Goal: Answer question/provide support: Share knowledge or assist other users

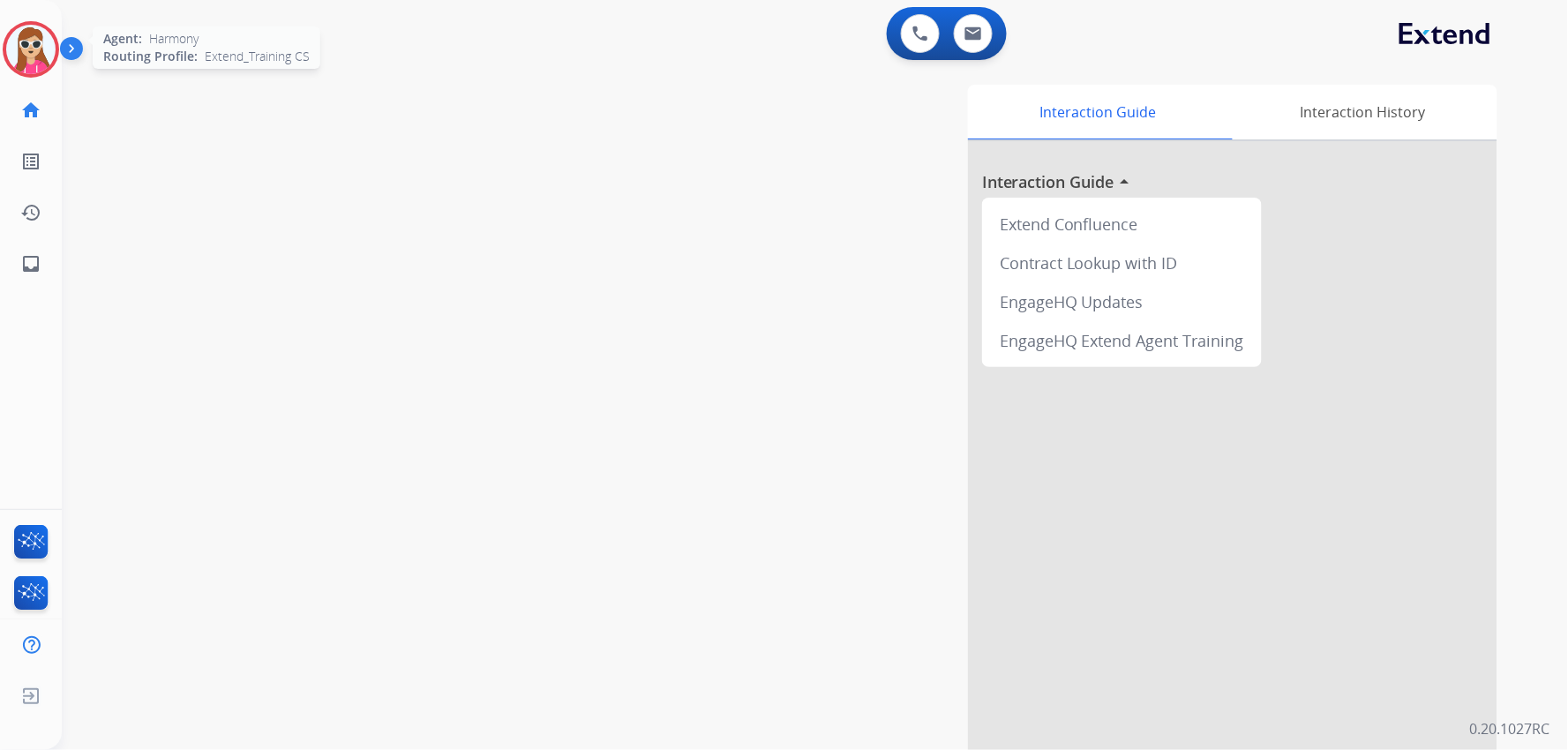
click at [39, 70] on img at bounding box center [31, 49] width 50 height 50
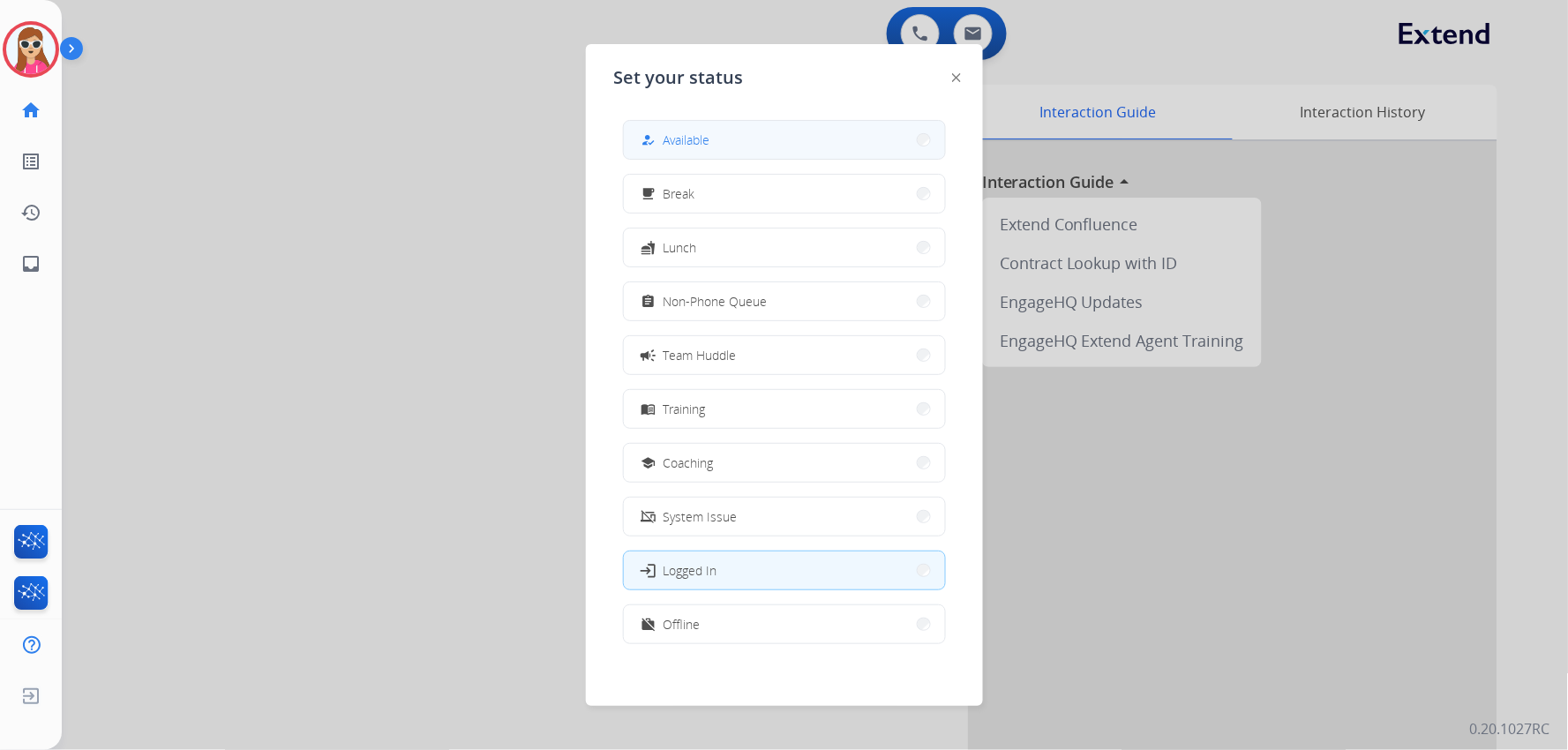
click at [692, 138] on span "Available" at bounding box center [687, 140] width 47 height 19
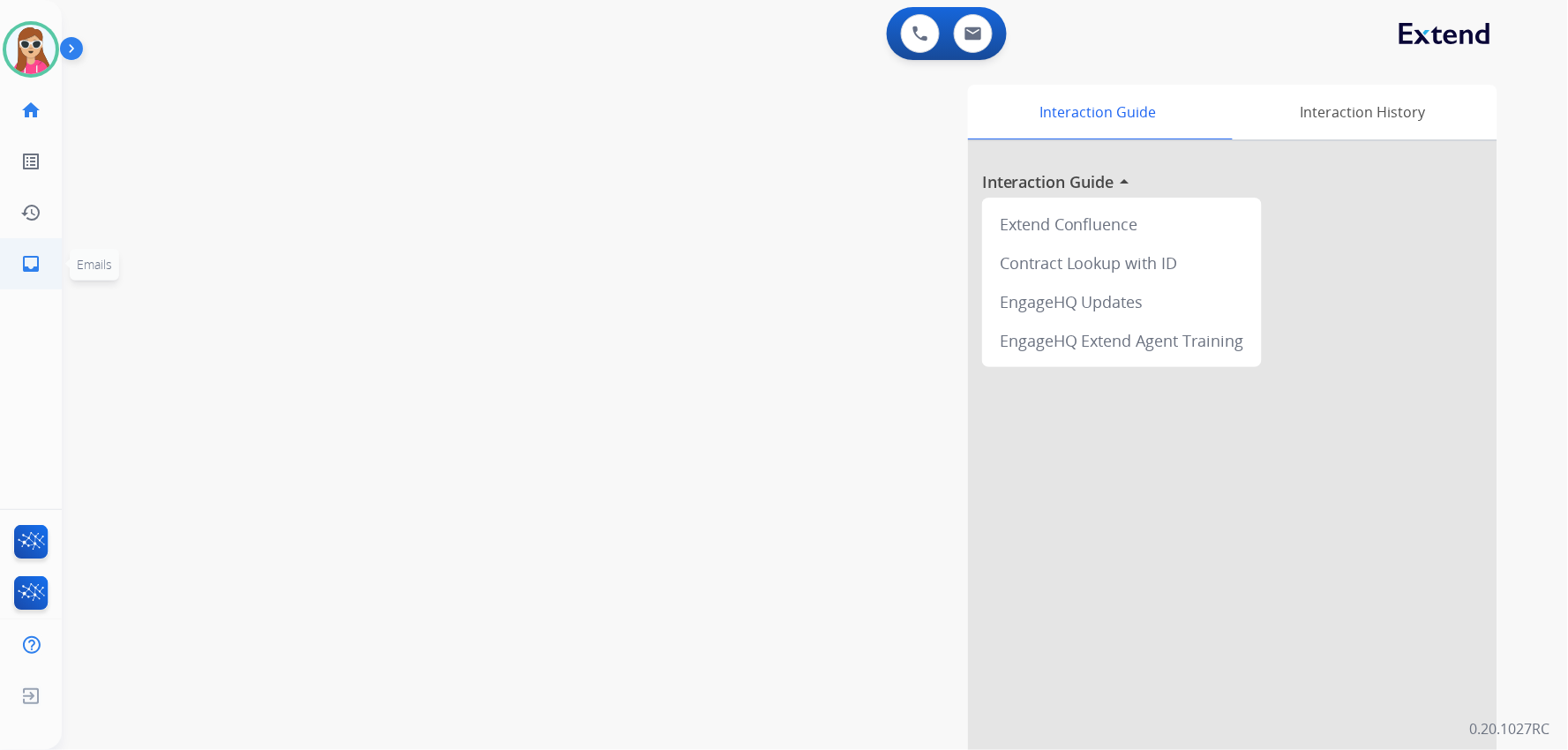
click at [26, 245] on link "inbox Emails" at bounding box center [31, 263] width 50 height 50
select select "**********"
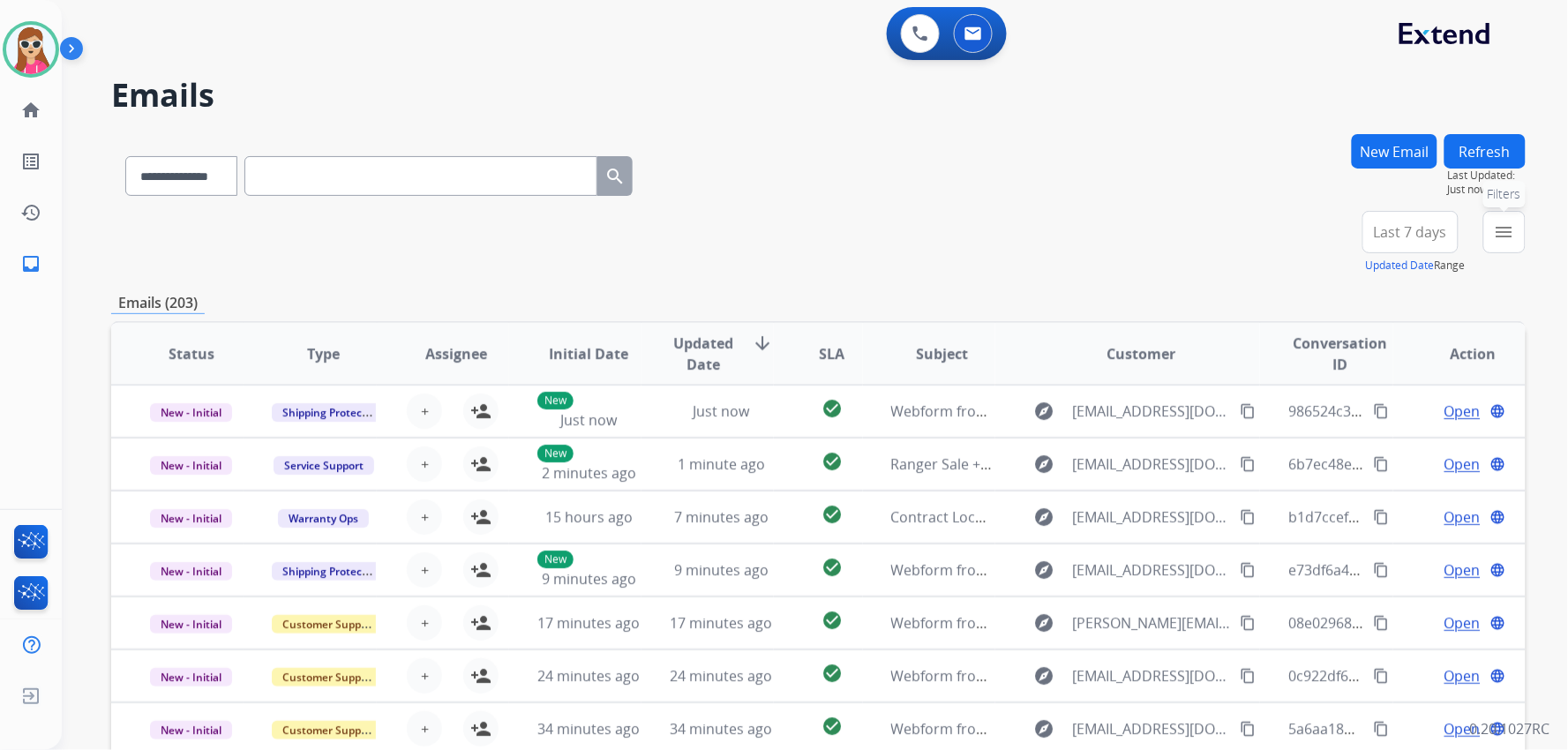
click at [932, 237] on button "menu Filters" at bounding box center [1504, 231] width 42 height 42
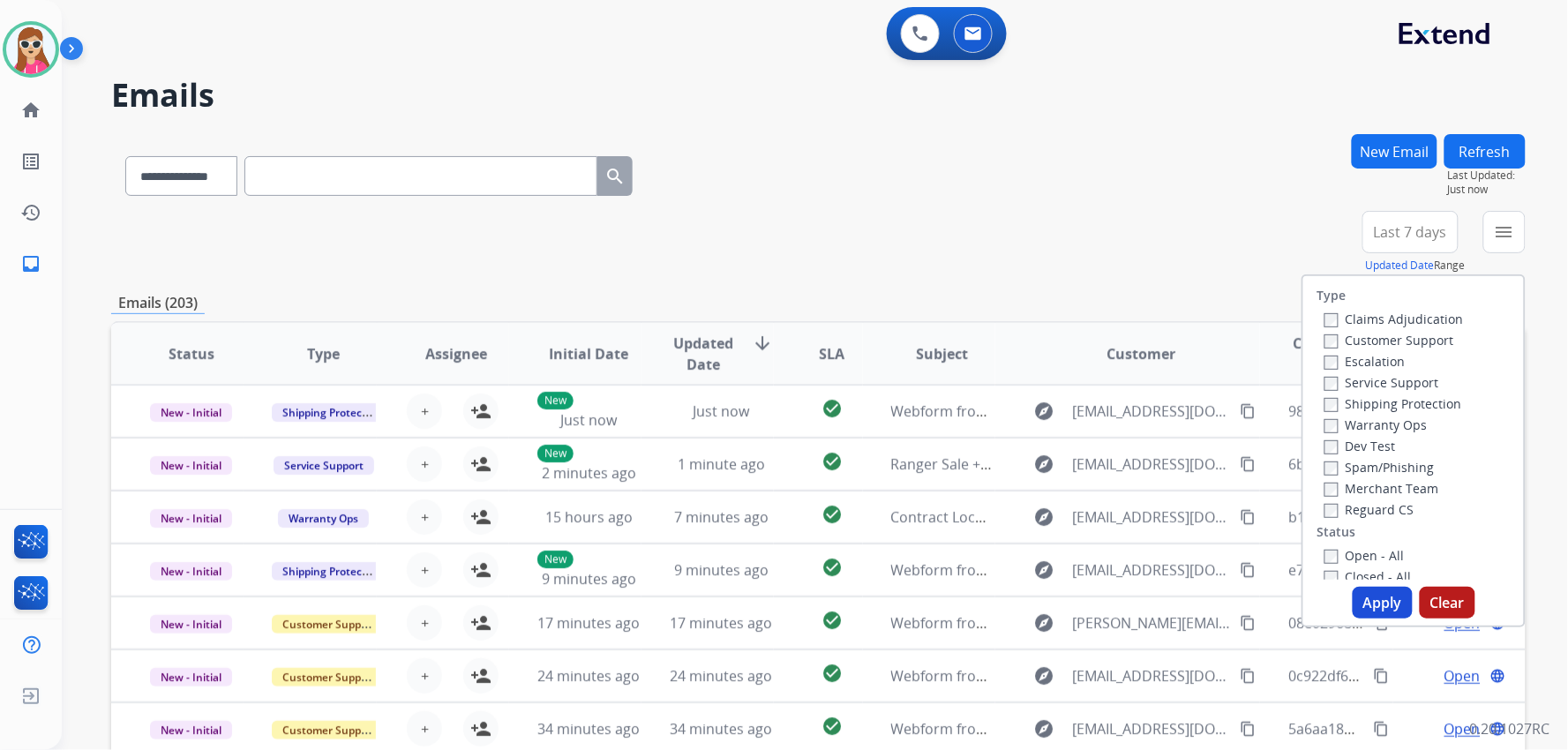
click at [932, 333] on label "Customer Support" at bounding box center [1389, 340] width 130 height 17
drag, startPoint x: 1419, startPoint y: 402, endPoint x: 1419, endPoint y: 413, distance: 11.0
click at [932, 404] on label "Shipping Protection" at bounding box center [1393, 404] width 137 height 17
click at [932, 513] on label "Reguard CS" at bounding box center [1370, 509] width 90 height 17
click at [932, 554] on label "Open - All" at bounding box center [1364, 555] width 80 height 17
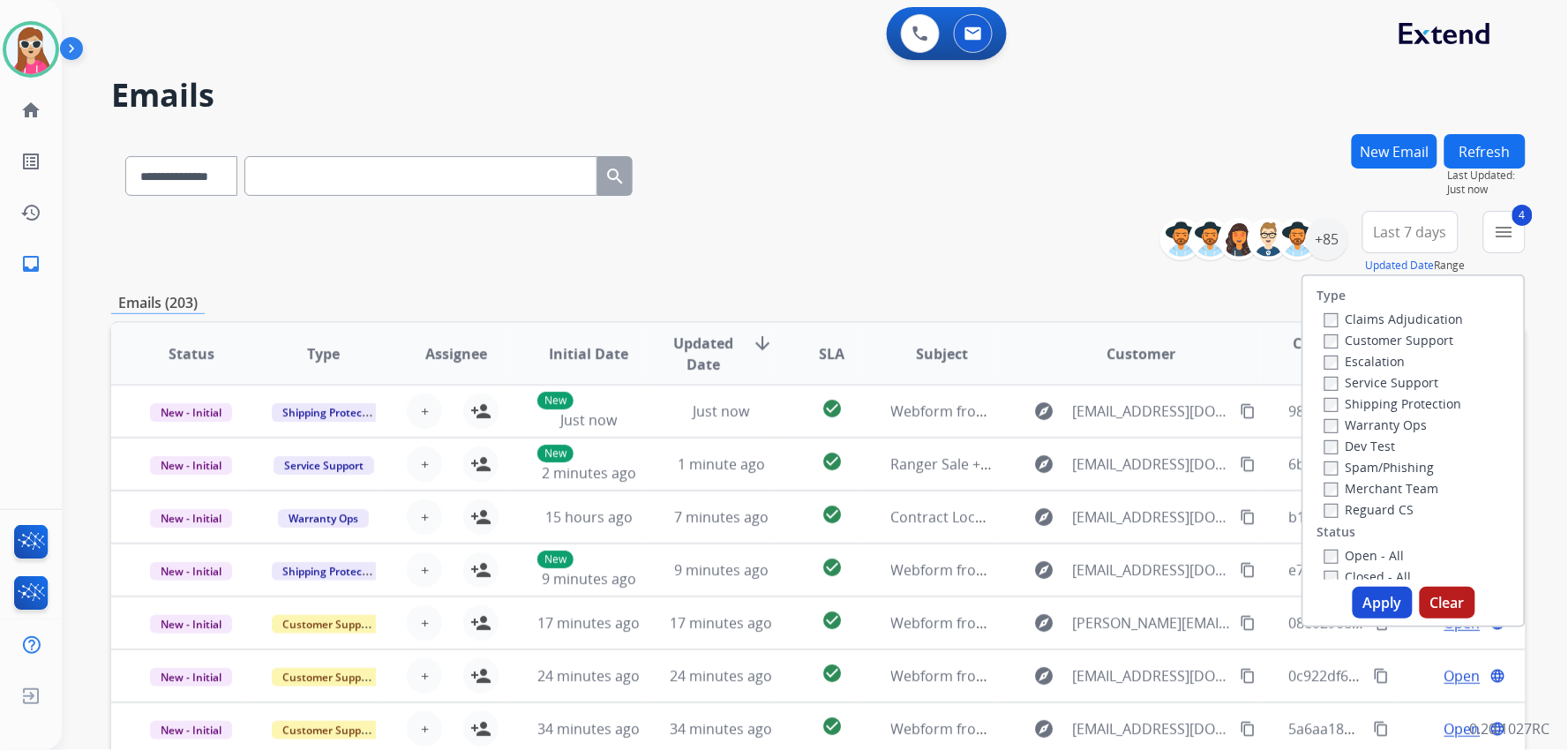
click at [932, 598] on button "Apply" at bounding box center [1383, 602] width 60 height 32
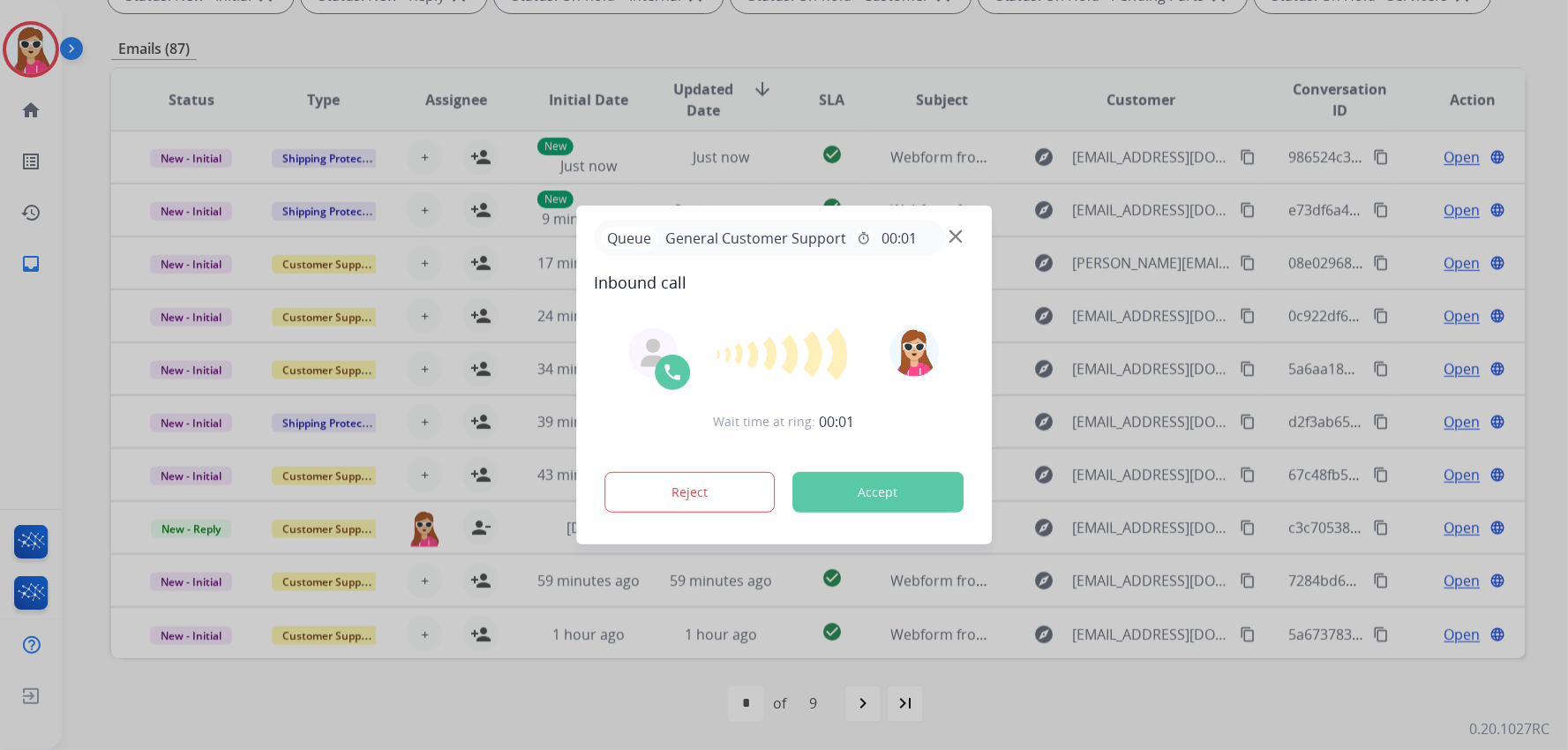
click at [877, 491] on button "Accept" at bounding box center [877, 492] width 171 height 40
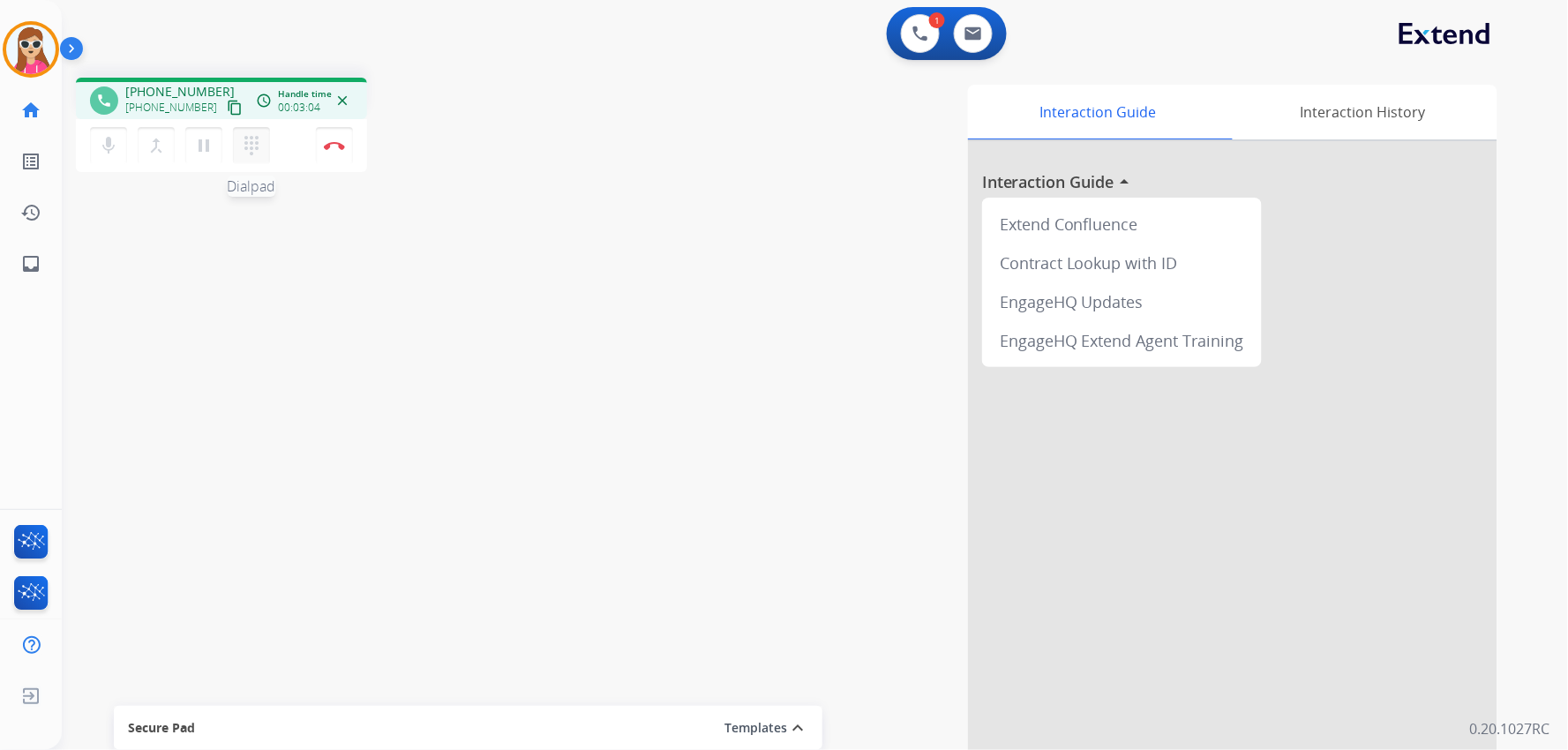
click at [253, 153] on mat-icon "dialpad" at bounding box center [251, 146] width 22 height 22
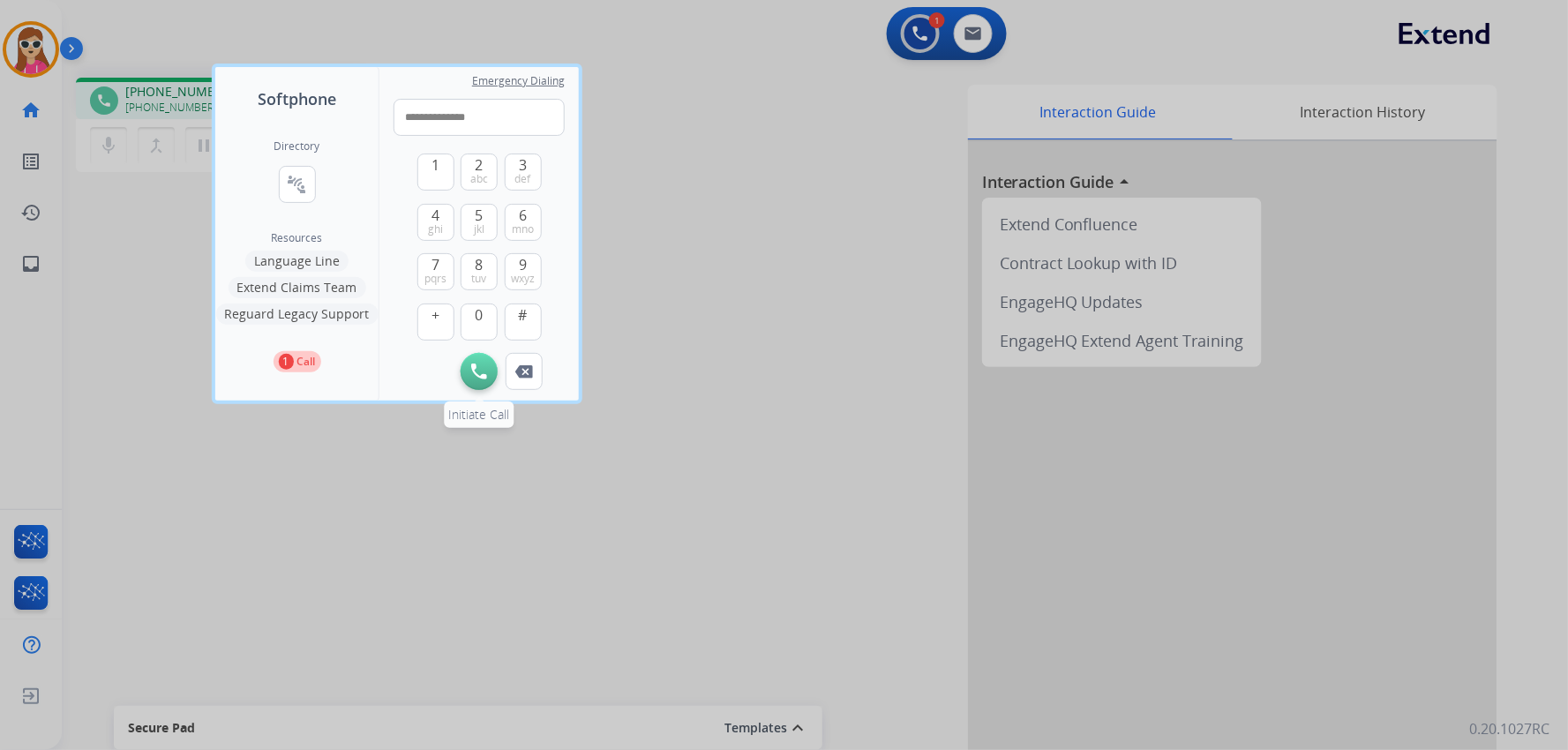
type input "**********"
click at [479, 367] on img at bounding box center [478, 371] width 16 height 16
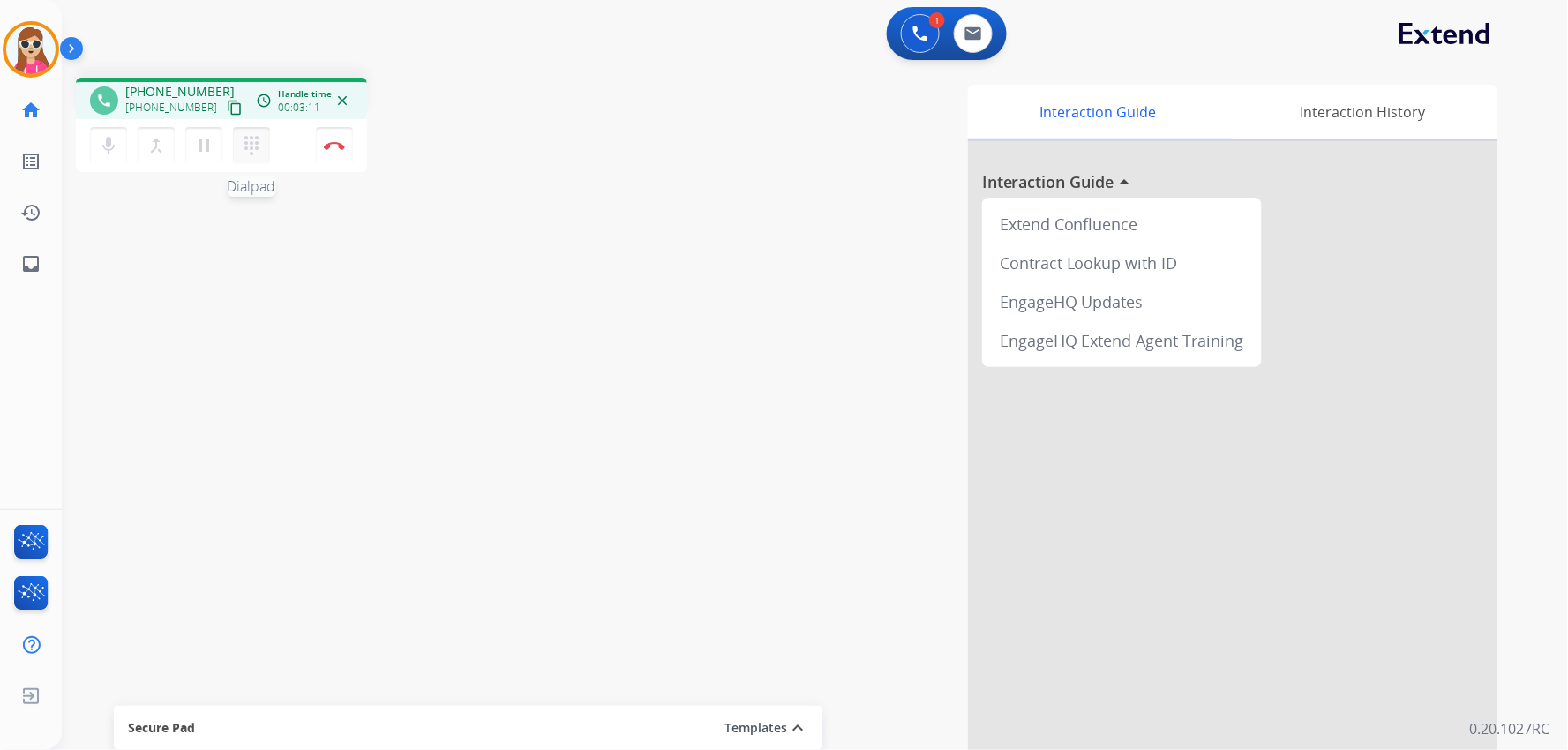
click at [250, 153] on mat-icon "dialpad" at bounding box center [251, 146] width 22 height 22
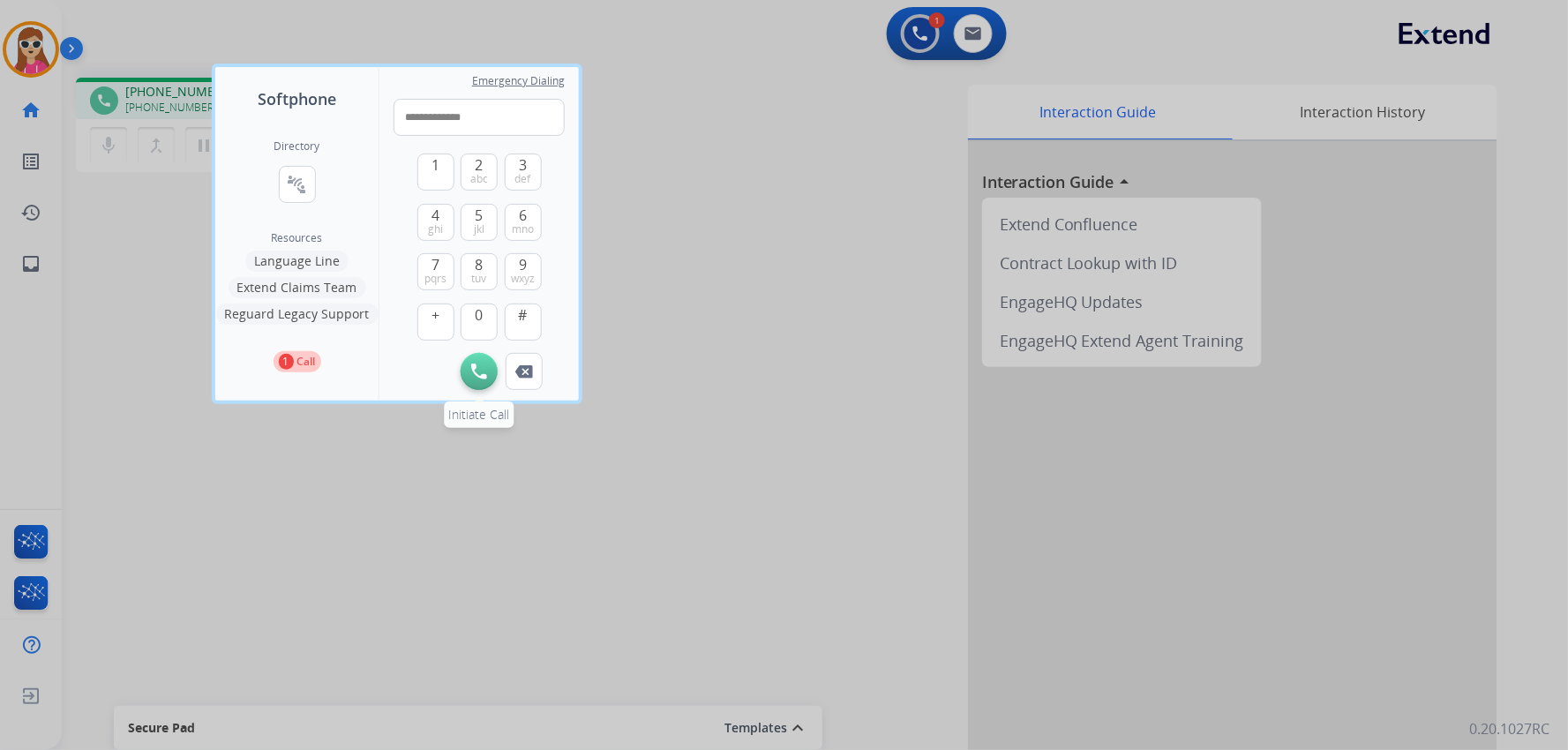
type input "**********"
click at [474, 365] on img at bounding box center [478, 371] width 16 height 16
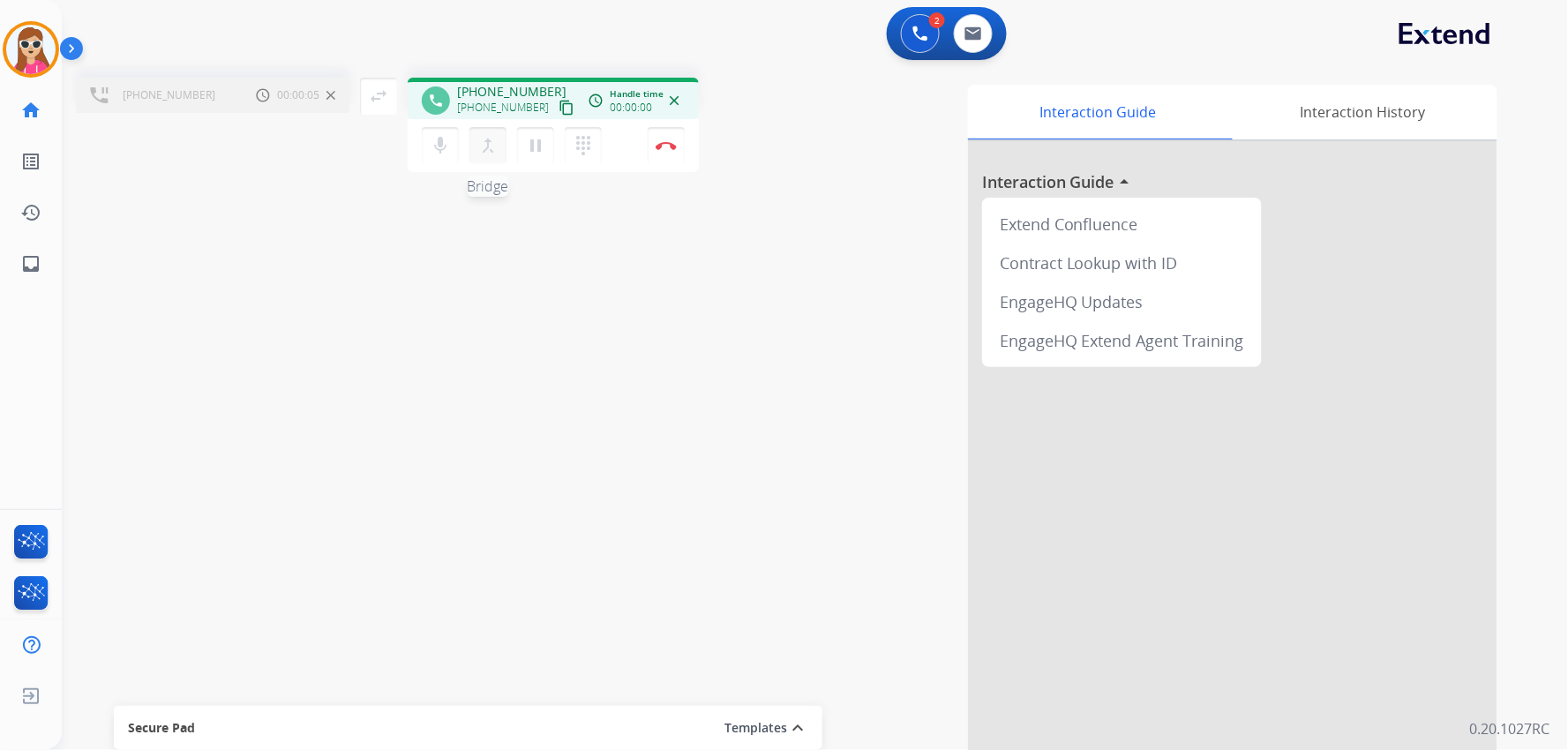
click at [486, 154] on mat-icon "merge_type" at bounding box center [488, 146] width 22 height 22
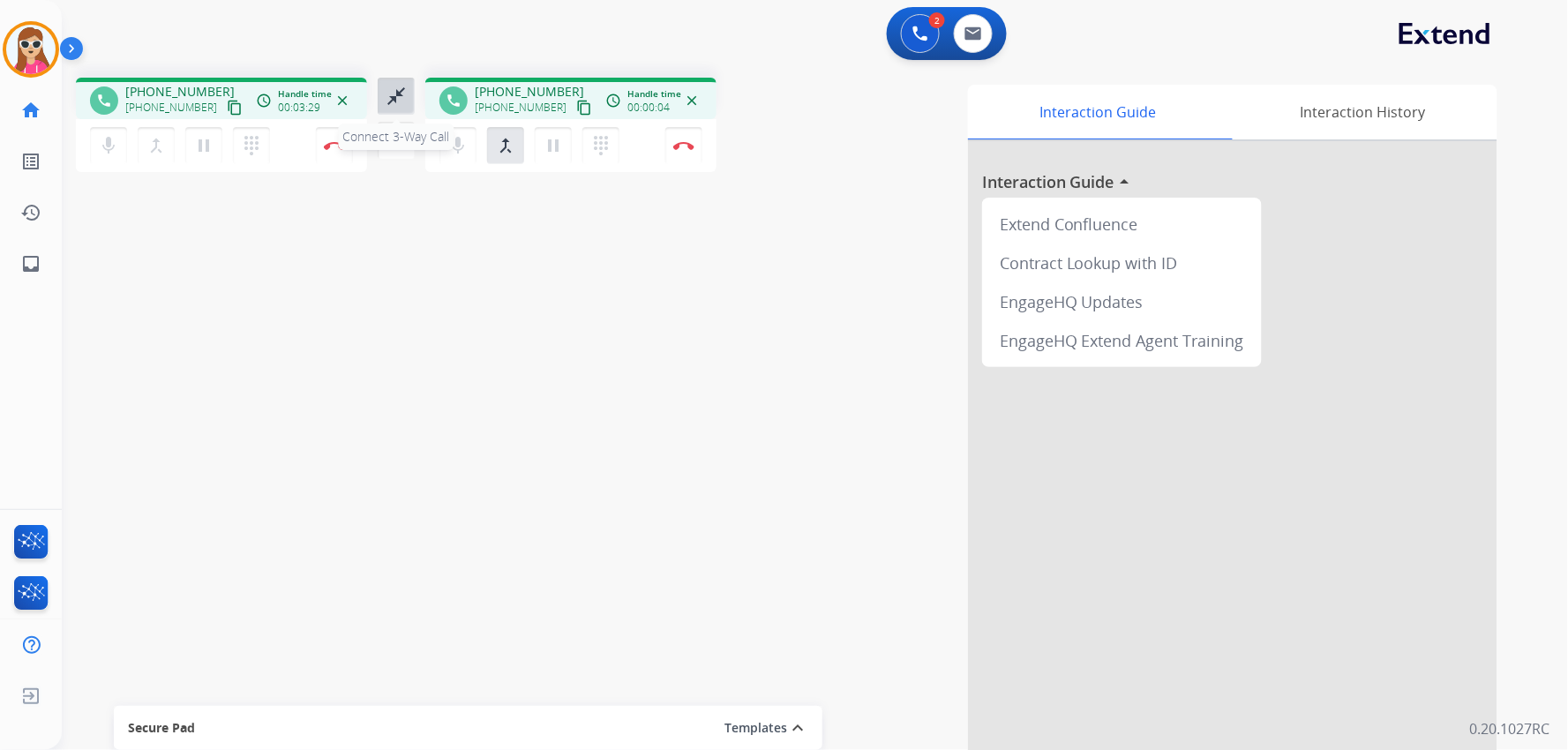
click at [408, 94] on button "close_fullscreen Connect 3-Way Call" at bounding box center [396, 96] width 37 height 37
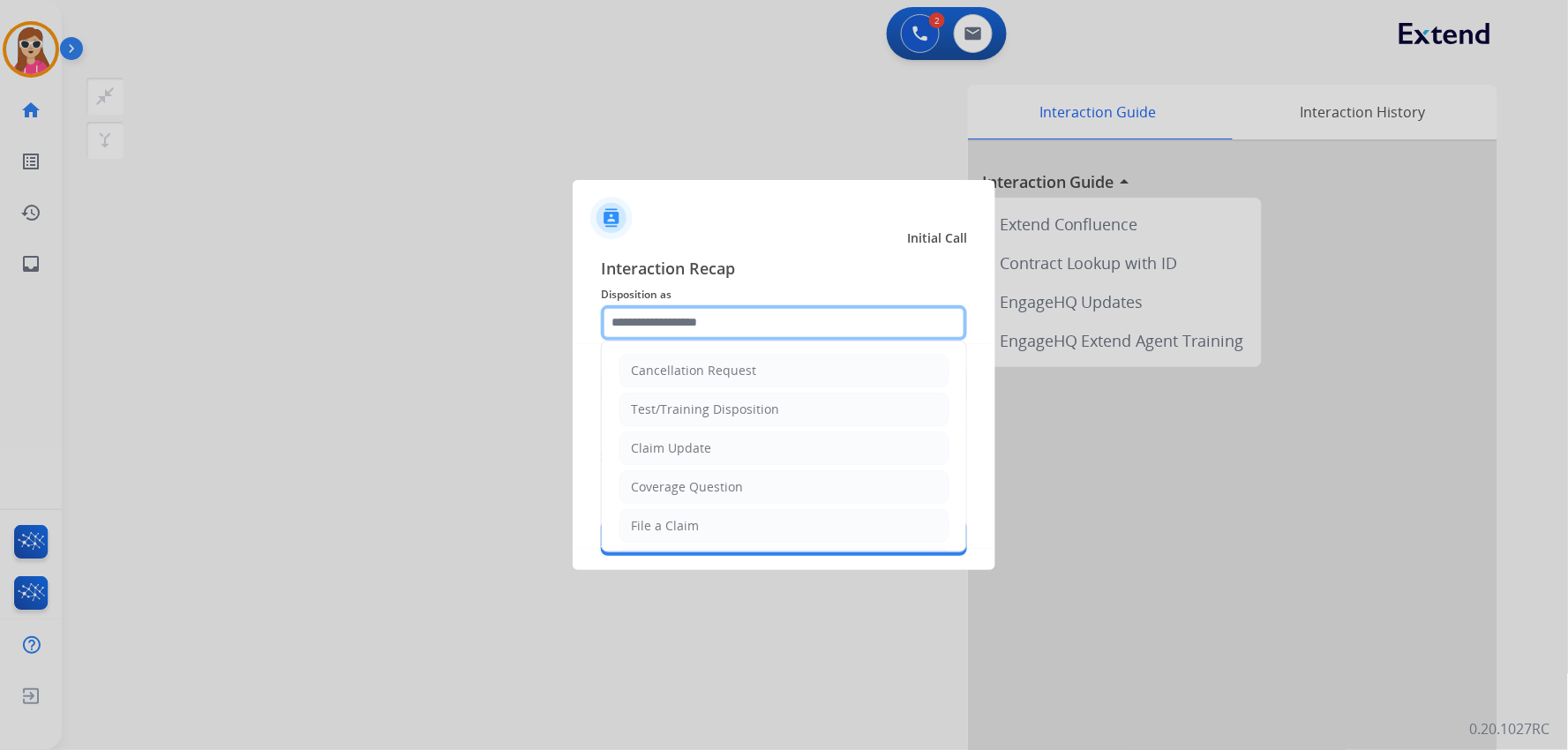
click at [631, 305] on input "text" at bounding box center [784, 323] width 366 height 36
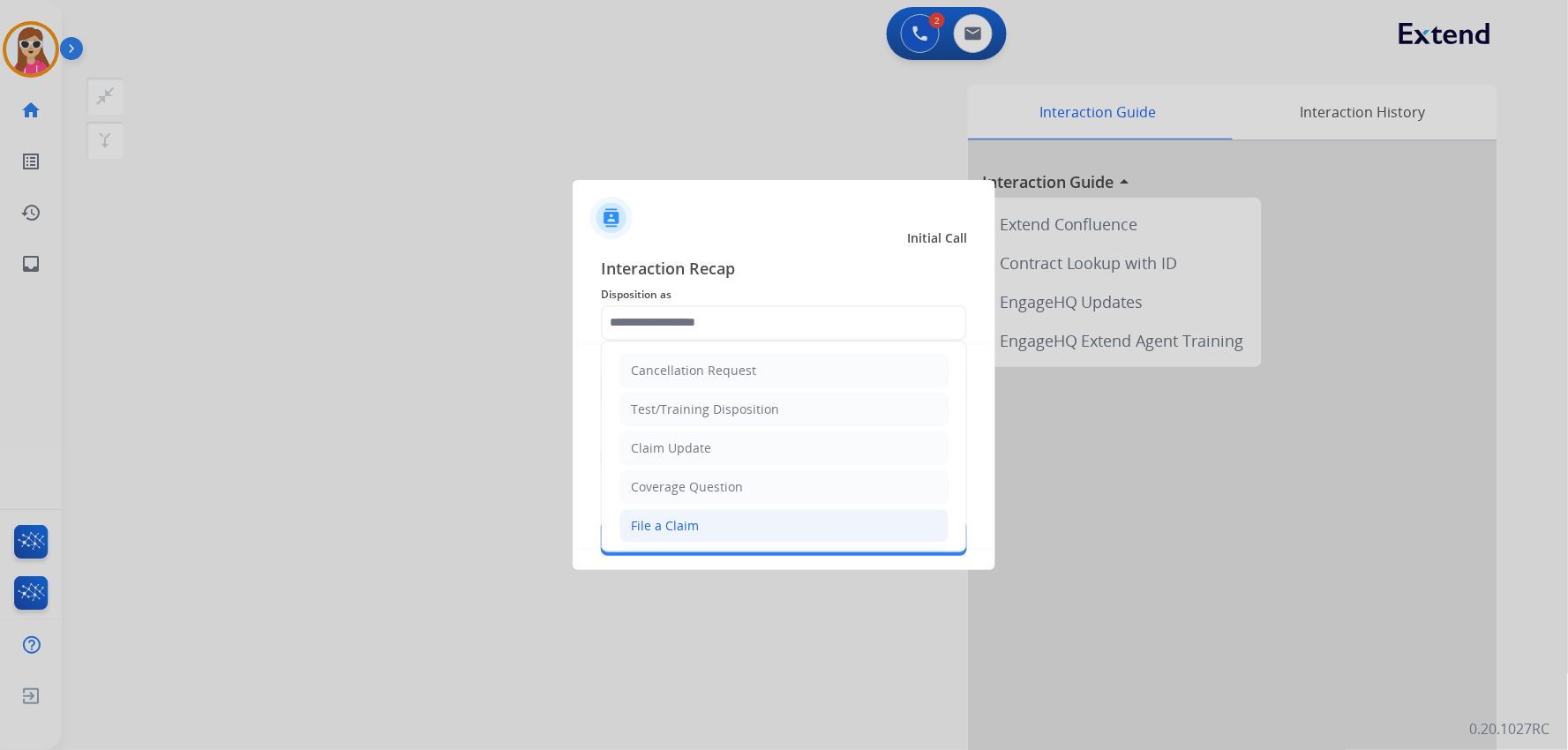
click at [685, 523] on div "File a Claim" at bounding box center [664, 525] width 68 height 18
type input "**********"
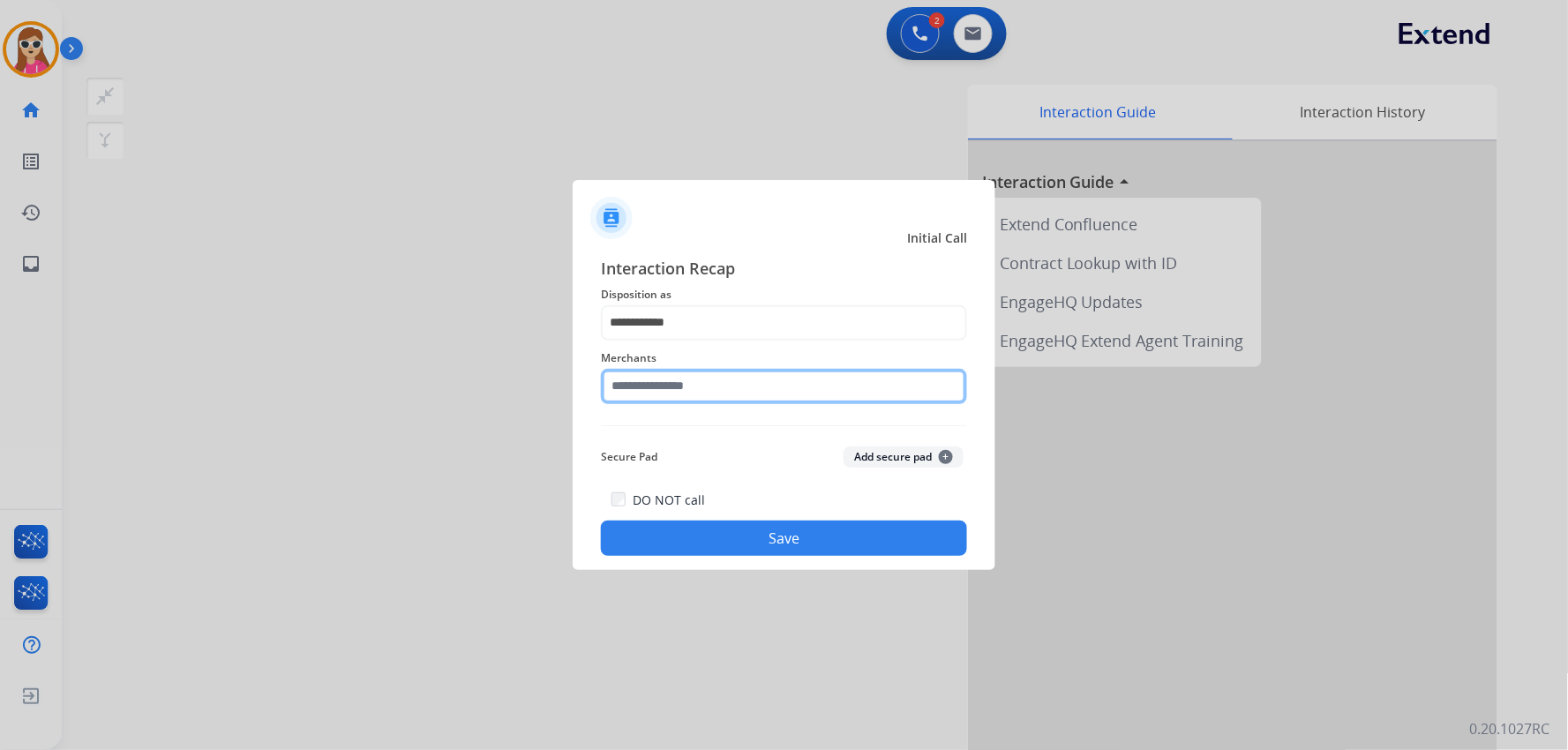
click at [715, 383] on input "text" at bounding box center [784, 387] width 366 height 36
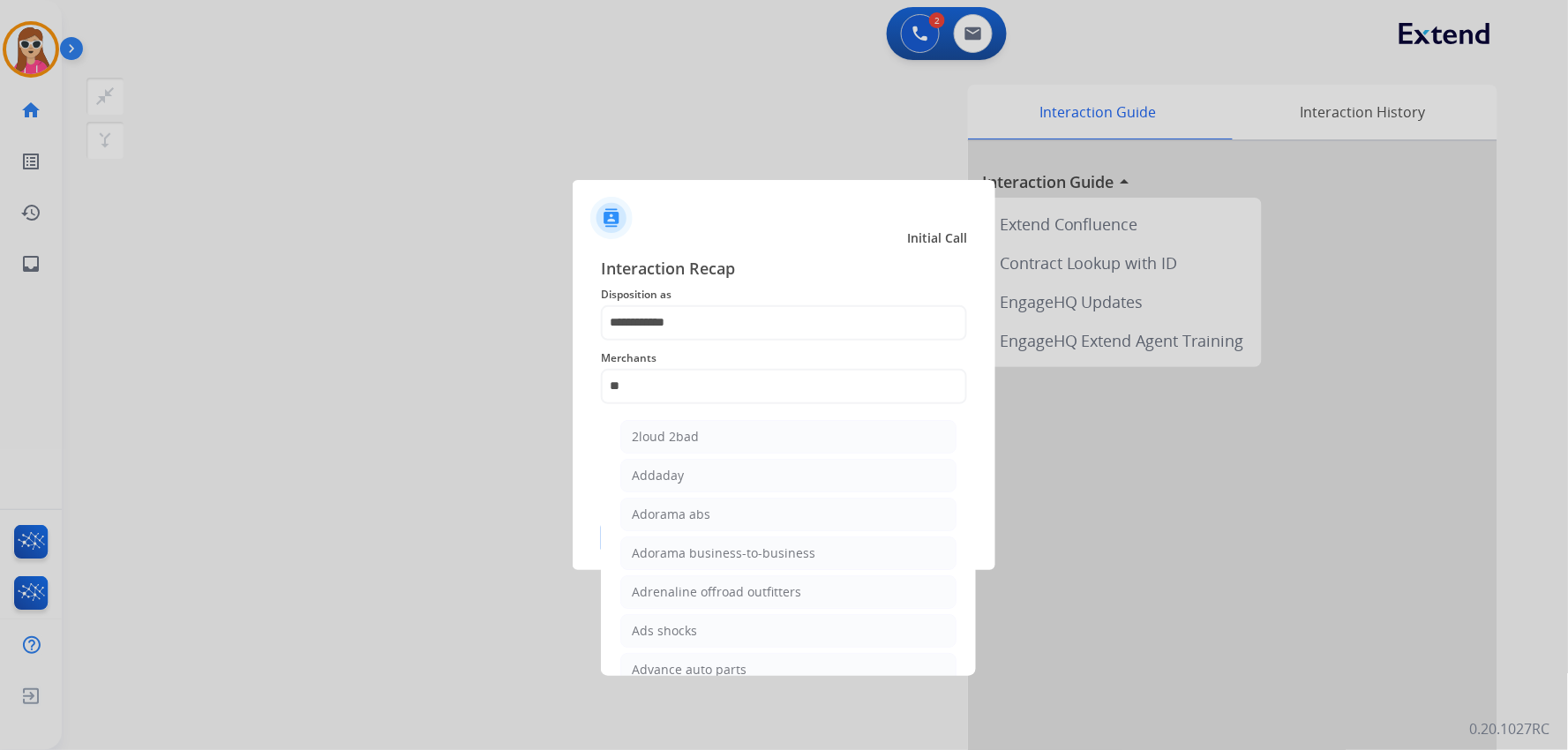
click at [759, 672] on li "Advance auto parts" at bounding box center [788, 670] width 336 height 34
type input "**********"
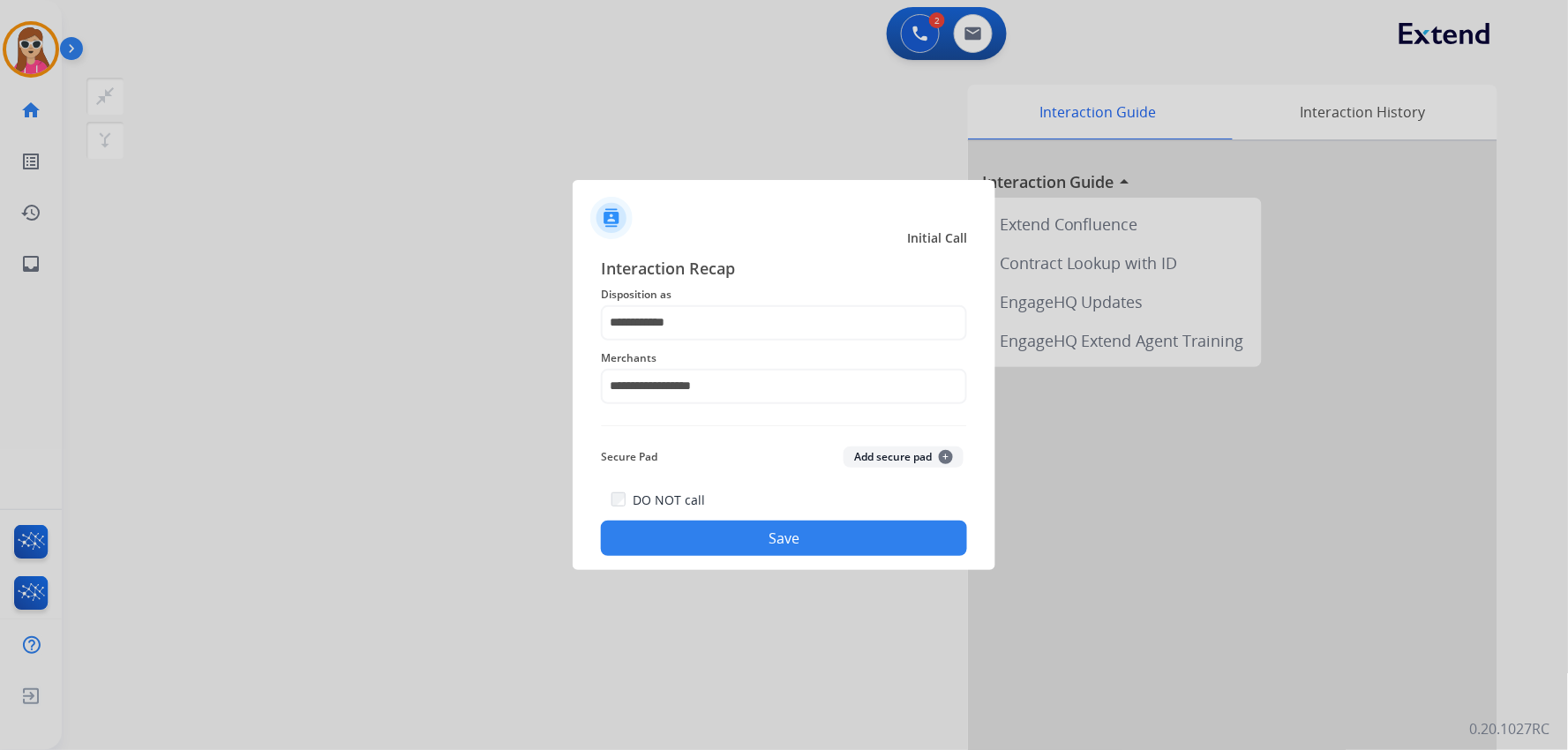
click at [831, 547] on button "Save" at bounding box center [784, 539] width 366 height 36
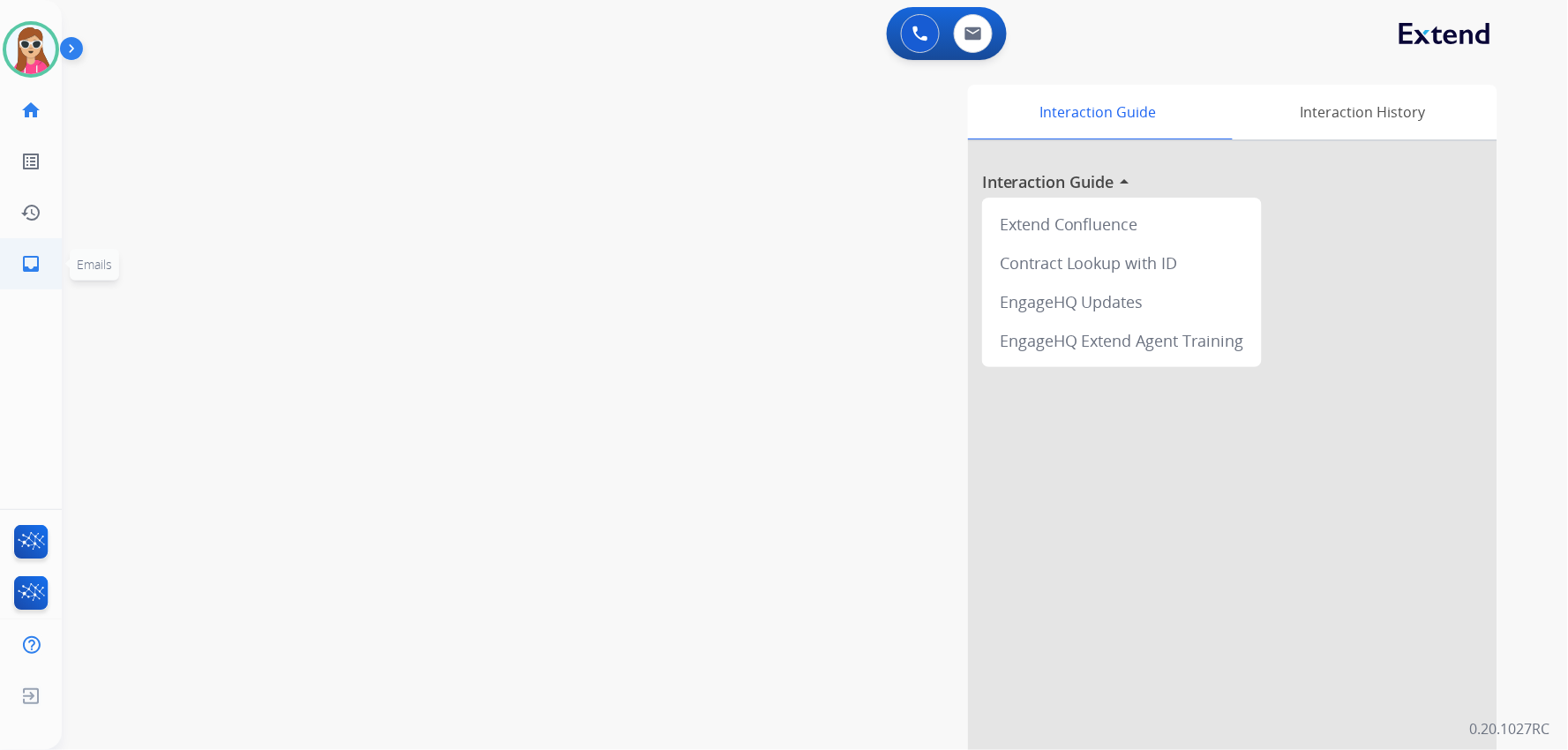
click at [47, 254] on link "inbox Emails" at bounding box center [31, 263] width 50 height 50
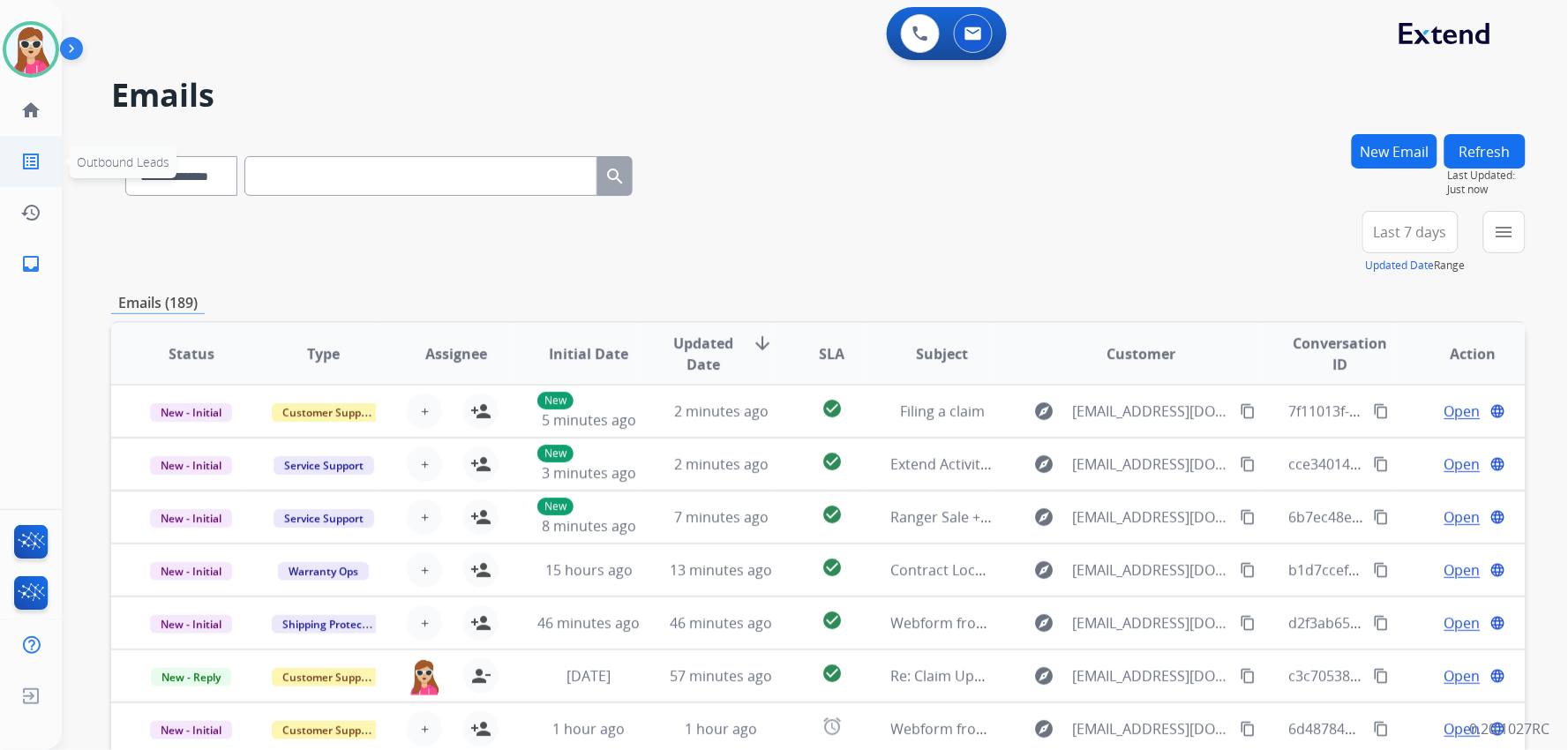
click at [38, 164] on mat-icon "list_alt" at bounding box center [31, 162] width 22 height 22
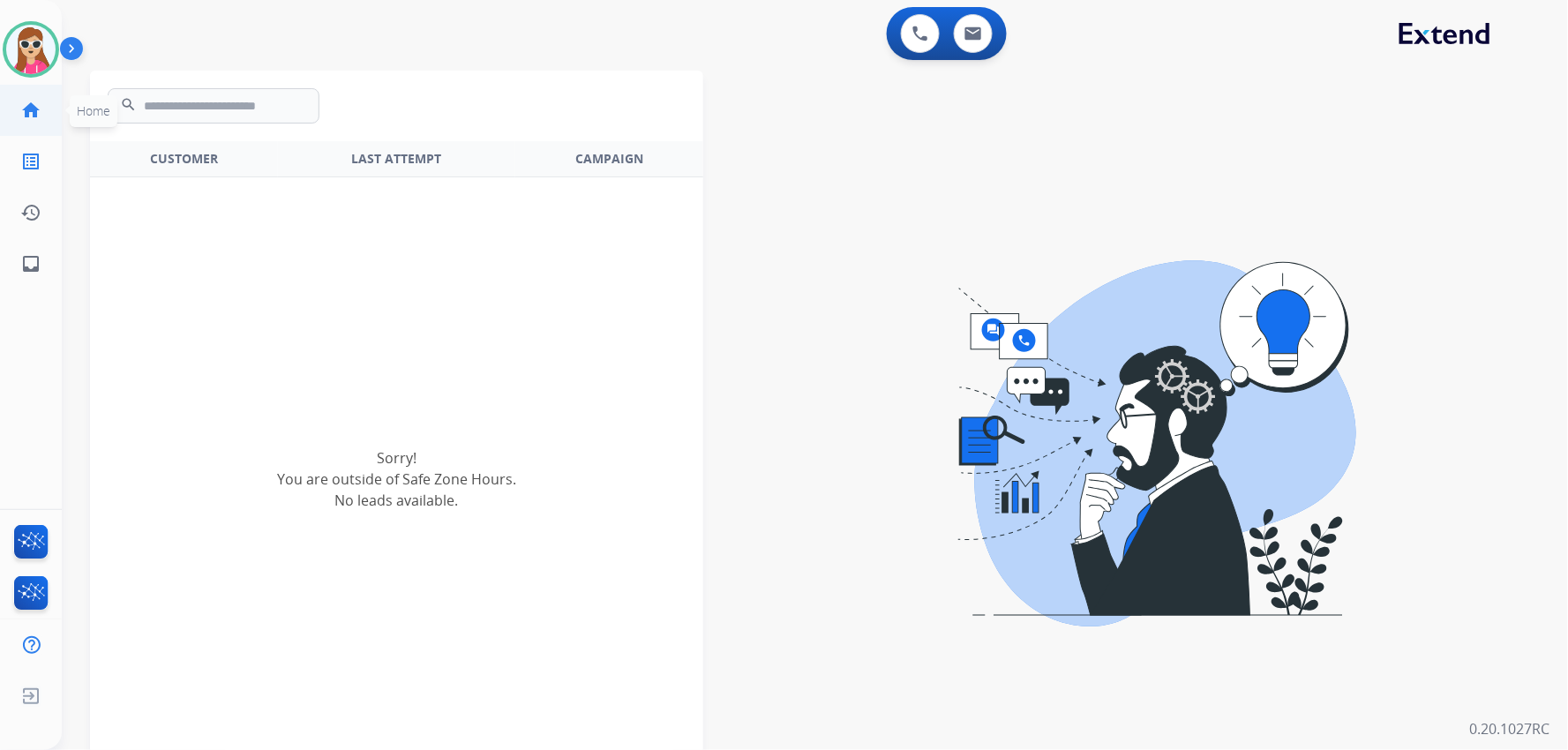
click at [28, 112] on mat-icon "home" at bounding box center [31, 110] width 22 height 22
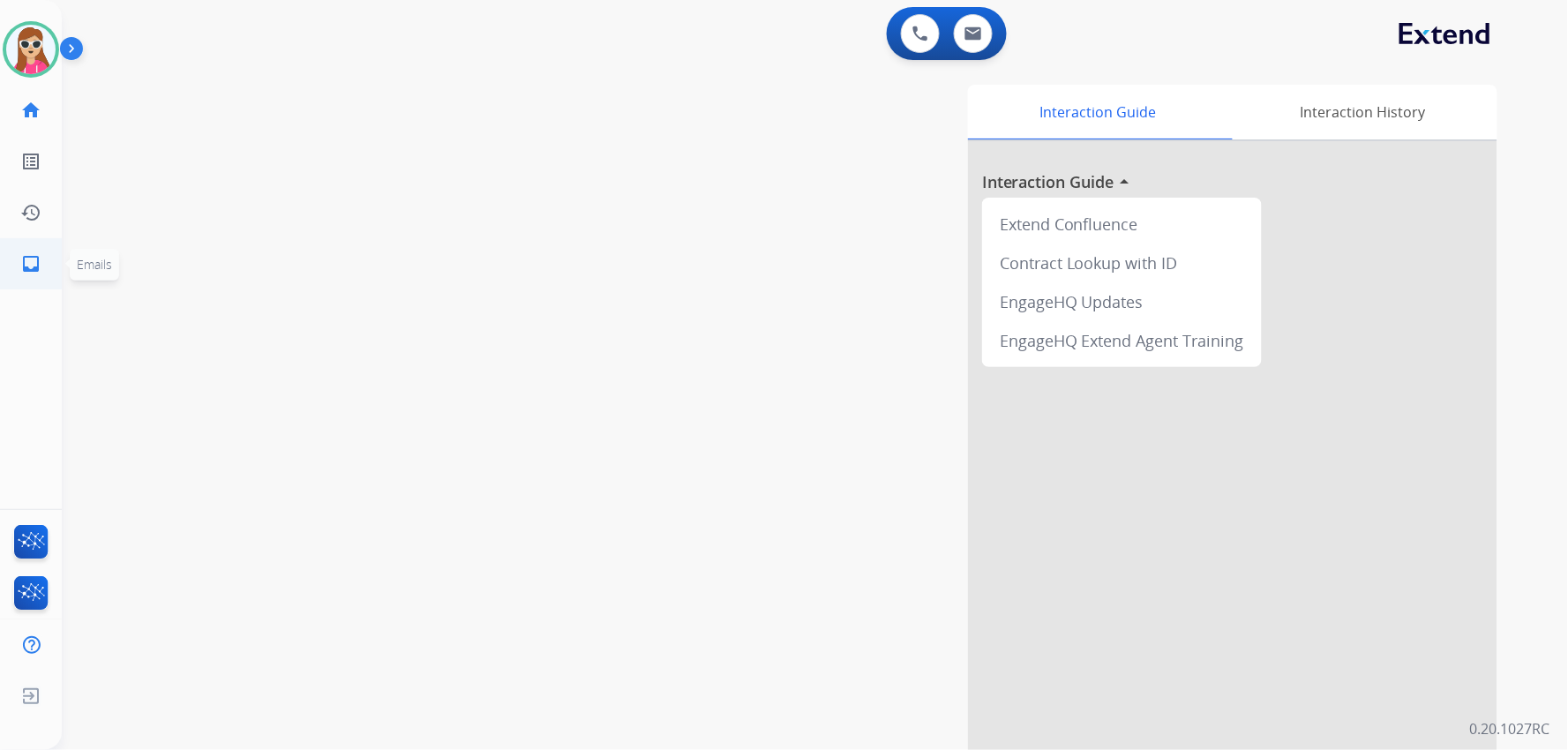
click at [23, 261] on mat-icon "inbox" at bounding box center [31, 264] width 22 height 22
select select "**********"
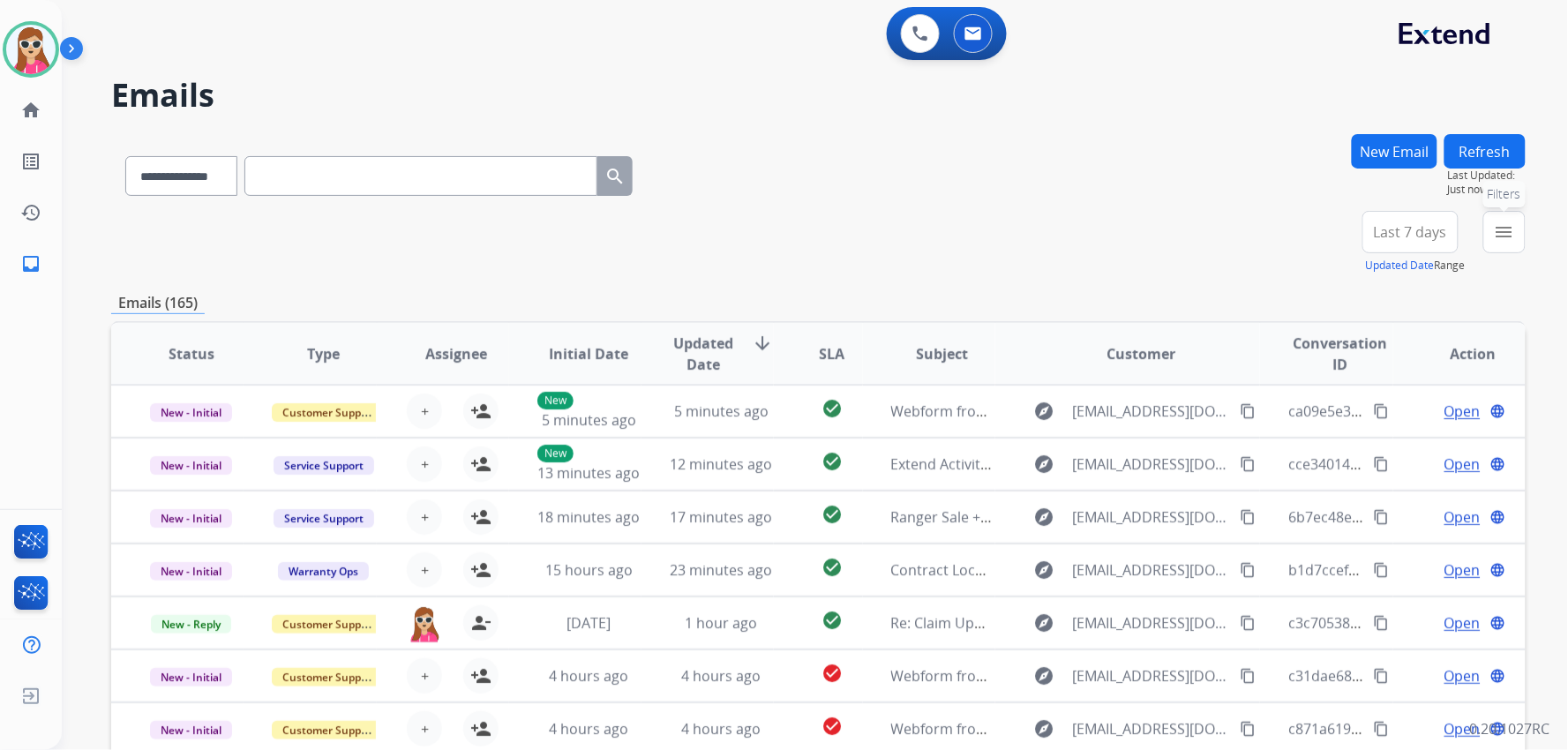
click at [932, 233] on mat-icon "menu" at bounding box center [1504, 232] width 22 height 22
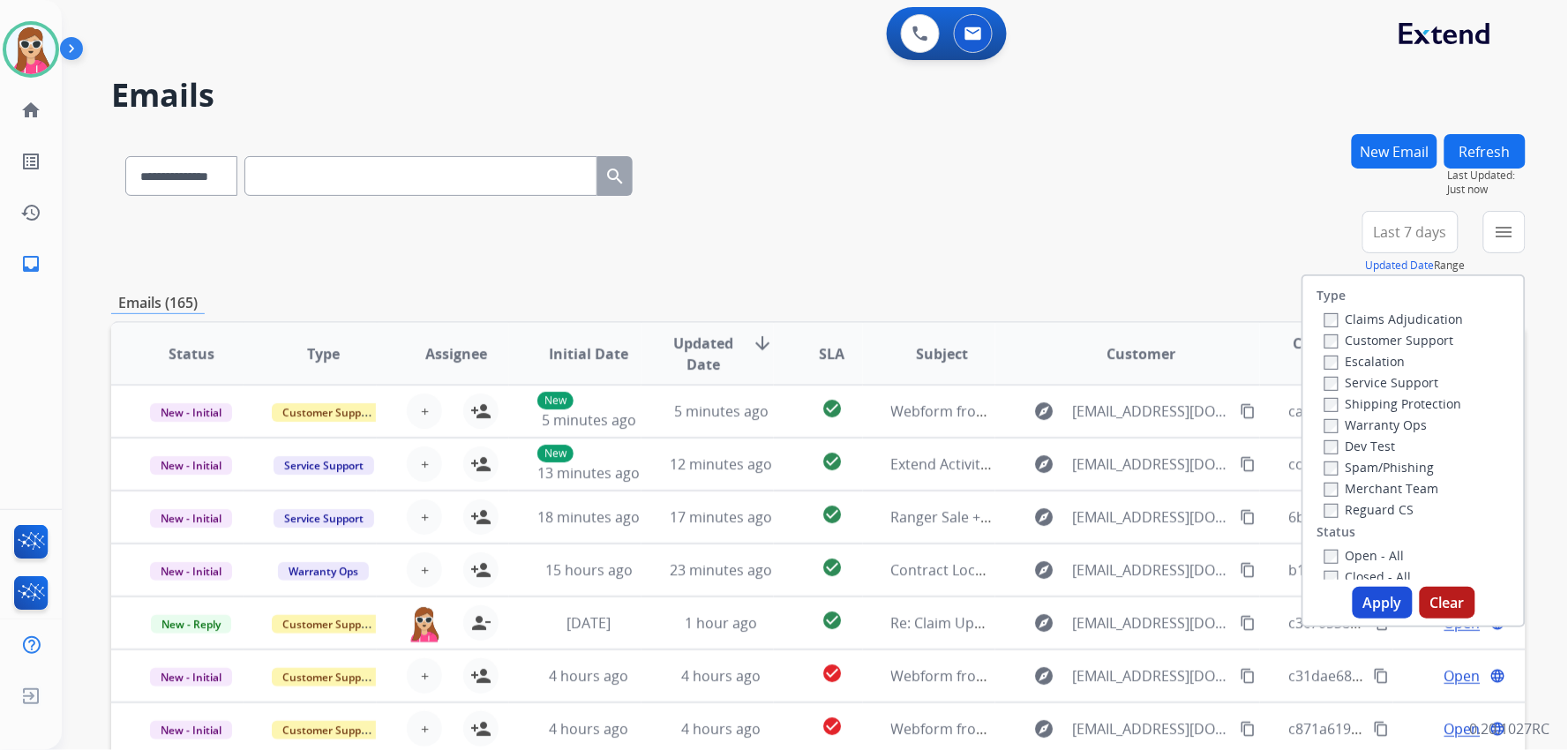
click at [932, 336] on label "Customer Support" at bounding box center [1389, 340] width 130 height 17
click at [932, 401] on label "Shipping Protection" at bounding box center [1393, 404] width 137 height 17
click at [932, 506] on label "Reguard CS" at bounding box center [1370, 509] width 90 height 17
drag, startPoint x: 1380, startPoint y: 549, endPoint x: 1379, endPoint y: 557, distance: 8.1
click at [932, 550] on label "Open - All" at bounding box center [1364, 555] width 80 height 17
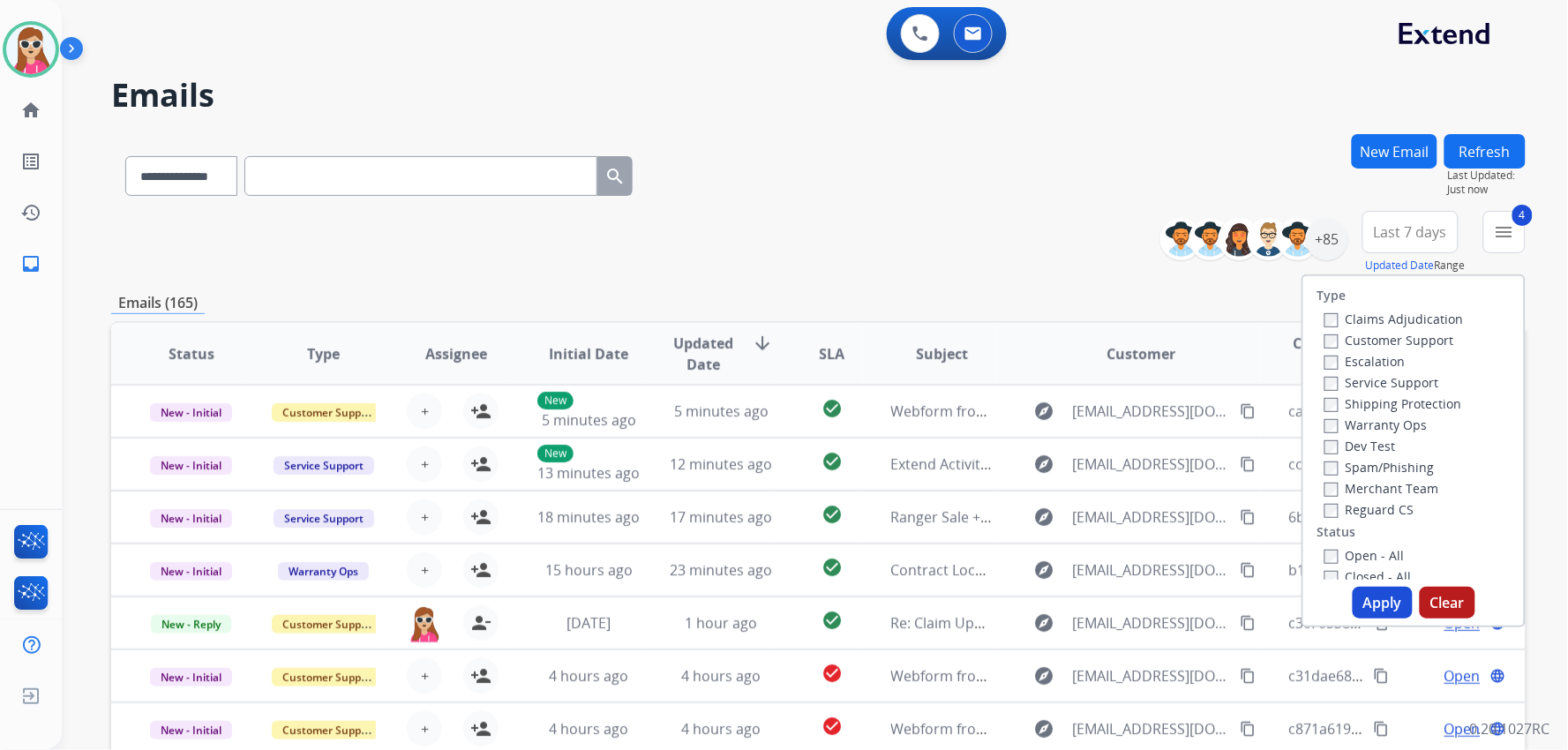
click at [932, 598] on button "Apply" at bounding box center [1383, 602] width 60 height 32
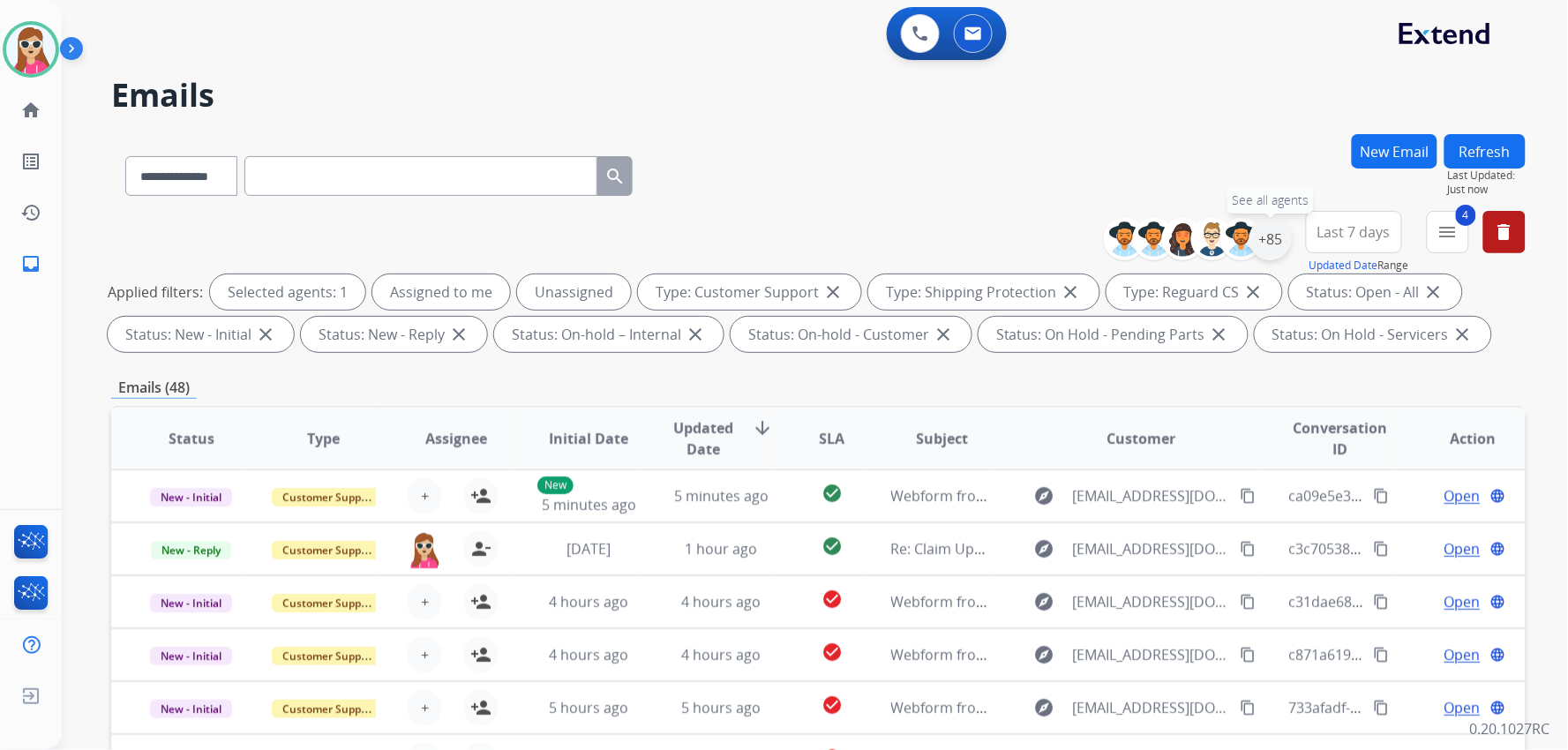
click at [932, 250] on div "+85" at bounding box center [1270, 239] width 42 height 42
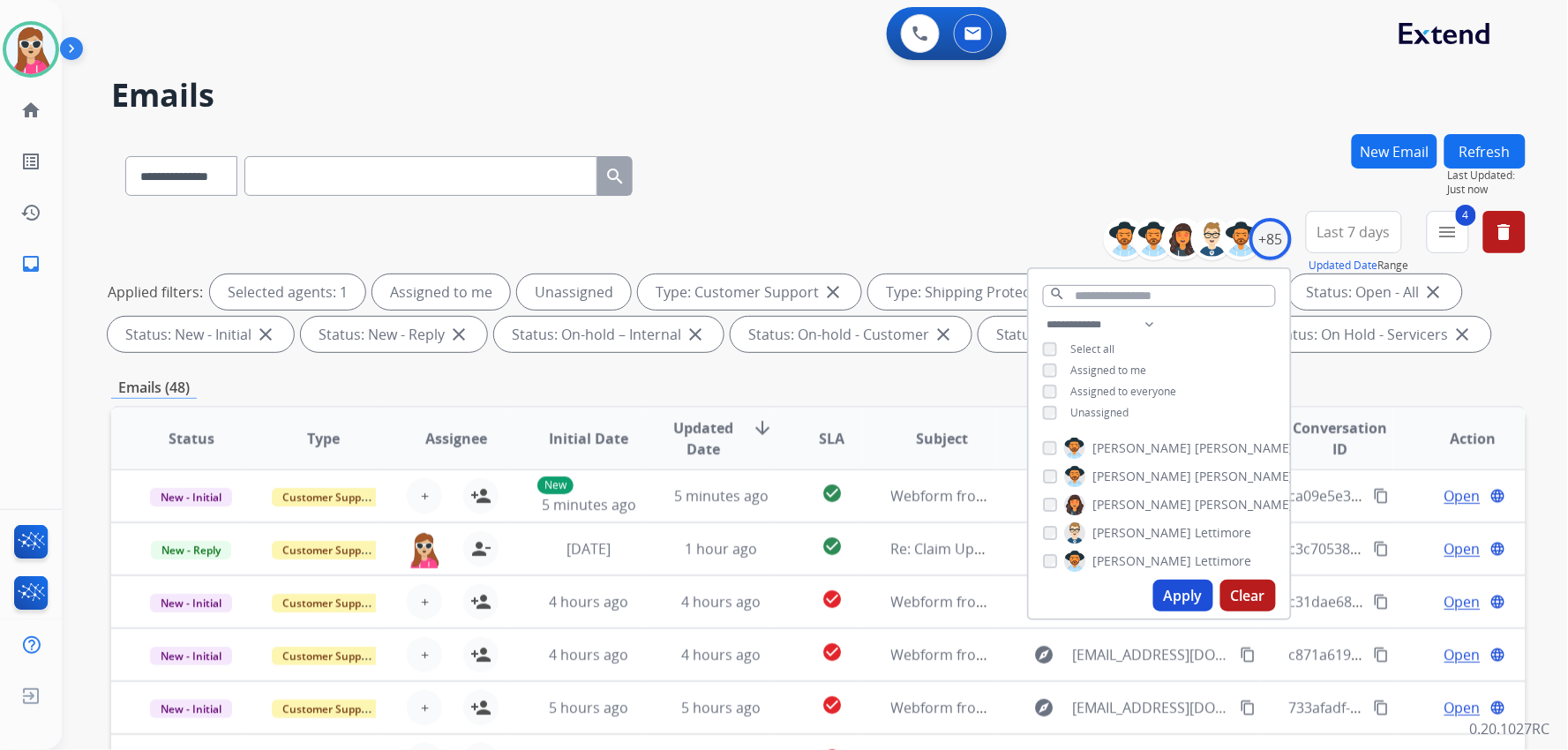
click at [932, 415] on span "Unassigned" at bounding box center [1100, 413] width 58 height 15
click at [932, 597] on button "Apply" at bounding box center [1183, 596] width 60 height 32
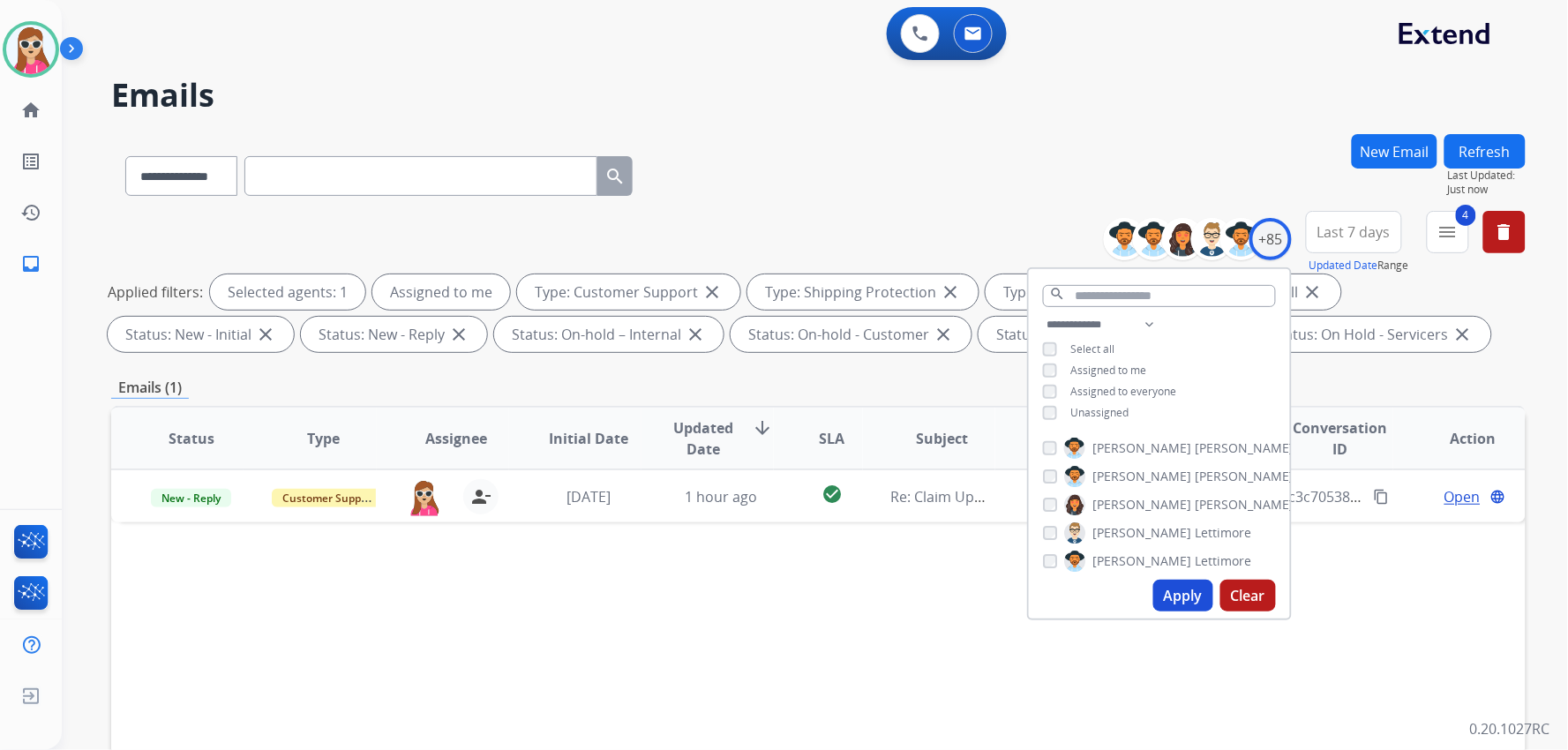
click at [932, 411] on span "Unassigned" at bounding box center [1100, 413] width 58 height 15
click at [932, 586] on button "Apply" at bounding box center [1183, 596] width 60 height 32
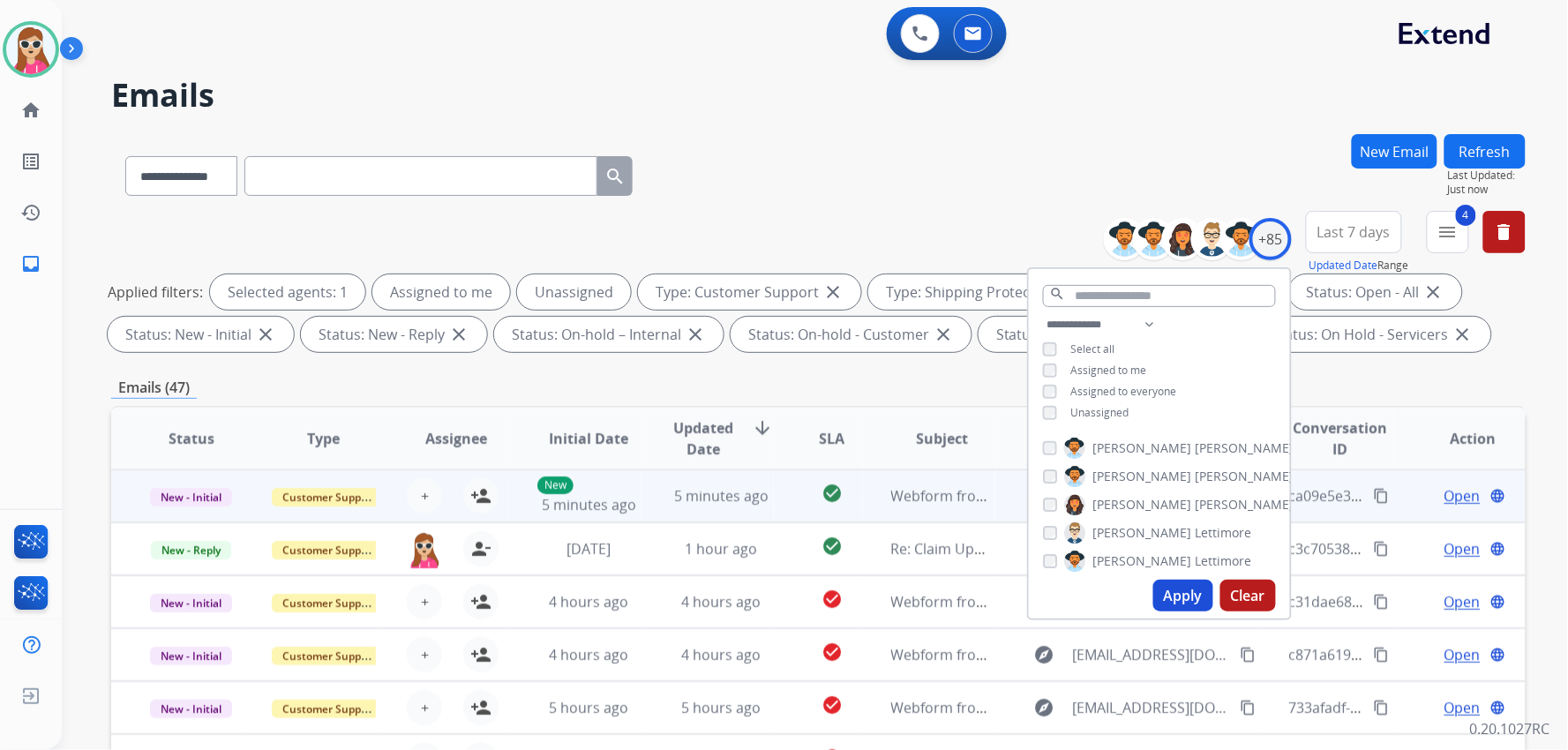
click at [496, 497] on div "+ Select agent person_add Assign to Me" at bounding box center [442, 495] width 132 height 50
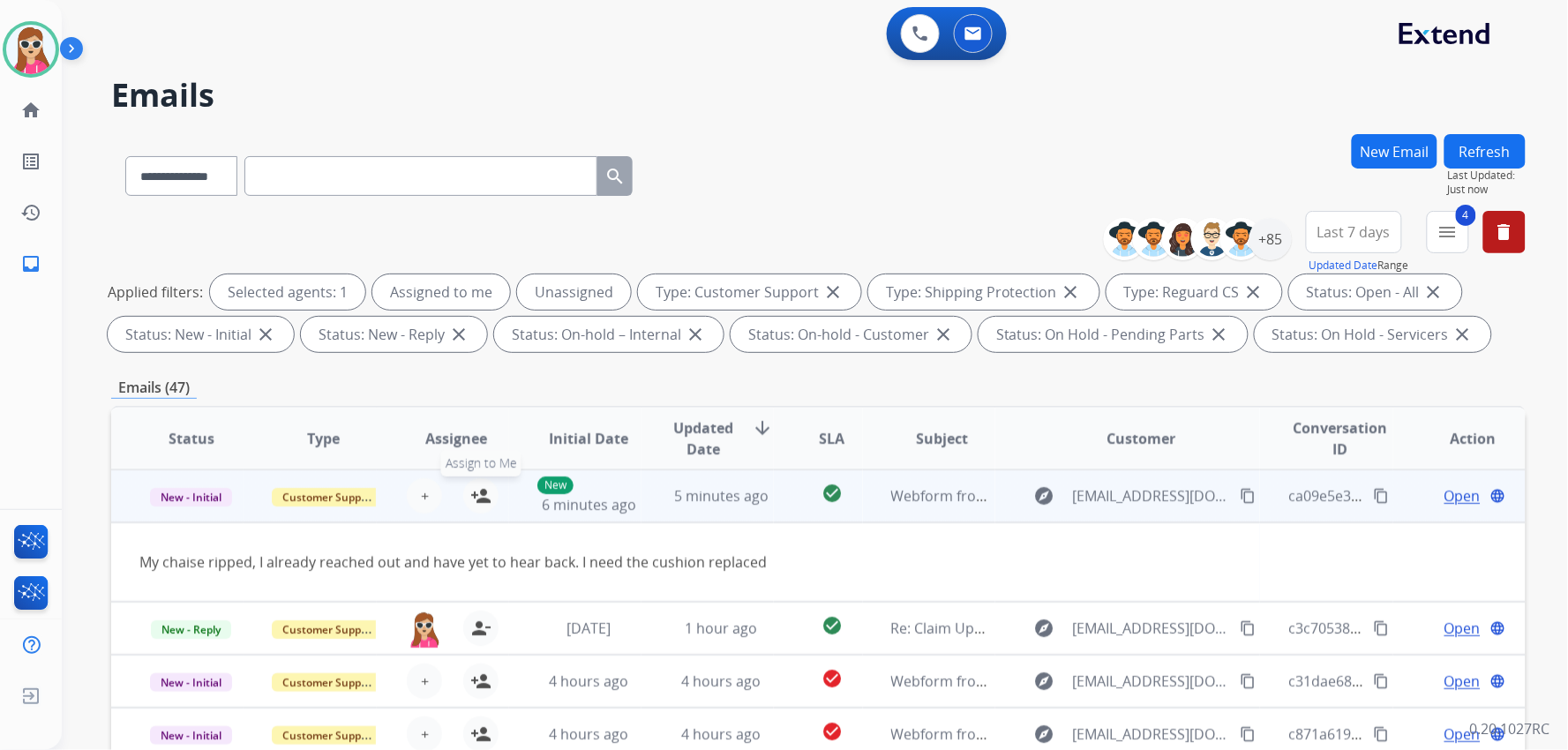
click at [489, 490] on button "person_add Assign to Me" at bounding box center [481, 496] width 36 height 36
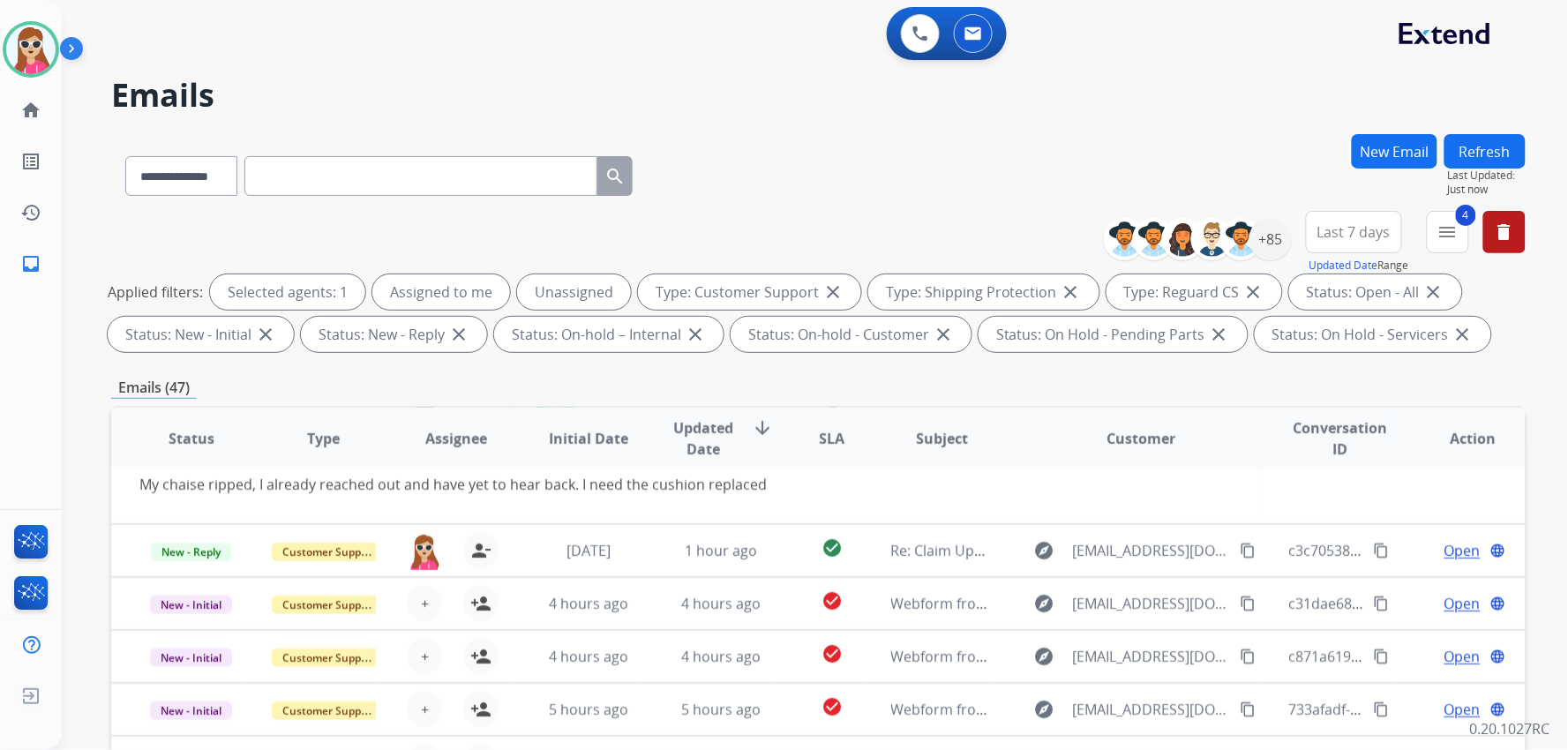
scroll to position [80, 0]
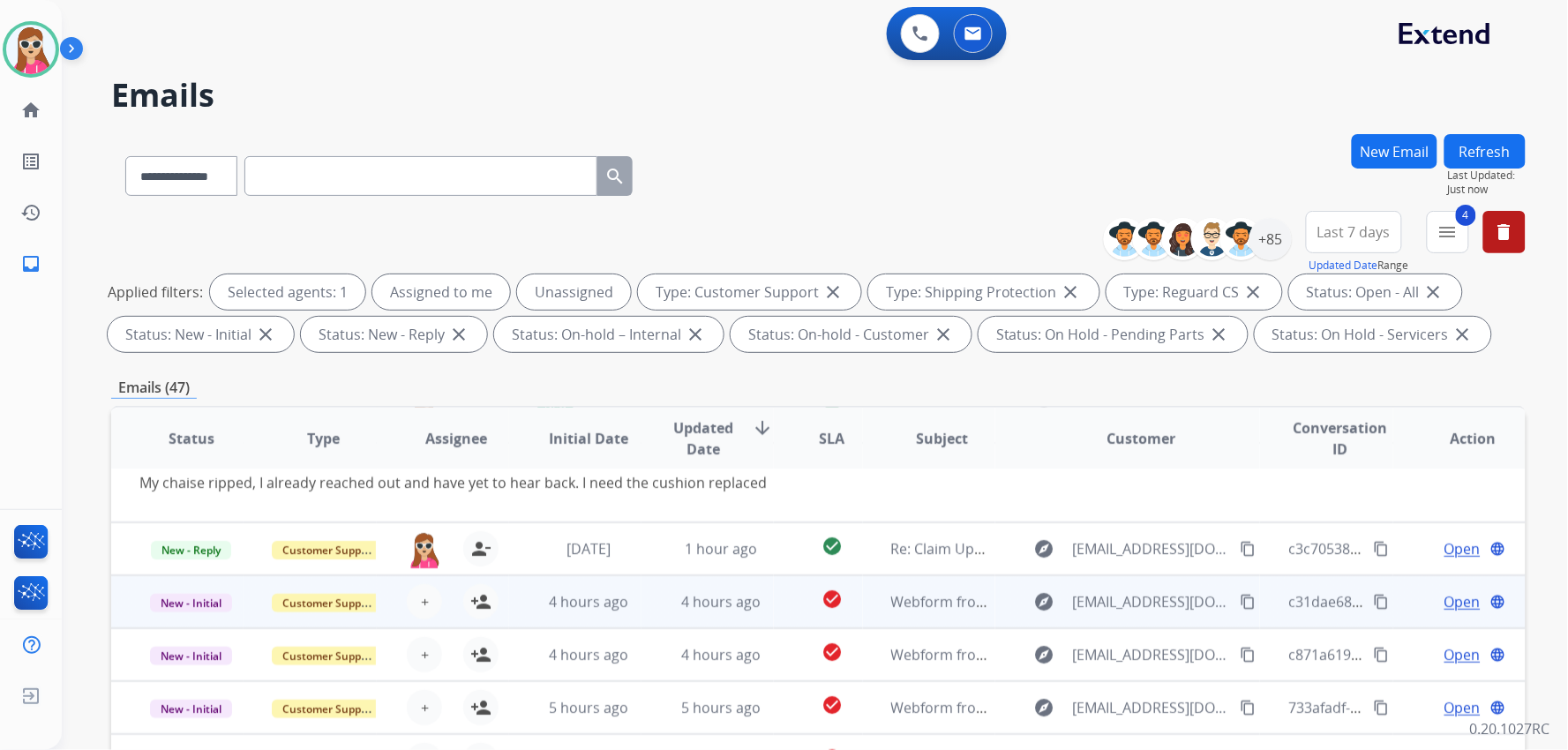
click at [524, 601] on td "4 hours ago" at bounding box center [575, 602] width 132 height 53
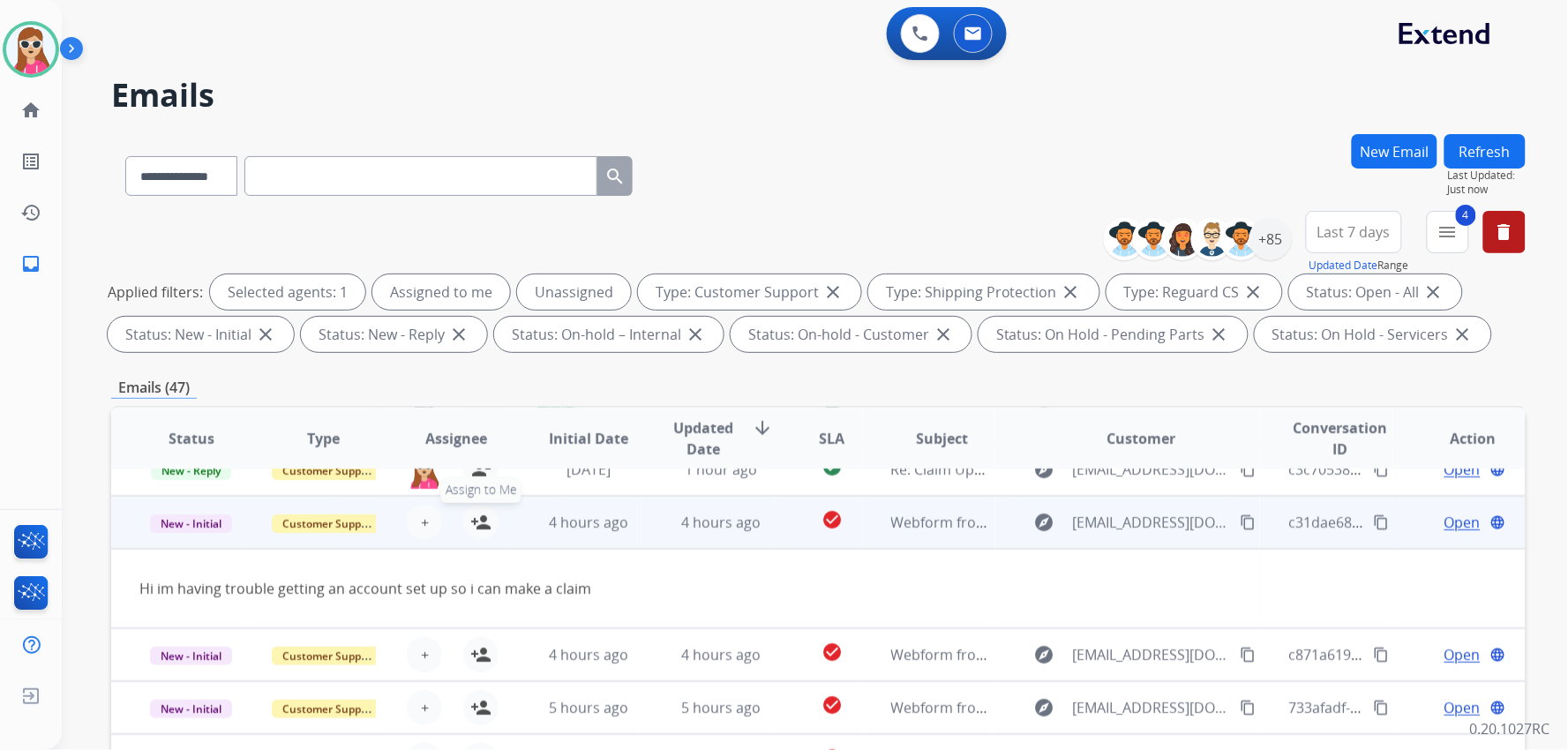
click at [489, 526] on button "person_add Assign to Me" at bounding box center [481, 523] width 36 height 36
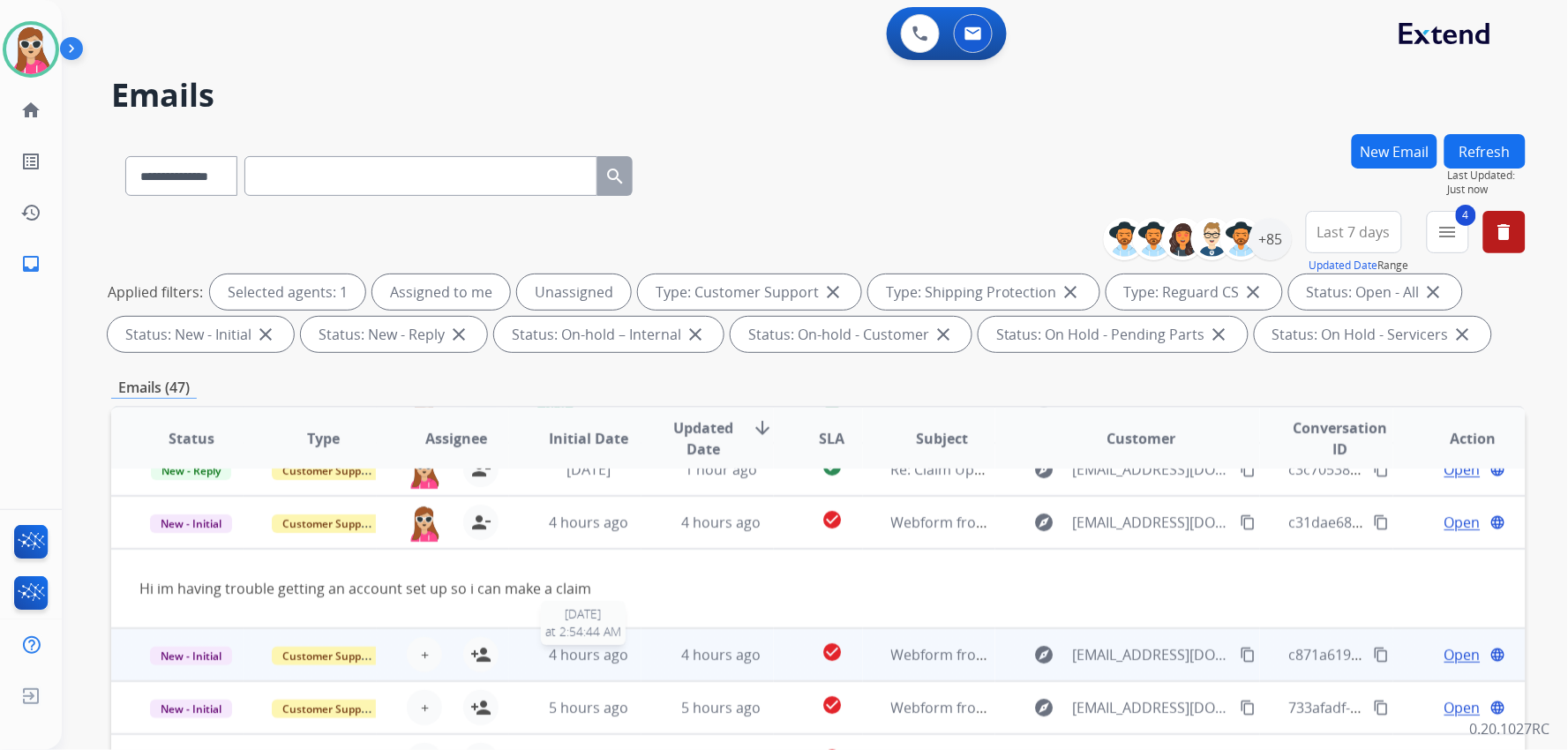
click at [528, 648] on td "4 hours ago [DATE] 2:54:44 AM" at bounding box center [575, 655] width 132 height 53
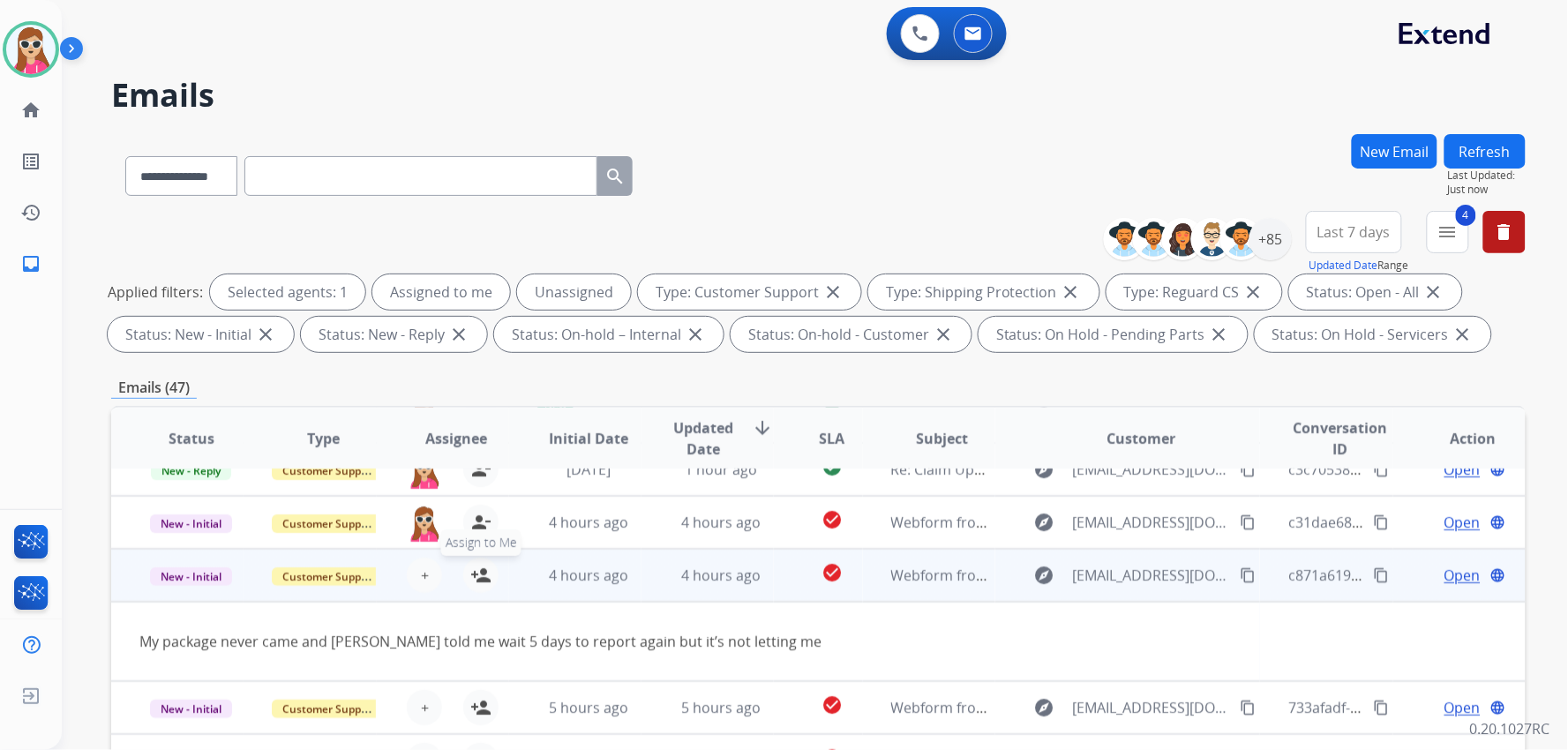
click at [476, 578] on mat-icon "person_add" at bounding box center [481, 575] width 22 height 22
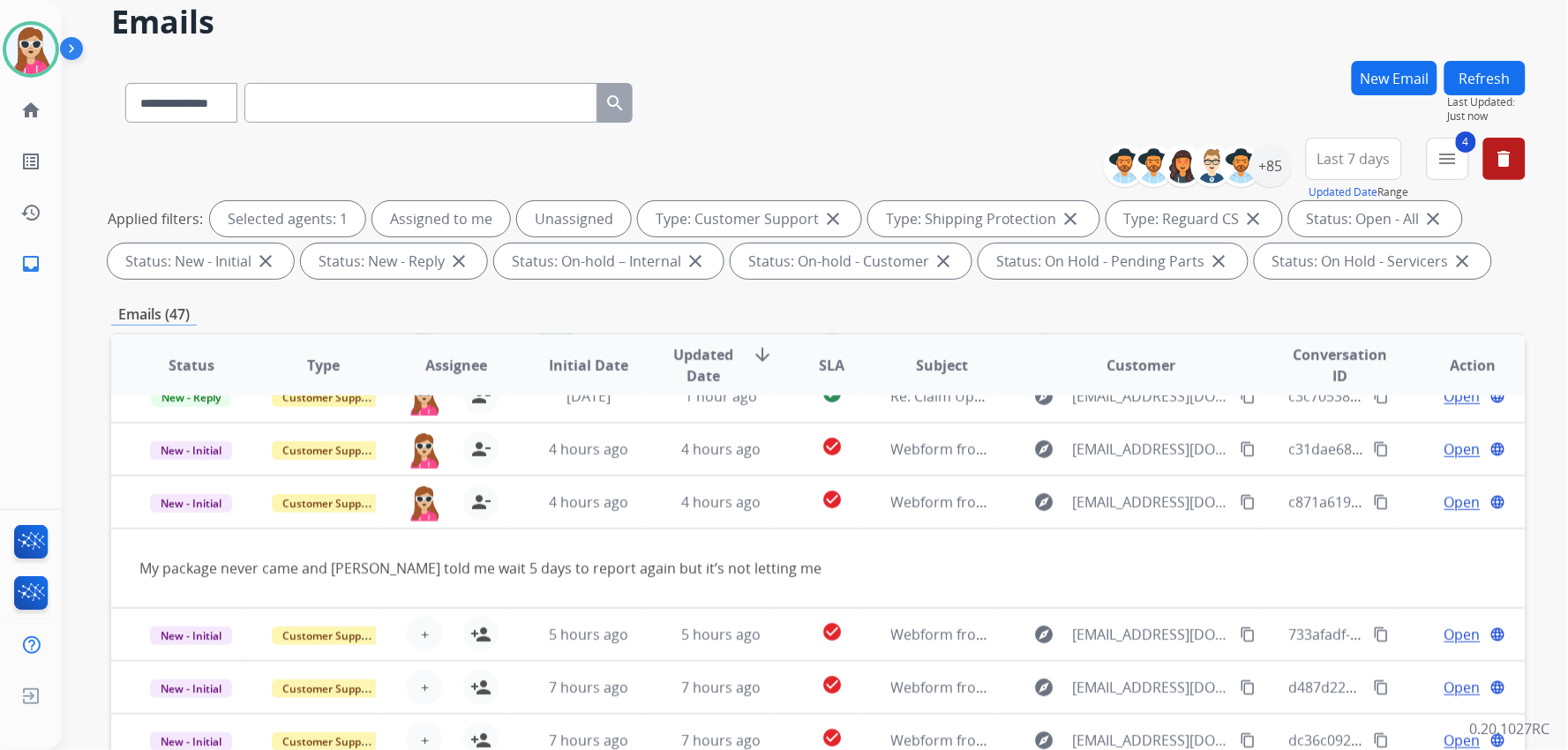
scroll to position [294, 0]
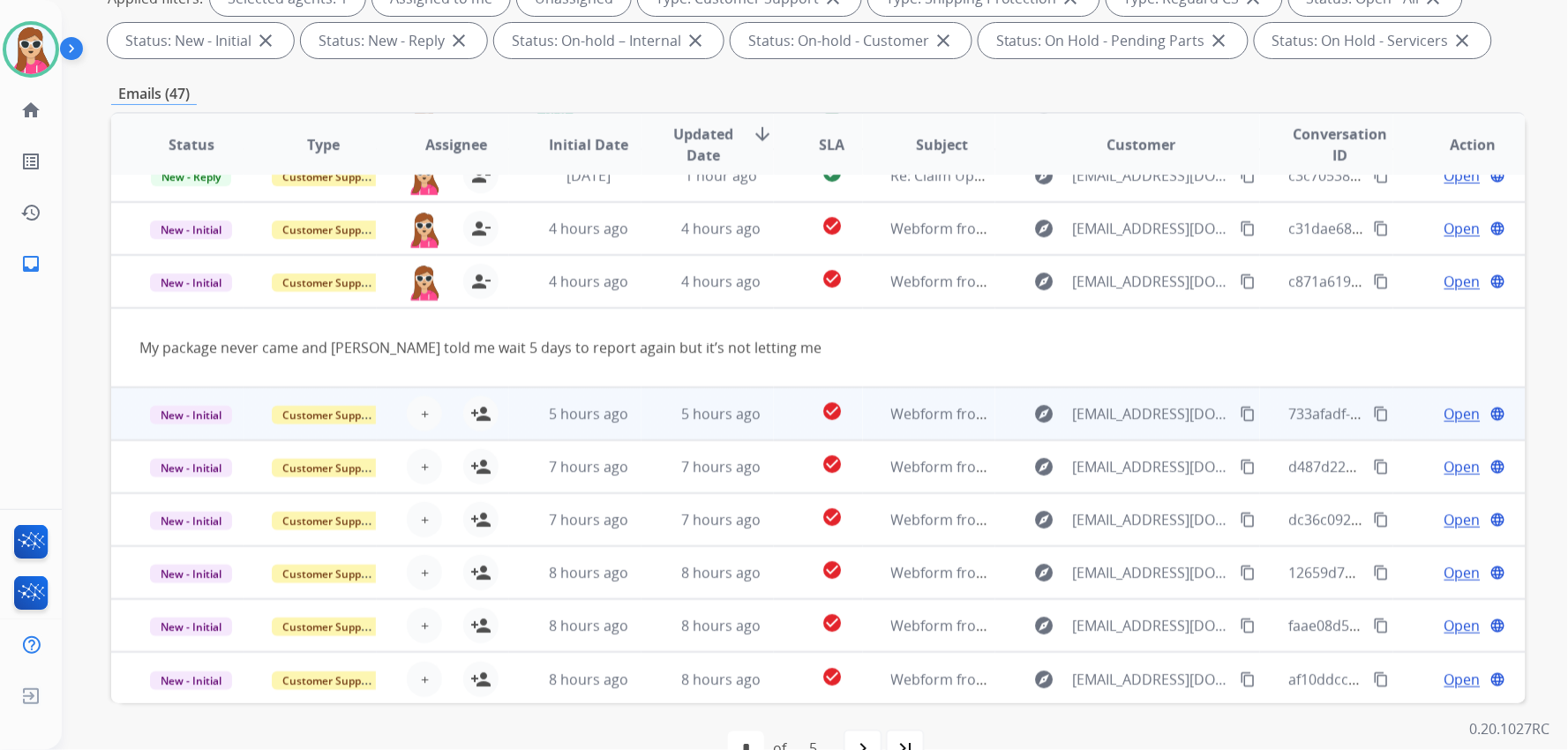
click at [509, 413] on td "5 hours ago" at bounding box center [575, 414] width 132 height 53
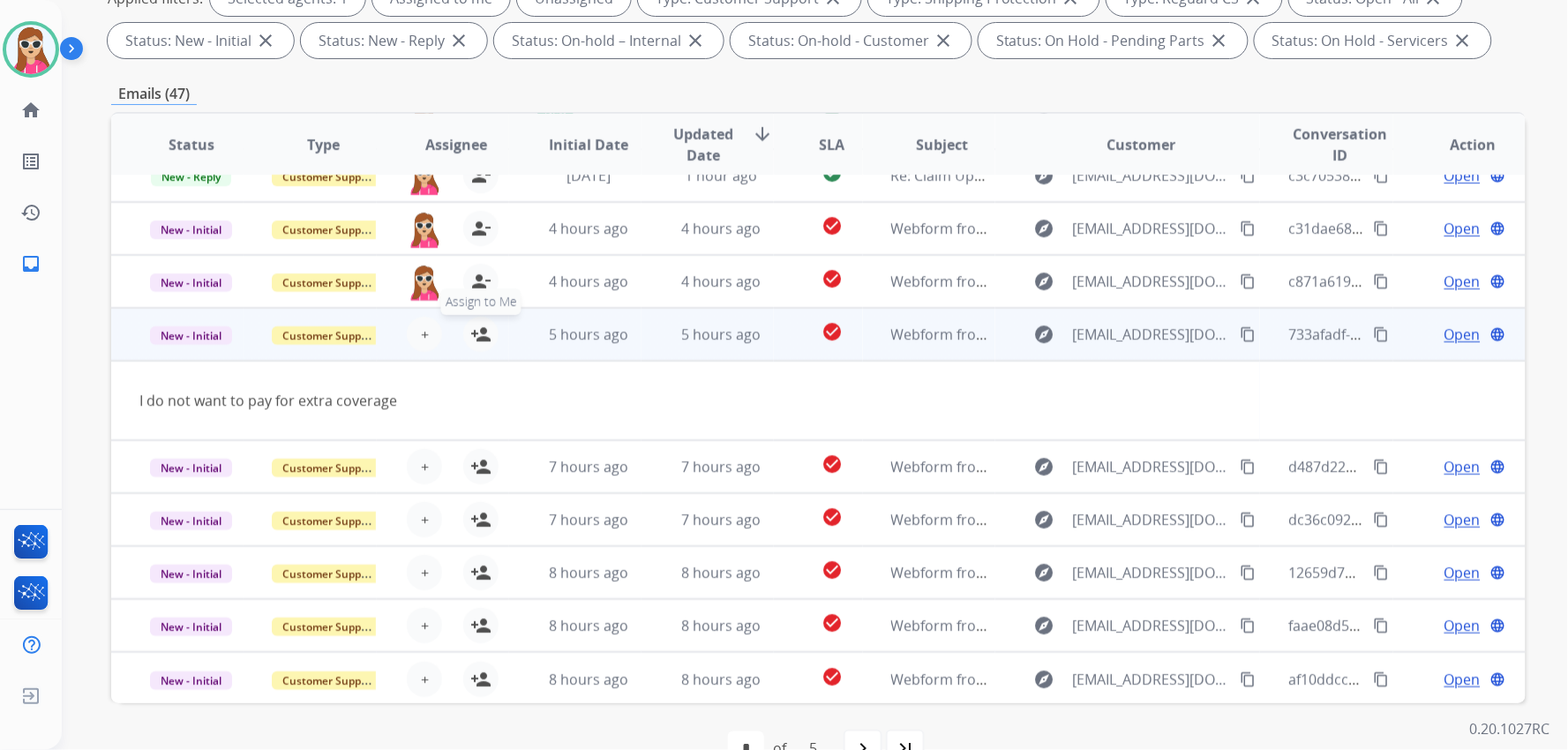
click at [479, 345] on button "person_add Assign to Me" at bounding box center [481, 335] width 36 height 36
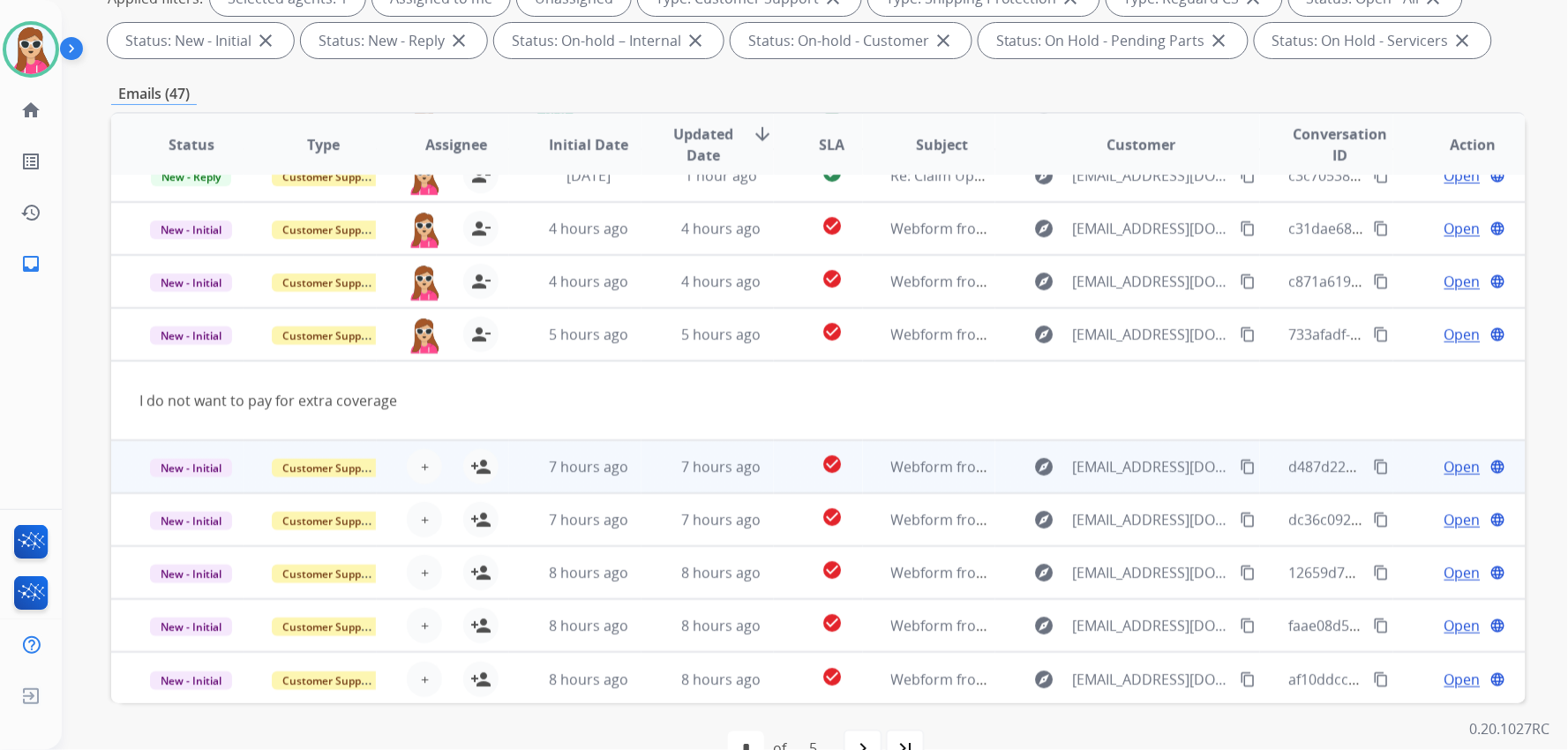
click at [509, 447] on td "7 hours ago" at bounding box center [575, 467] width 132 height 53
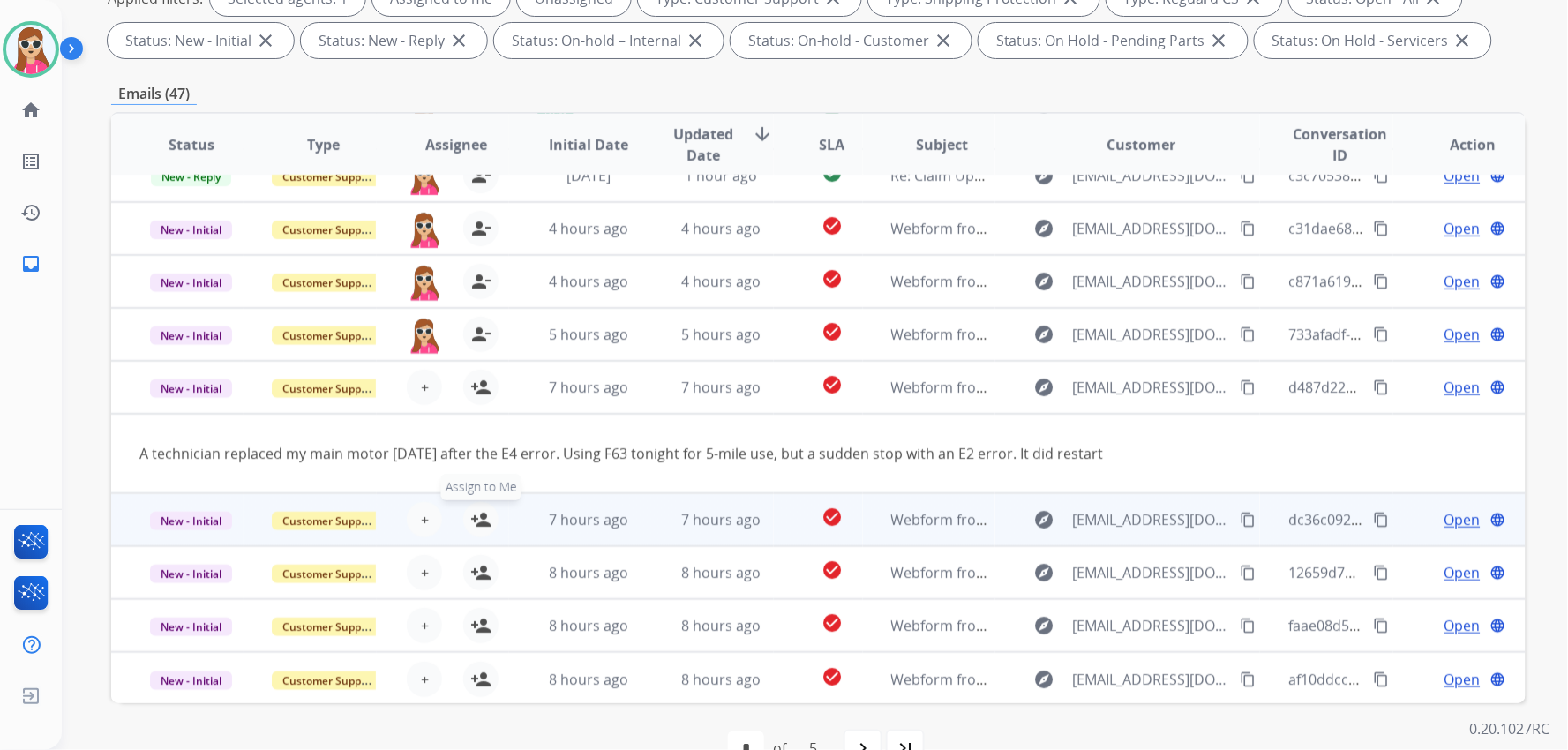
click at [495, 517] on button "person_add Assign to Me" at bounding box center [481, 520] width 36 height 36
click at [510, 510] on td "7 hours ago" at bounding box center [575, 520] width 132 height 53
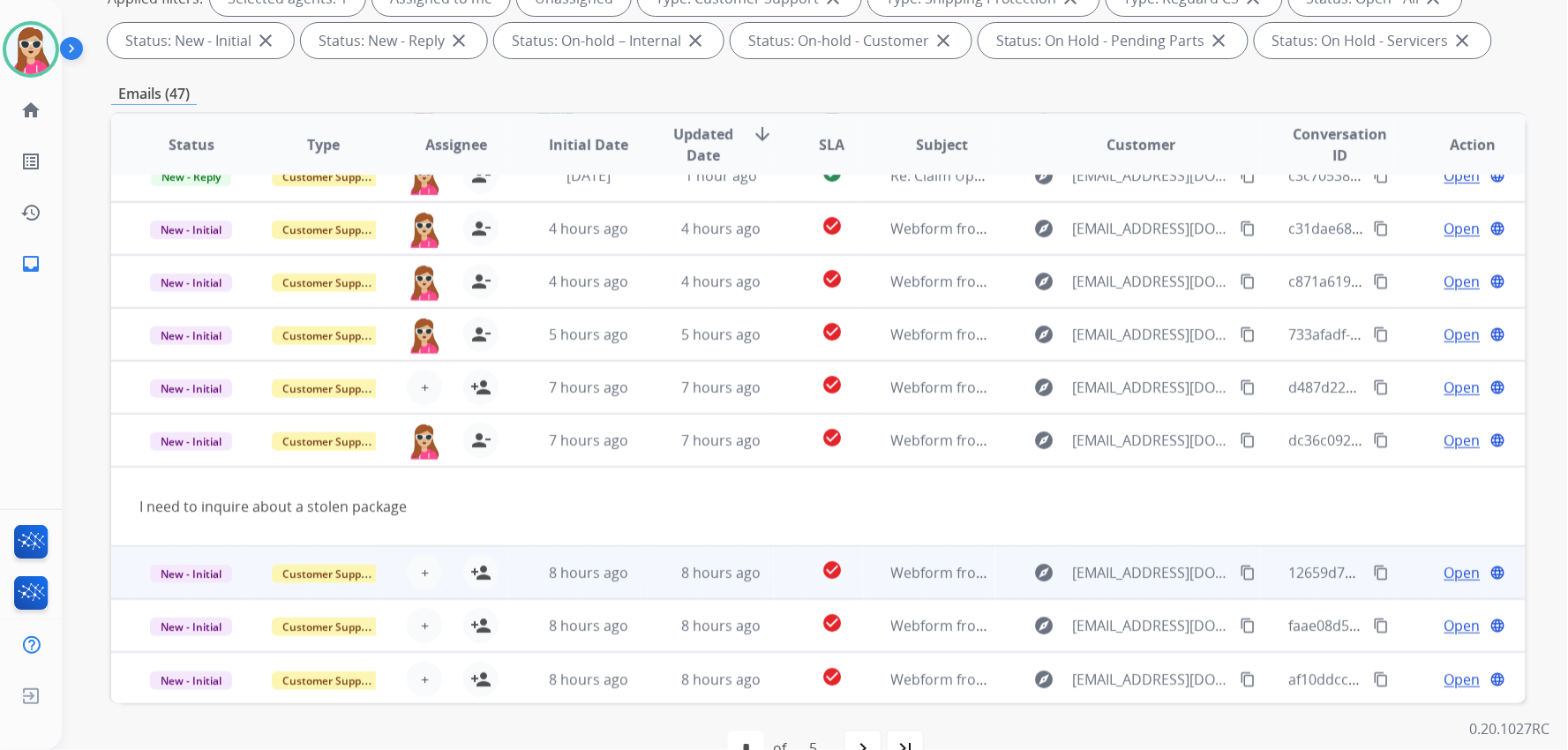
click at [518, 563] on td "8 hours ago" at bounding box center [575, 572] width 132 height 53
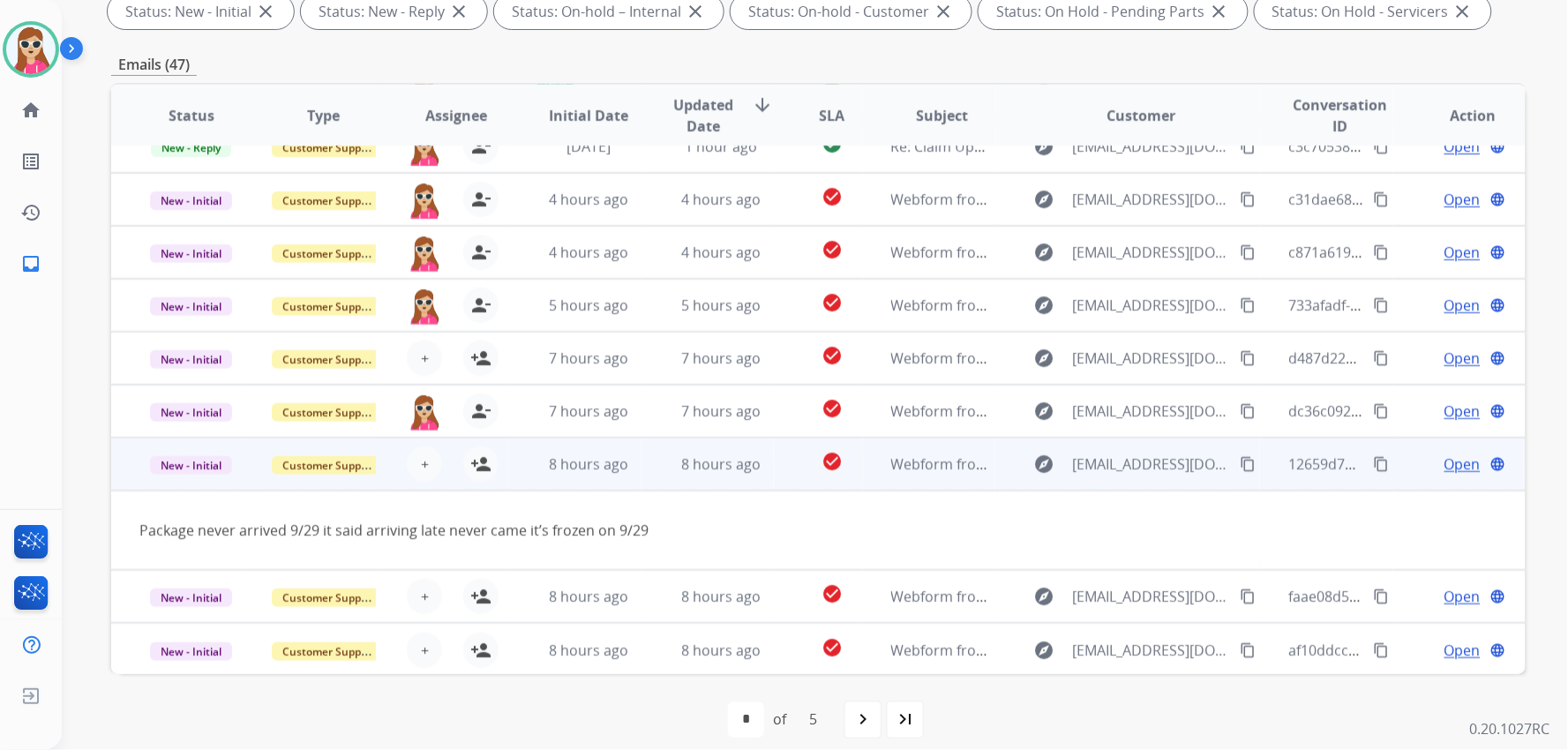
scroll to position [339, 0]
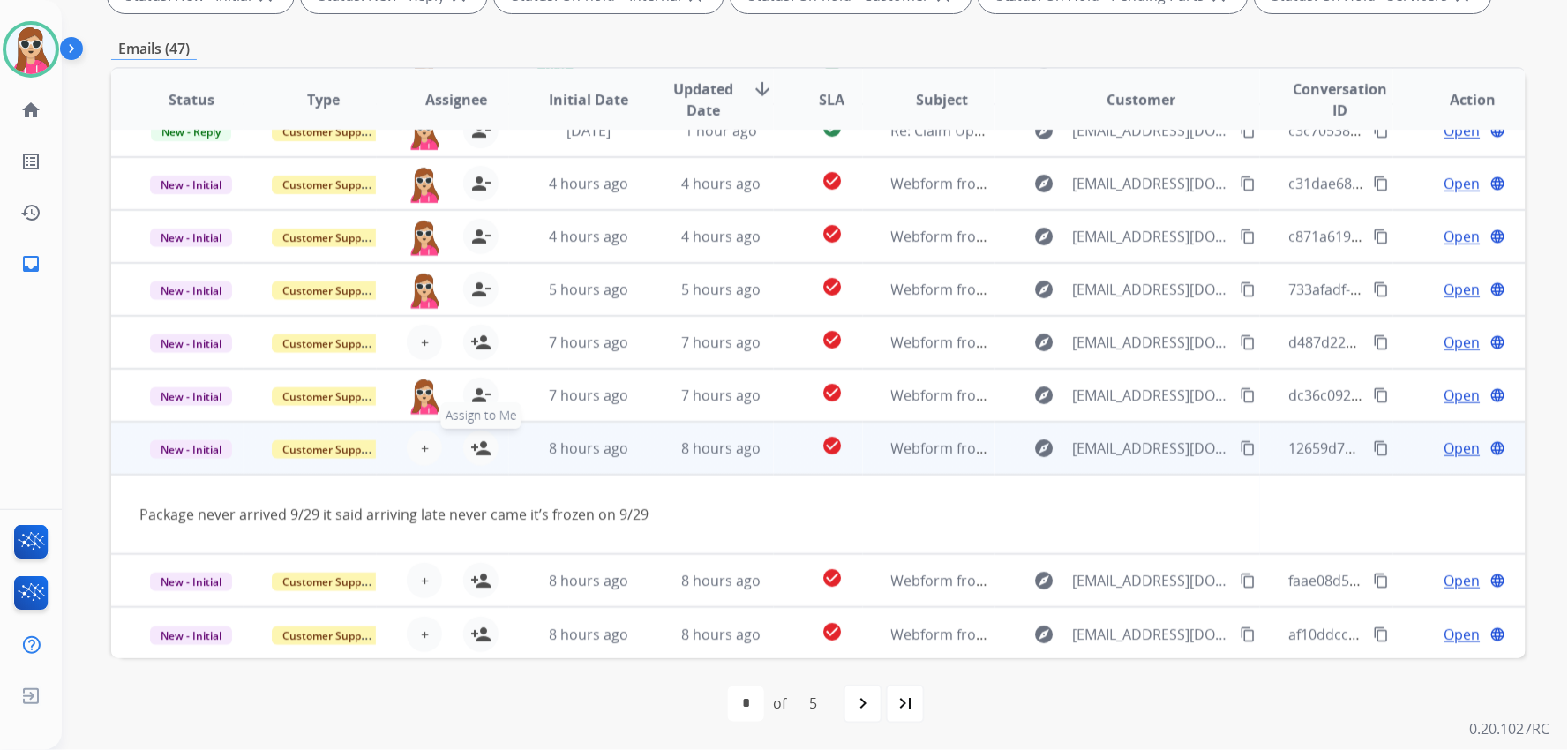
click at [482, 447] on mat-icon "person_add" at bounding box center [481, 448] width 22 height 22
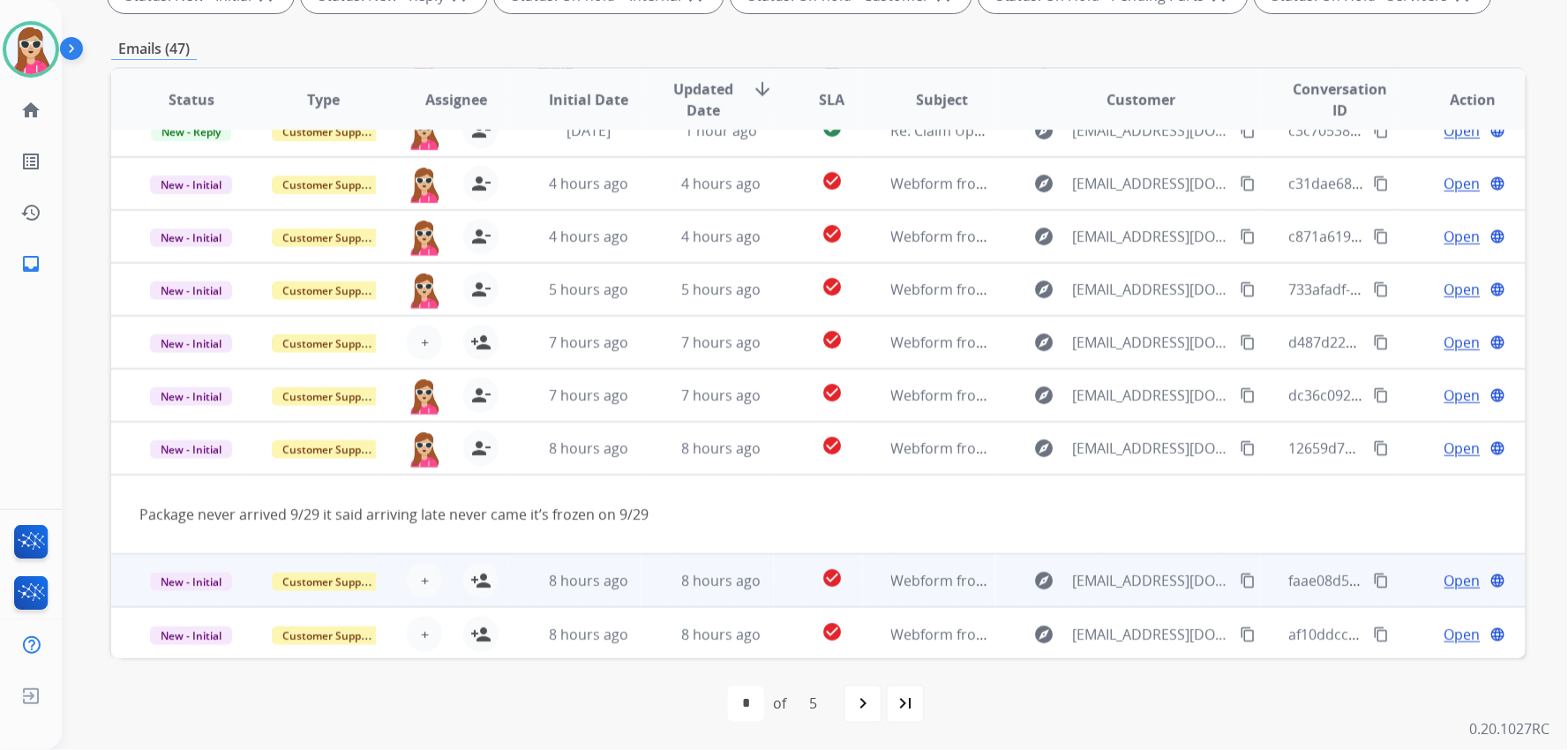
click at [516, 568] on td "8 hours ago" at bounding box center [575, 581] width 132 height 53
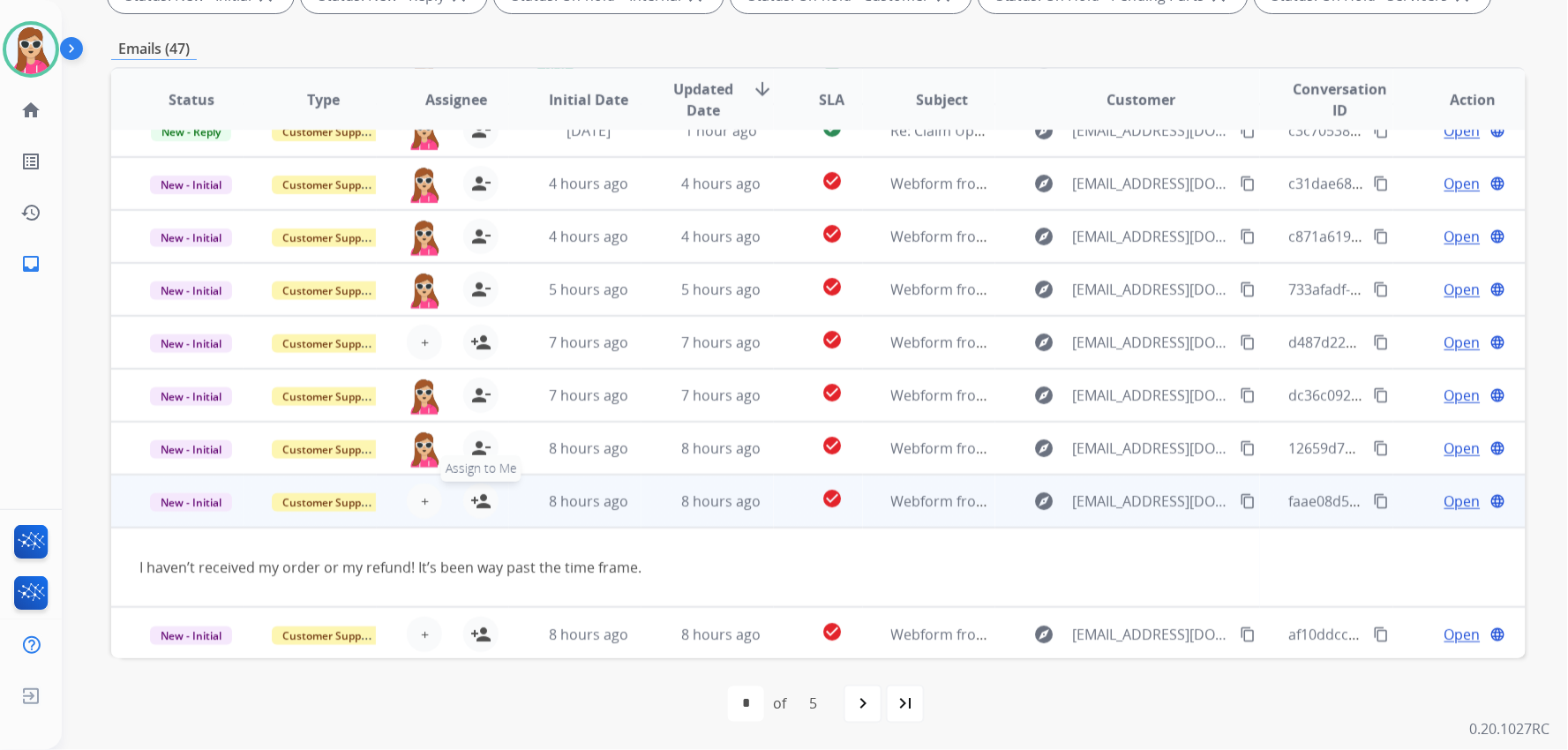
click at [478, 507] on mat-icon "person_add" at bounding box center [481, 501] width 22 height 22
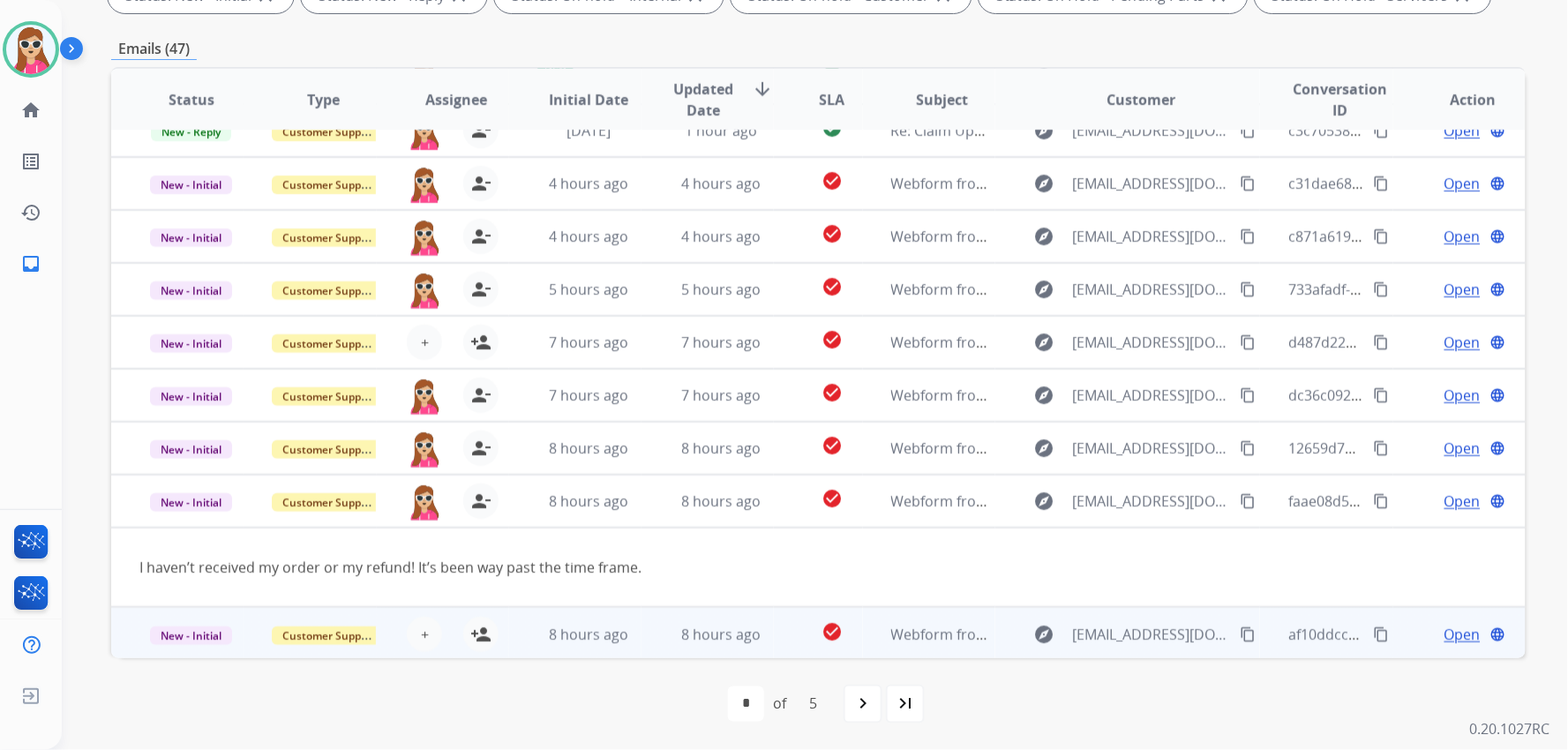
click at [521, 640] on td "8 hours ago" at bounding box center [575, 633] width 132 height 53
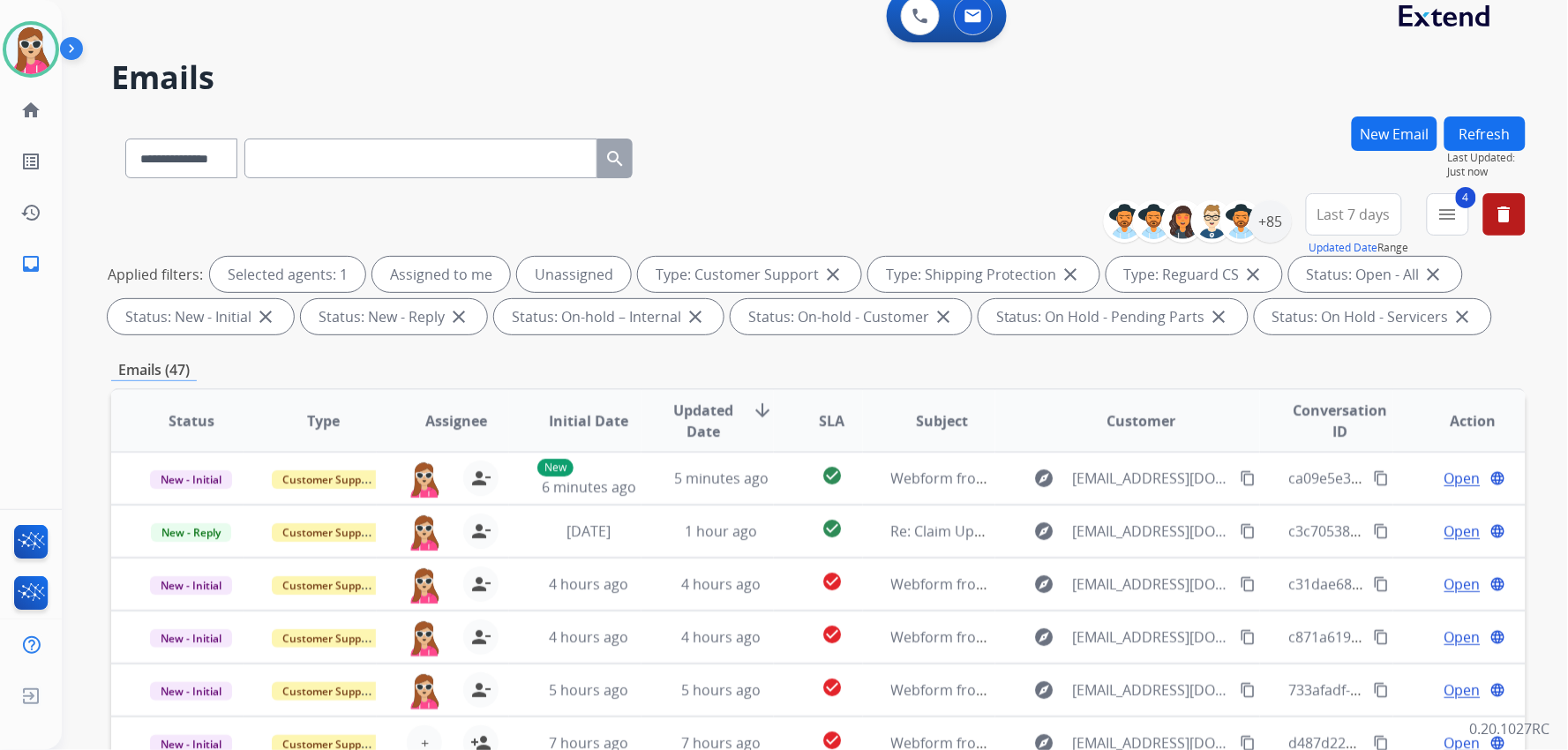
scroll to position [0, 0]
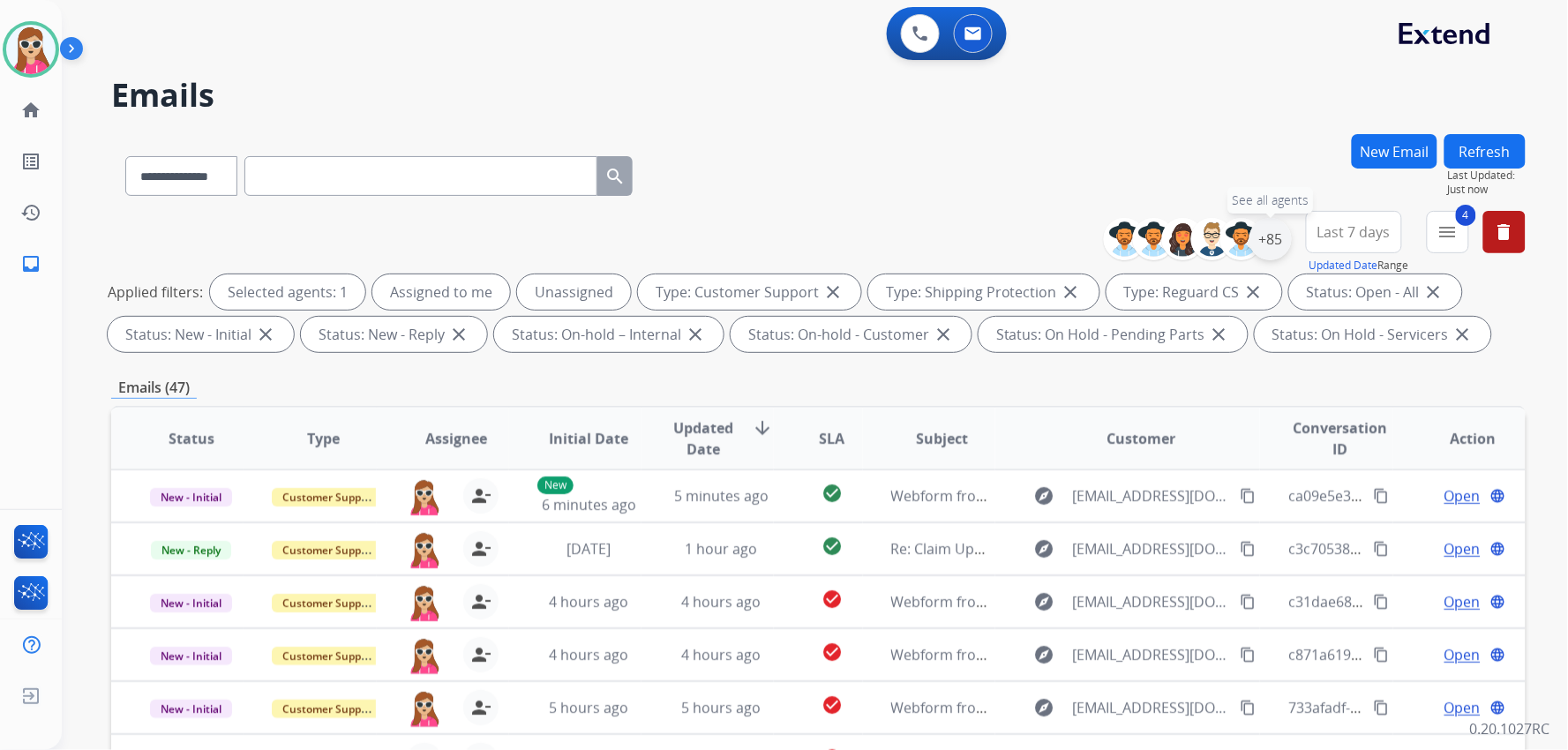
click at [932, 237] on div "+85" at bounding box center [1270, 239] width 42 height 42
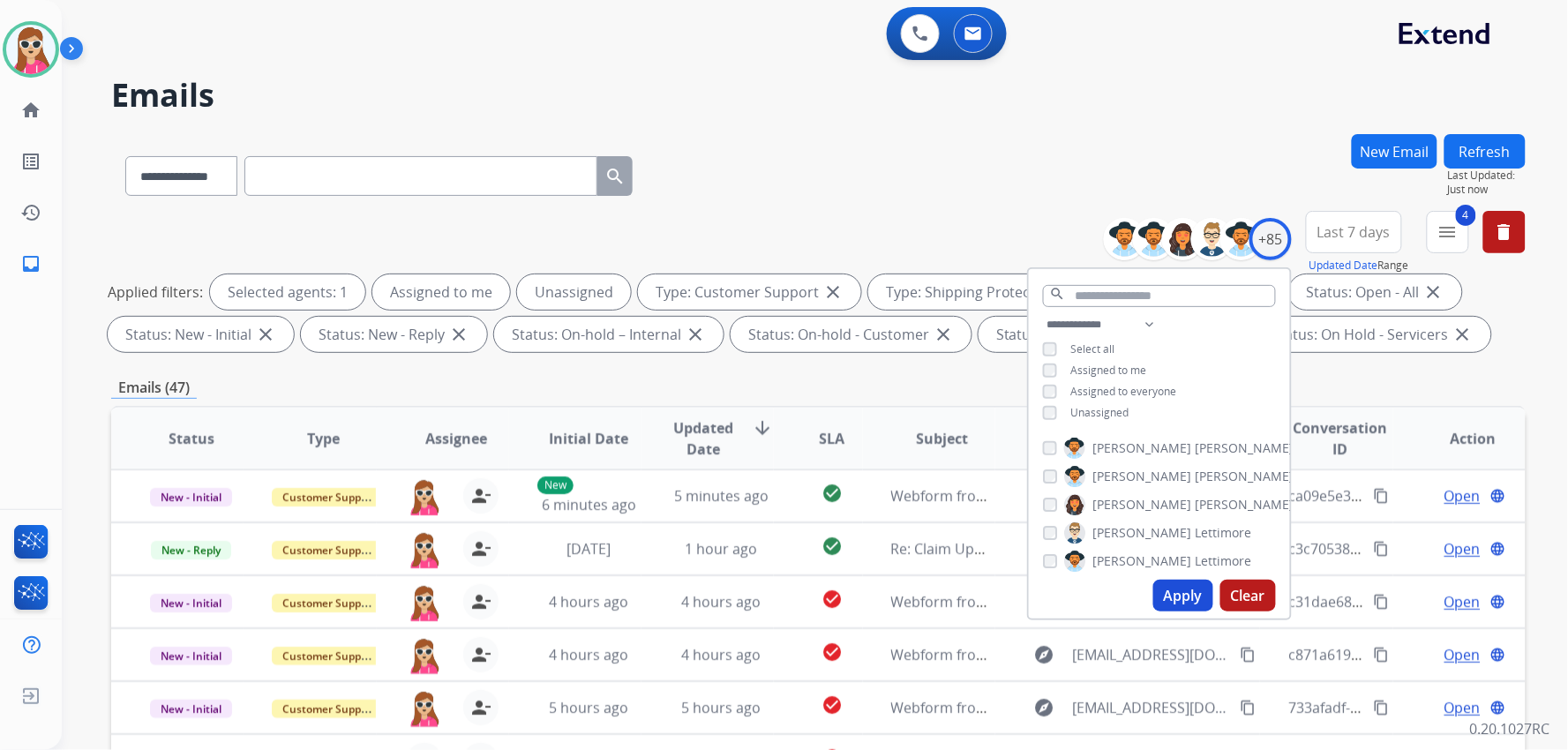
click at [932, 406] on span "Unassigned" at bounding box center [1100, 413] width 58 height 15
click at [932, 595] on button "Apply" at bounding box center [1183, 596] width 60 height 32
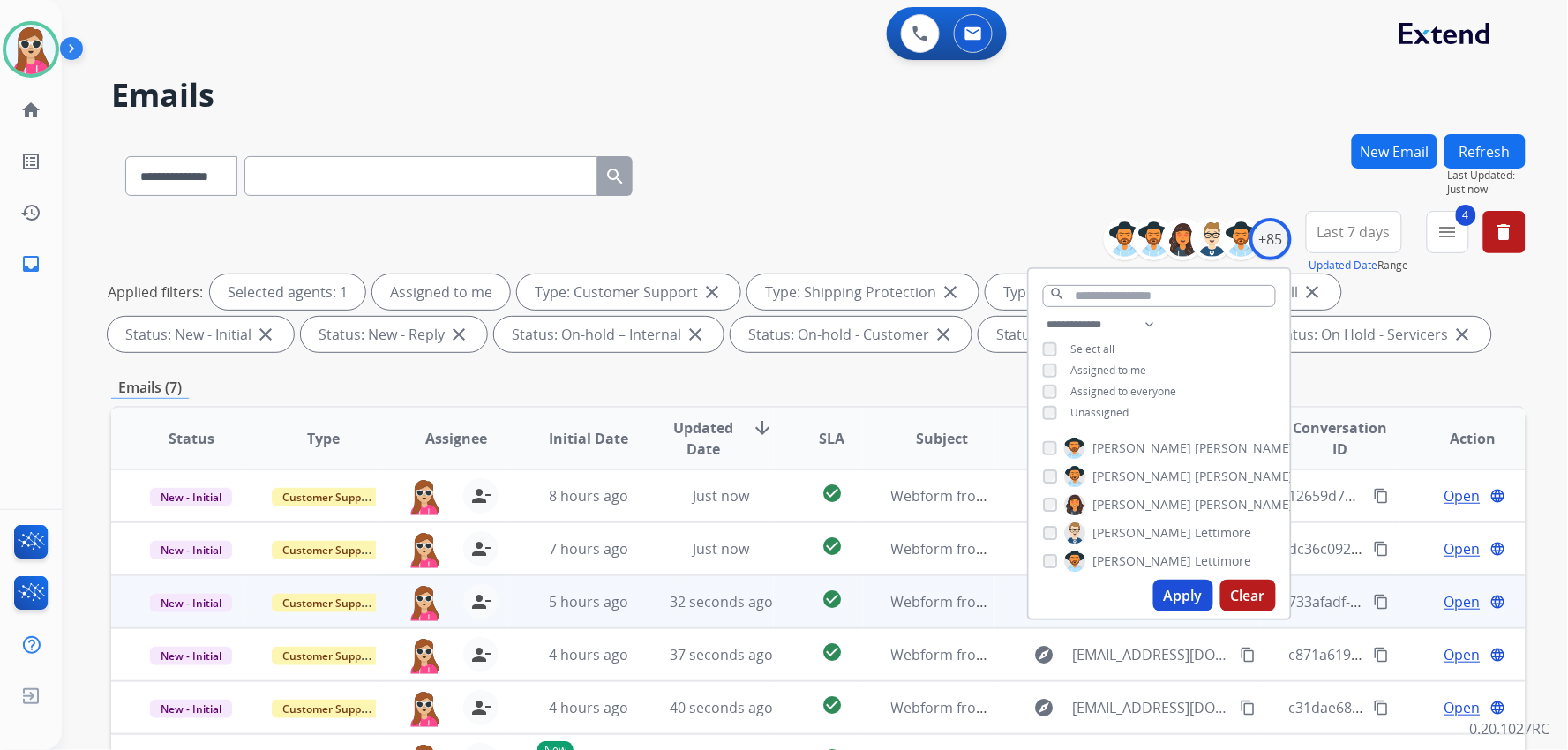
scroll to position [98, 0]
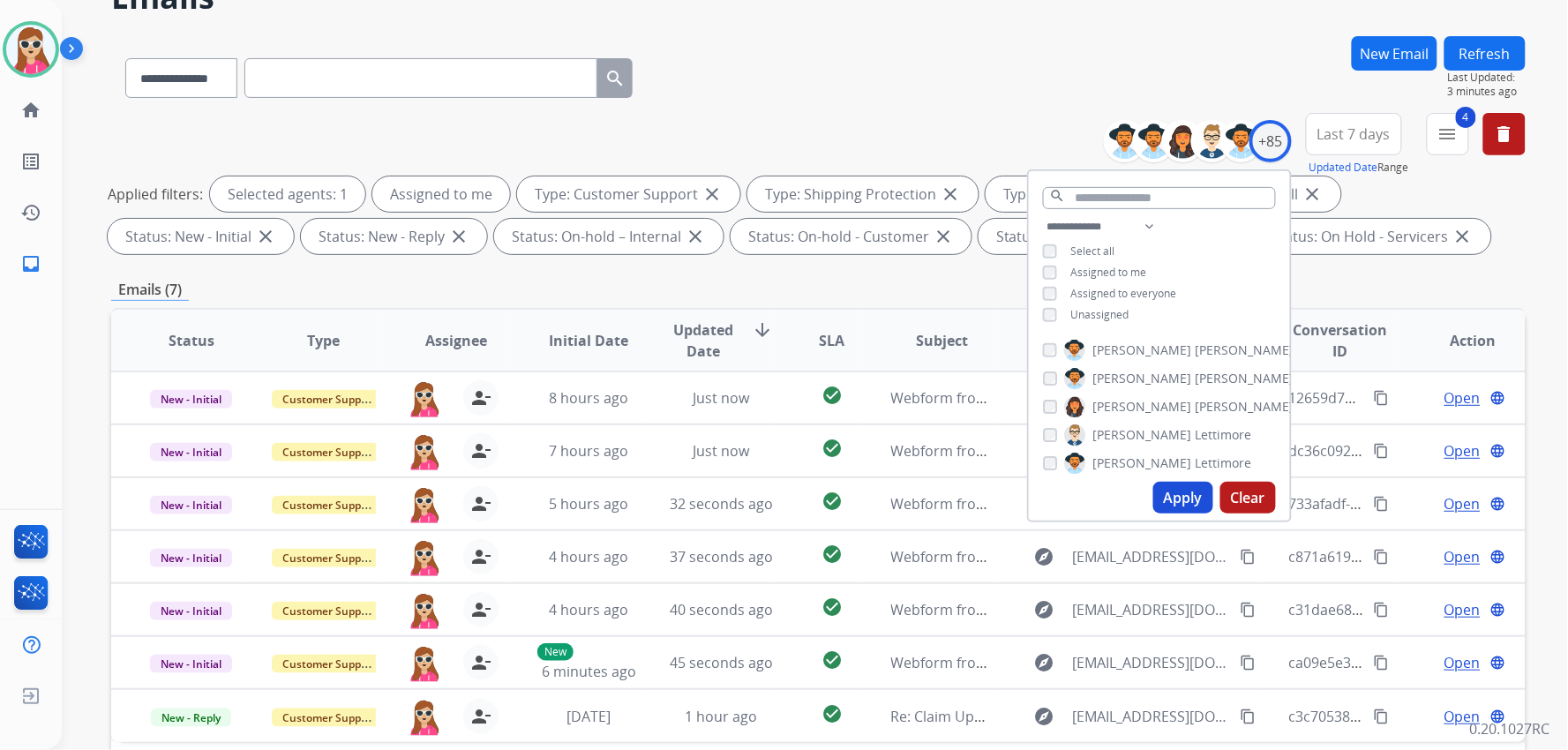
drag, startPoint x: 875, startPoint y: 94, endPoint x: 921, endPoint y: 91, distance: 46.1
click at [877, 94] on div "**********" at bounding box center [817, 75] width 1414 height 77
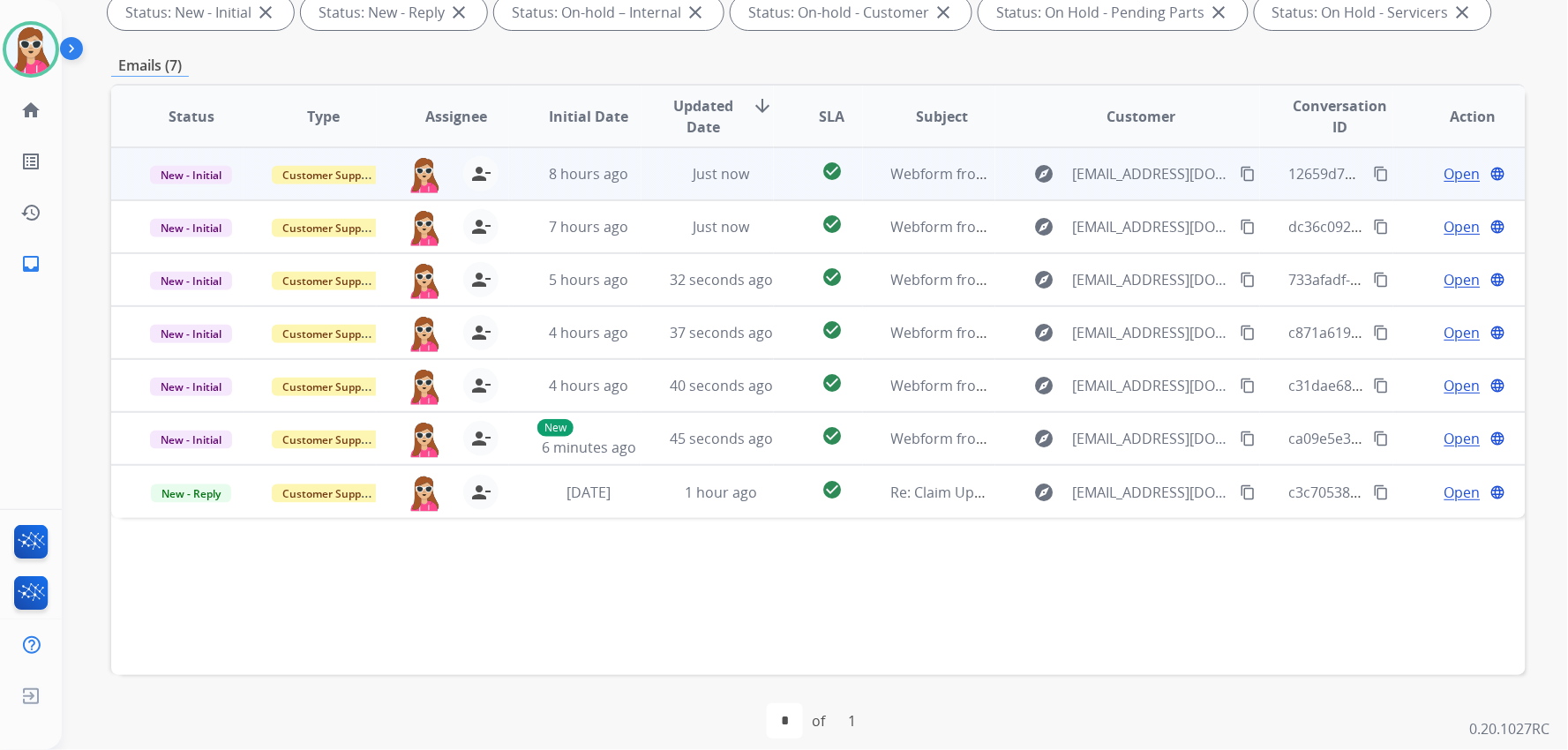
scroll to position [339, 0]
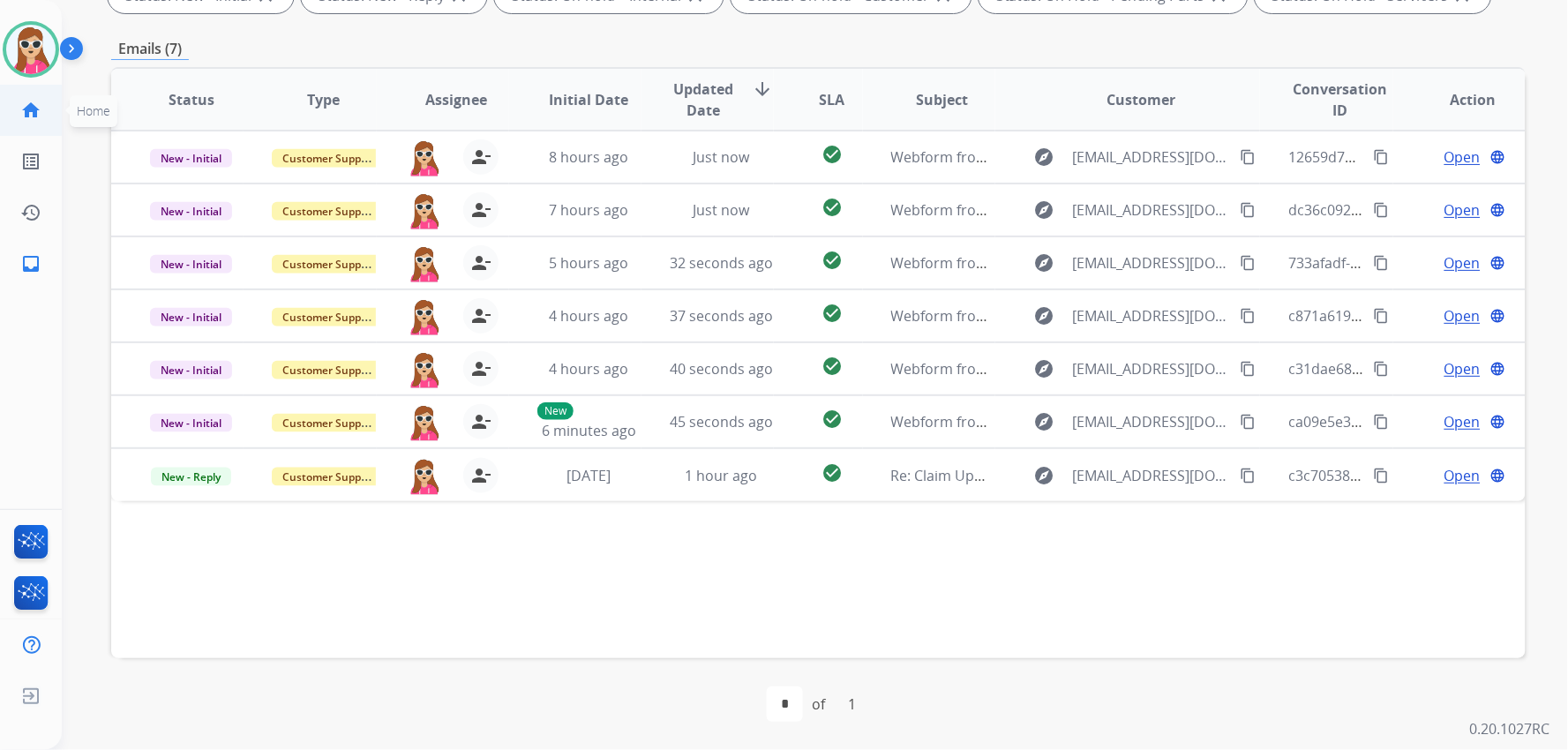
click at [22, 127] on link "home Home" at bounding box center [31, 110] width 50 height 50
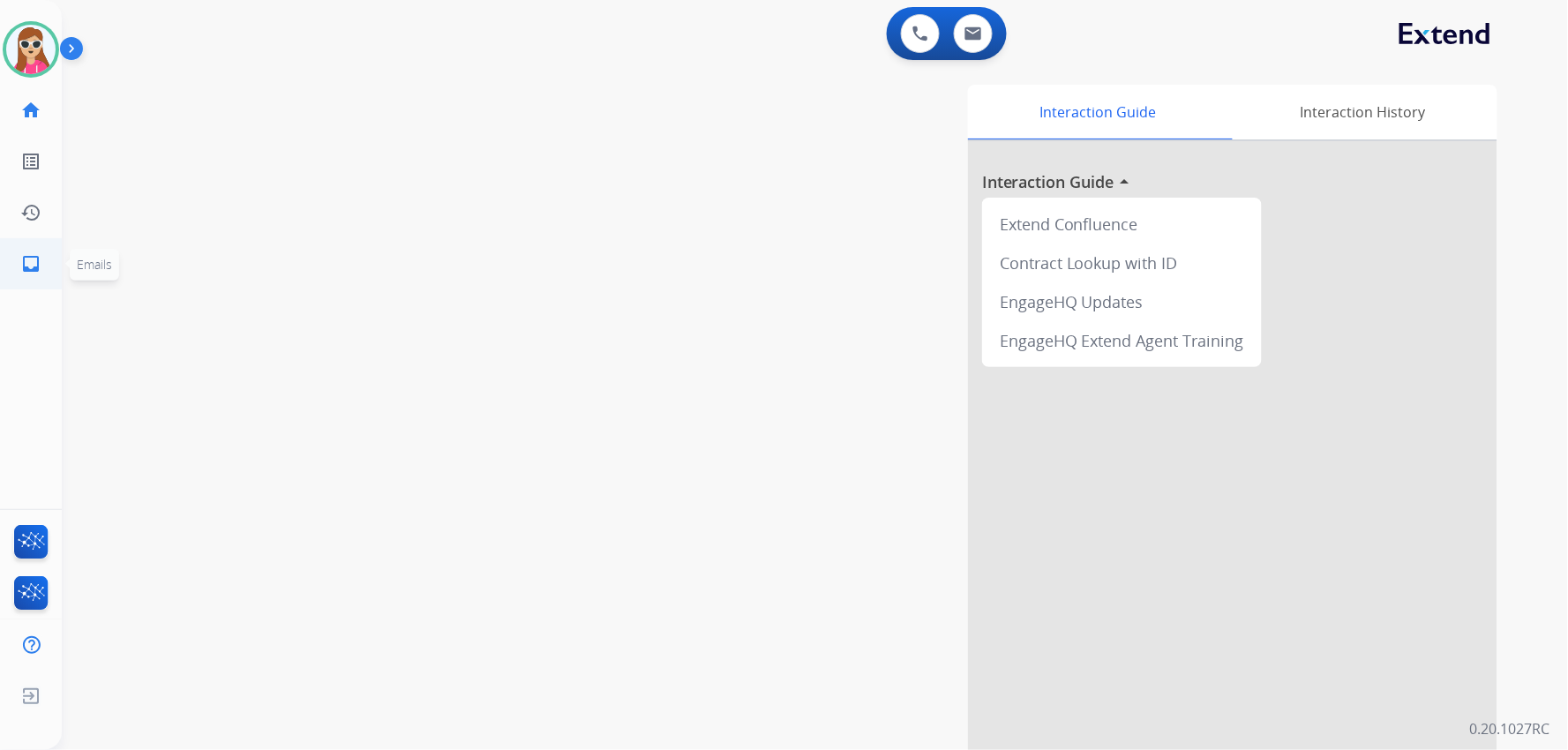
click at [41, 262] on link "inbox Emails" at bounding box center [31, 263] width 50 height 50
select select "**********"
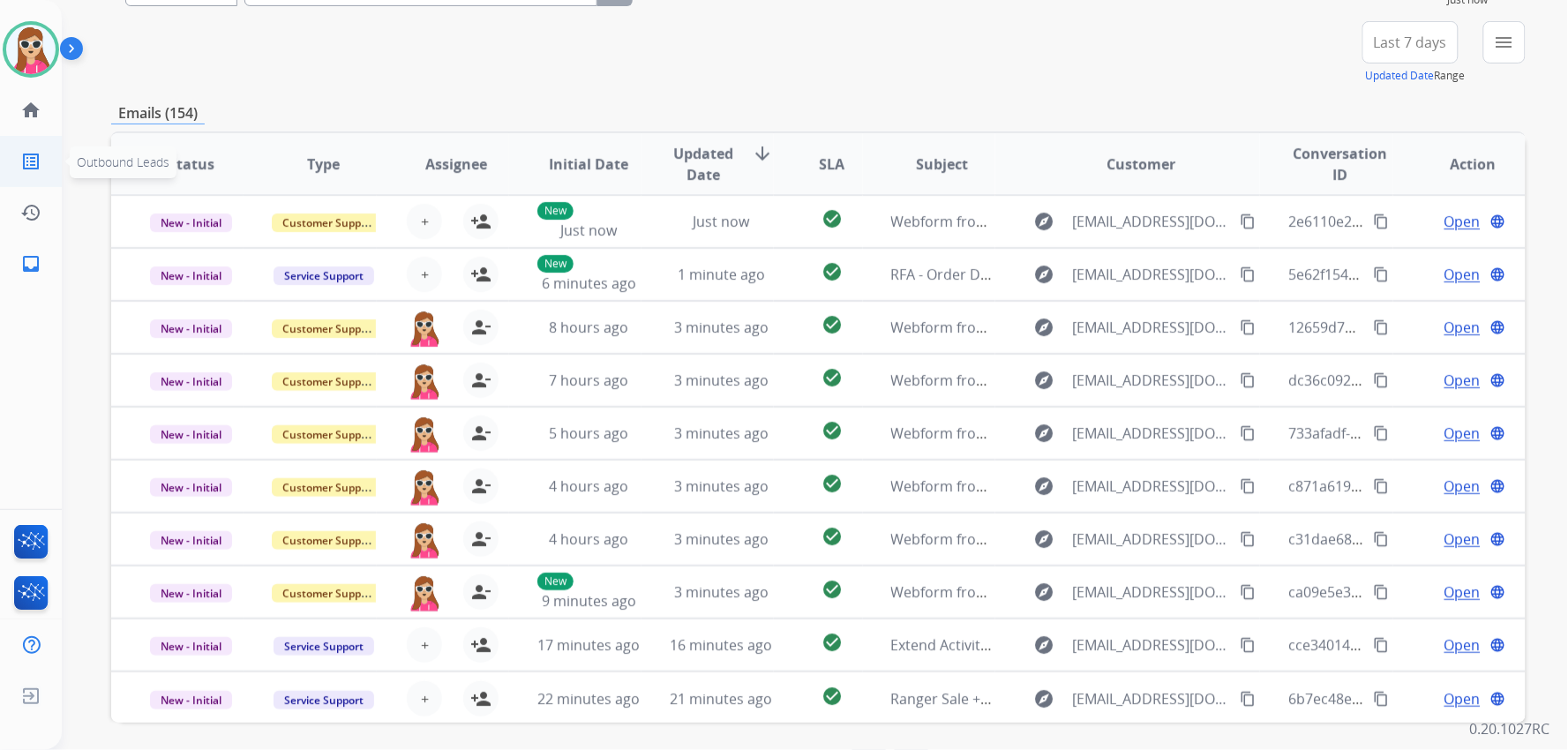
scroll to position [155, 0]
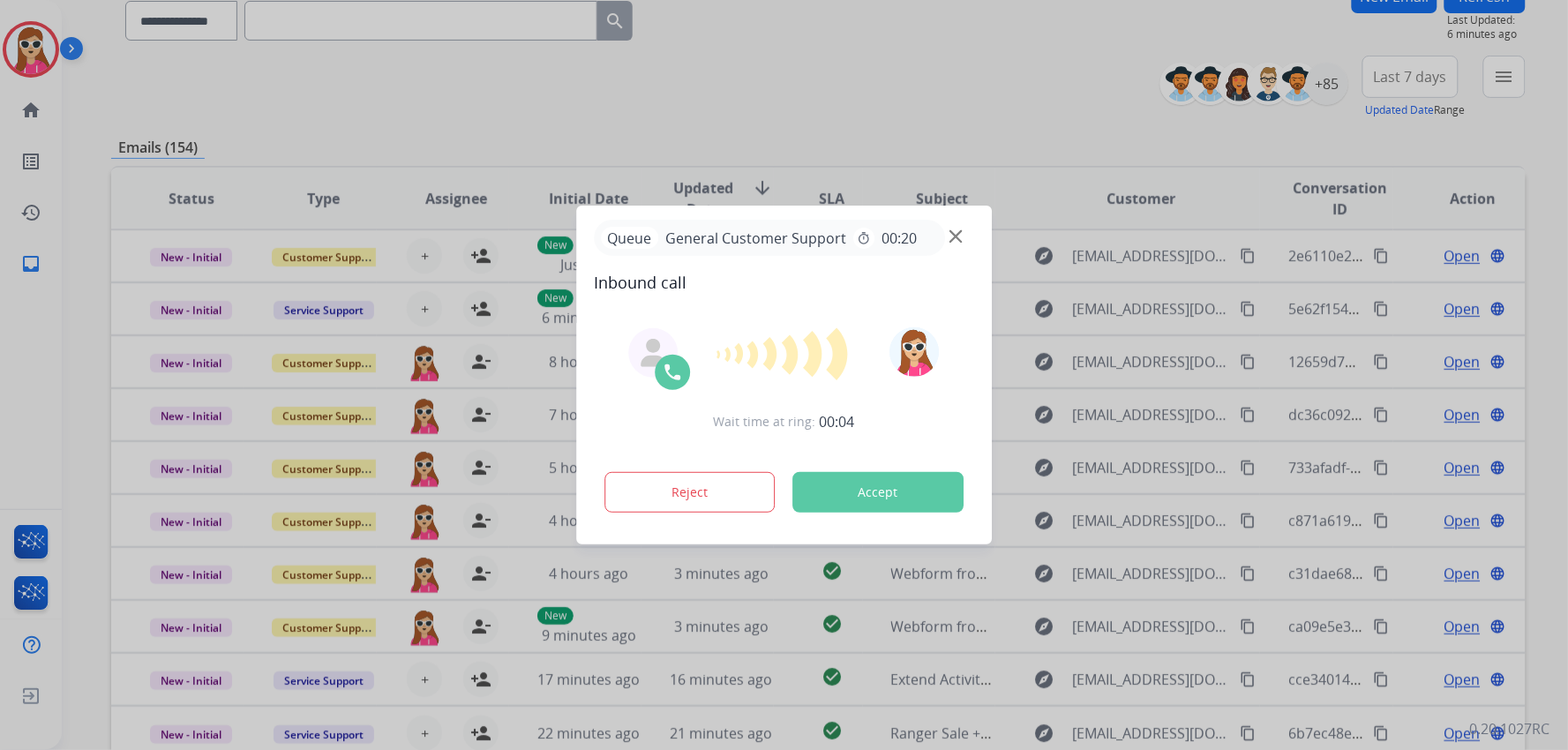
click at [858, 489] on button "Accept" at bounding box center [877, 492] width 171 height 40
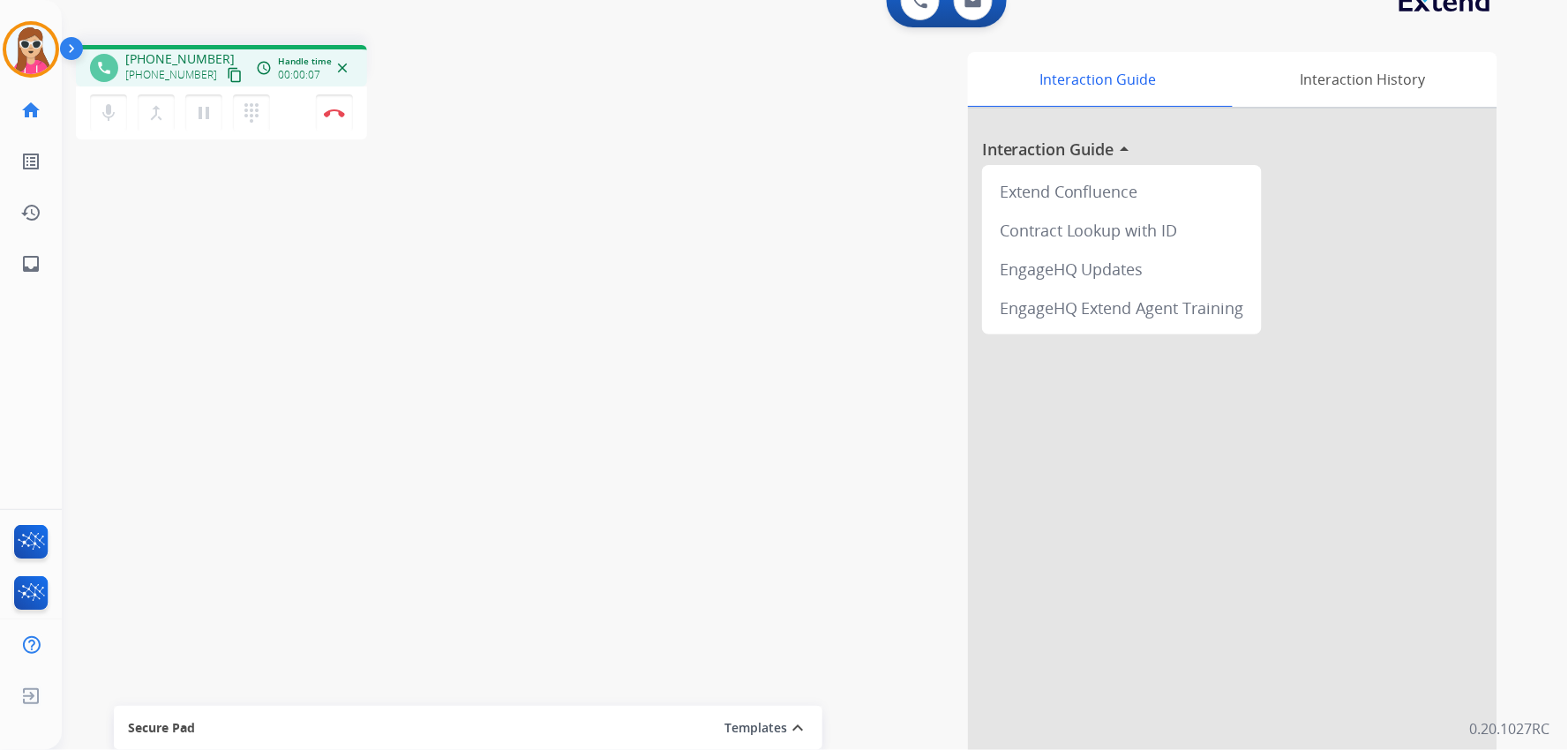
scroll to position [49, 0]
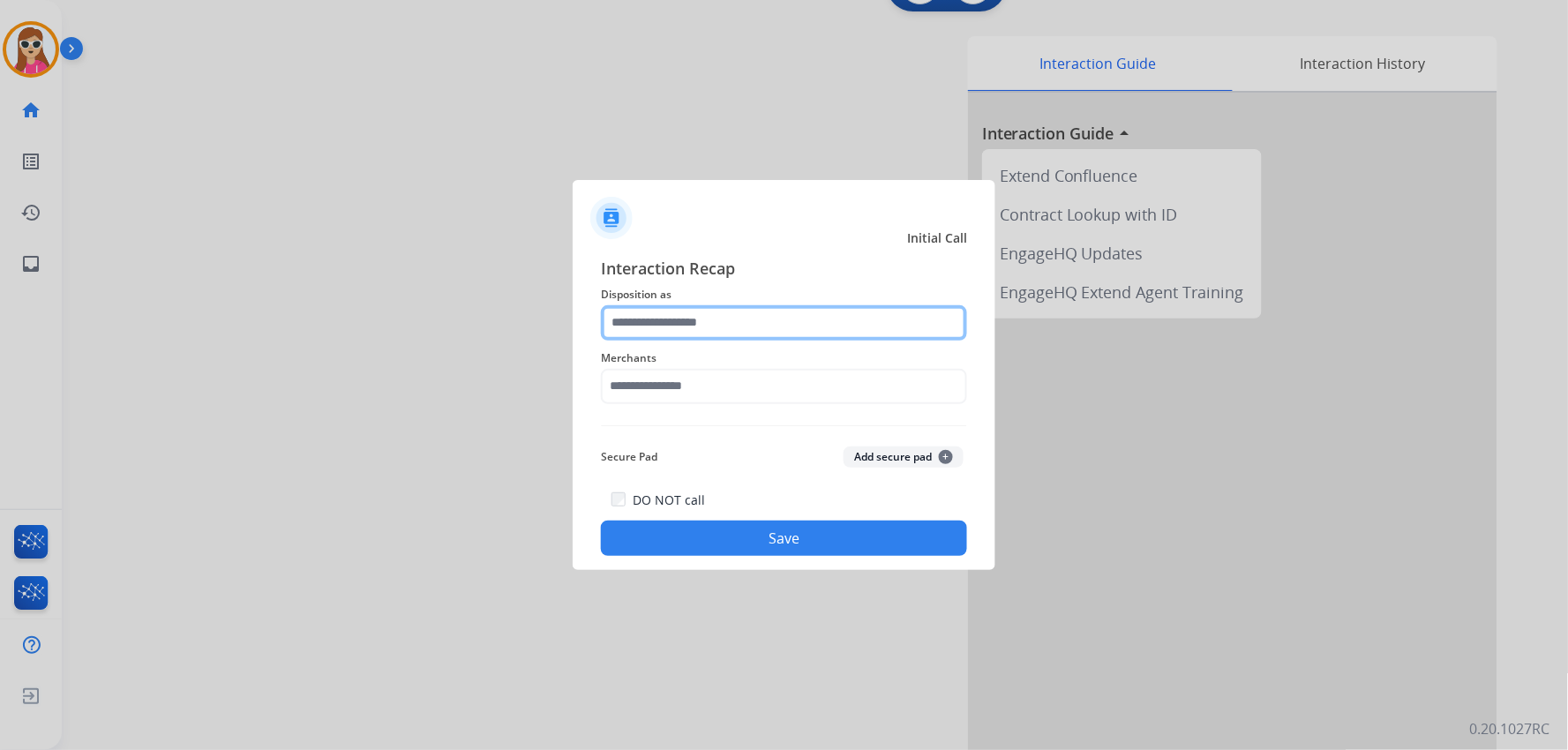
click at [711, 331] on input "text" at bounding box center [784, 323] width 366 height 36
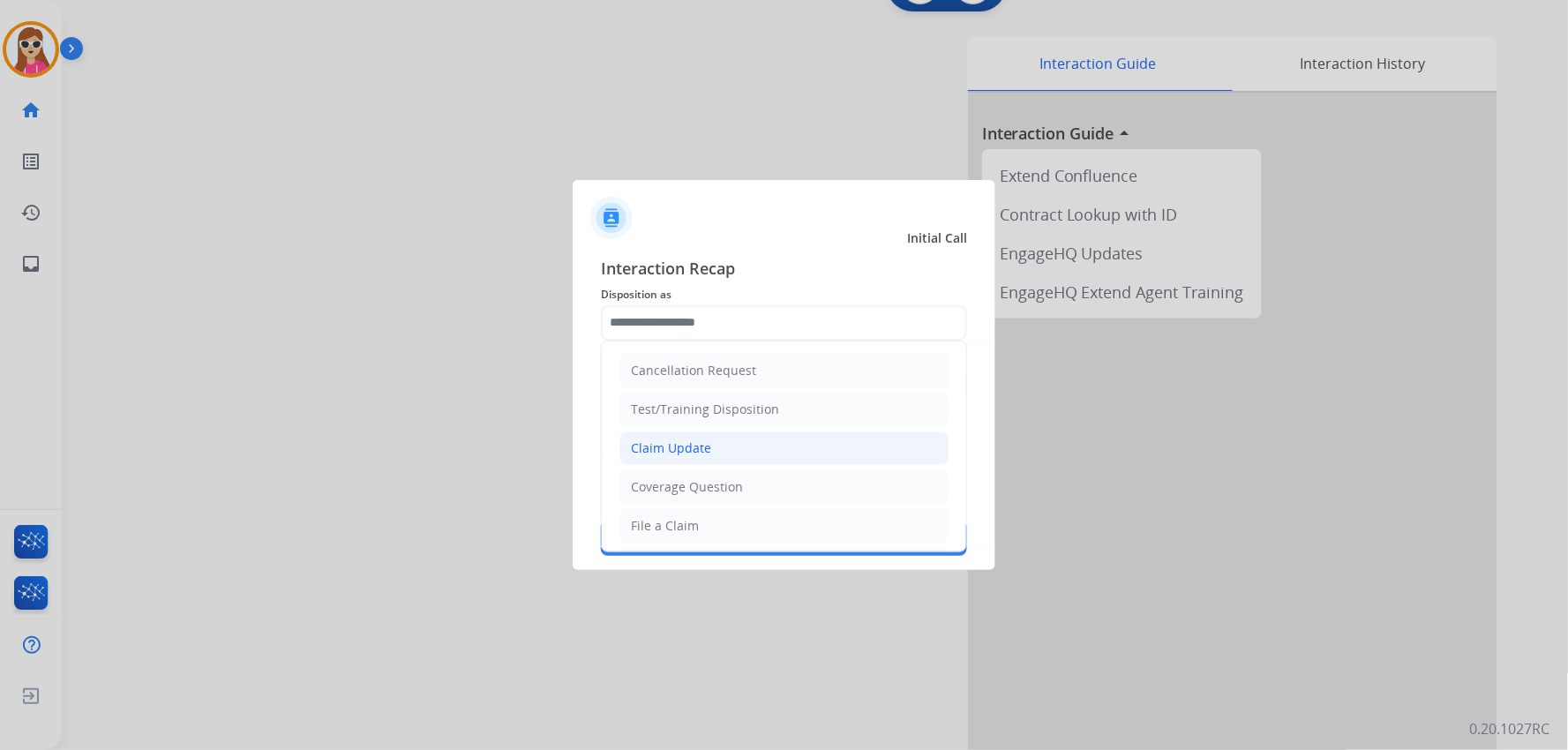
click at [685, 444] on div "Claim Update" at bounding box center [670, 448] width 80 height 18
type input "**********"
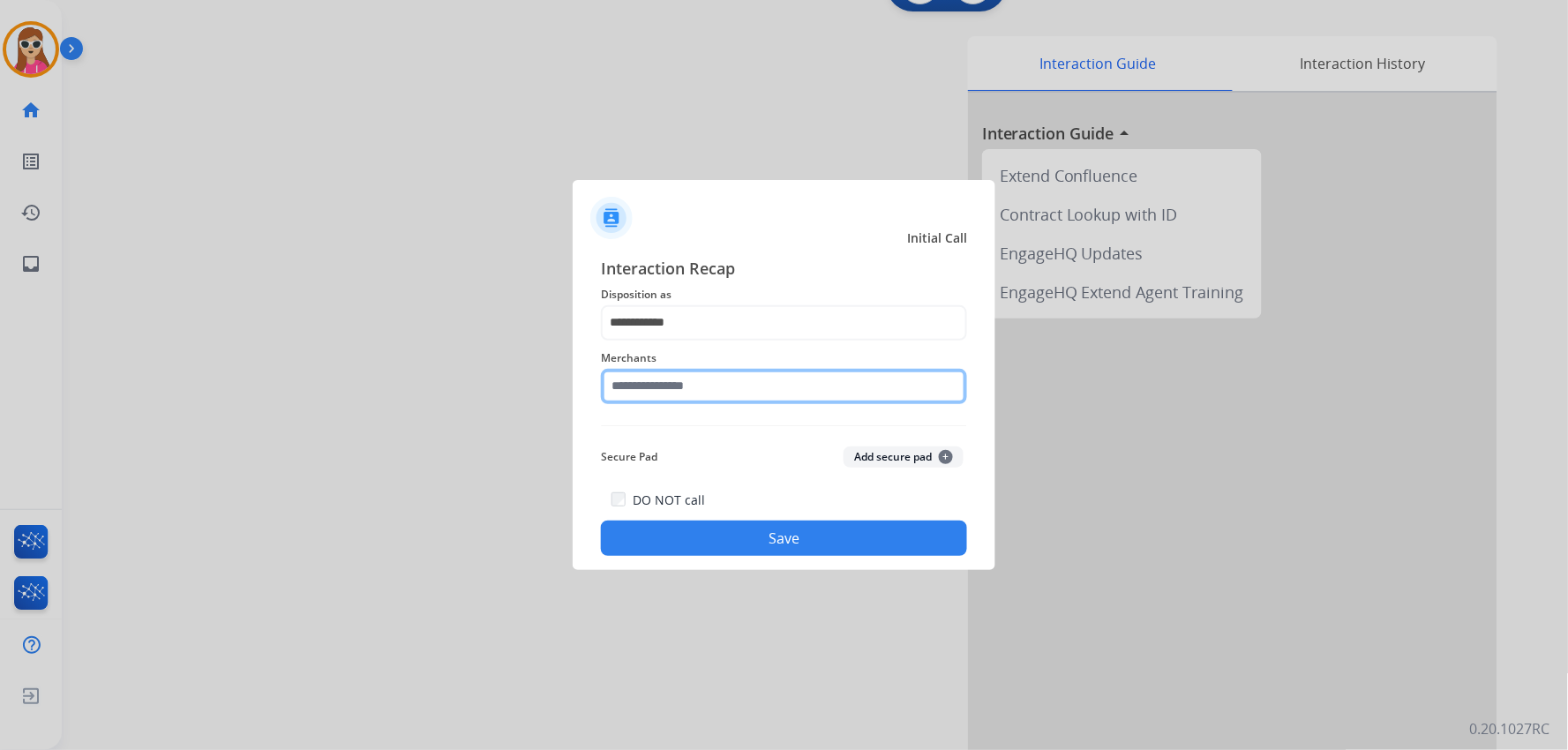
click at [729, 382] on input "text" at bounding box center [784, 387] width 366 height 36
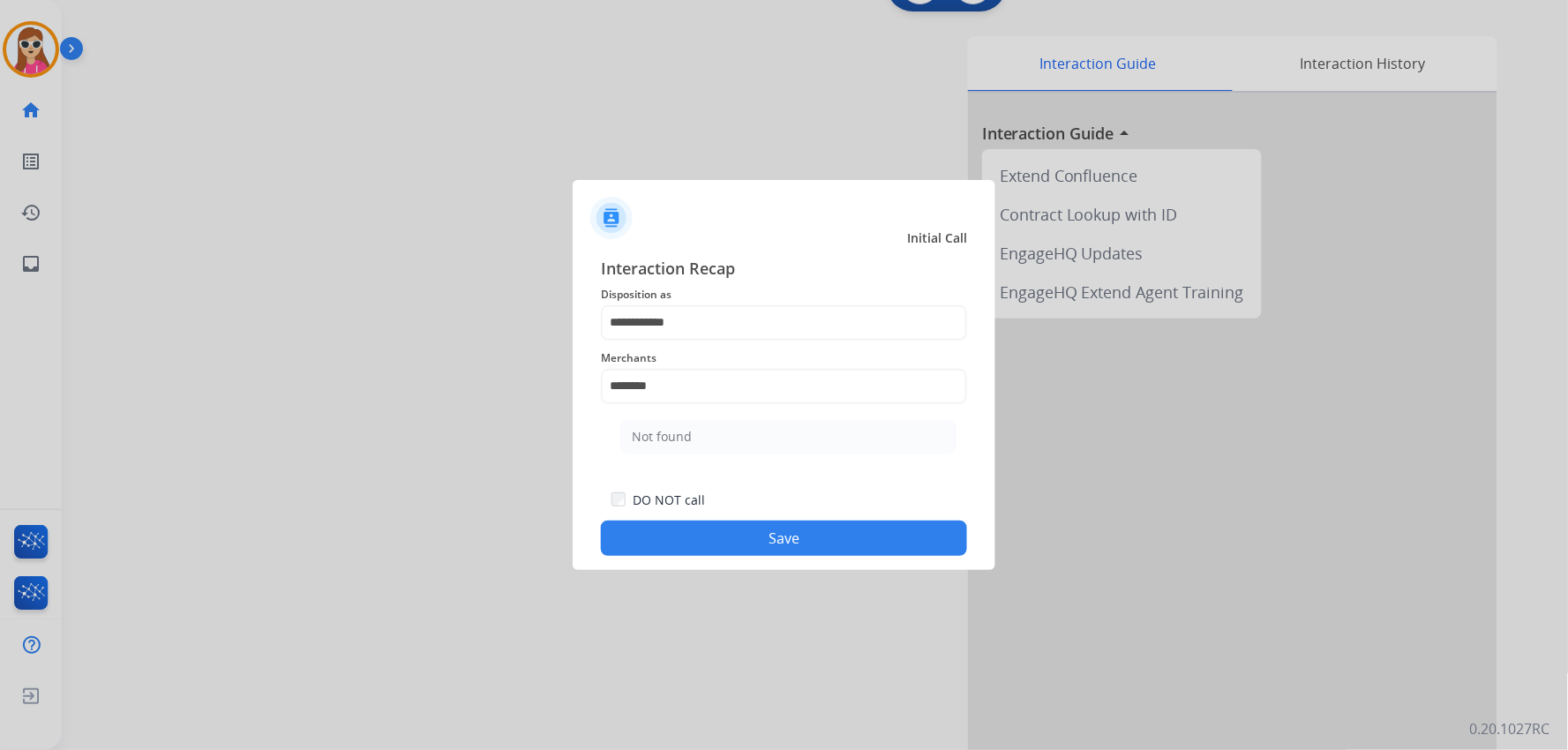
click at [744, 417] on ul "Not found" at bounding box center [788, 442] width 347 height 60
drag, startPoint x: 746, startPoint y: 439, endPoint x: 753, endPoint y: 461, distance: 23.1
click at [748, 439] on li "Not found" at bounding box center [788, 437] width 336 height 34
type input "*********"
click at [760, 543] on button "Save" at bounding box center [784, 539] width 366 height 36
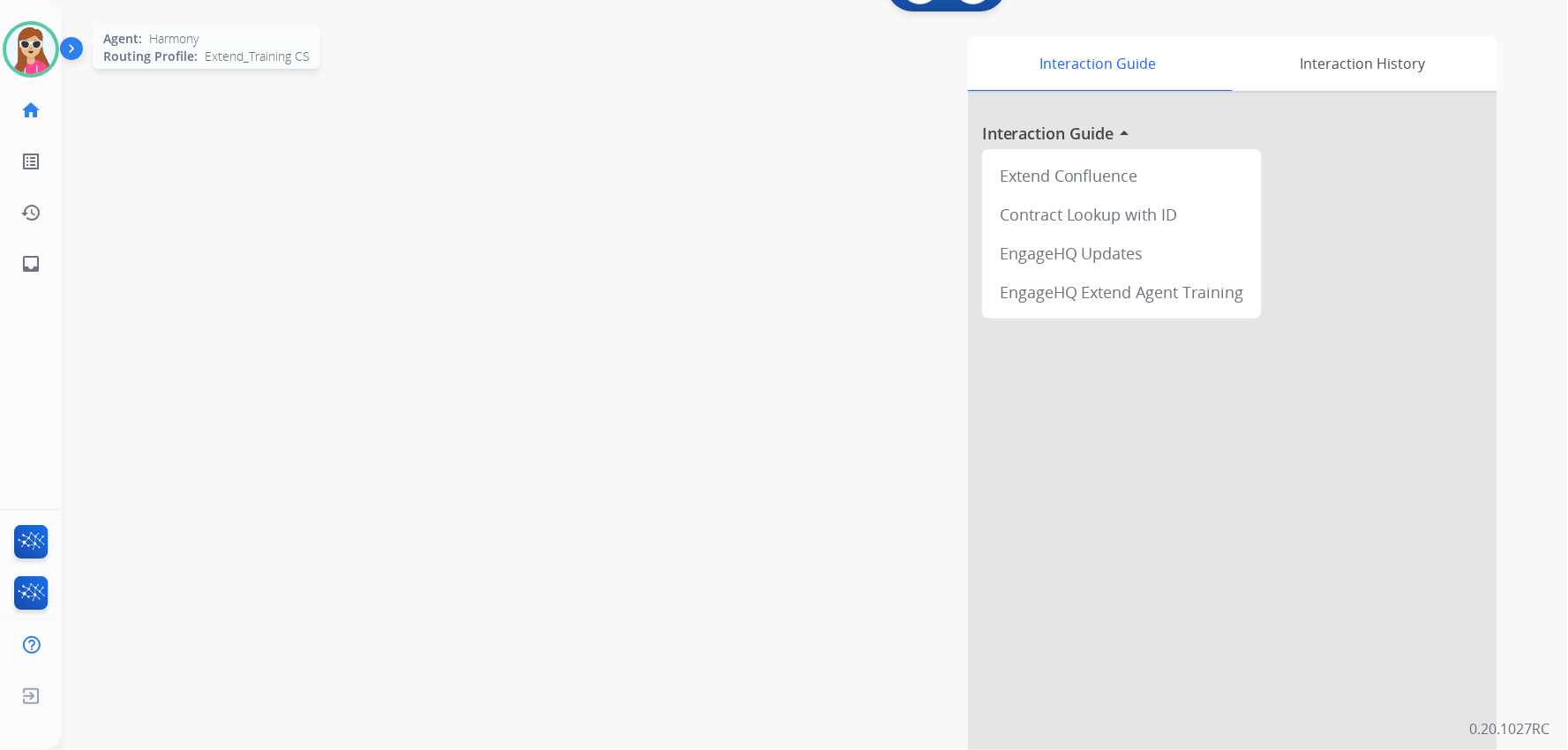
click at [11, 34] on img at bounding box center [31, 49] width 50 height 50
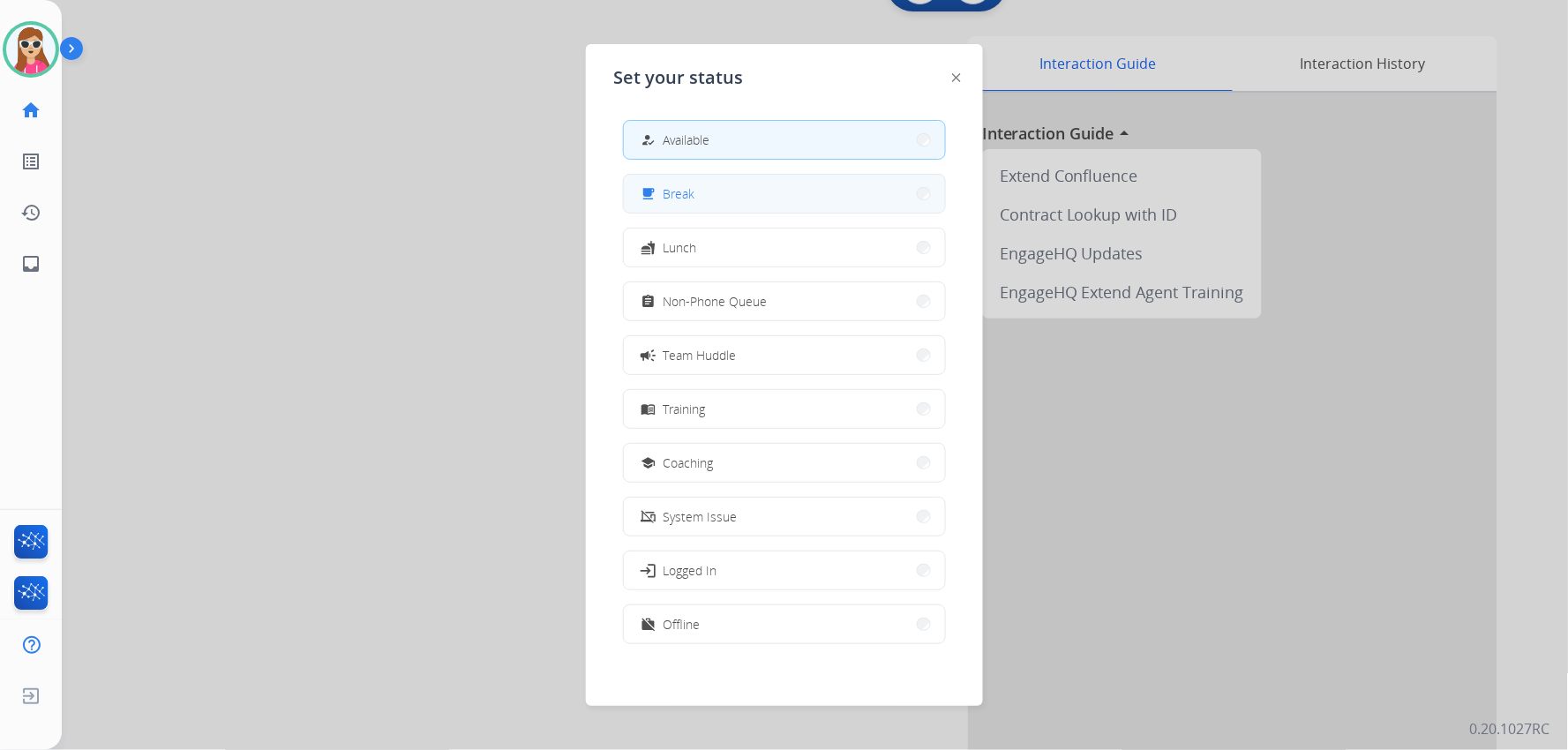
click at [736, 183] on button "free_breakfast Break" at bounding box center [784, 194] width 321 height 38
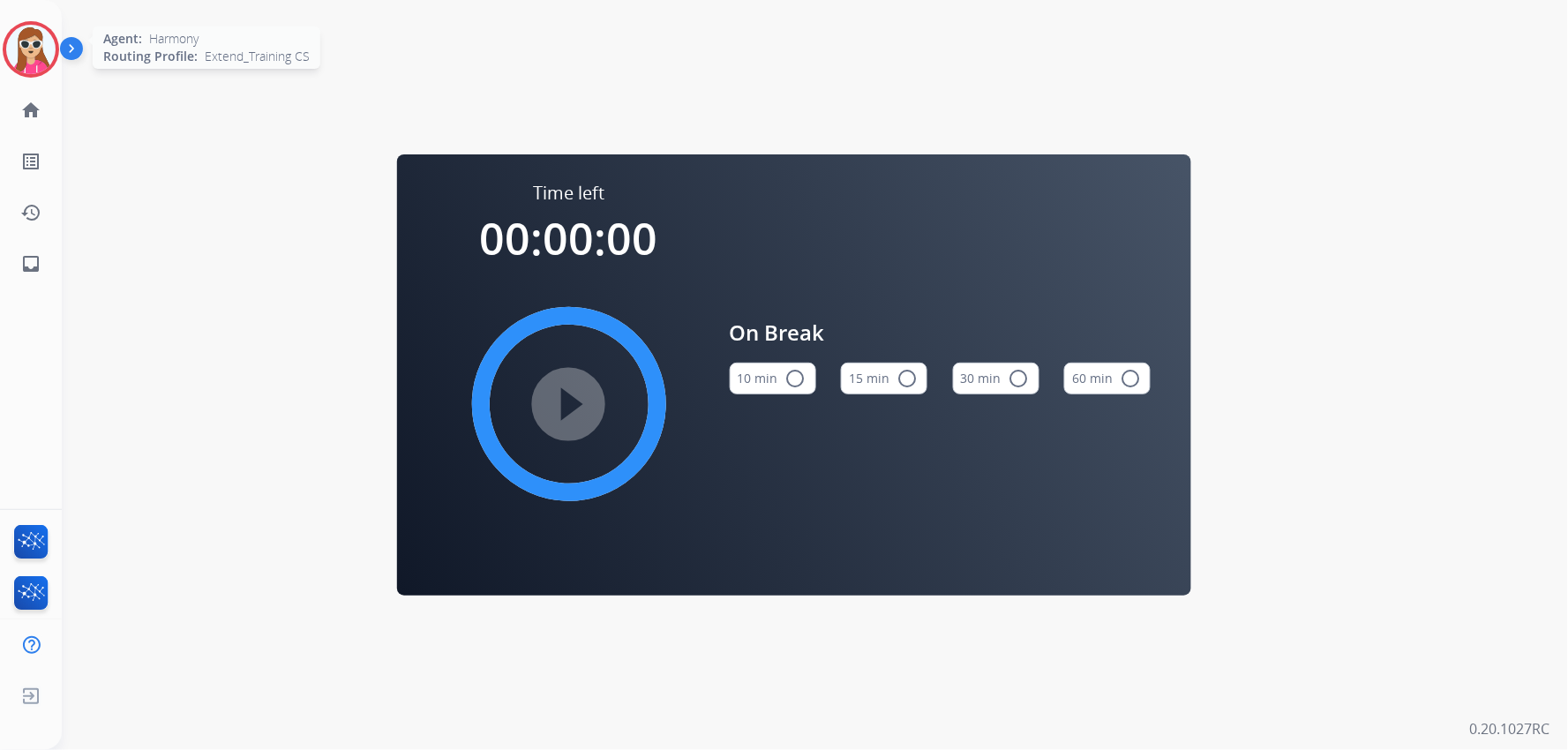
click at [31, 69] on img at bounding box center [31, 49] width 50 height 50
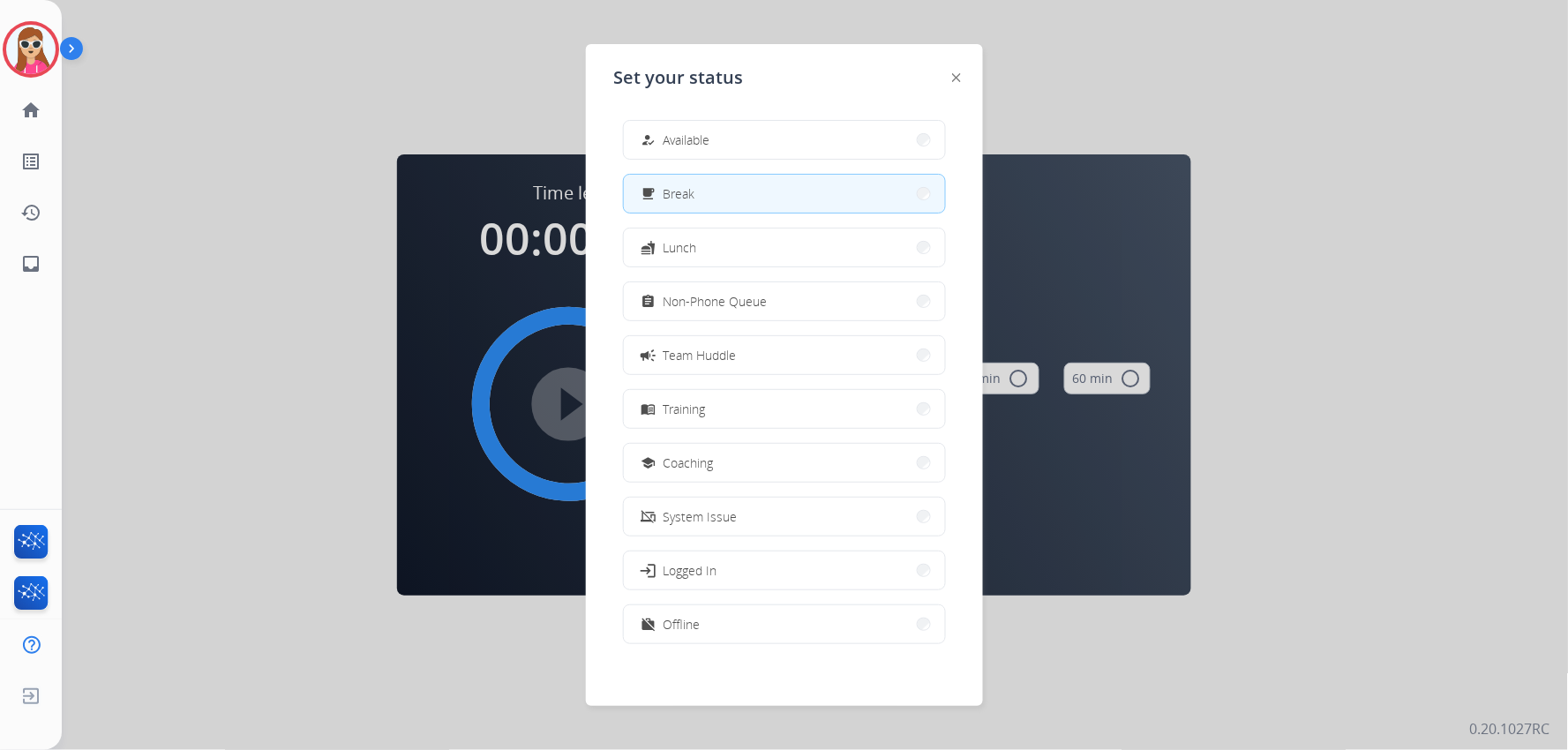
click at [653, 160] on div "how_to_reg Available free_breakfast Break fastfood Lunch assignment Non-Phone Q…" at bounding box center [784, 384] width 340 height 556
click at [716, 102] on div "Set your status how_to_reg Available free_breakfast Break fastfood Lunch assign…" at bounding box center [784, 375] width 397 height 662
click at [773, 150] on button "how_to_reg Available" at bounding box center [784, 140] width 321 height 38
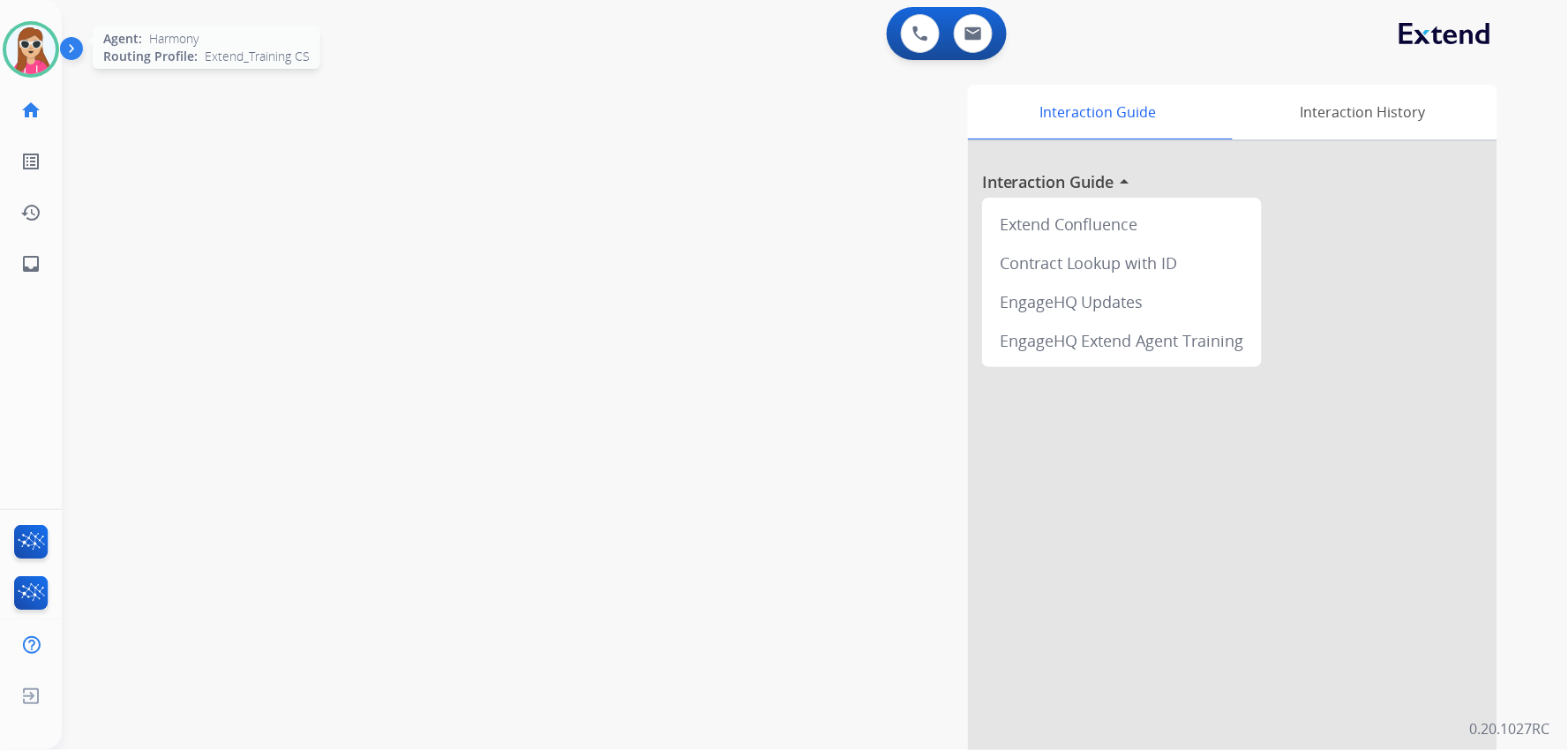
click at [15, 44] on img at bounding box center [31, 49] width 50 height 50
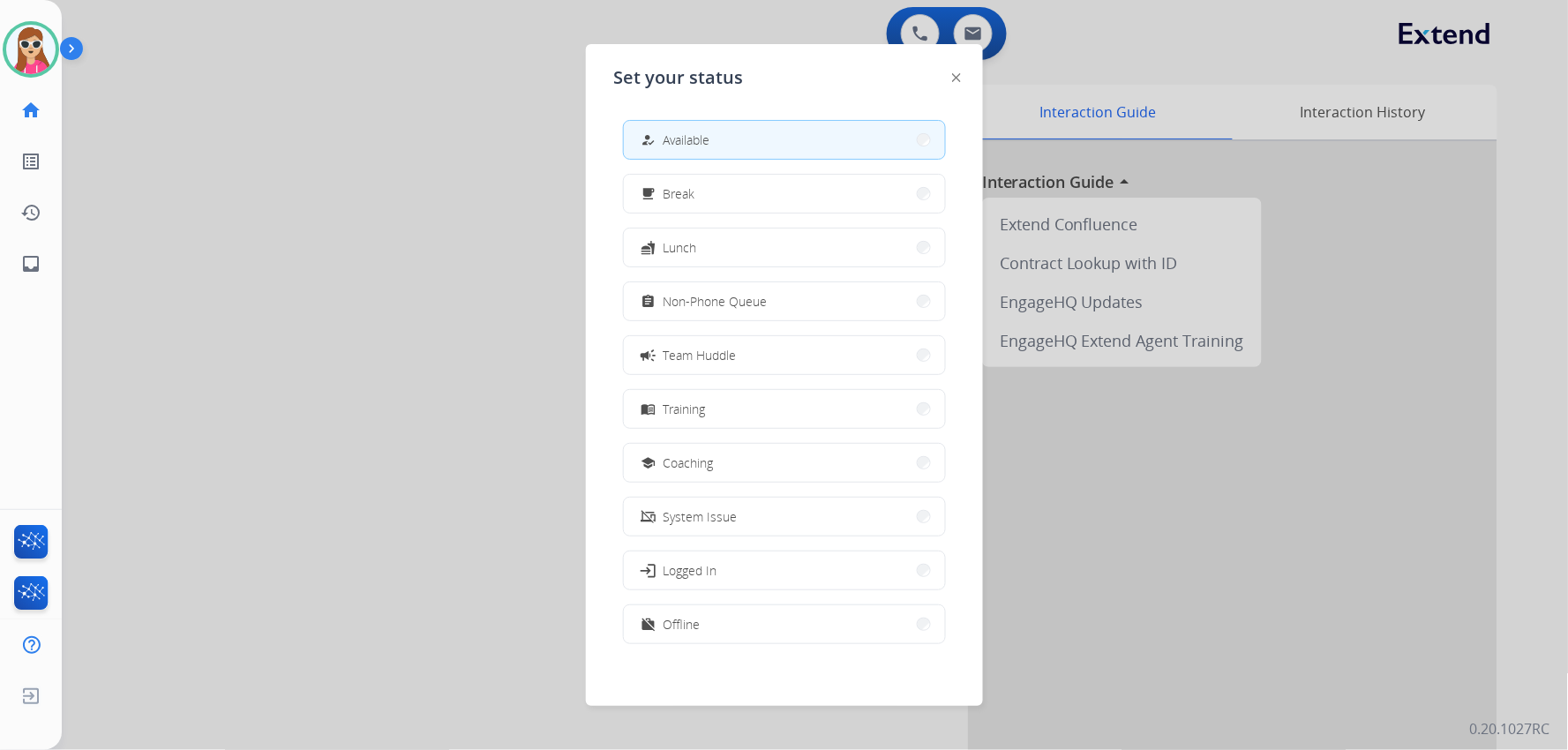
click at [704, 289] on button "assignment Non-Phone Queue" at bounding box center [784, 302] width 321 height 38
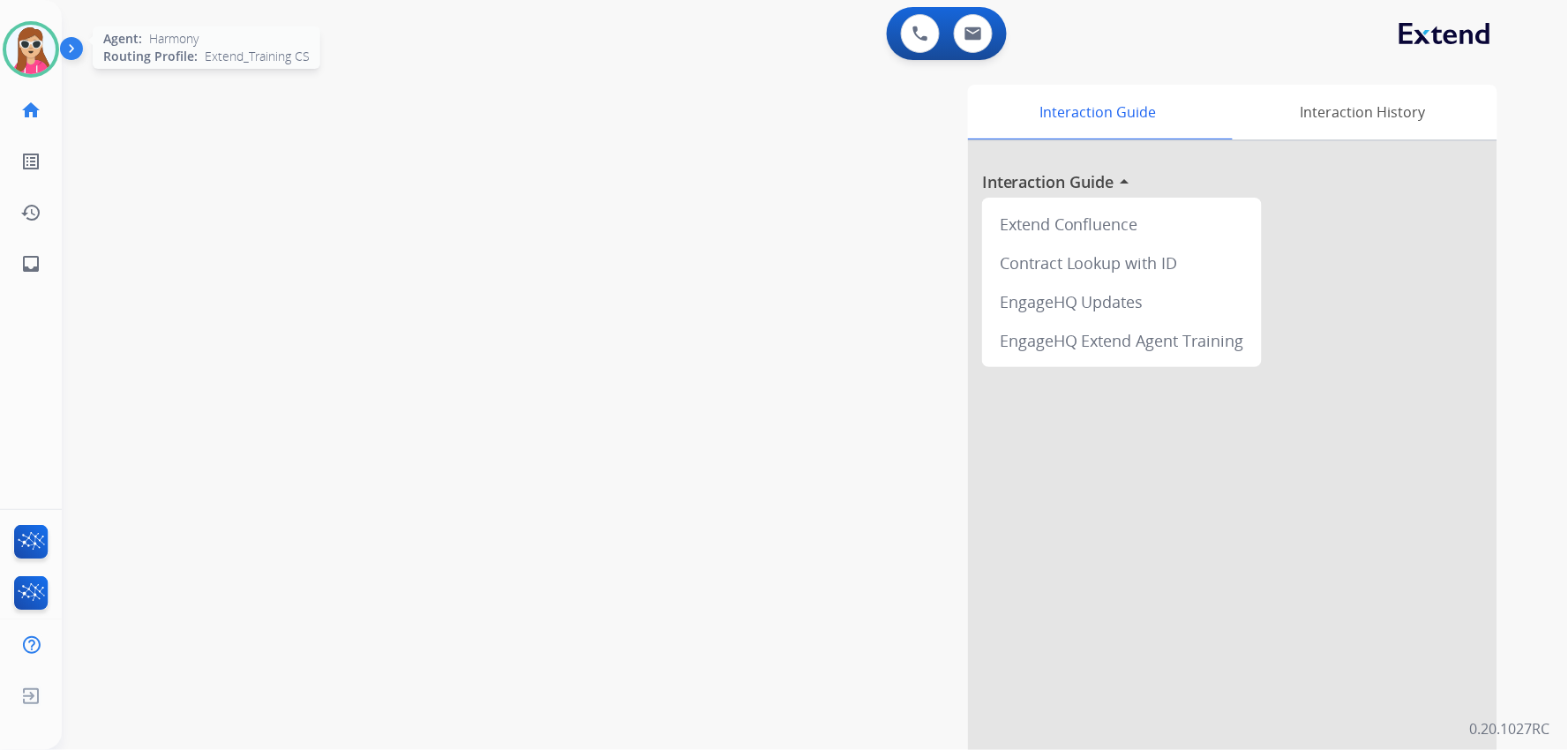
click at [22, 29] on img at bounding box center [31, 49] width 50 height 50
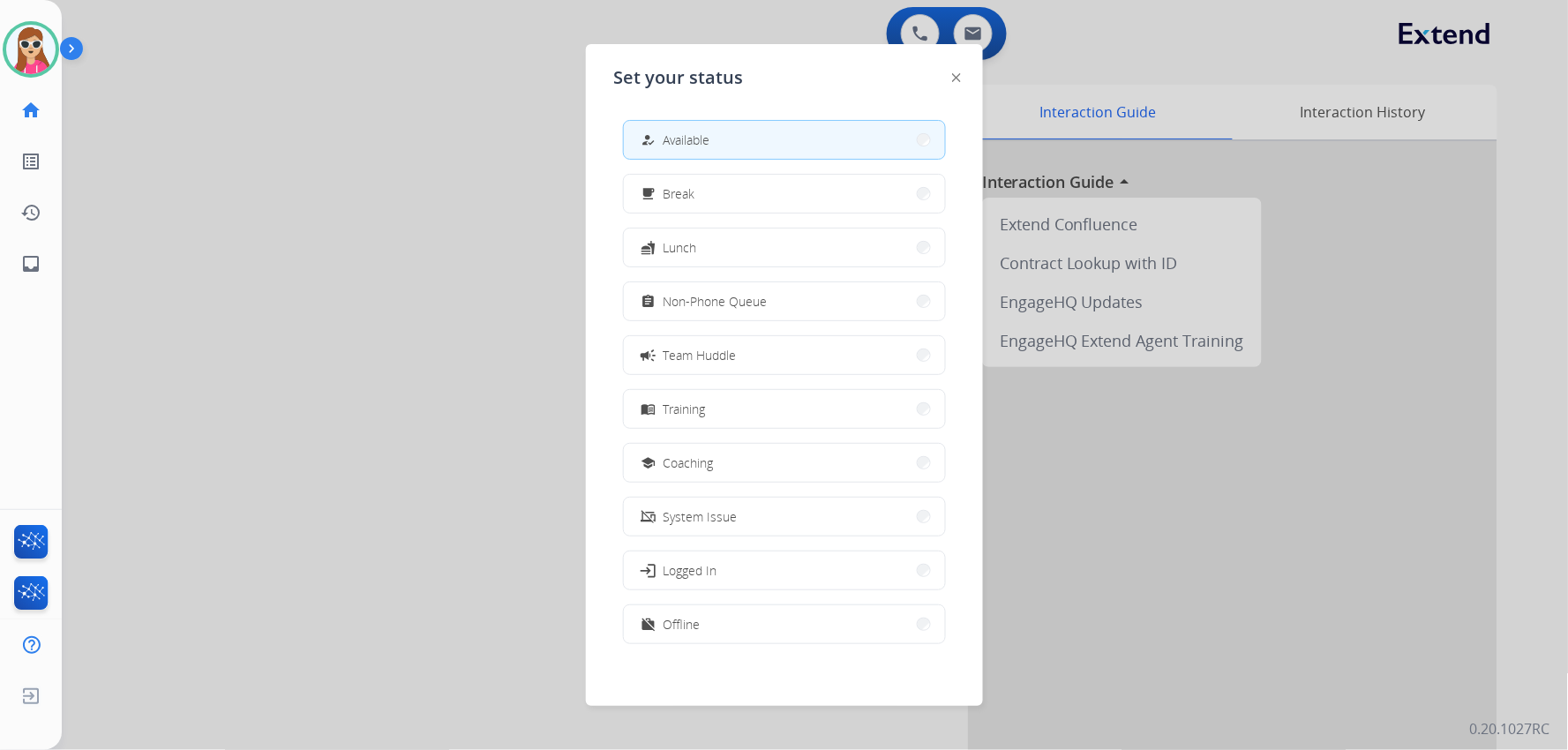
click at [932, 80] on img at bounding box center [955, 77] width 8 height 8
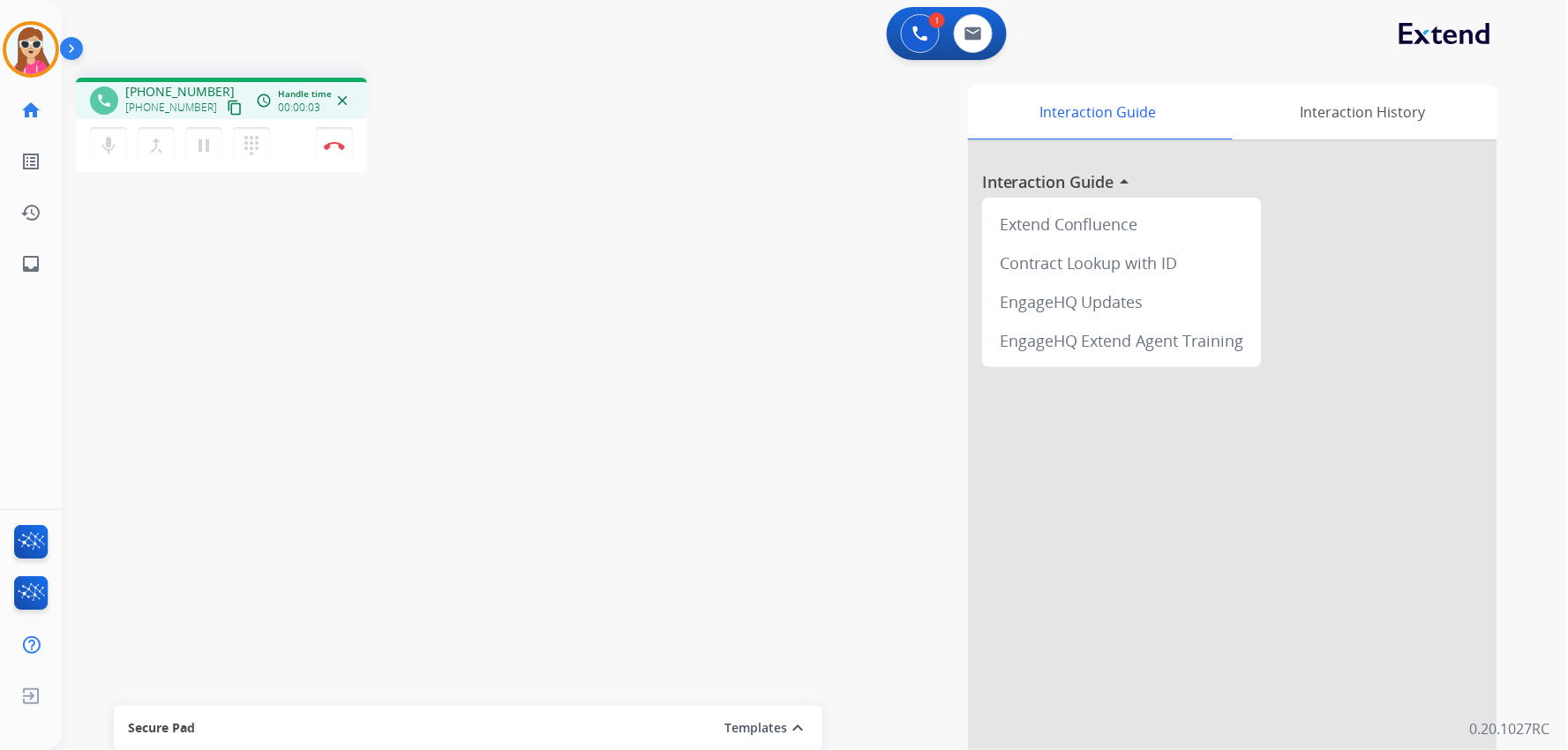
click at [226, 106] on mat-icon "content_copy" at bounding box center [234, 107] width 16 height 16
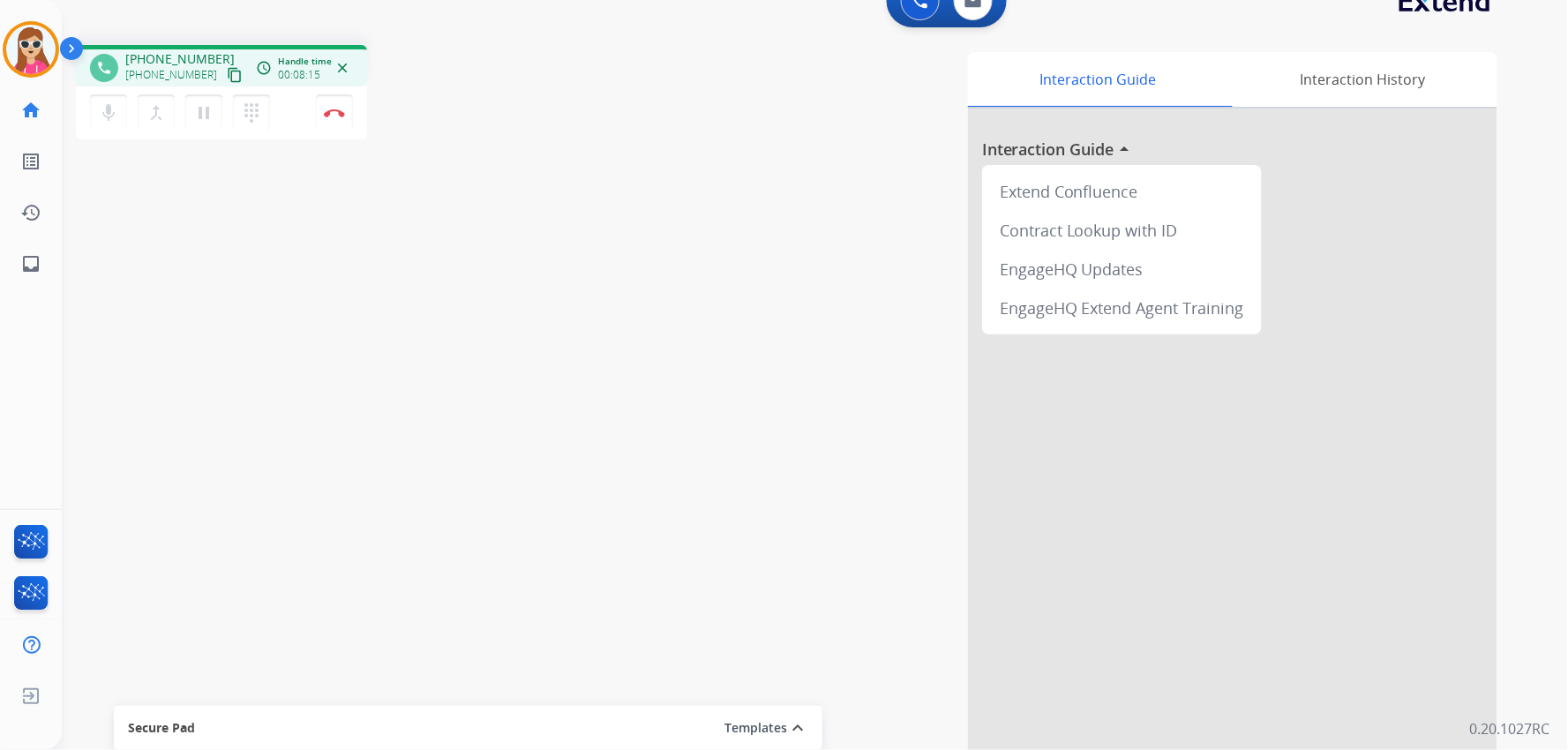
scroll to position [49, 0]
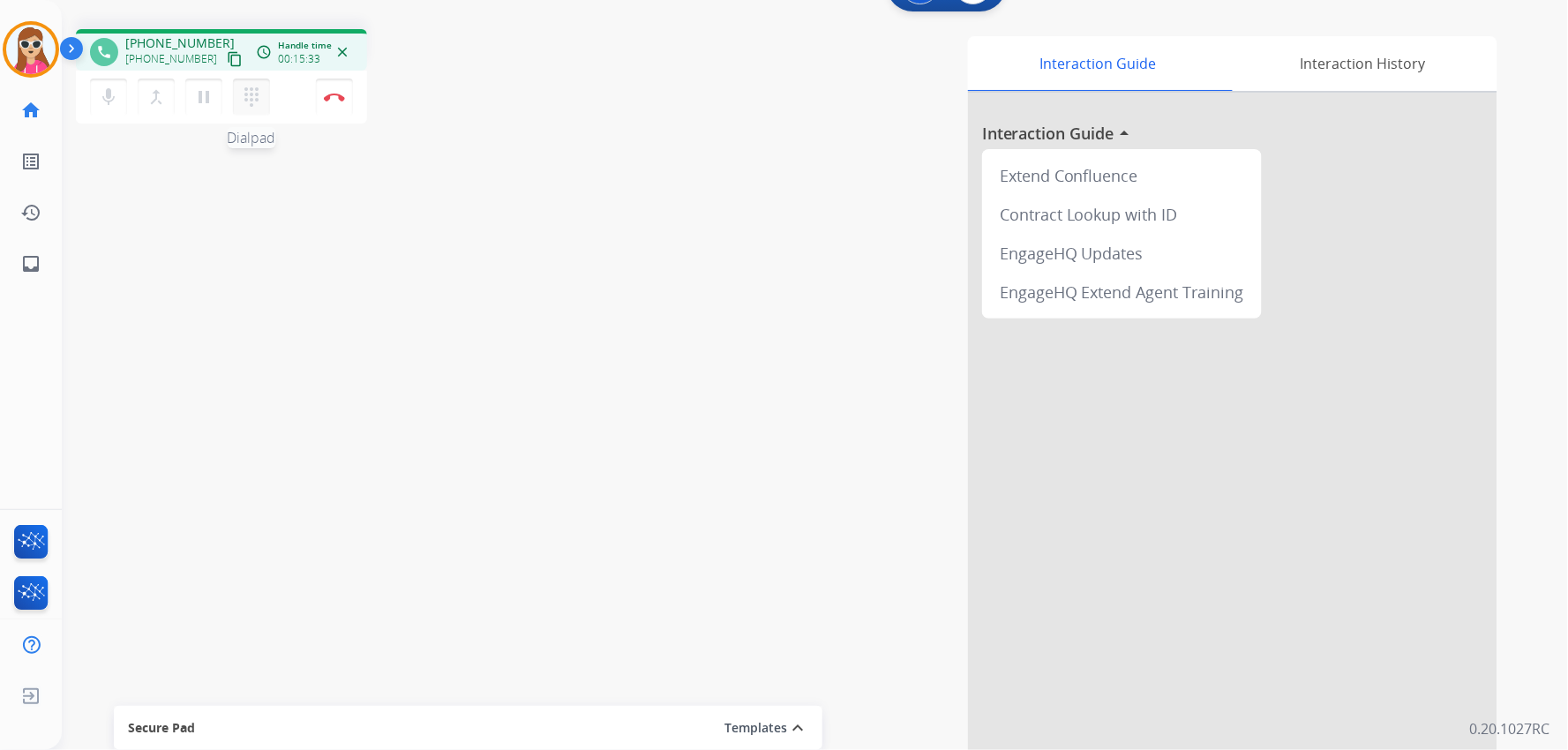
click at [251, 90] on mat-icon "dialpad" at bounding box center [251, 97] width 22 height 22
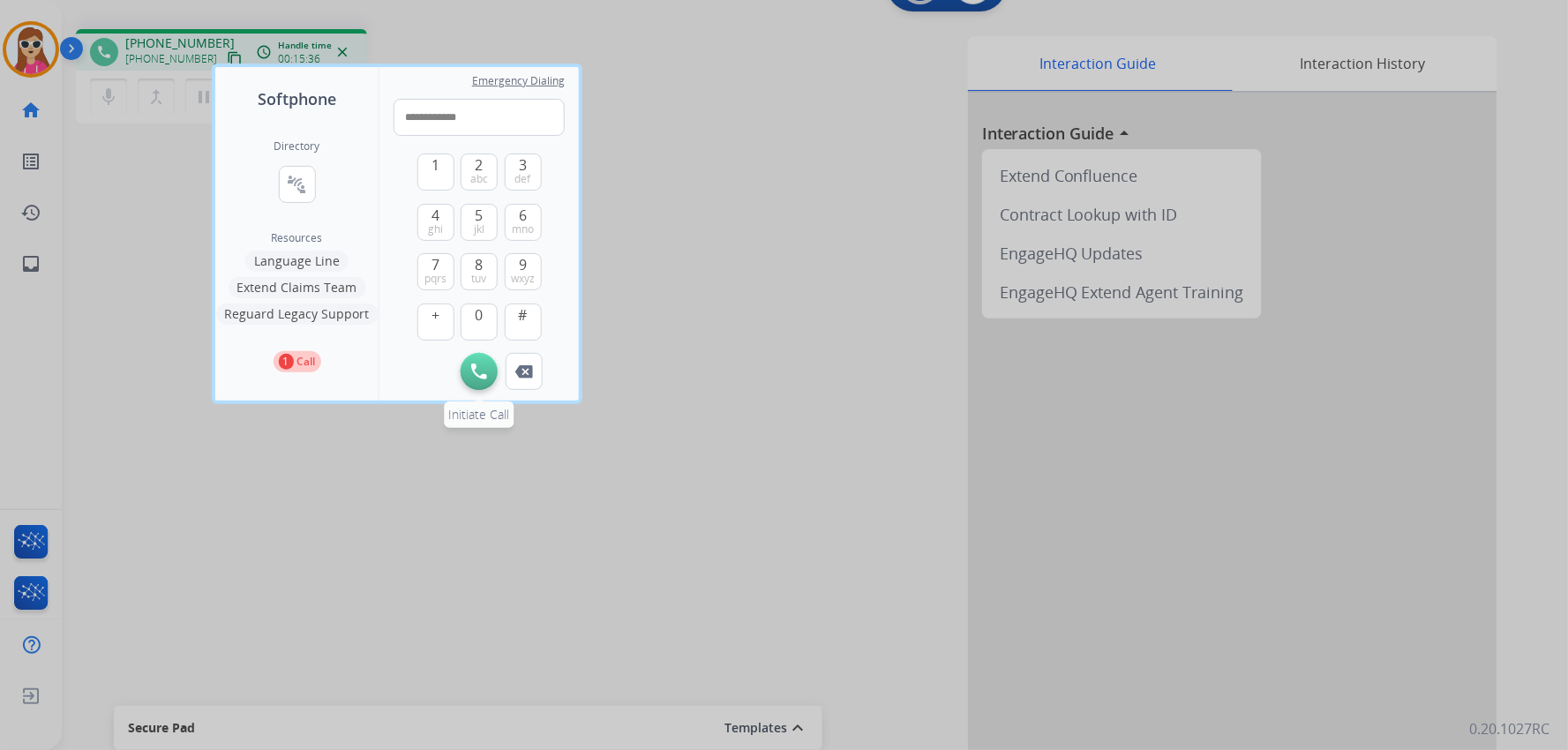
type input "**********"
click at [482, 364] on img at bounding box center [478, 371] width 16 height 16
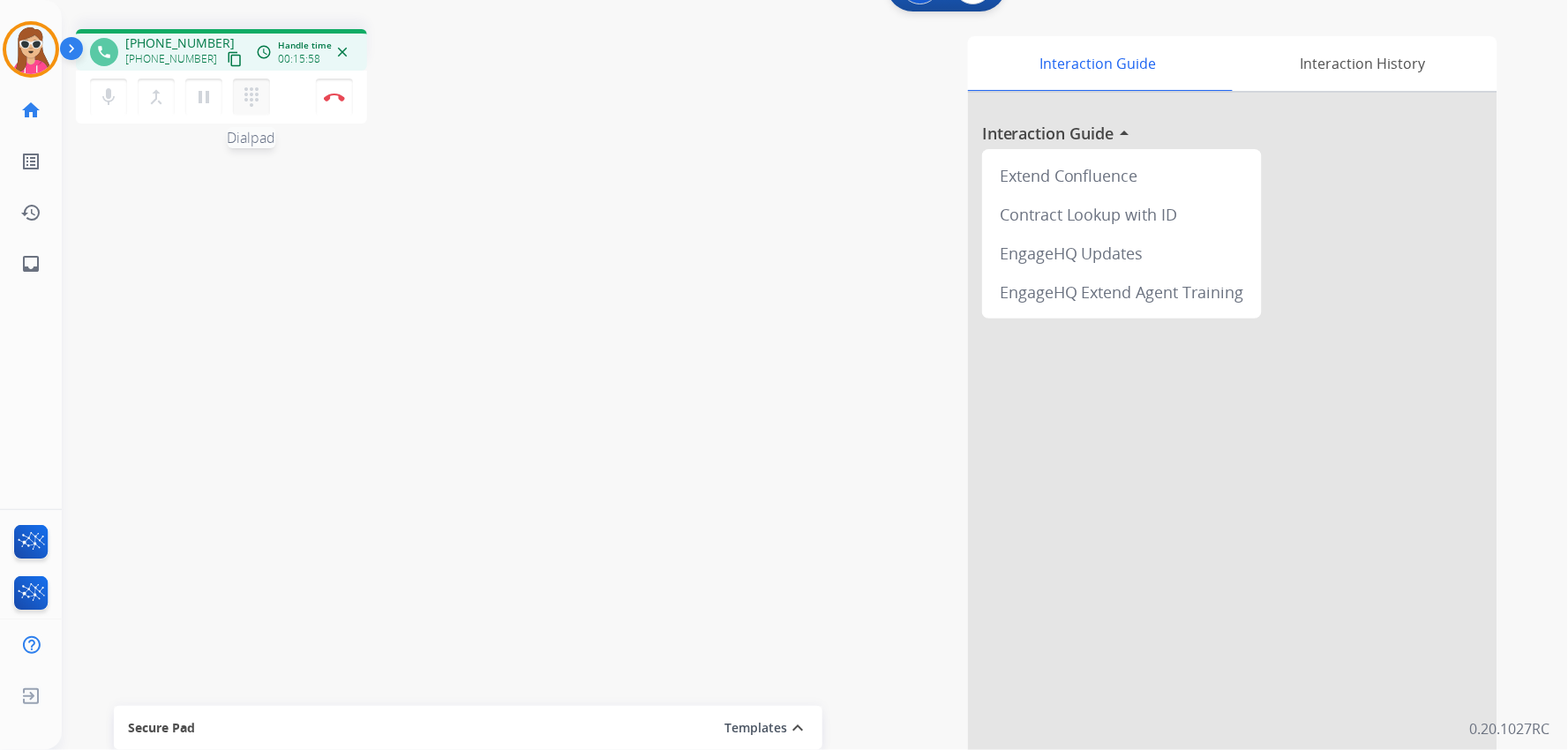
click at [256, 86] on mat-icon "dialpad" at bounding box center [251, 97] width 22 height 22
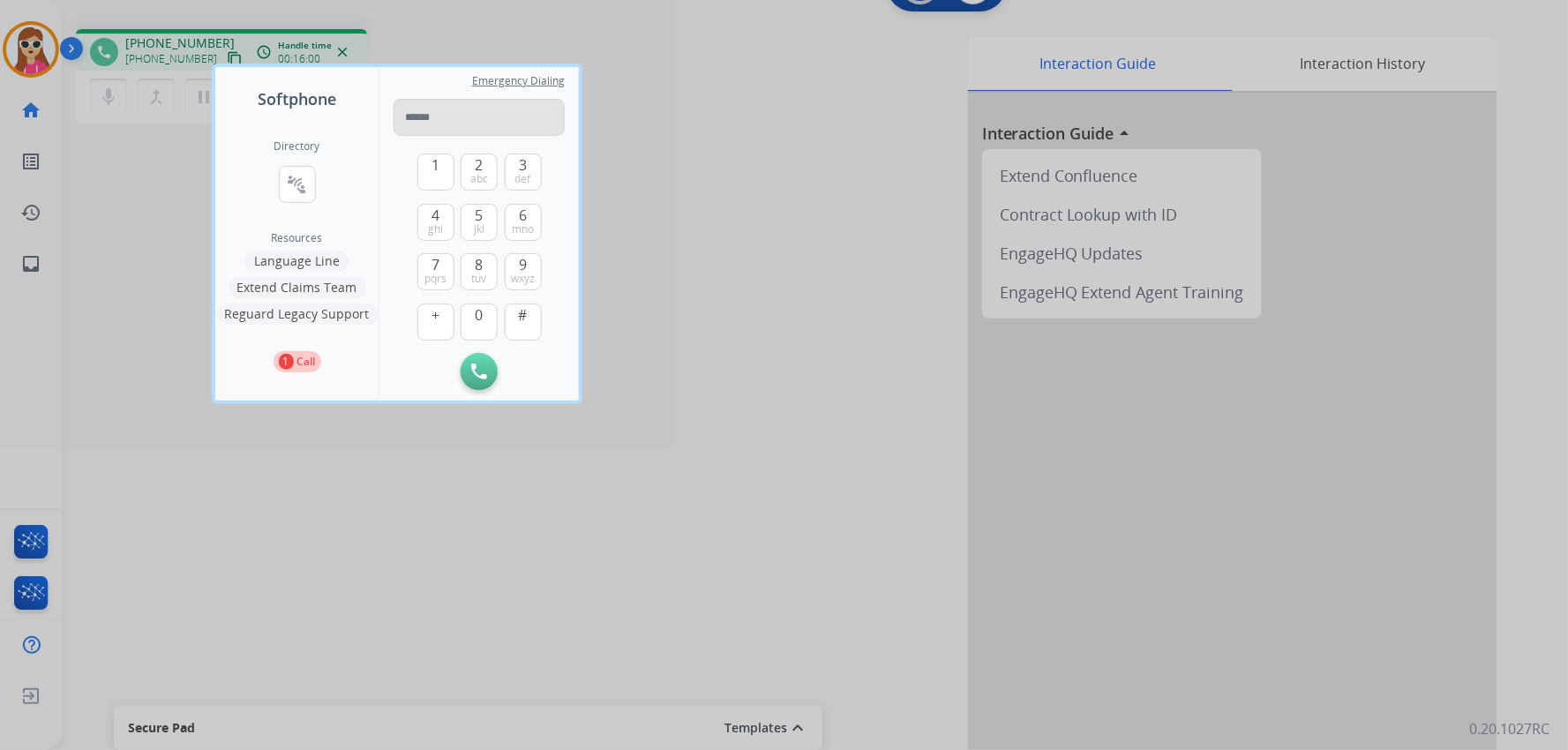
drag, startPoint x: 443, startPoint y: 126, endPoint x: 491, endPoint y: 122, distance: 48.2
paste input "**********"
type input "**********"
click at [527, 367] on img at bounding box center [523, 372] width 18 height 13
click at [402, 117] on input "tel" at bounding box center [479, 117] width 171 height 37
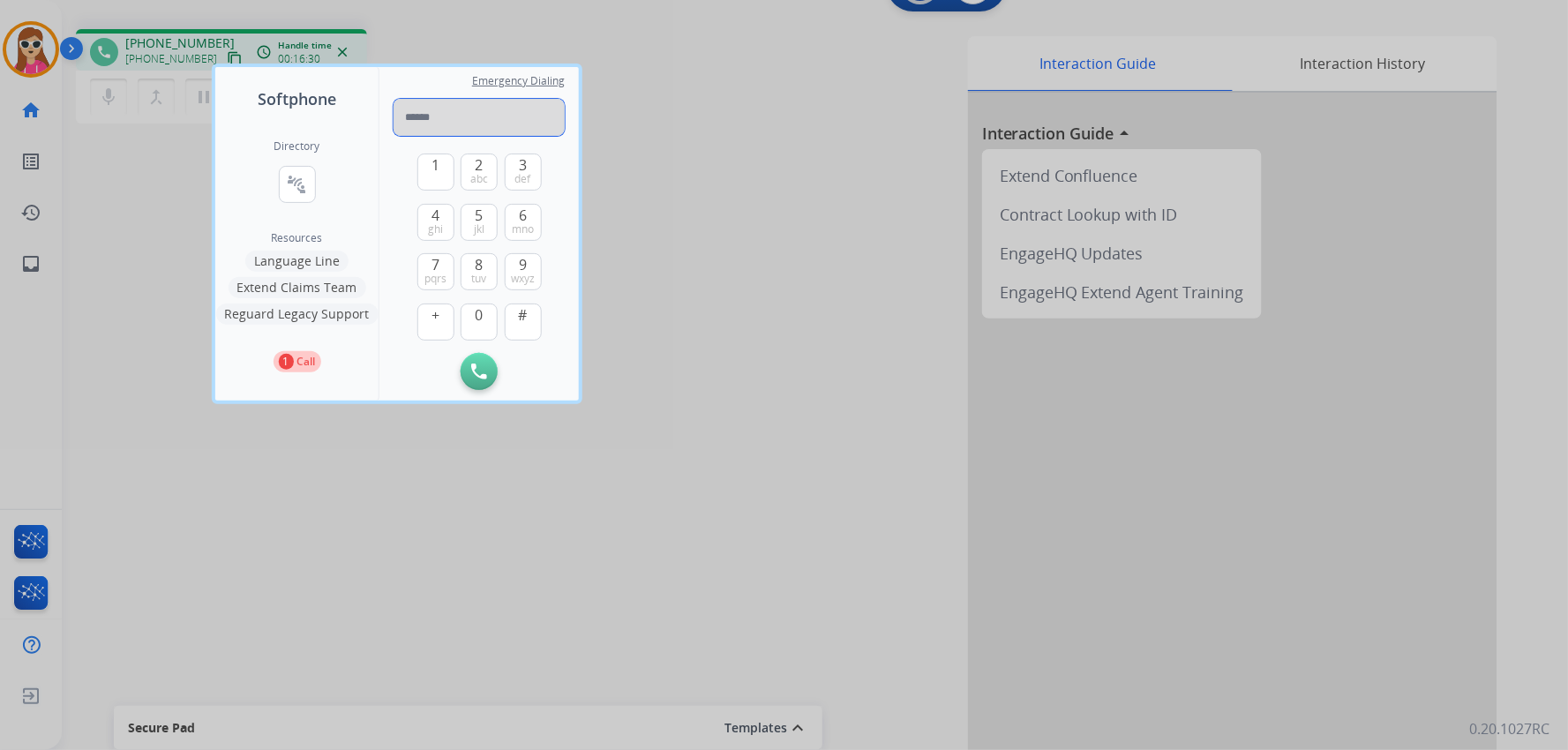
paste input "**********"
type input "**********"
click at [482, 371] on img at bounding box center [478, 371] width 16 height 16
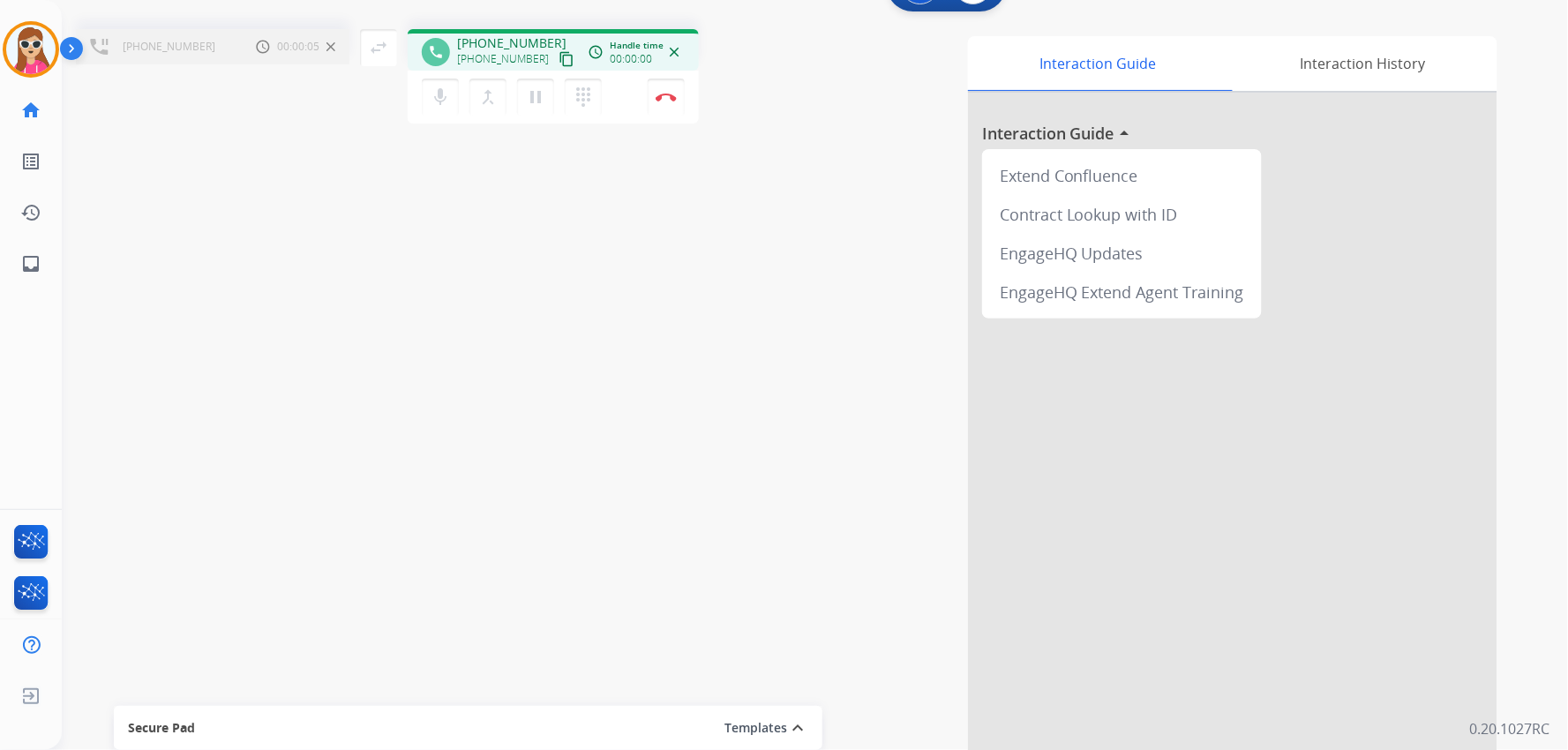
scroll to position [0, 0]
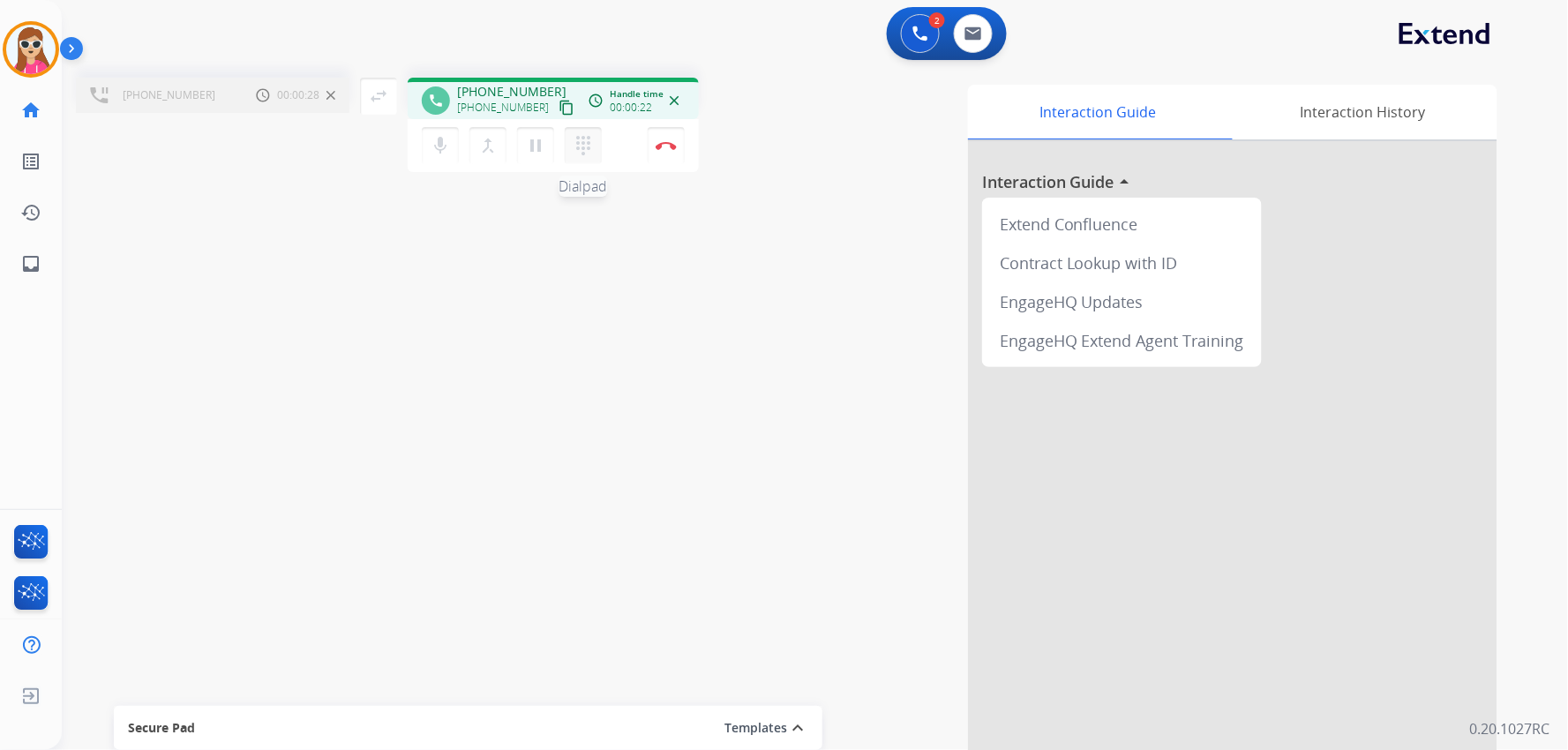
click at [587, 138] on mat-icon "dialpad" at bounding box center [582, 146] width 22 height 22
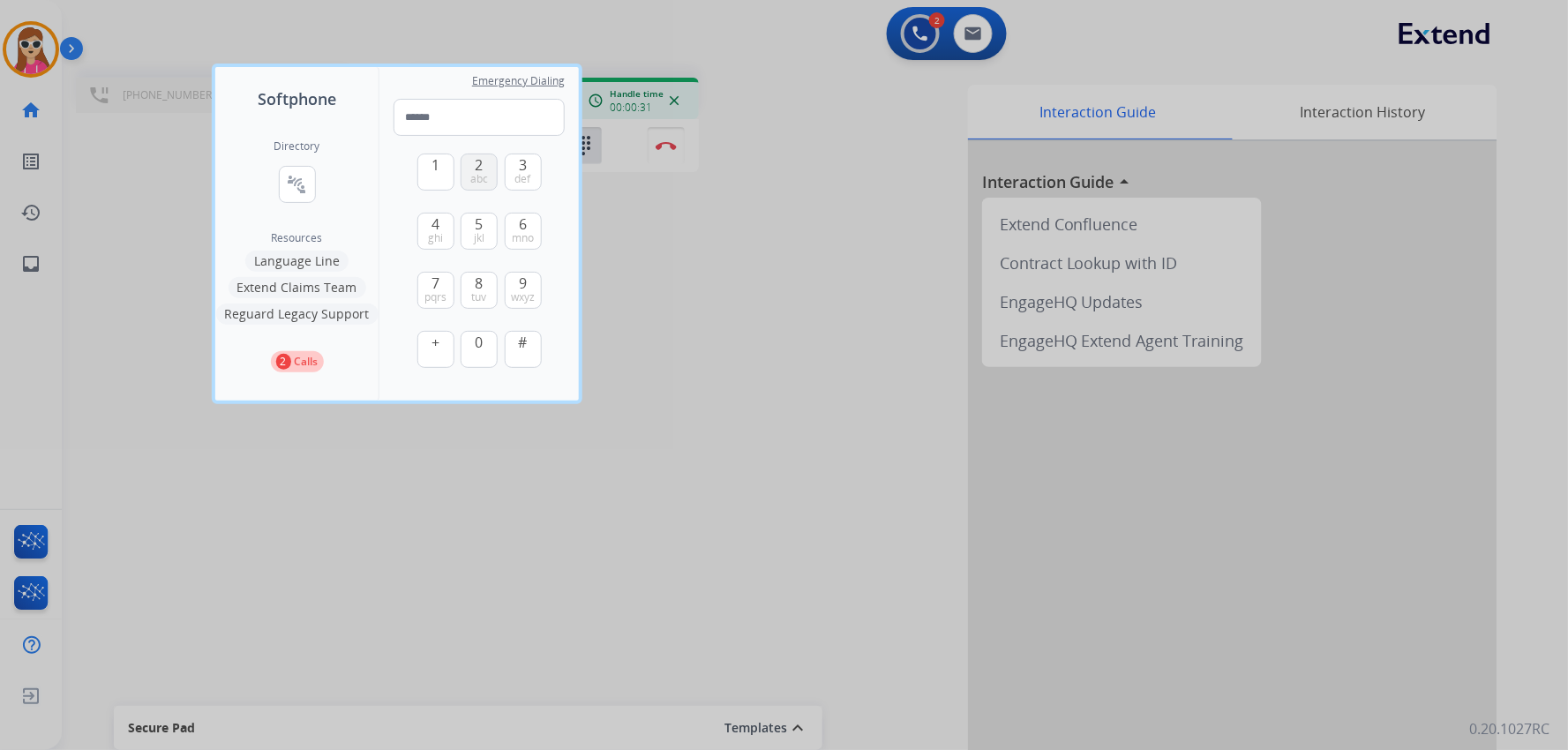
click at [489, 180] on button "2 abc" at bounding box center [478, 171] width 37 height 37
type input "*"
click at [707, 324] on div at bounding box center [784, 375] width 1568 height 750
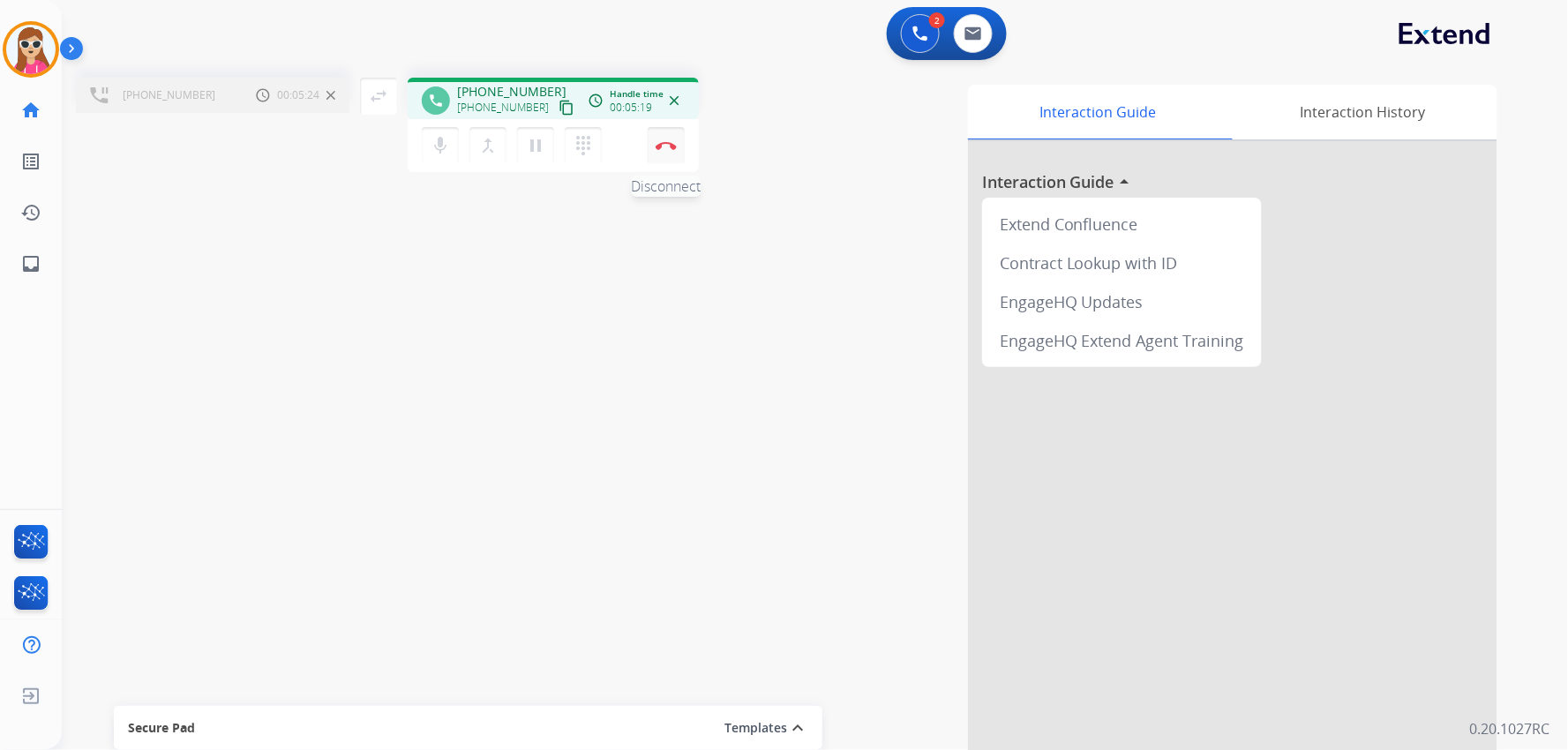
click at [671, 150] on button "Disconnect" at bounding box center [665, 145] width 37 height 37
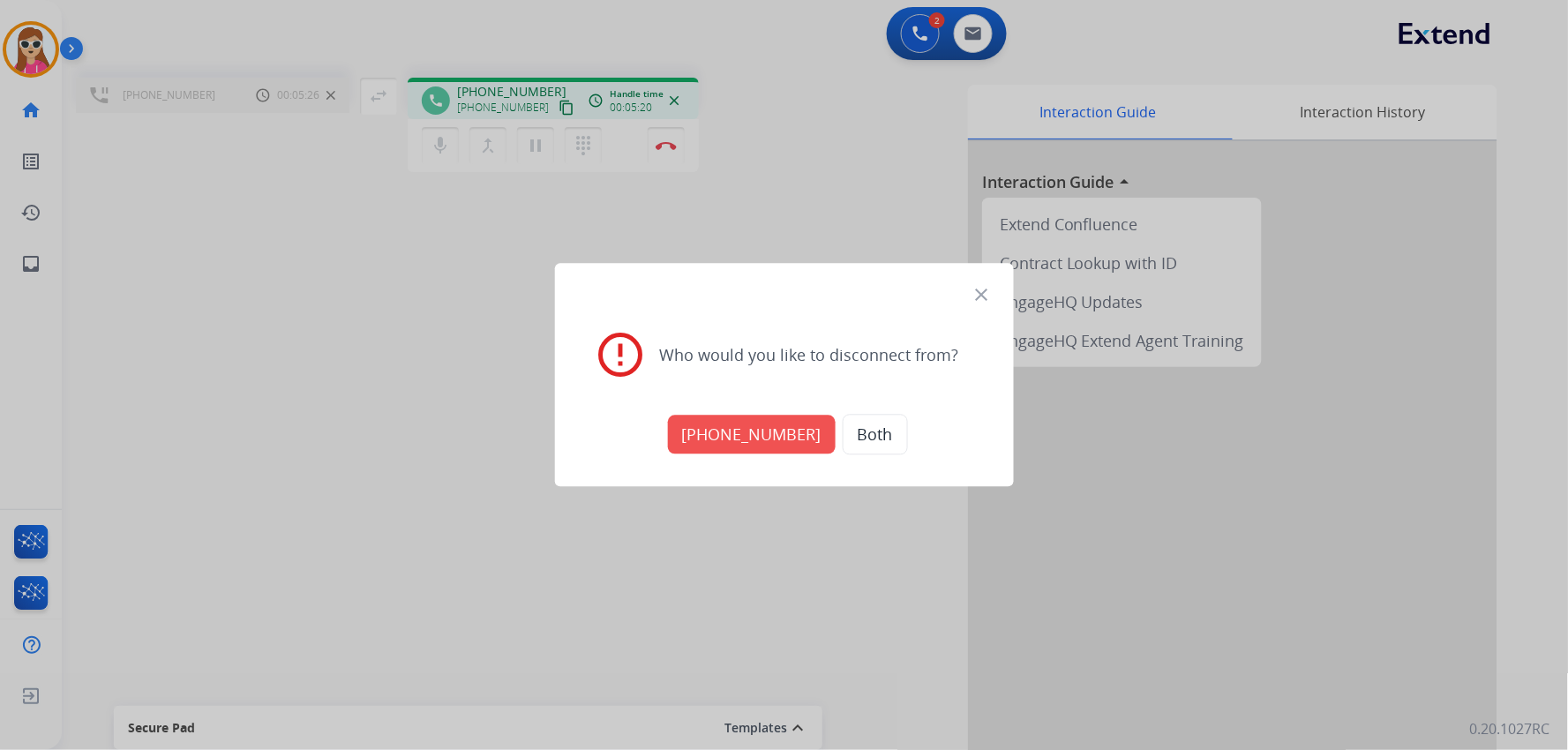
click at [775, 436] on button "[PHONE_NUMBER]" at bounding box center [752, 434] width 167 height 39
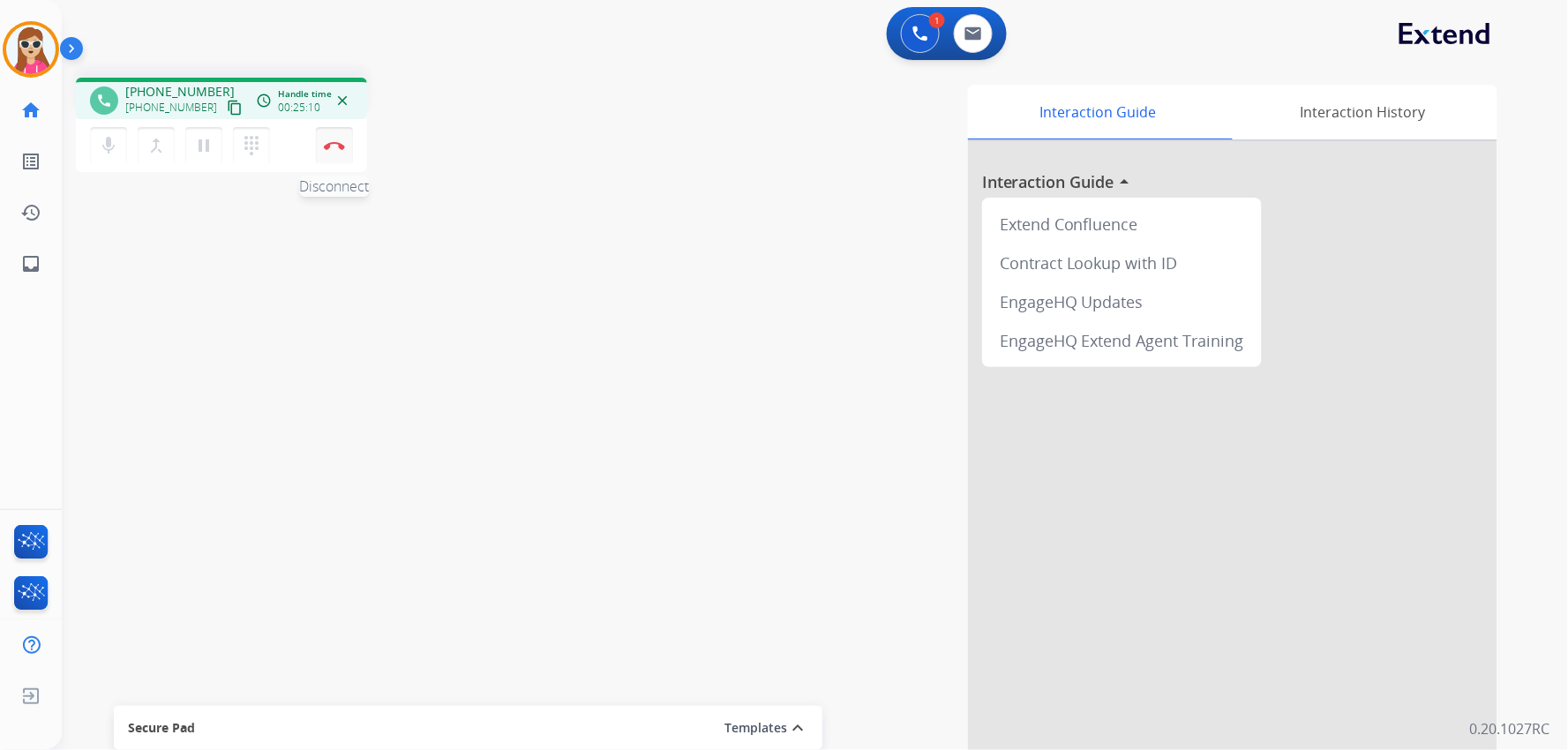
click at [338, 148] on img at bounding box center [334, 145] width 22 height 8
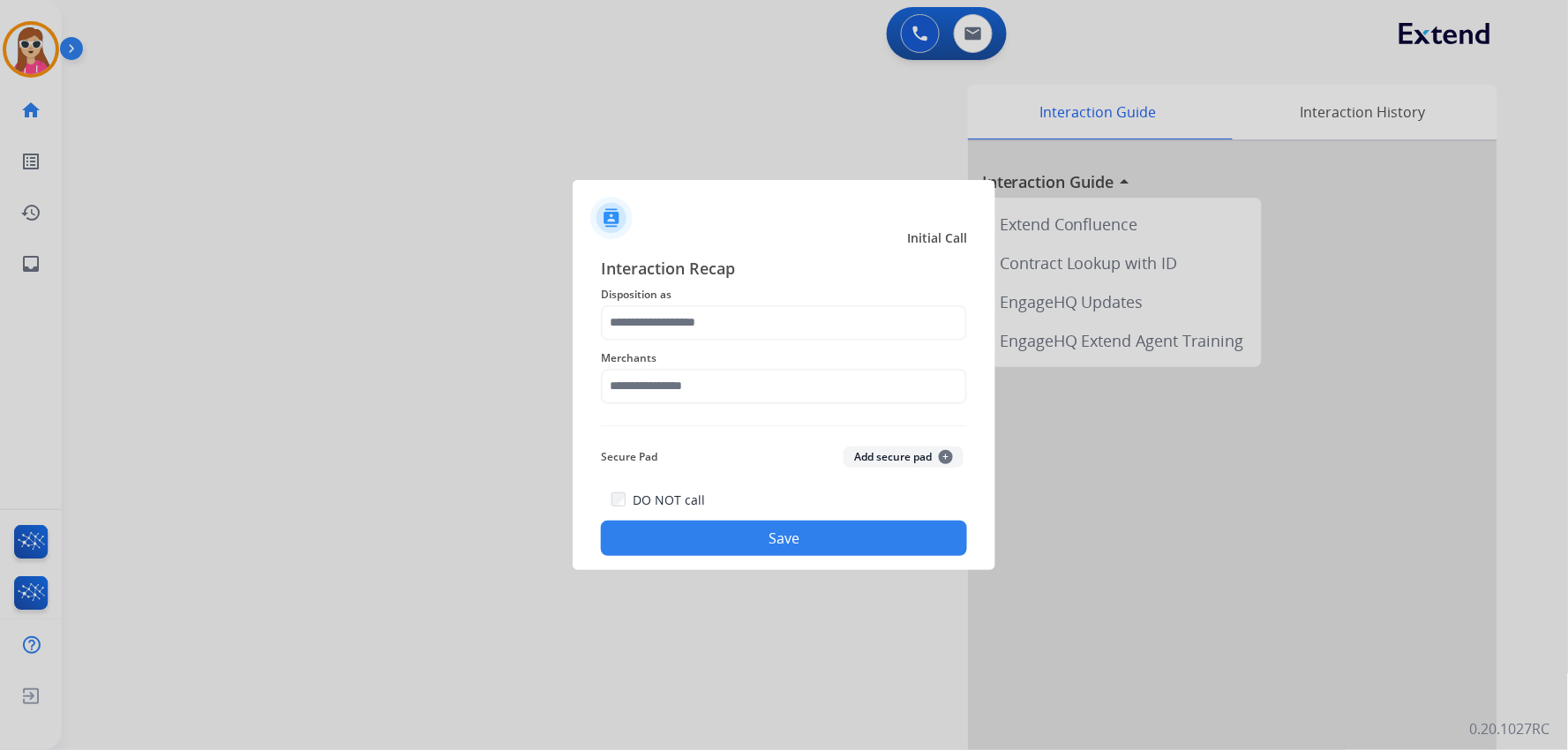
click at [805, 345] on div "Merchants" at bounding box center [784, 375] width 366 height 70
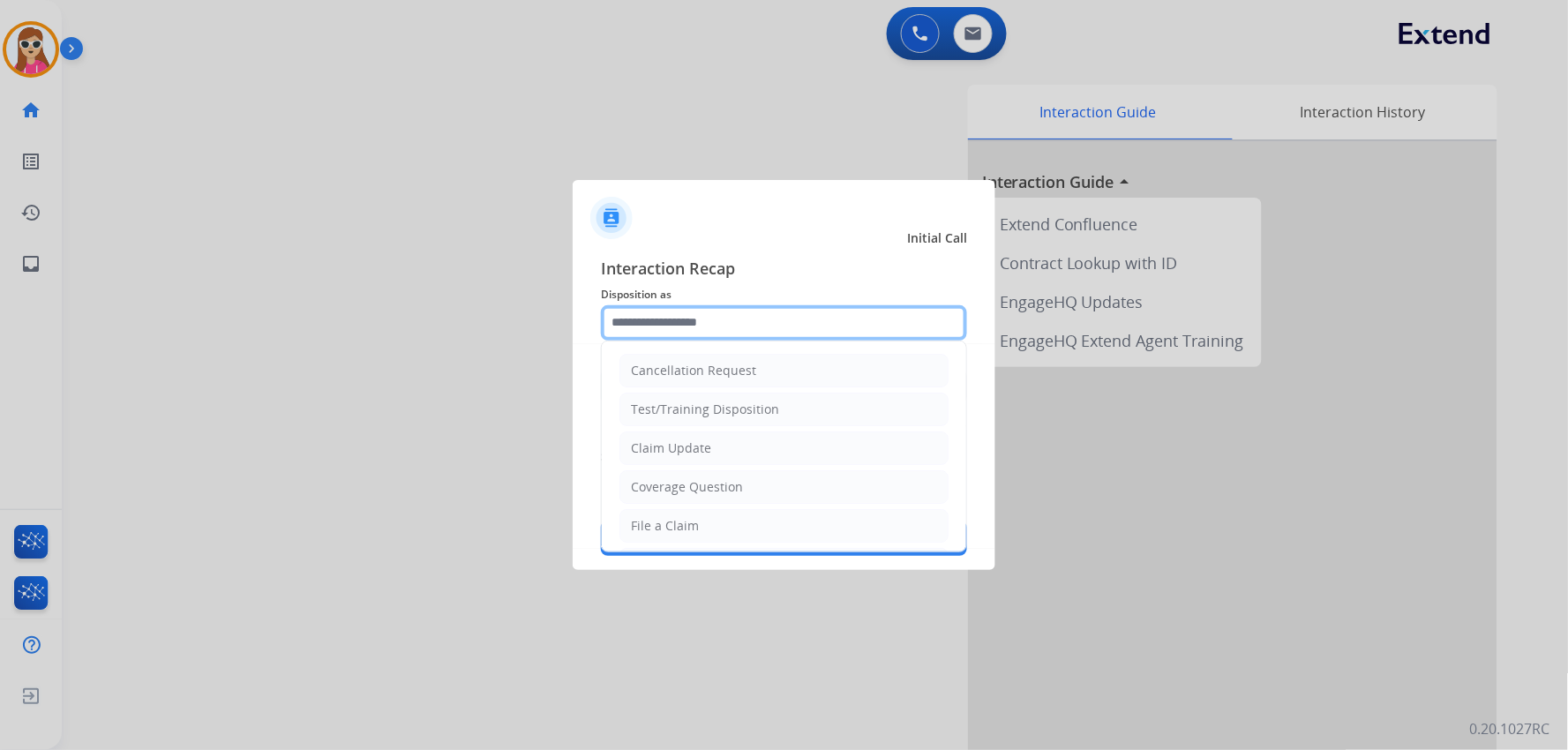
click at [805, 321] on input "text" at bounding box center [784, 323] width 366 height 36
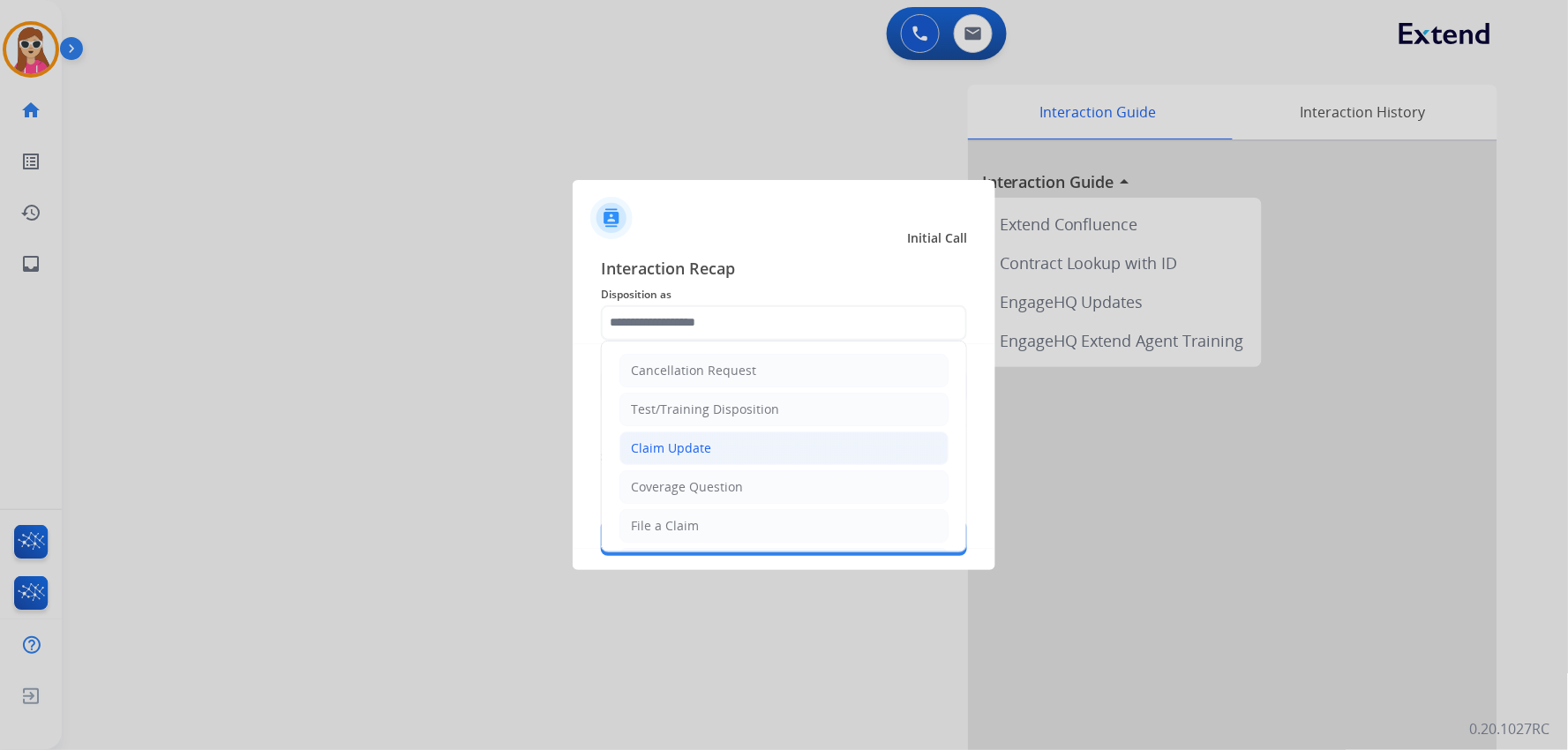
click at [704, 448] on div "Claim Update" at bounding box center [670, 448] width 80 height 18
type input "**********"
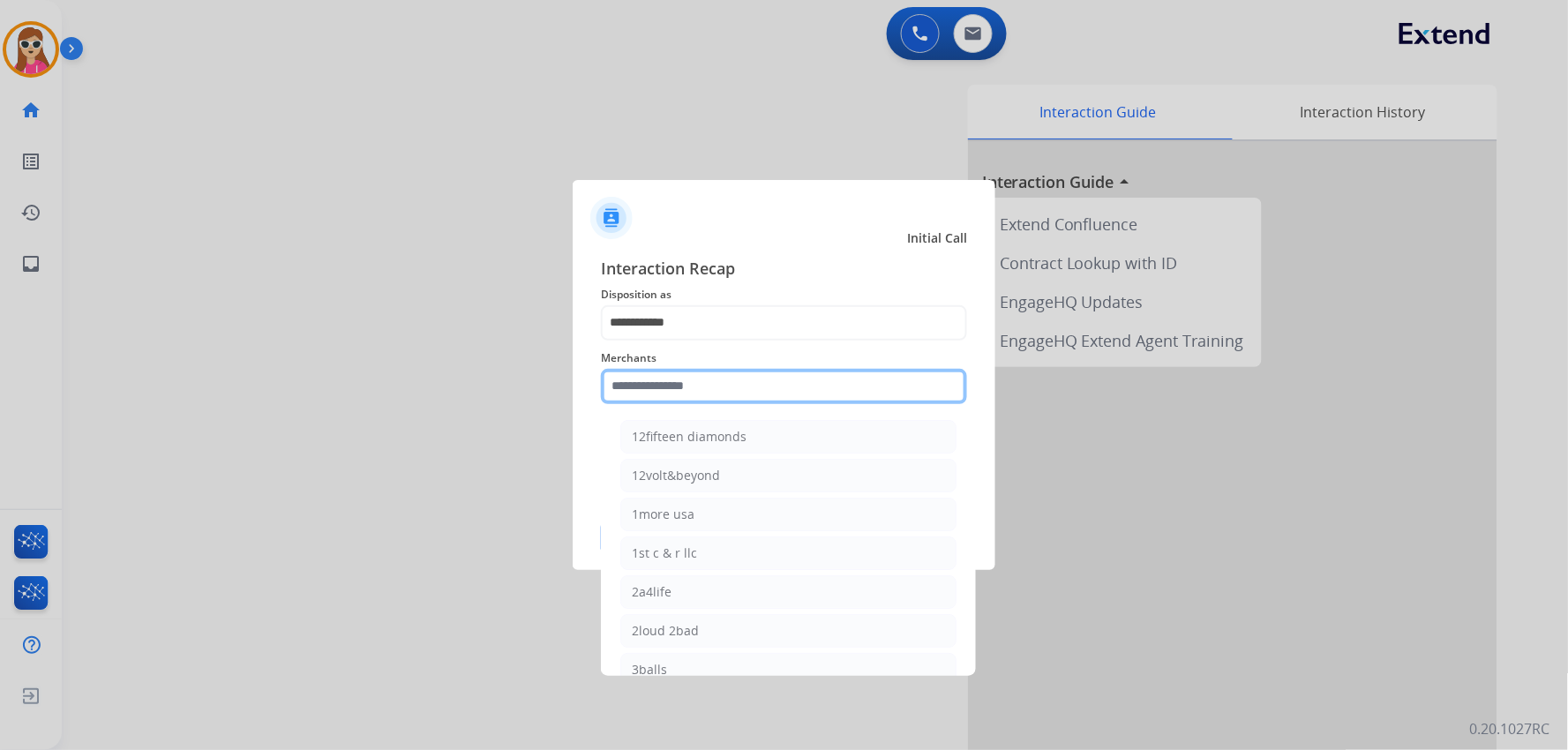
click at [701, 395] on input "text" at bounding box center [784, 387] width 366 height 36
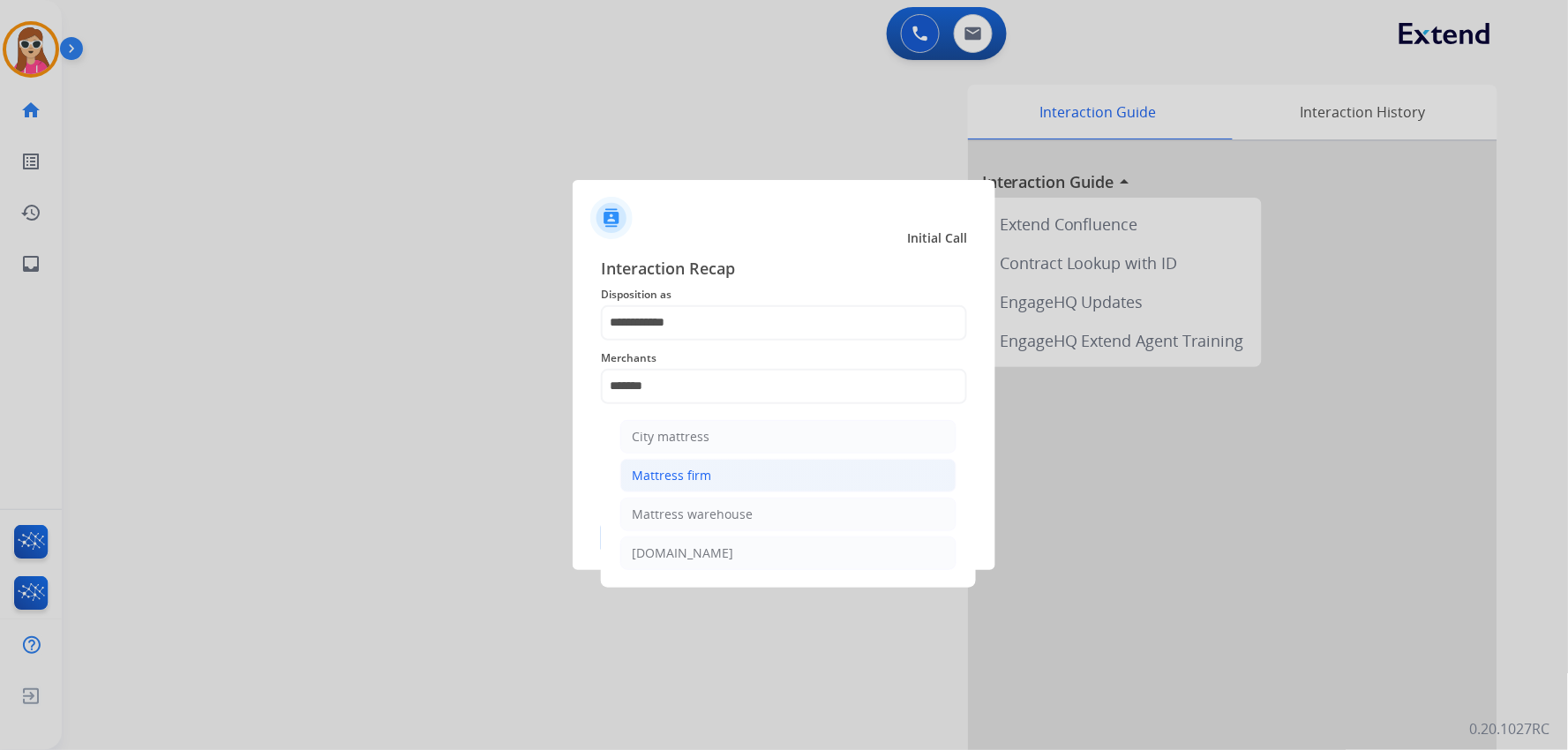
click at [724, 478] on li "Mattress firm" at bounding box center [788, 476] width 336 height 34
type input "**********"
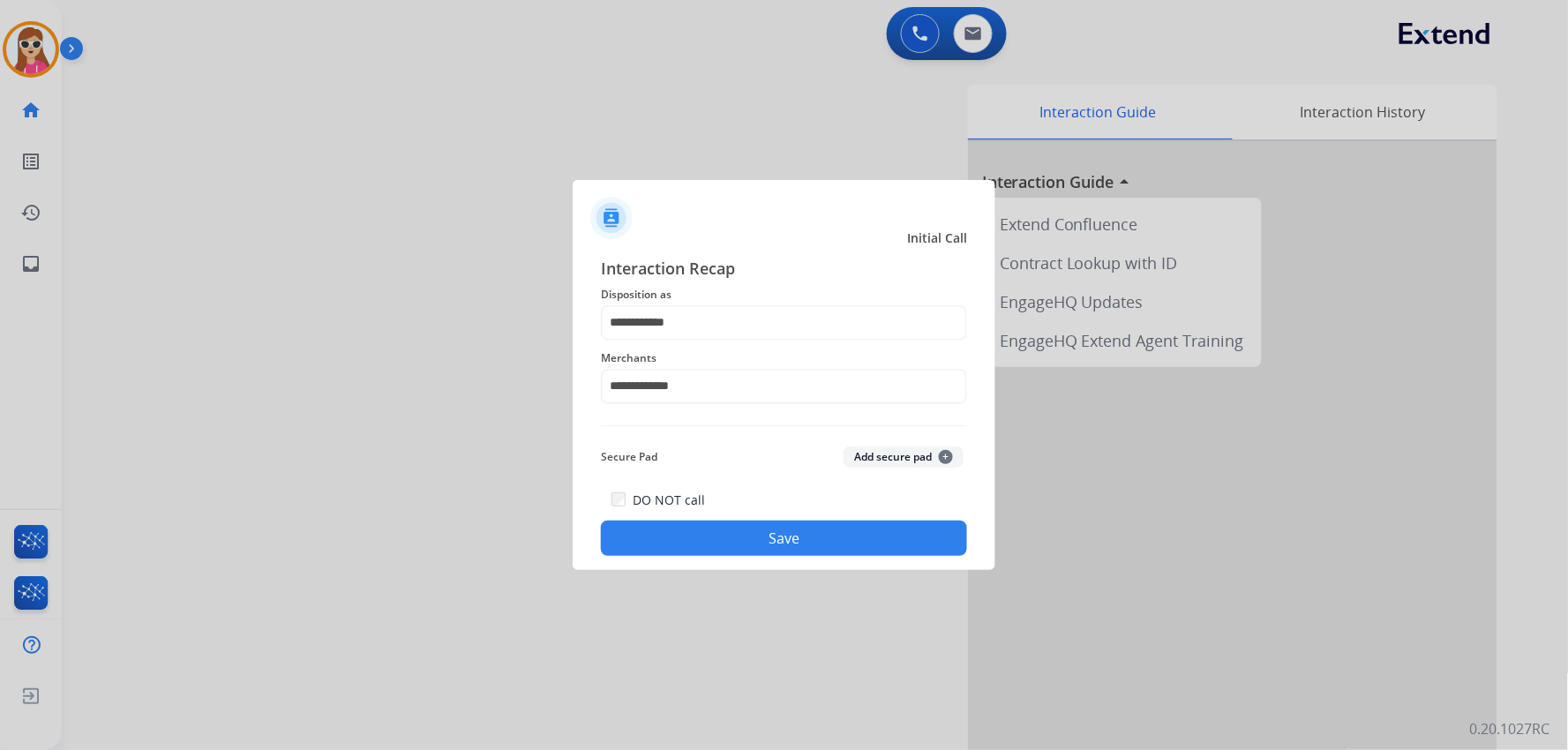
click at [732, 534] on button "Save" at bounding box center [784, 539] width 366 height 36
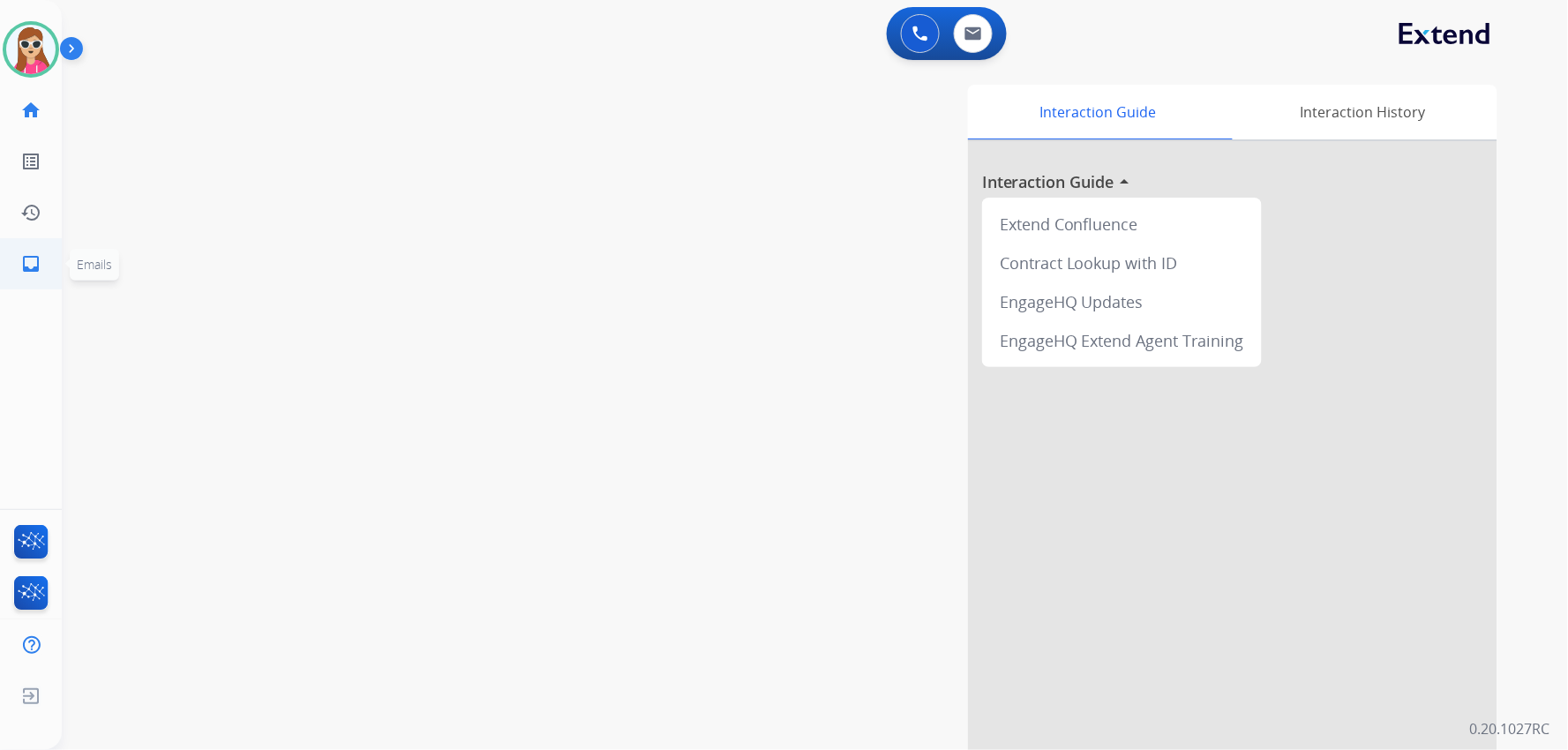
click at [37, 279] on link "inbox Emails" at bounding box center [31, 263] width 50 height 50
select select "**********"
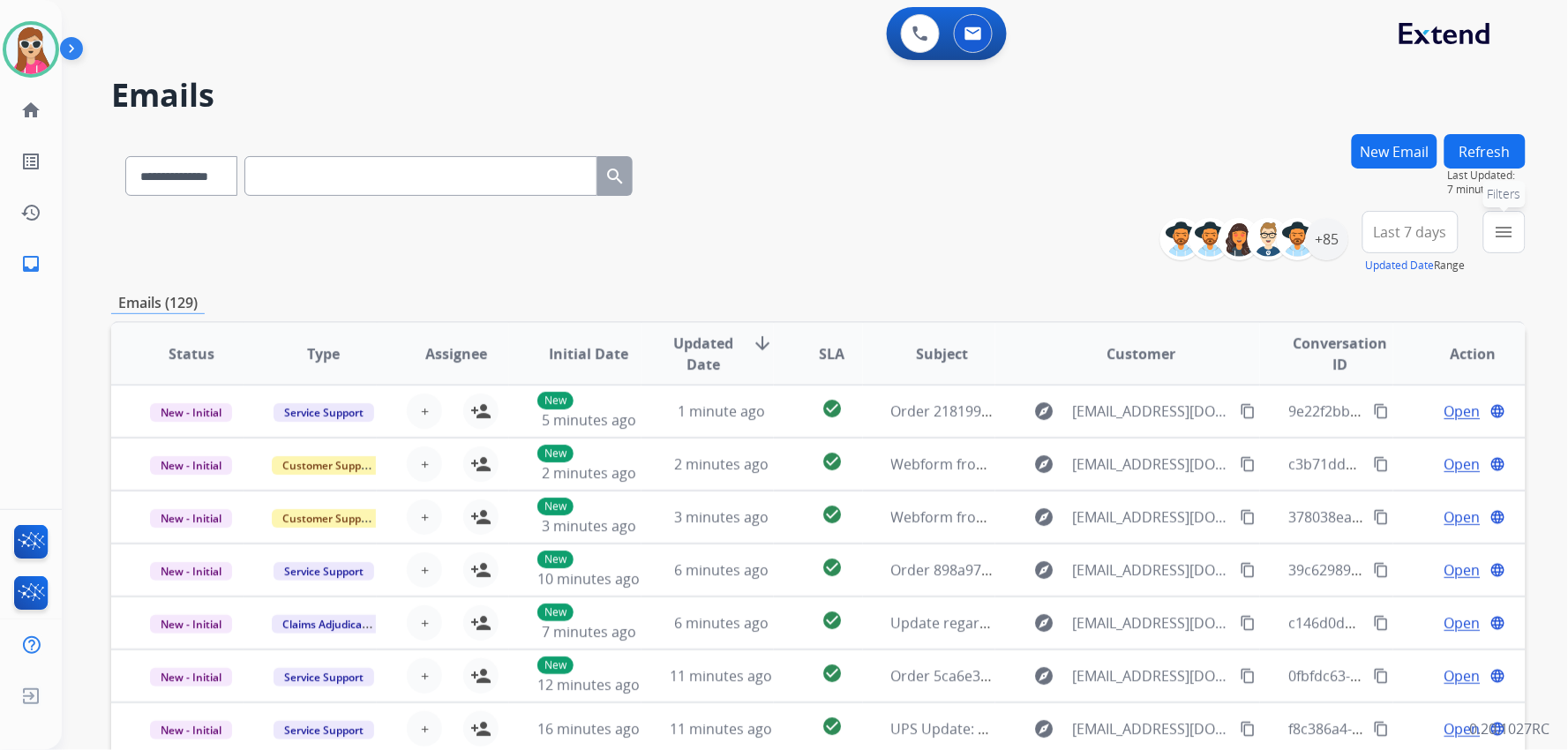
click at [932, 240] on button "menu Filters" at bounding box center [1504, 231] width 42 height 42
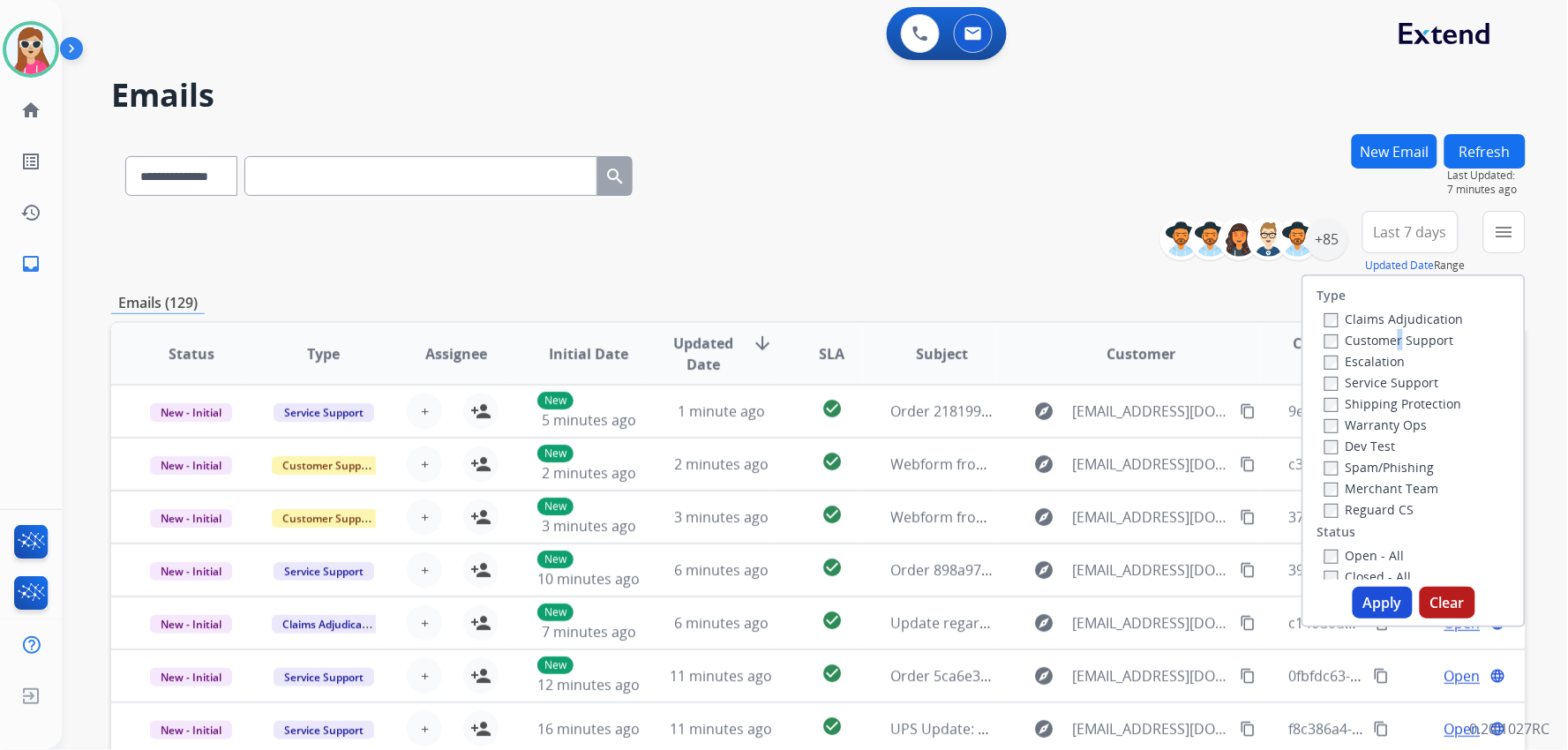
drag, startPoint x: 1386, startPoint y: 332, endPoint x: 1396, endPoint y: 348, distance: 18.9
click at [932, 336] on label "Customer Support" at bounding box center [1389, 340] width 130 height 17
click at [932, 394] on div "Shipping Protection" at bounding box center [1394, 403] width 139 height 22
click at [932, 401] on label "Shipping Protection" at bounding box center [1393, 404] width 137 height 17
click at [932, 347] on div "Claims Adjudication Customer Support Escalation Service Support Shipping Protec…" at bounding box center [1390, 414] width 147 height 211
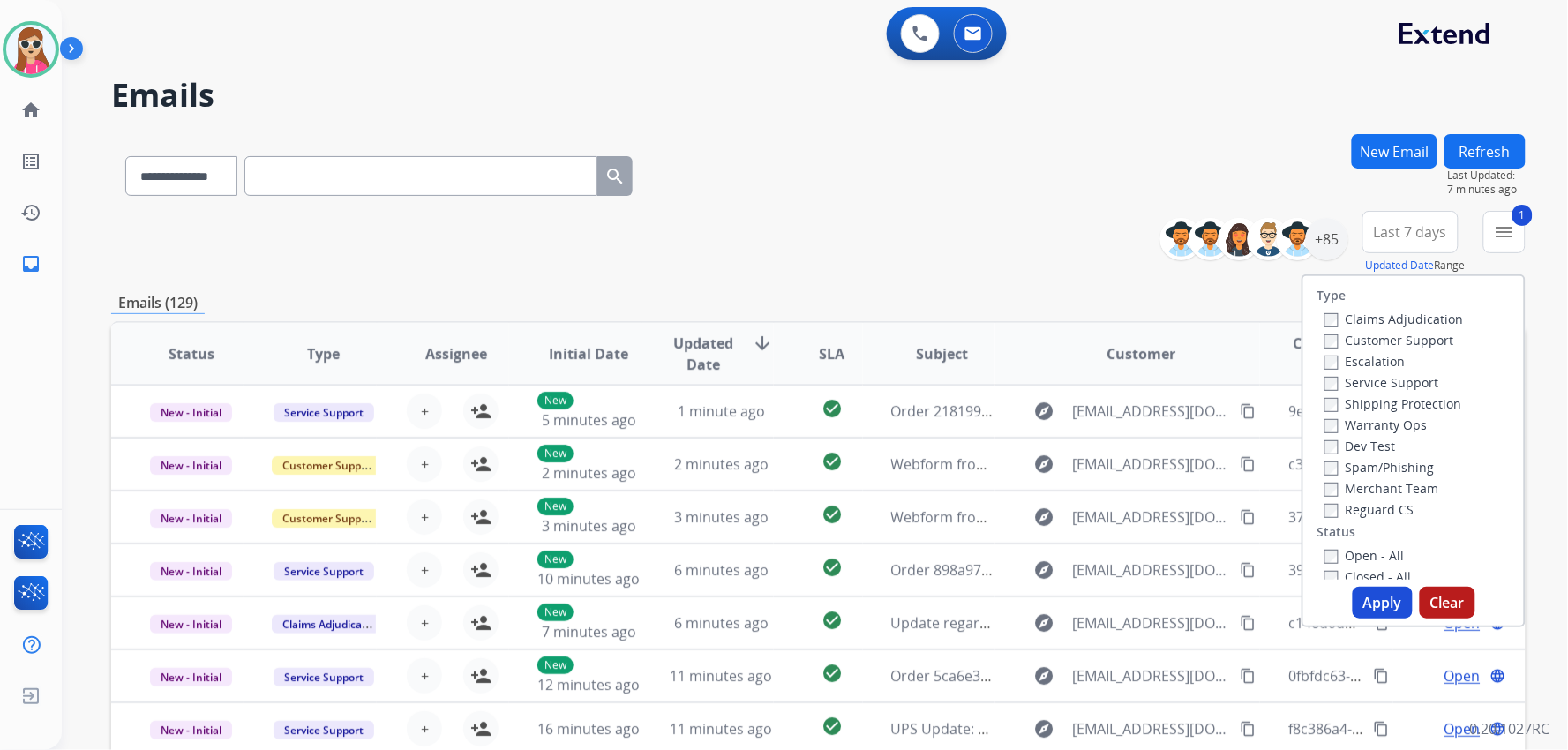
click at [932, 337] on label "Customer Support" at bounding box center [1389, 340] width 130 height 17
click at [932, 513] on label "Reguard CS" at bounding box center [1370, 509] width 90 height 17
click at [932, 552] on label "Open - All" at bounding box center [1364, 555] width 80 height 17
click at [932, 616] on button "Apply" at bounding box center [1383, 602] width 60 height 32
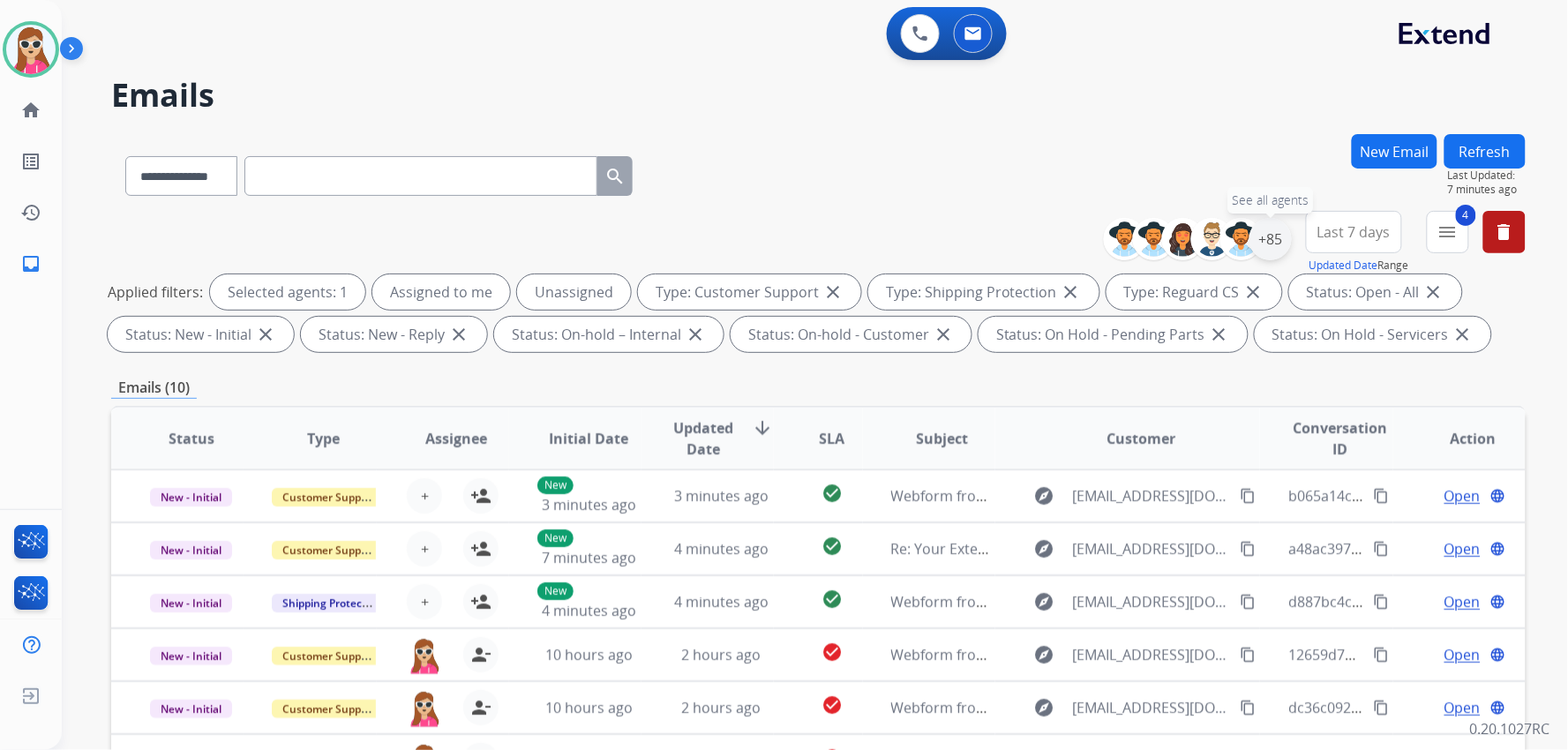
click at [932, 249] on div "+85" at bounding box center [1270, 239] width 42 height 42
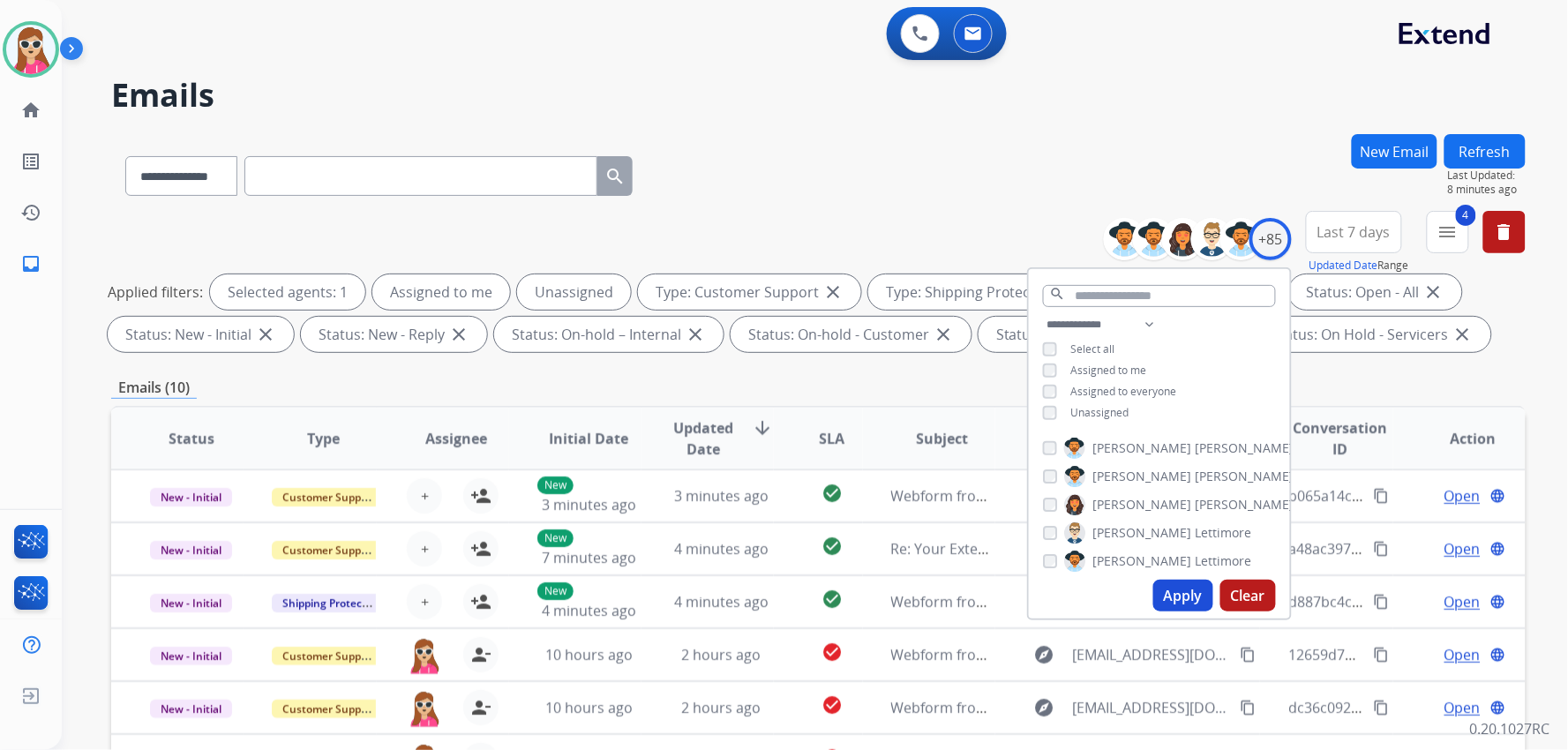
click at [932, 408] on span "Unassigned" at bounding box center [1100, 413] width 58 height 15
drag, startPoint x: 1174, startPoint y: 586, endPoint x: 1169, endPoint y: 595, distance: 10.3
click at [932, 595] on button "Apply" at bounding box center [1183, 596] width 60 height 32
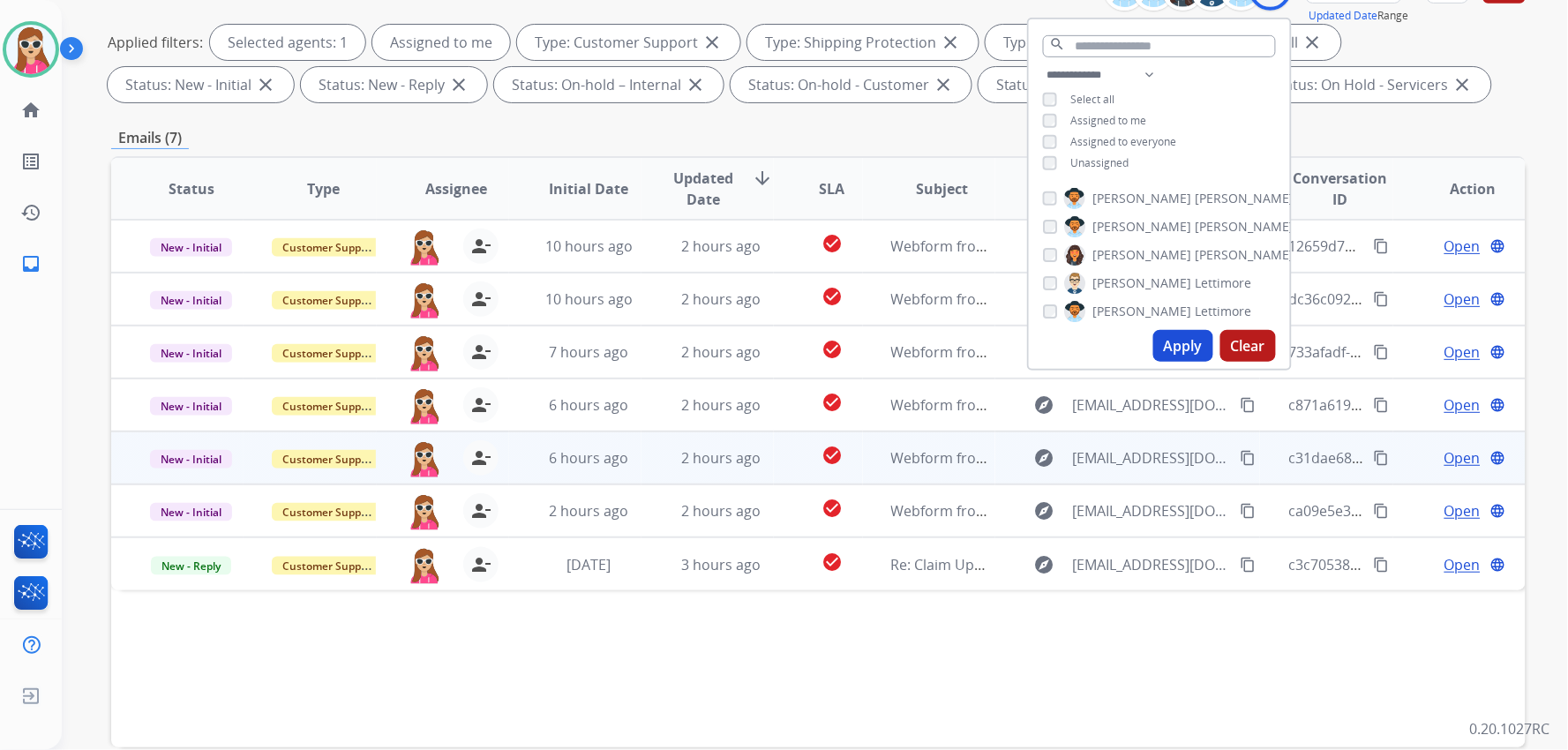
scroll to position [241, 0]
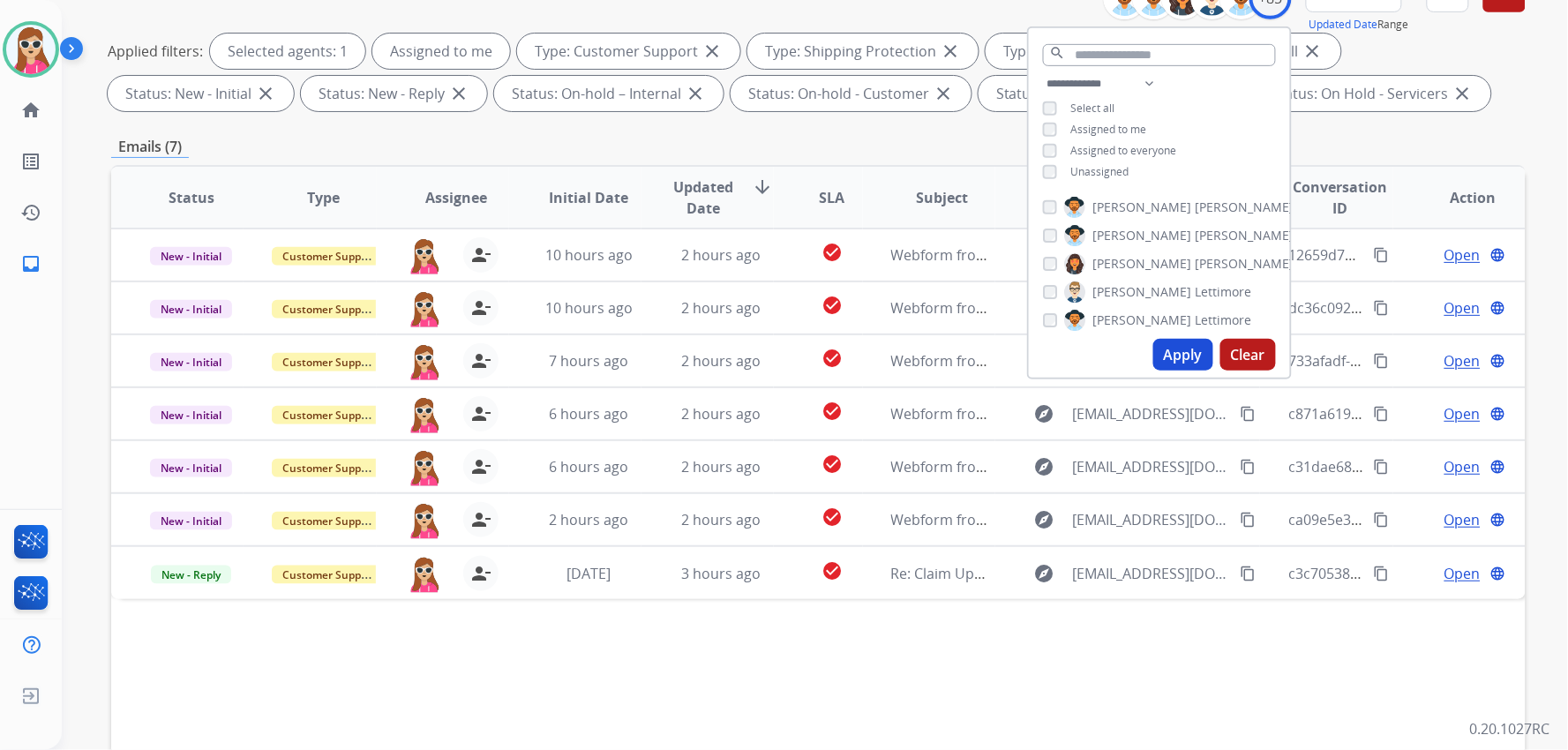
click at [774, 675] on div "Status Type Assignee Initial Date Updated Date arrow_downward SLA Subject Custo…" at bounding box center [817, 461] width 1414 height 591
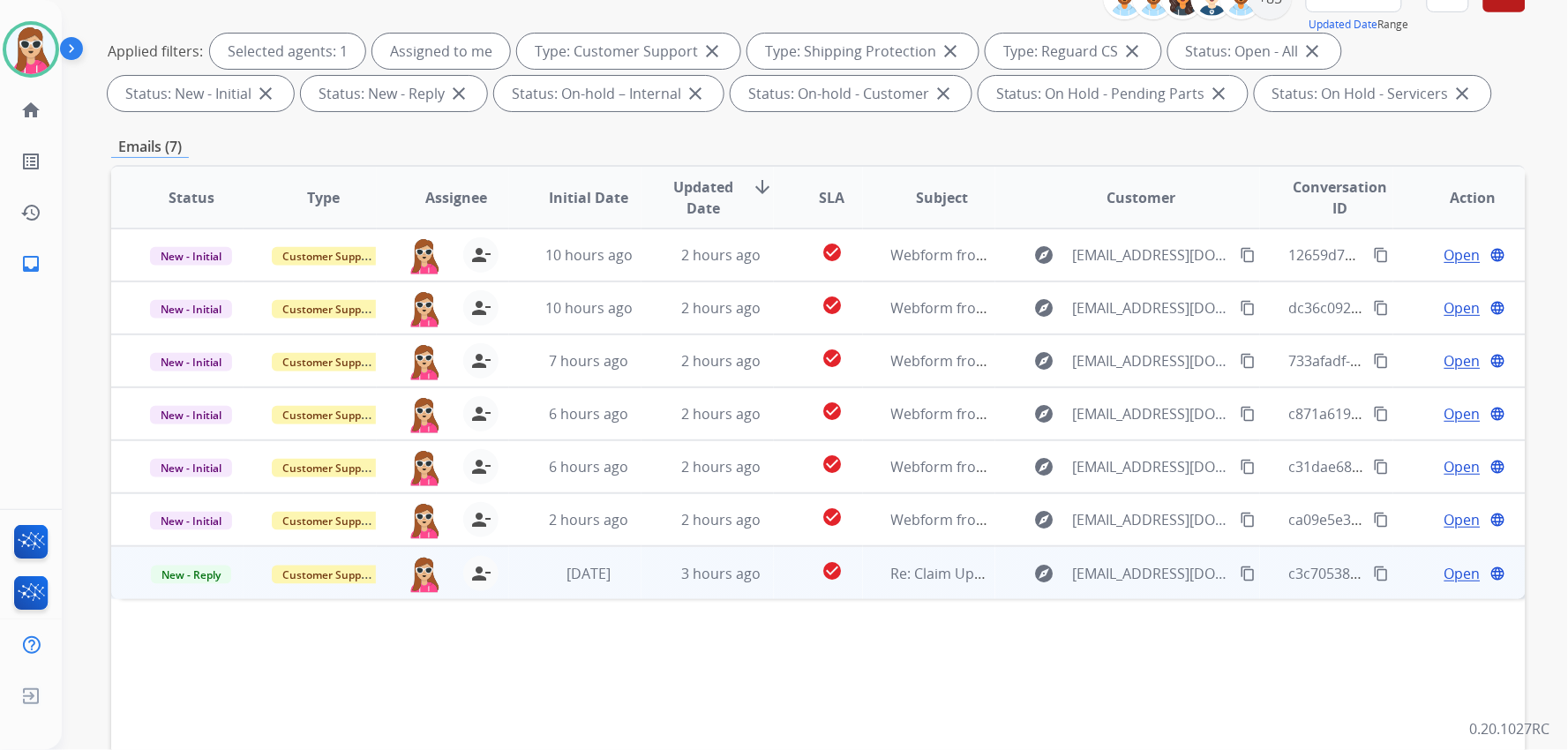
click at [775, 577] on td "check_circle" at bounding box center [818, 572] width 88 height 53
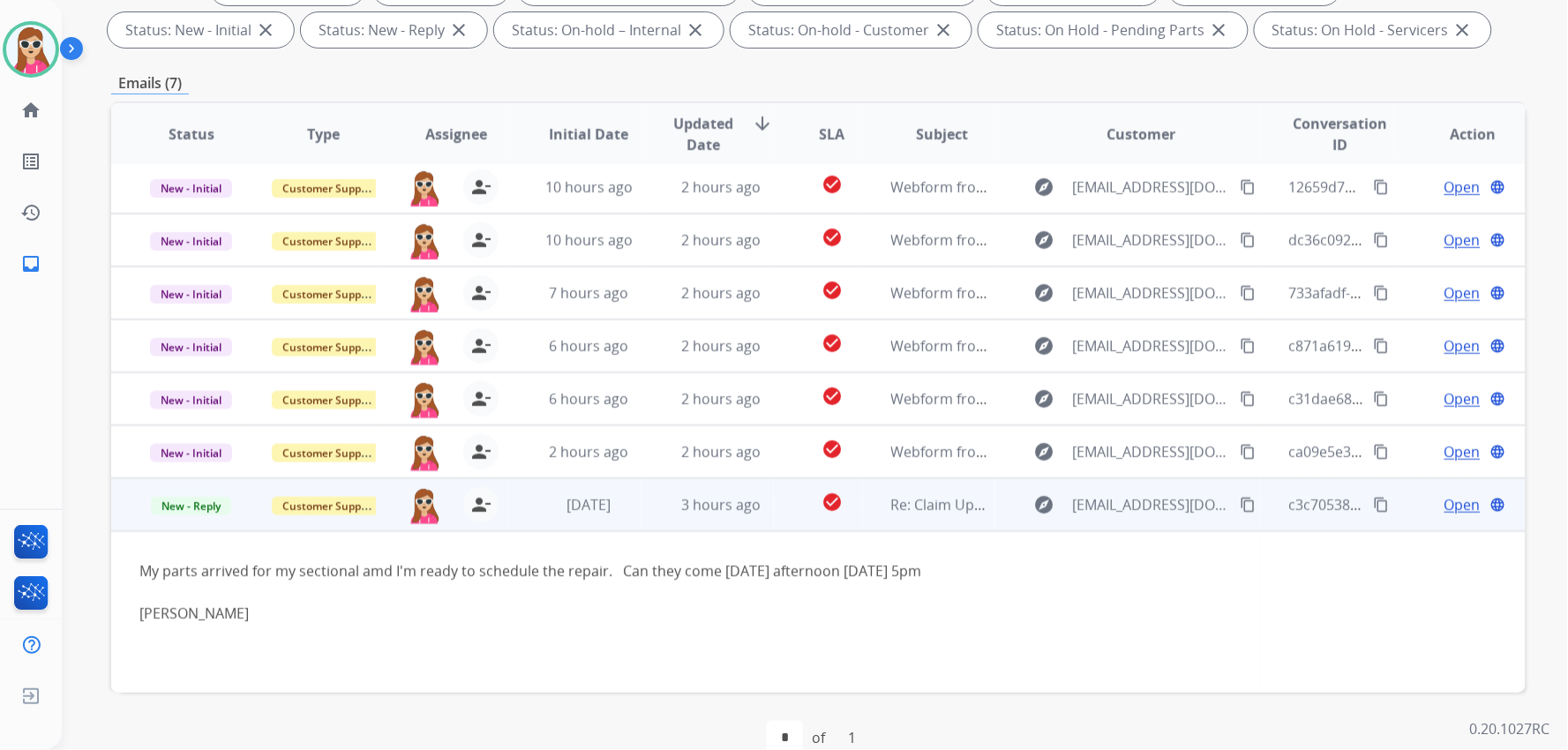
scroll to position [339, 0]
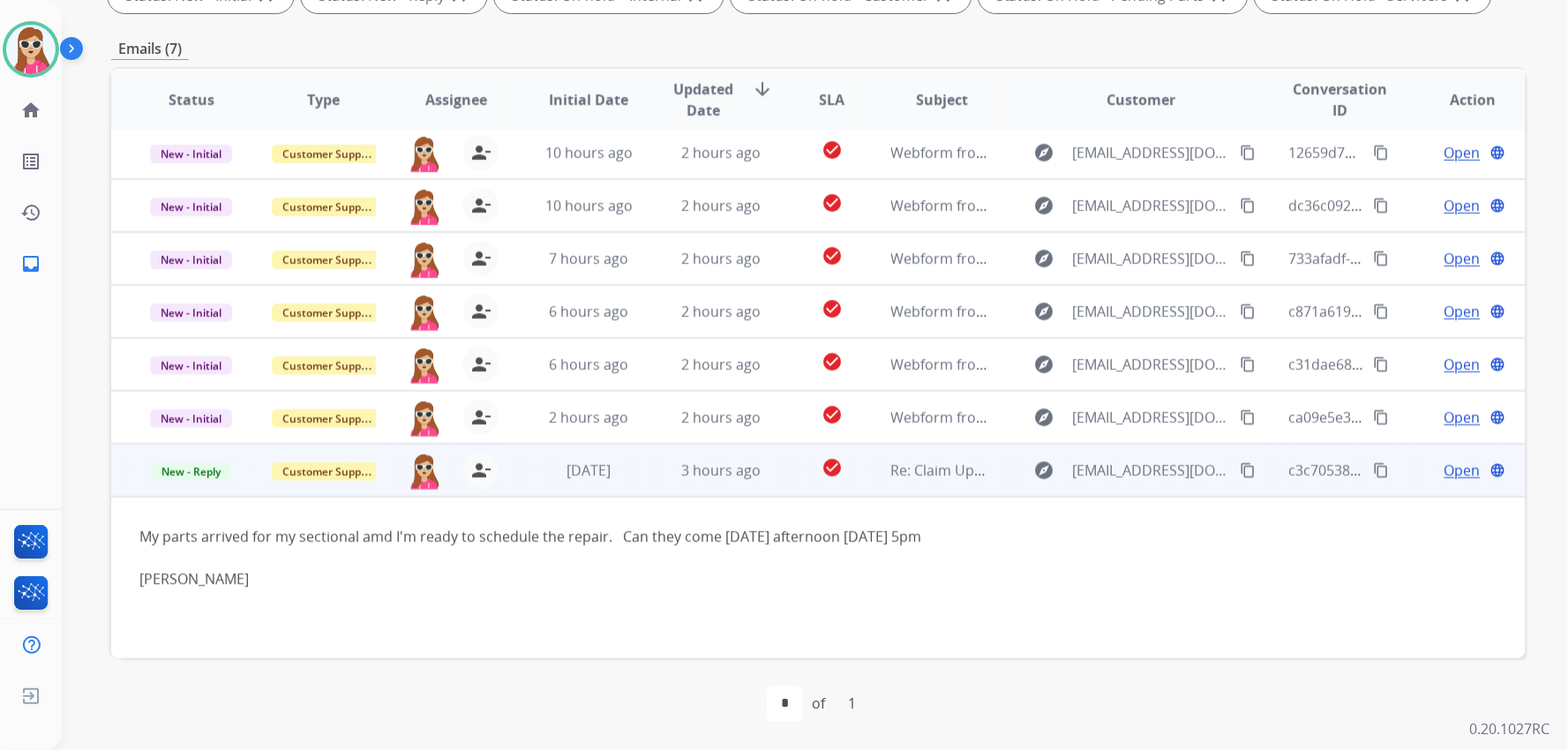
click at [932, 471] on div "explore [EMAIL_ADDRESS][DOMAIN_NAME] content_copy" at bounding box center [1141, 471] width 237 height 28
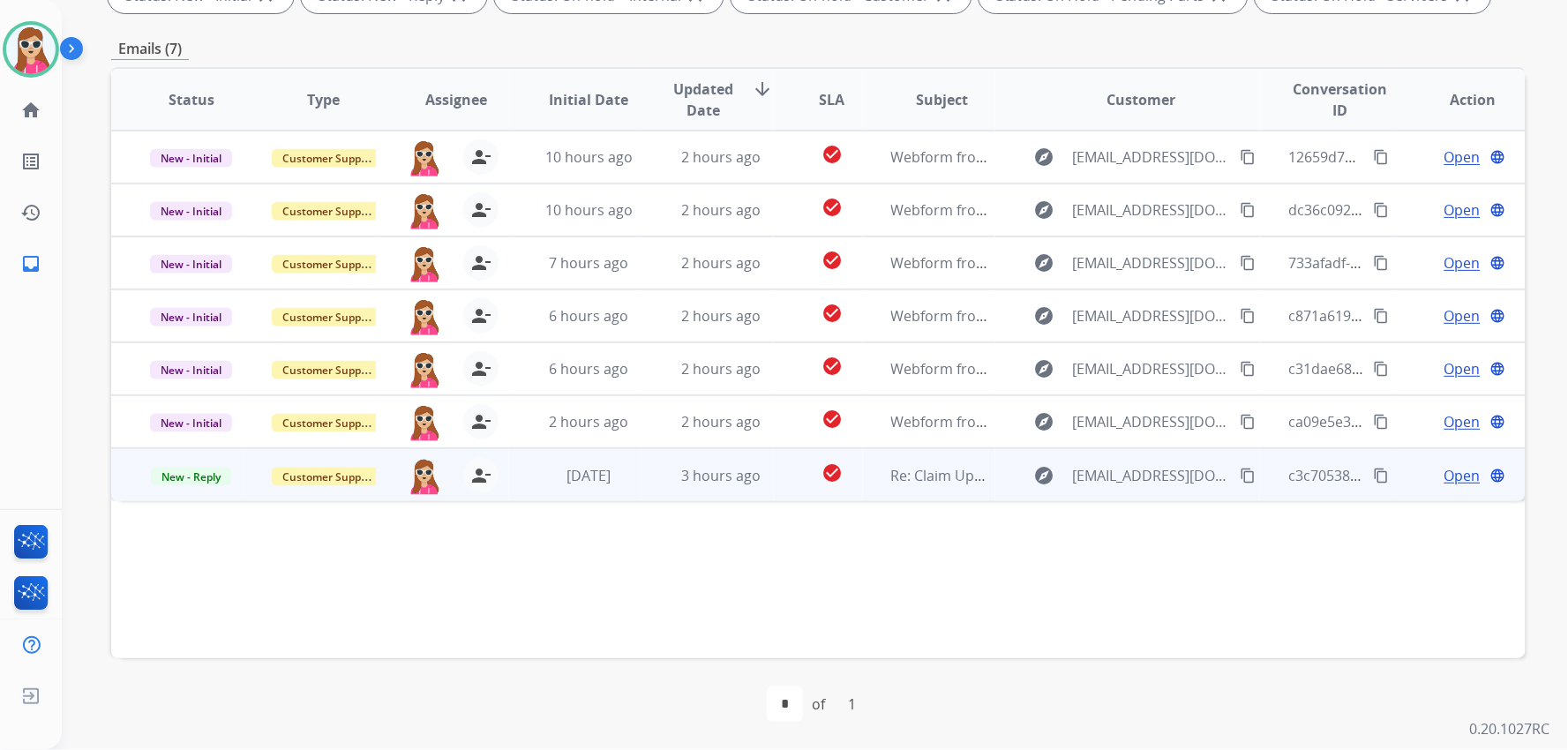
scroll to position [0, 0]
click at [932, 473] on mat-icon "content_copy" at bounding box center [1248, 476] width 16 height 16
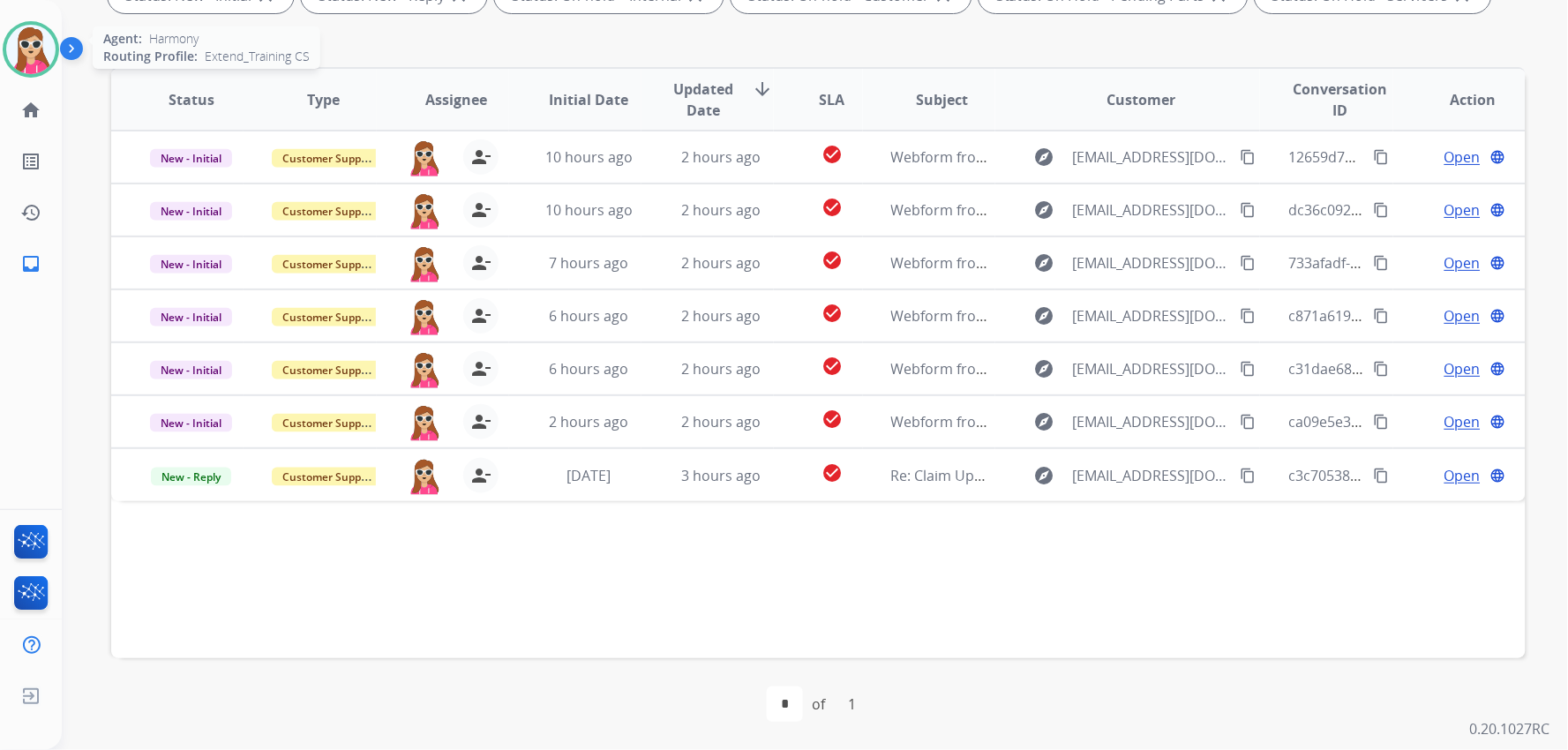
click at [18, 42] on img at bounding box center [31, 49] width 50 height 50
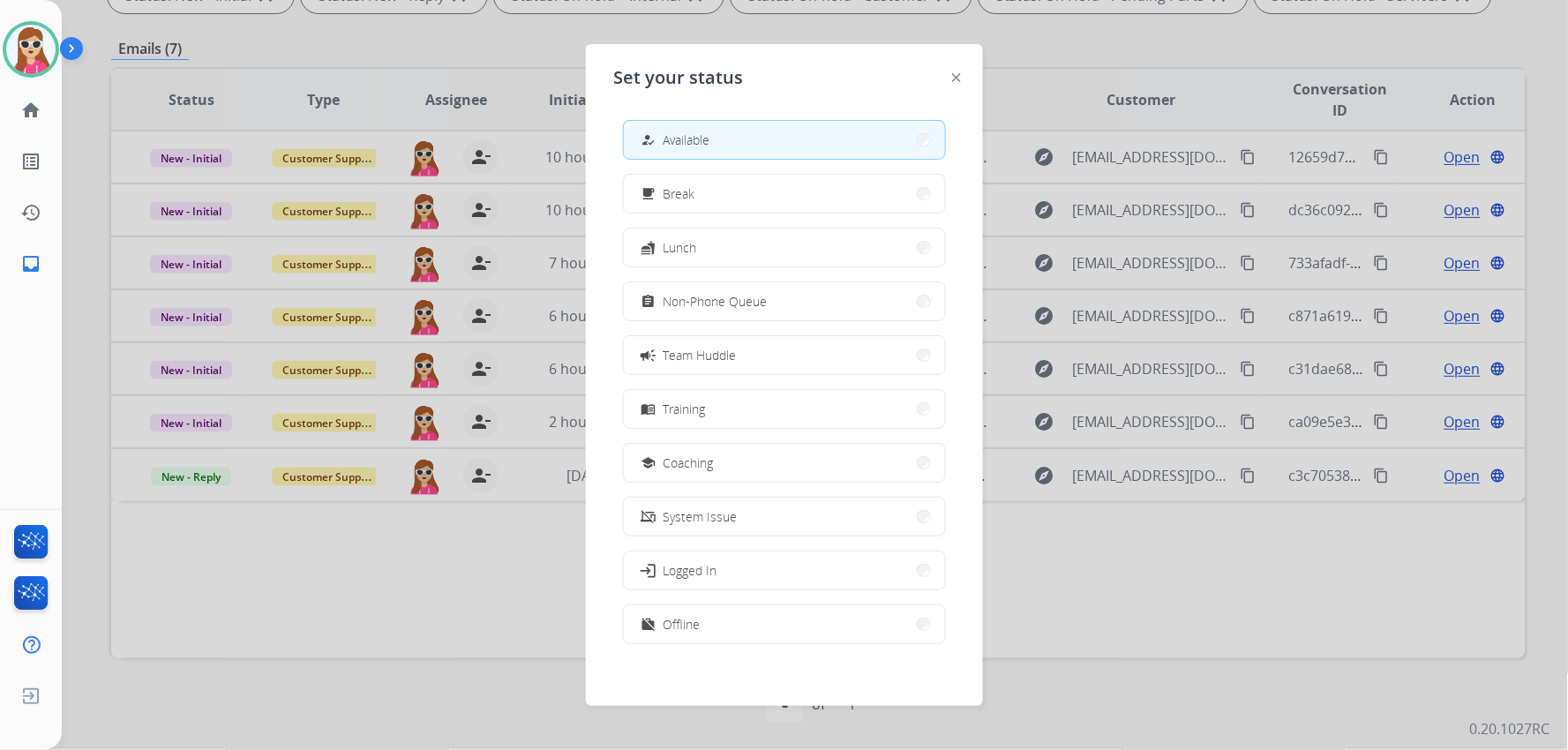
drag, startPoint x: 410, startPoint y: 514, endPoint x: 420, endPoint y: 517, distance: 10.4
click at [411, 514] on div at bounding box center [784, 375] width 1568 height 750
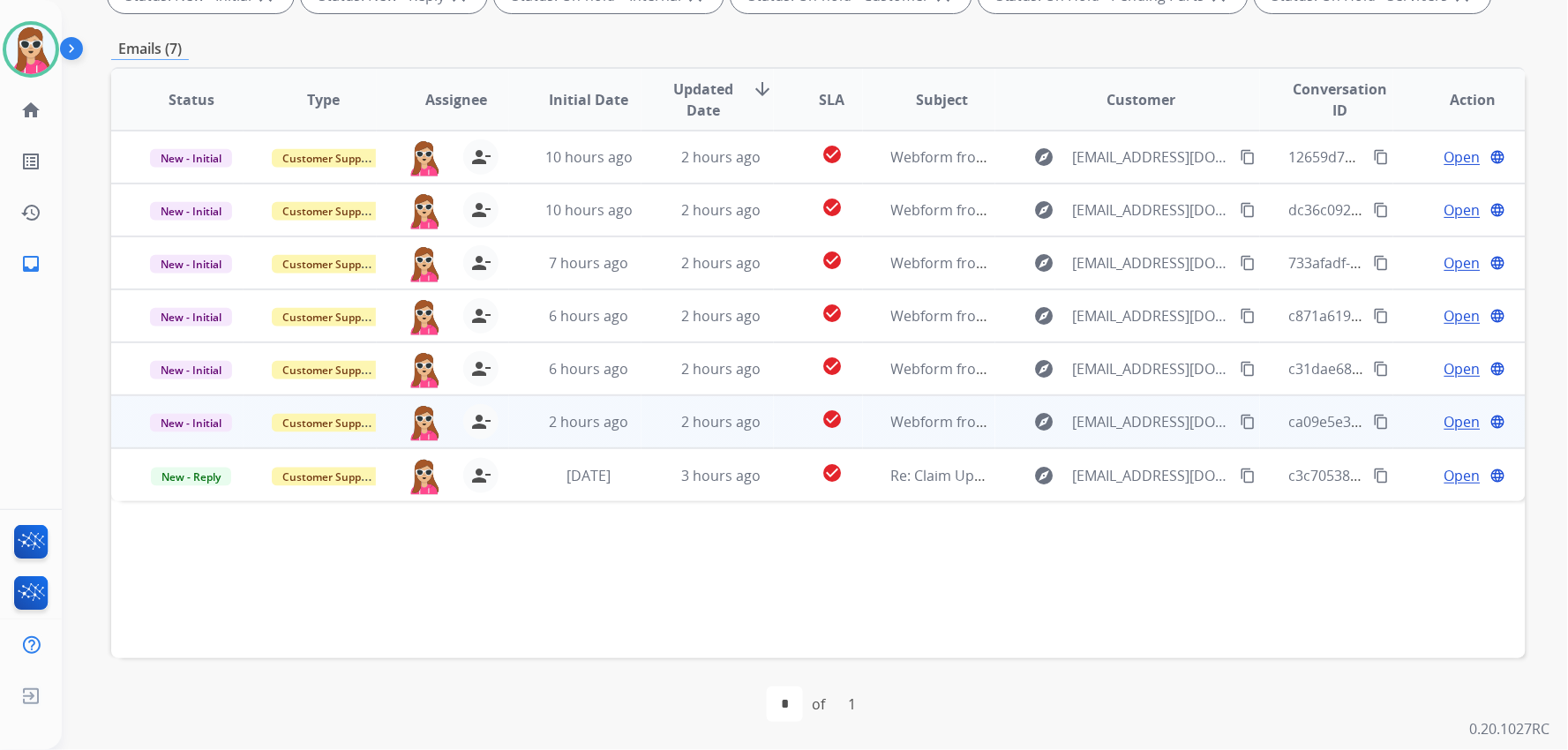
click at [862, 407] on td "Webform from [EMAIL_ADDRESS][DOMAIN_NAME] on [DATE]" at bounding box center [928, 422] width 132 height 53
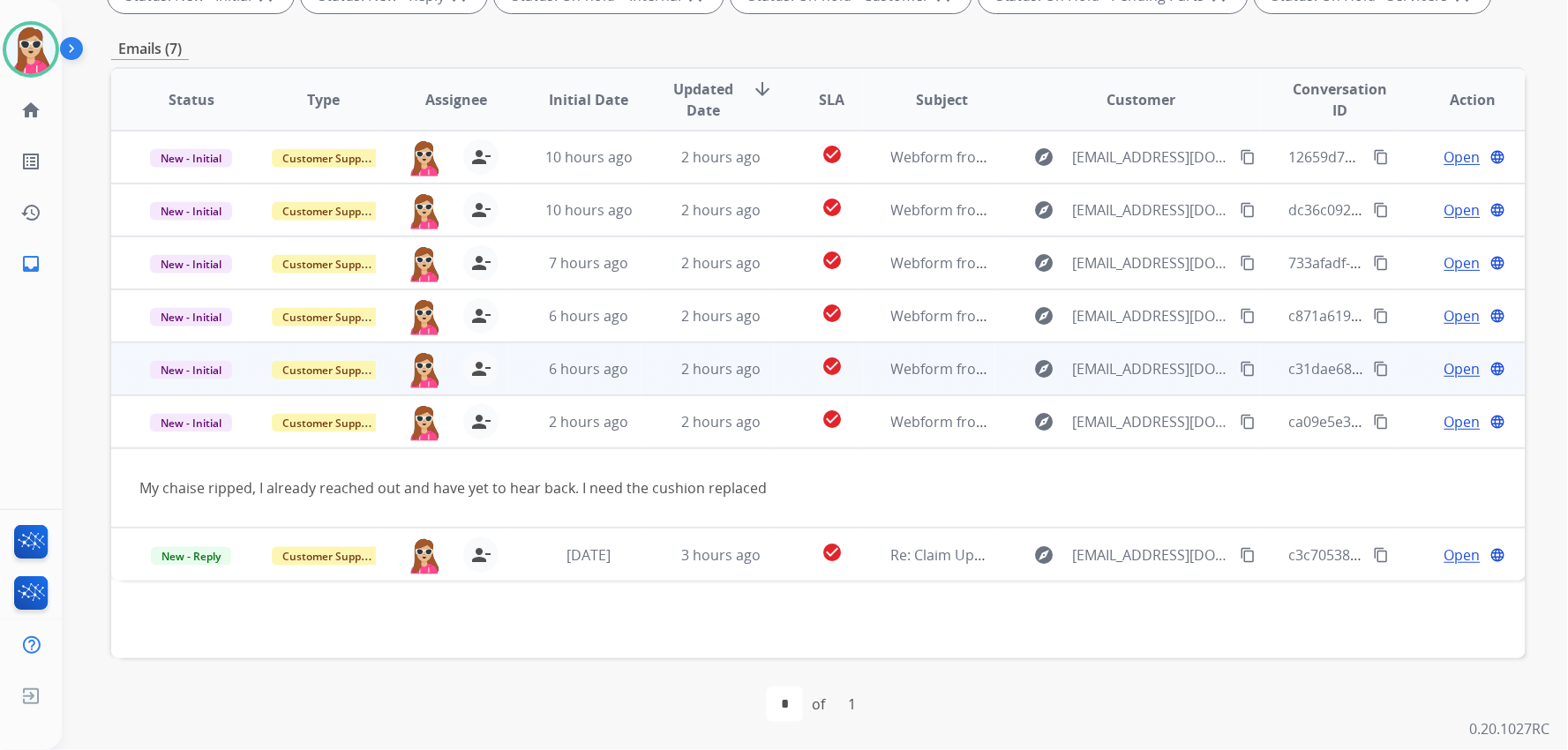
click at [848, 348] on td "check_circle" at bounding box center [818, 368] width 88 height 53
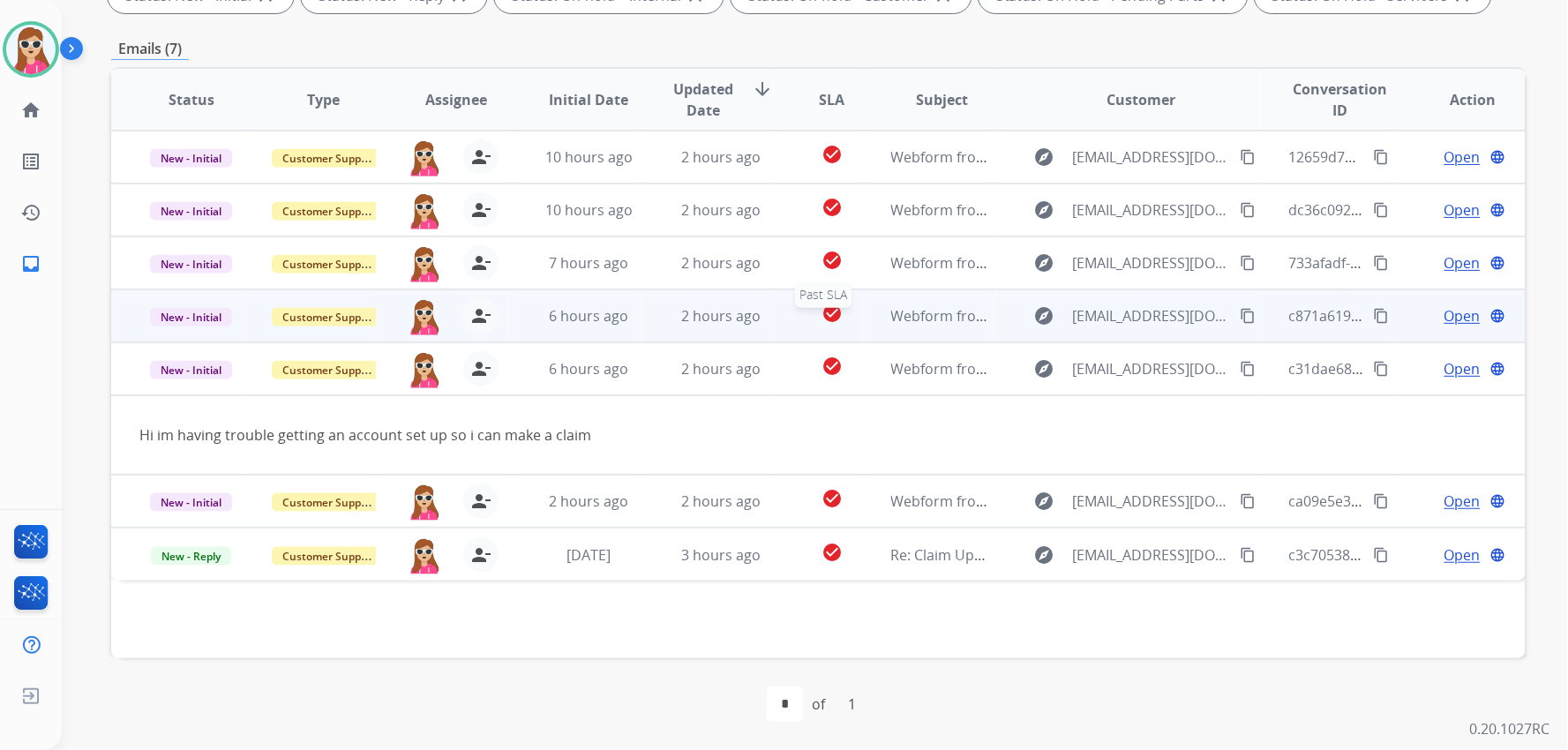
click at [847, 313] on div "check_circle" at bounding box center [831, 316] width 59 height 26
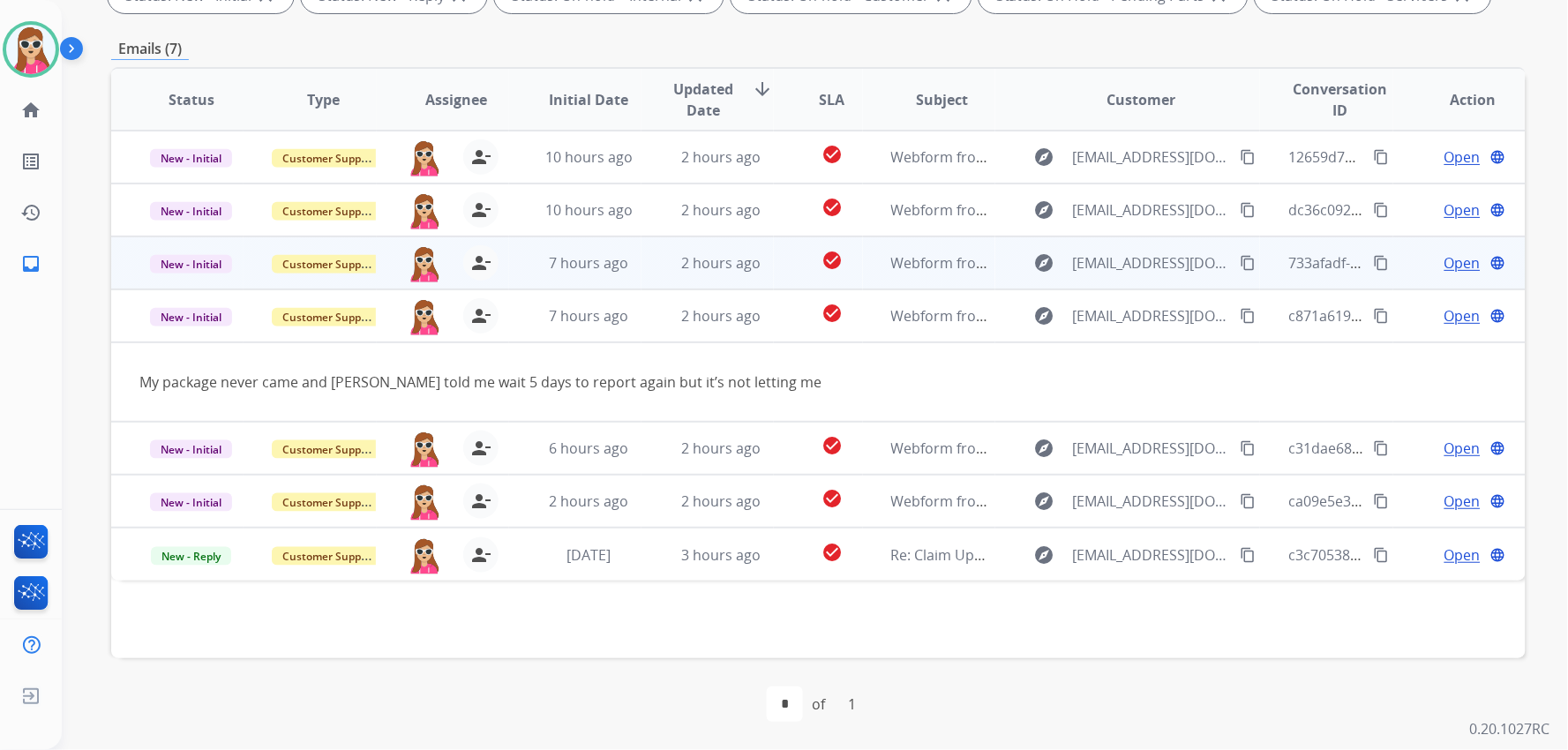
click at [774, 265] on td "check_circle" at bounding box center [818, 263] width 88 height 53
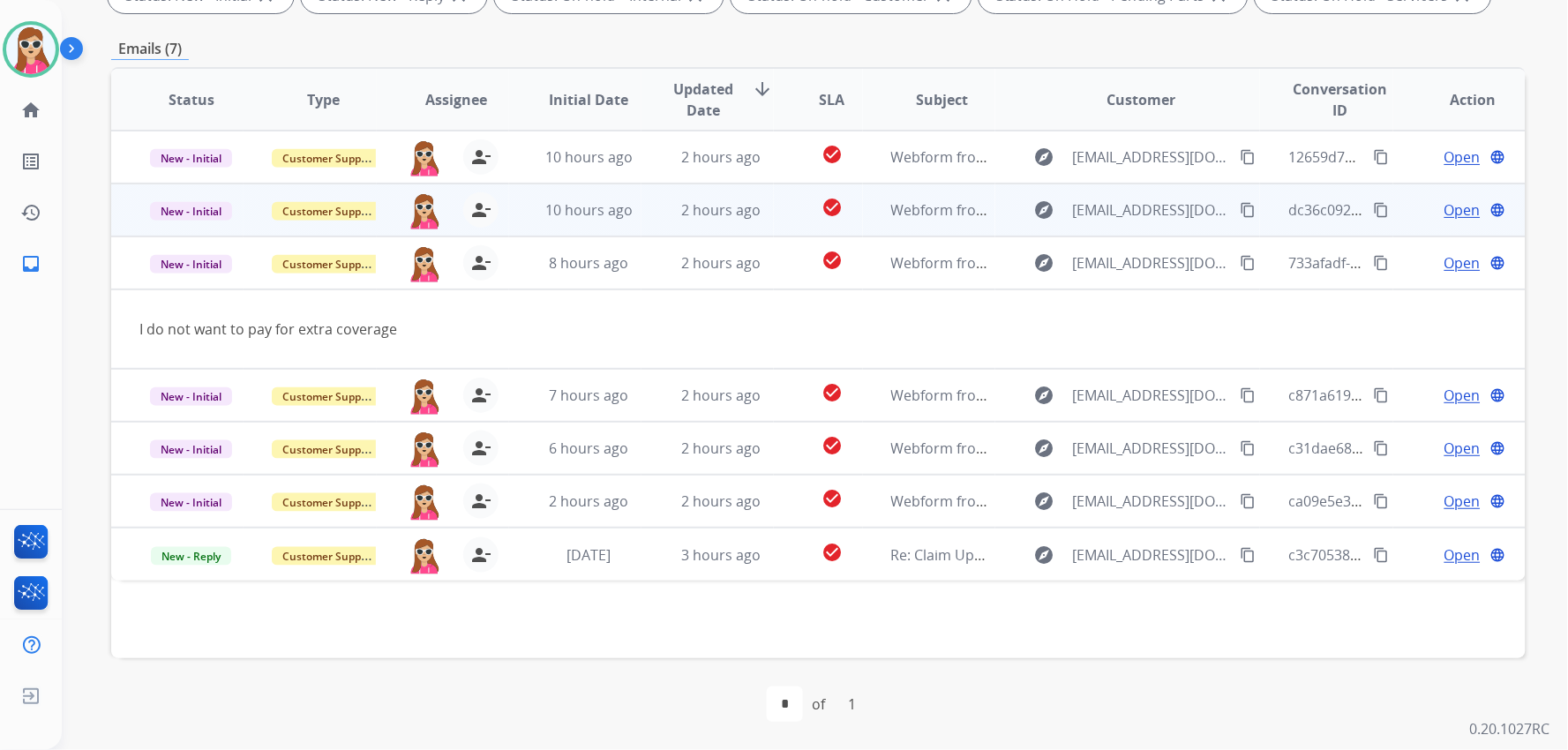
click at [774, 215] on td "check_circle" at bounding box center [818, 210] width 88 height 53
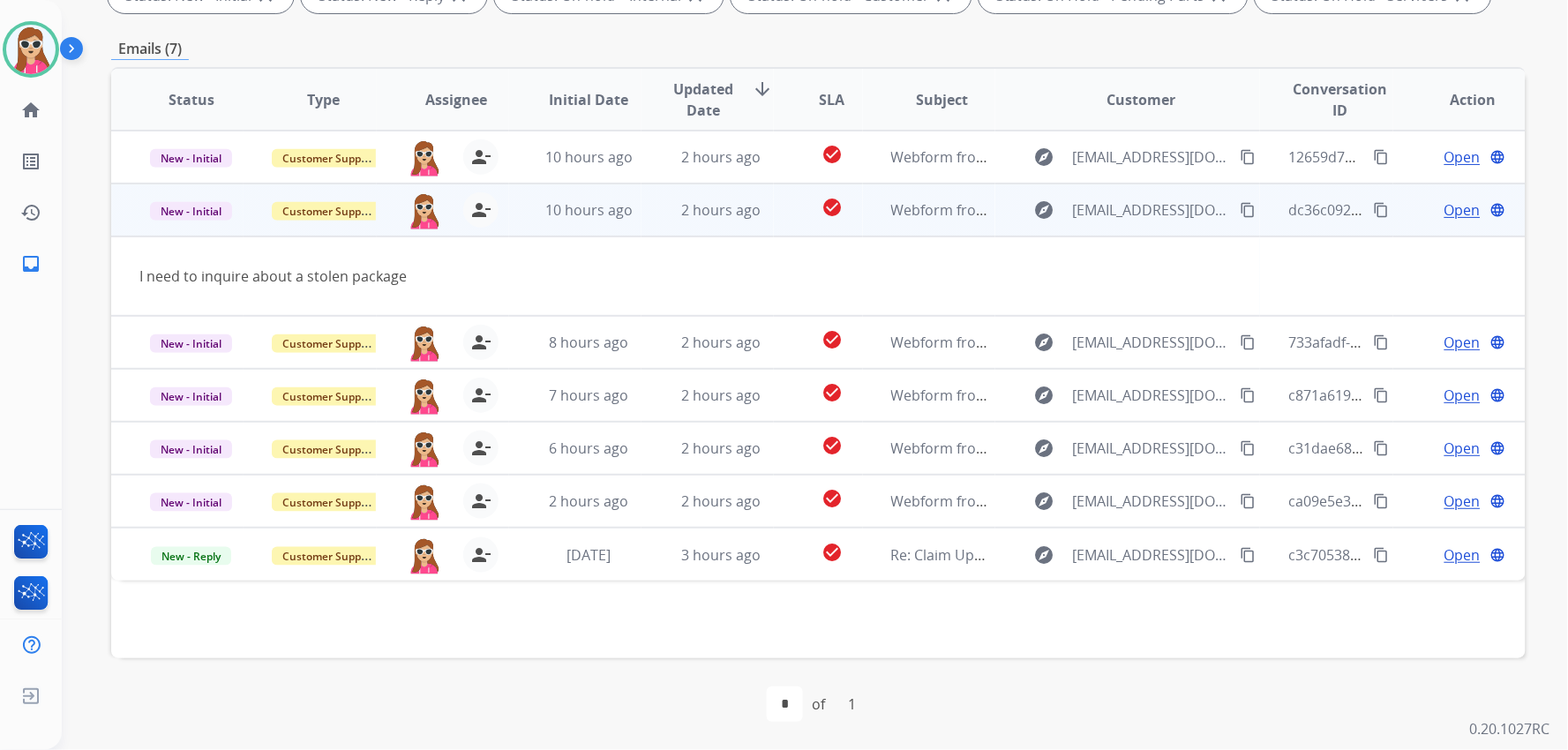
click at [932, 211] on span "Open" at bounding box center [1462, 210] width 37 height 22
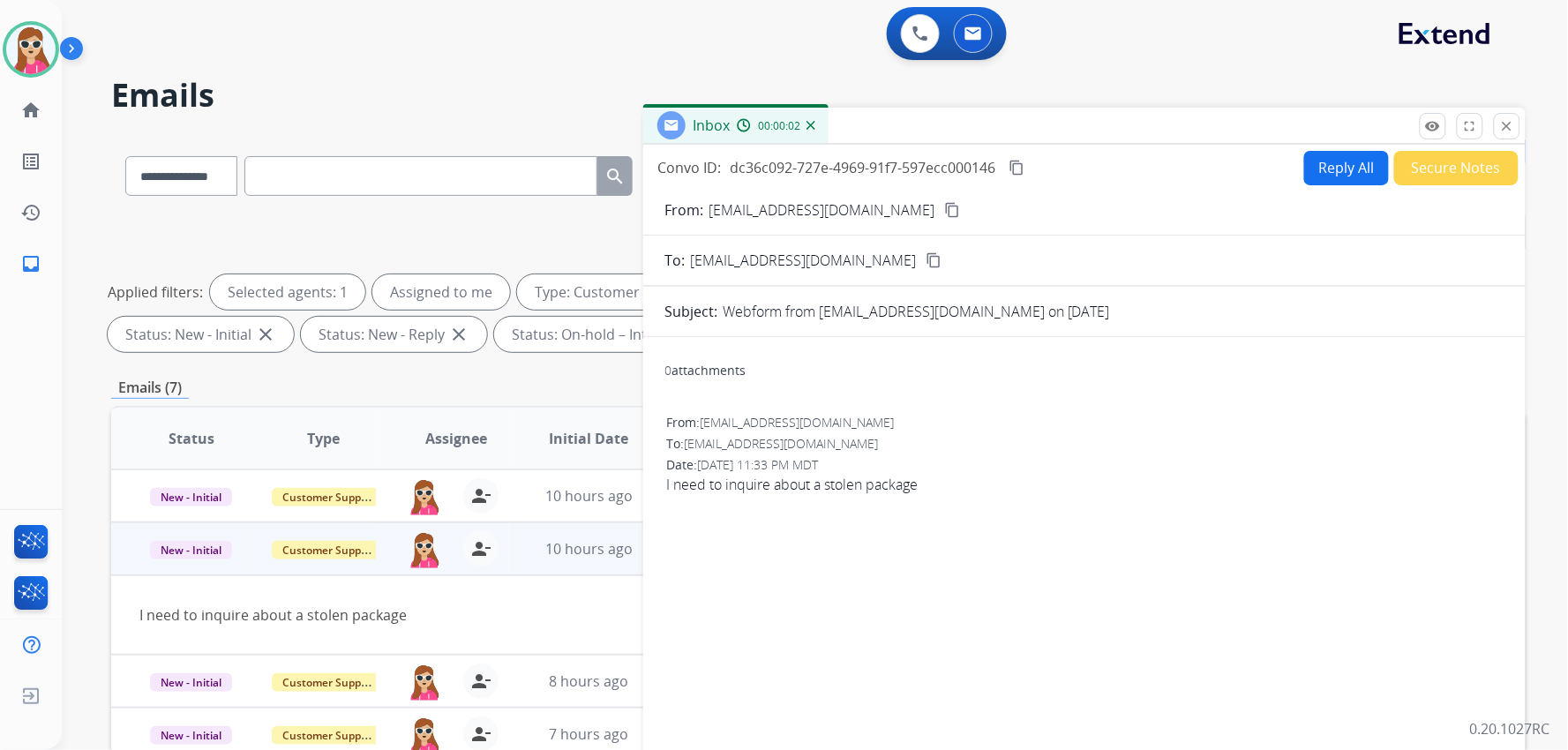
click at [932, 164] on button "Reply All" at bounding box center [1346, 168] width 85 height 35
select select "**********"
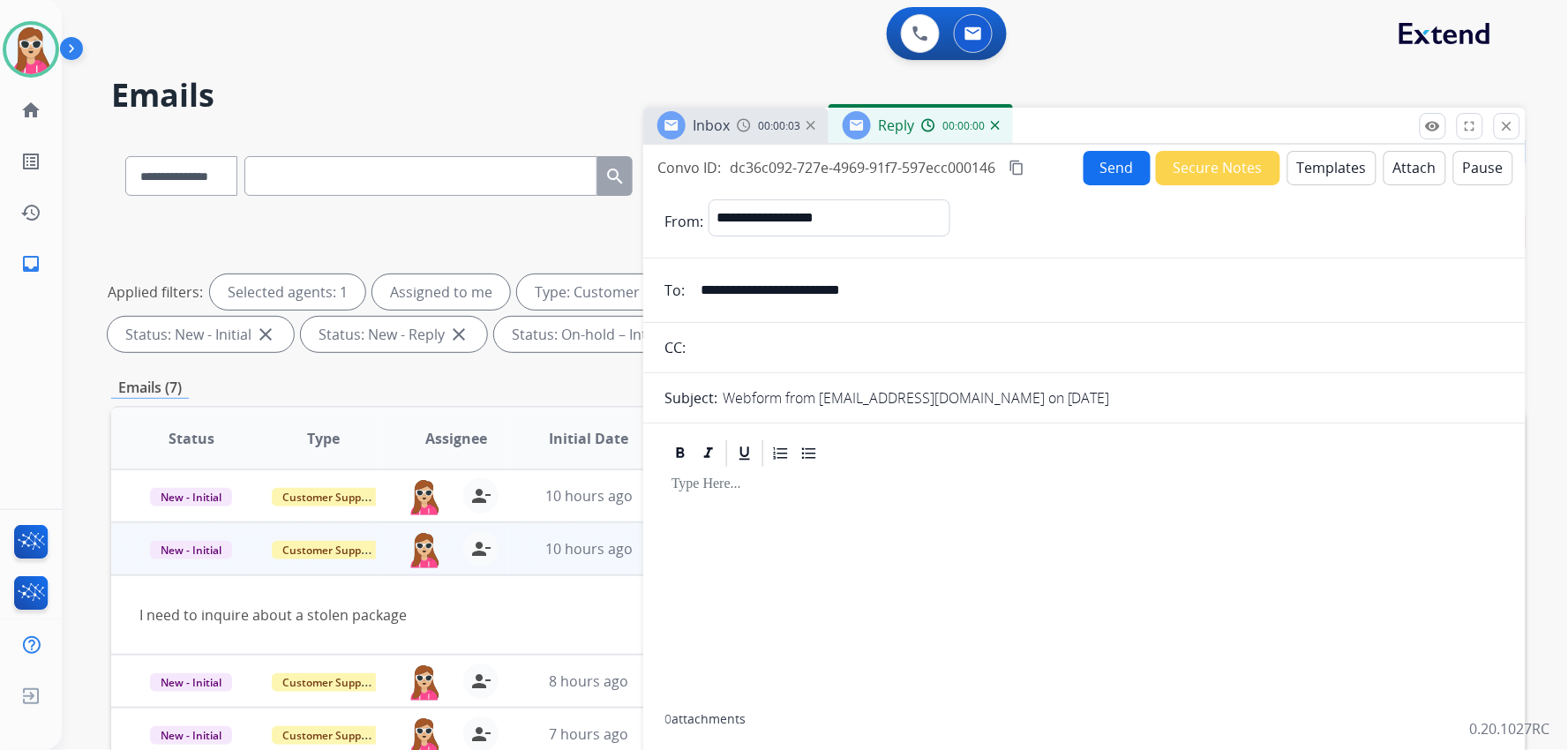
click at [932, 166] on button "Templates" at bounding box center [1331, 168] width 89 height 35
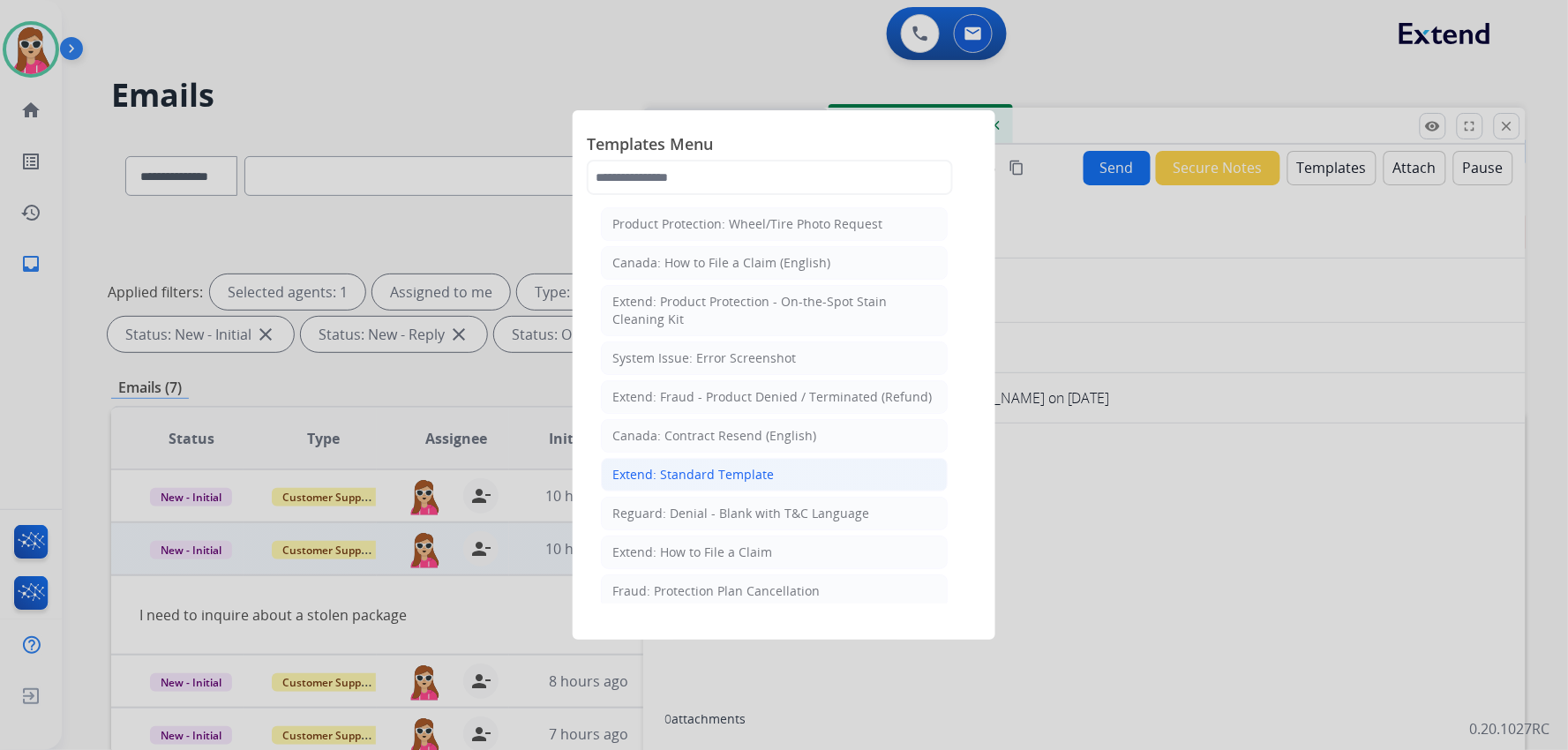
click at [851, 463] on li "Extend: Standard Template" at bounding box center [774, 475] width 347 height 34
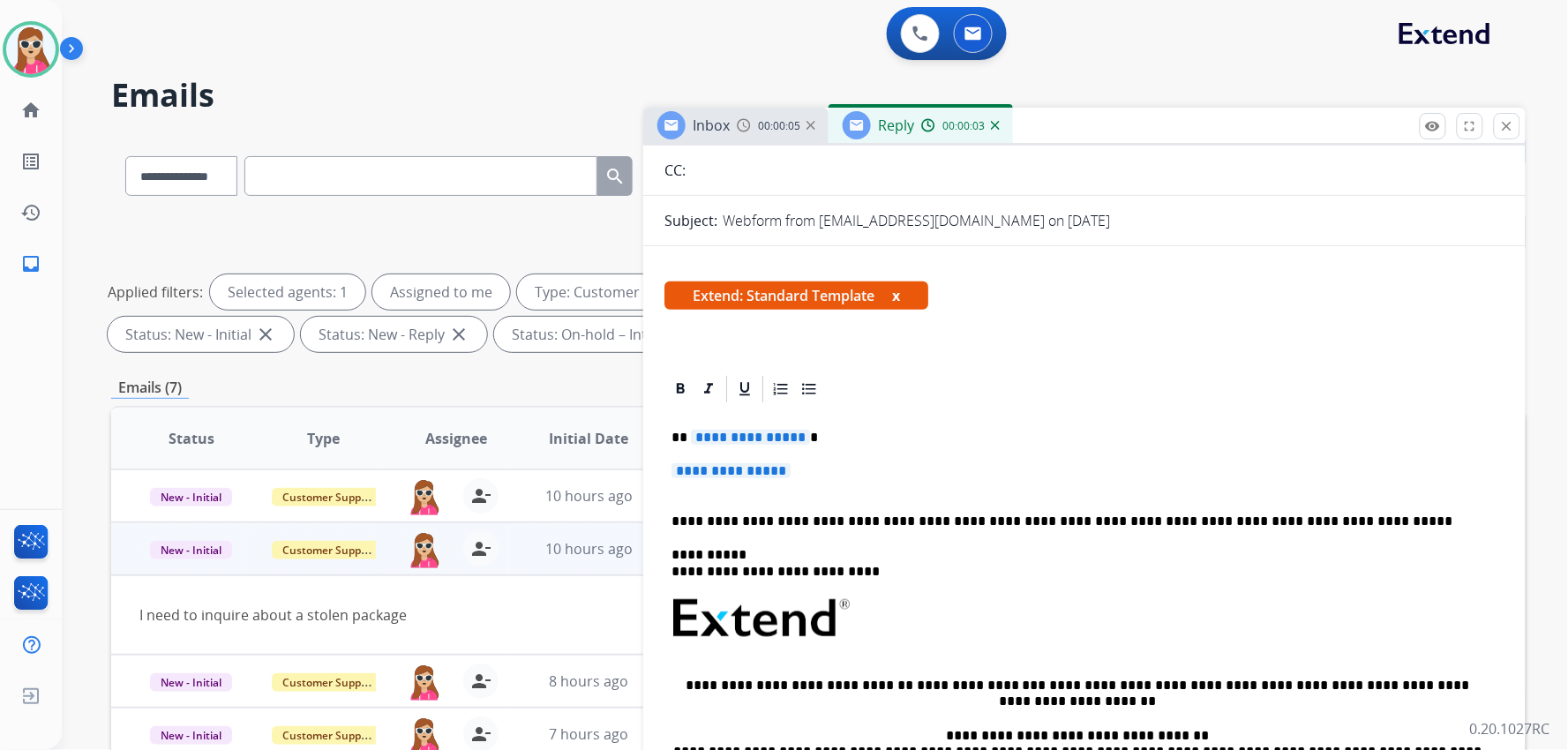
scroll to position [195, 0]
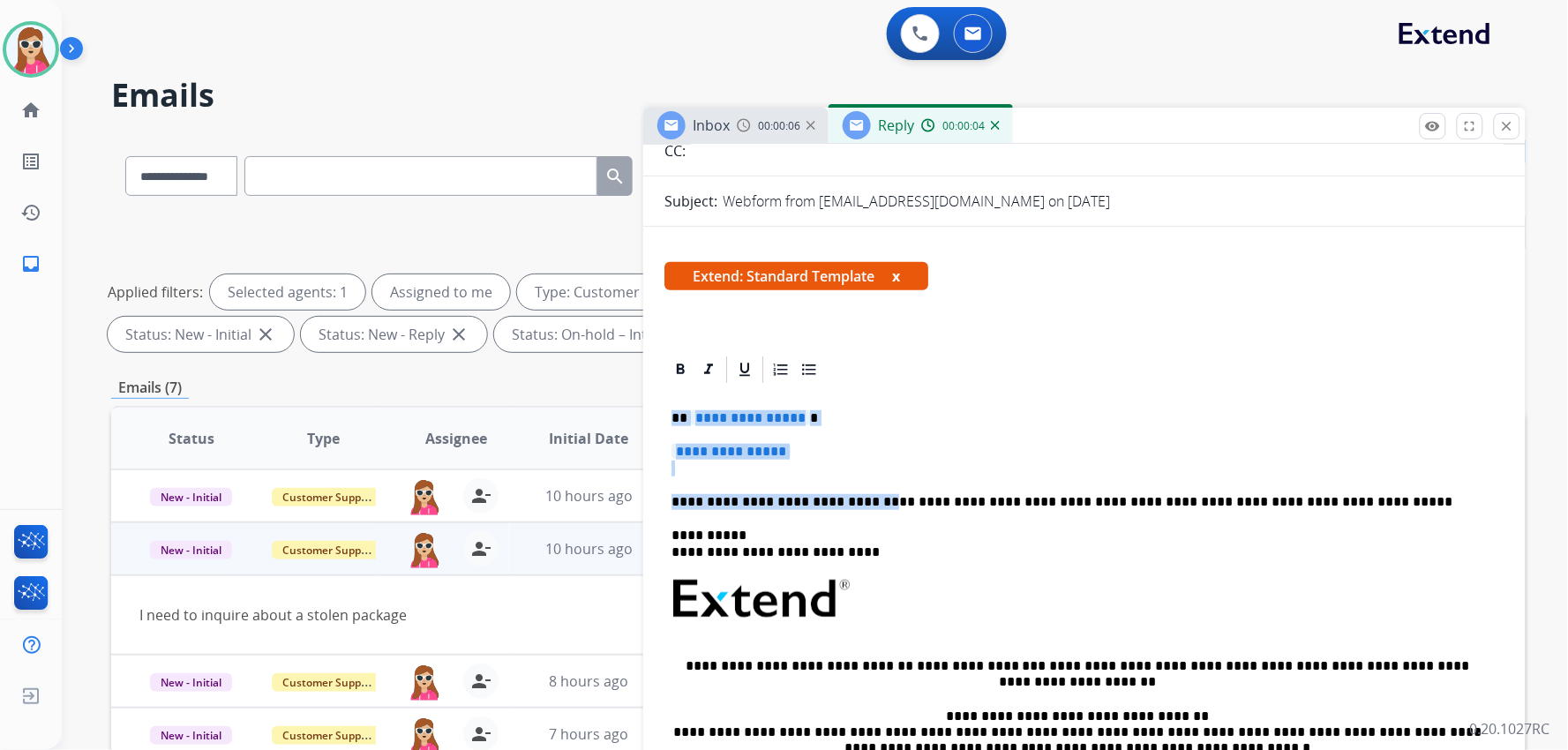
drag, startPoint x: 668, startPoint y: 413, endPoint x: 865, endPoint y: 489, distance: 211.2
click at [865, 490] on div "**********" at bounding box center [1084, 646] width 840 height 521
click at [862, 456] on p "**********" at bounding box center [1084, 460] width 826 height 33
click at [816, 439] on div "**********" at bounding box center [1084, 646] width 840 height 521
drag, startPoint x: 816, startPoint y: 444, endPoint x: 665, endPoint y: 416, distance: 153.6
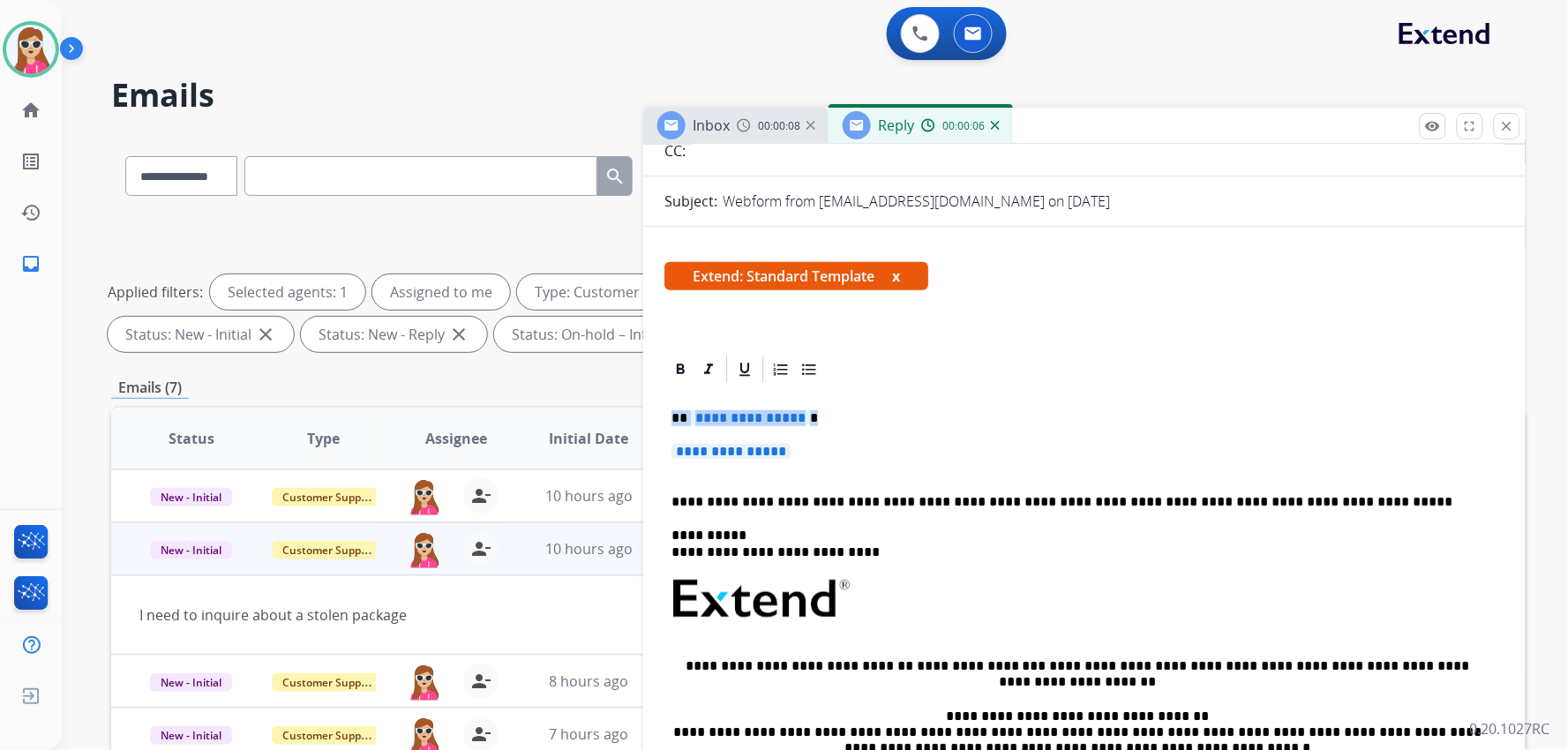
click at [665, 416] on div "**********" at bounding box center [1084, 646] width 840 height 521
click at [669, 411] on div "**********" at bounding box center [1084, 646] width 840 height 521
drag, startPoint x: 669, startPoint y: 411, endPoint x: 839, endPoint y: 469, distance: 179.6
click at [839, 471] on div "**********" at bounding box center [1084, 646] width 840 height 521
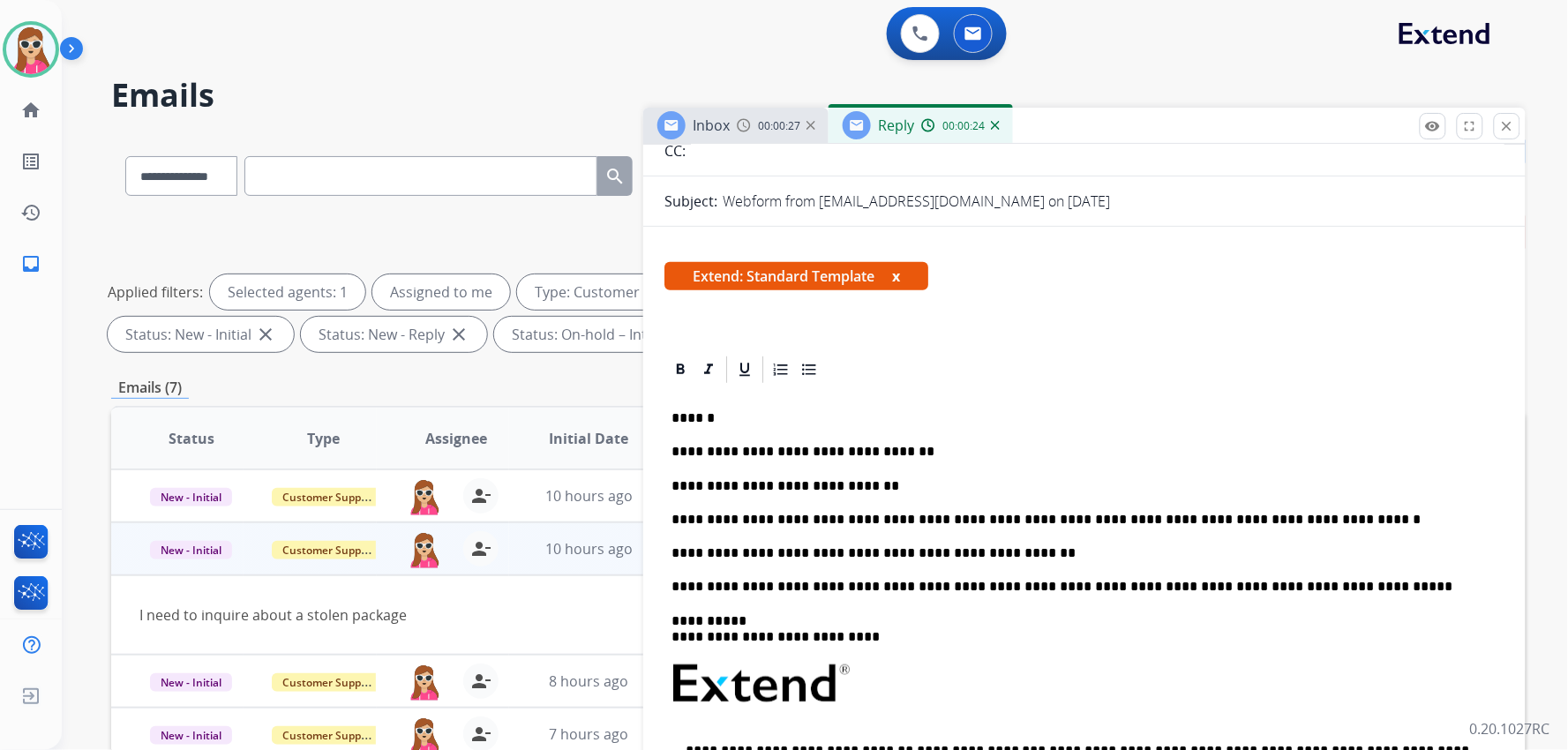
scroll to position [0, 0]
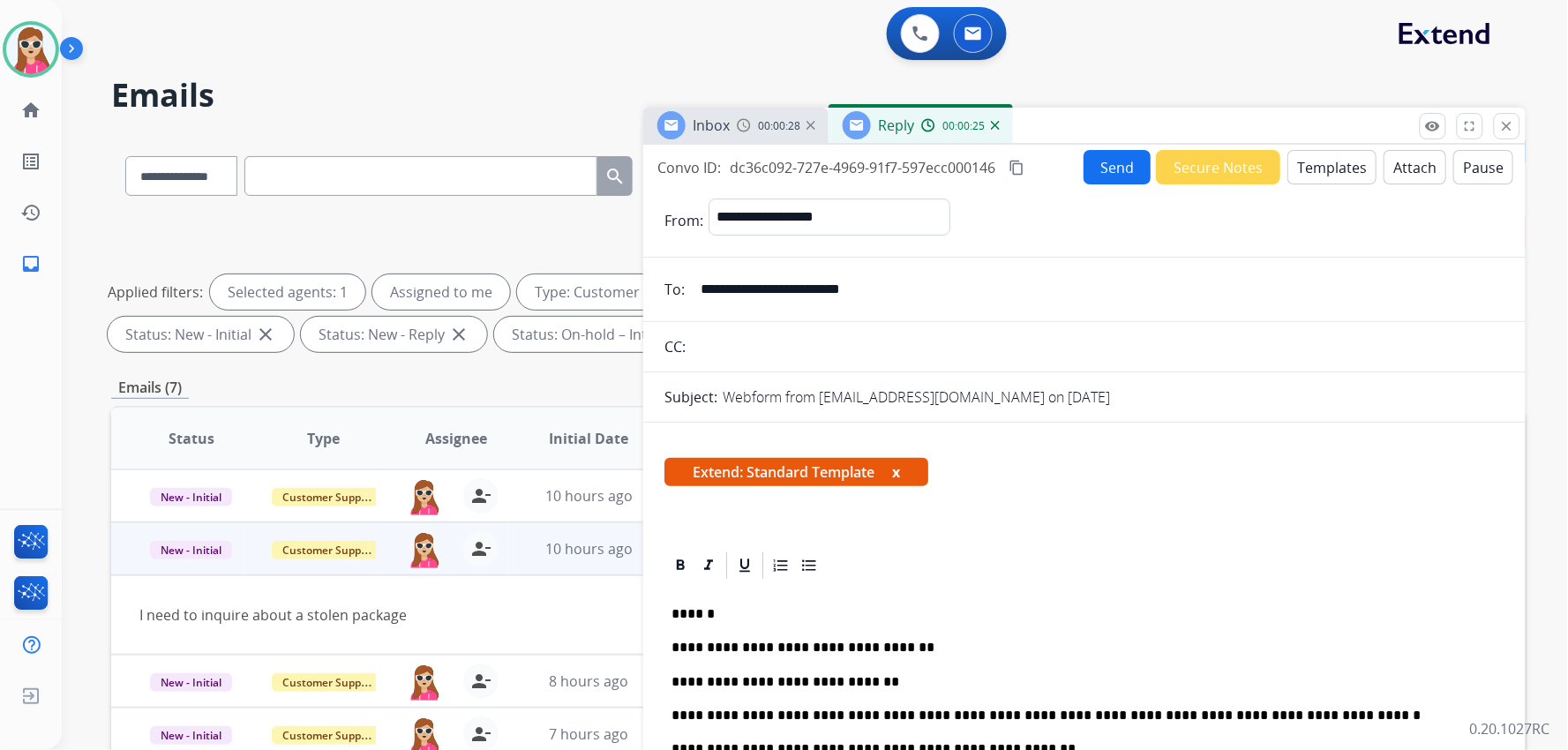
click at [932, 175] on button "Send" at bounding box center [1116, 167] width 67 height 35
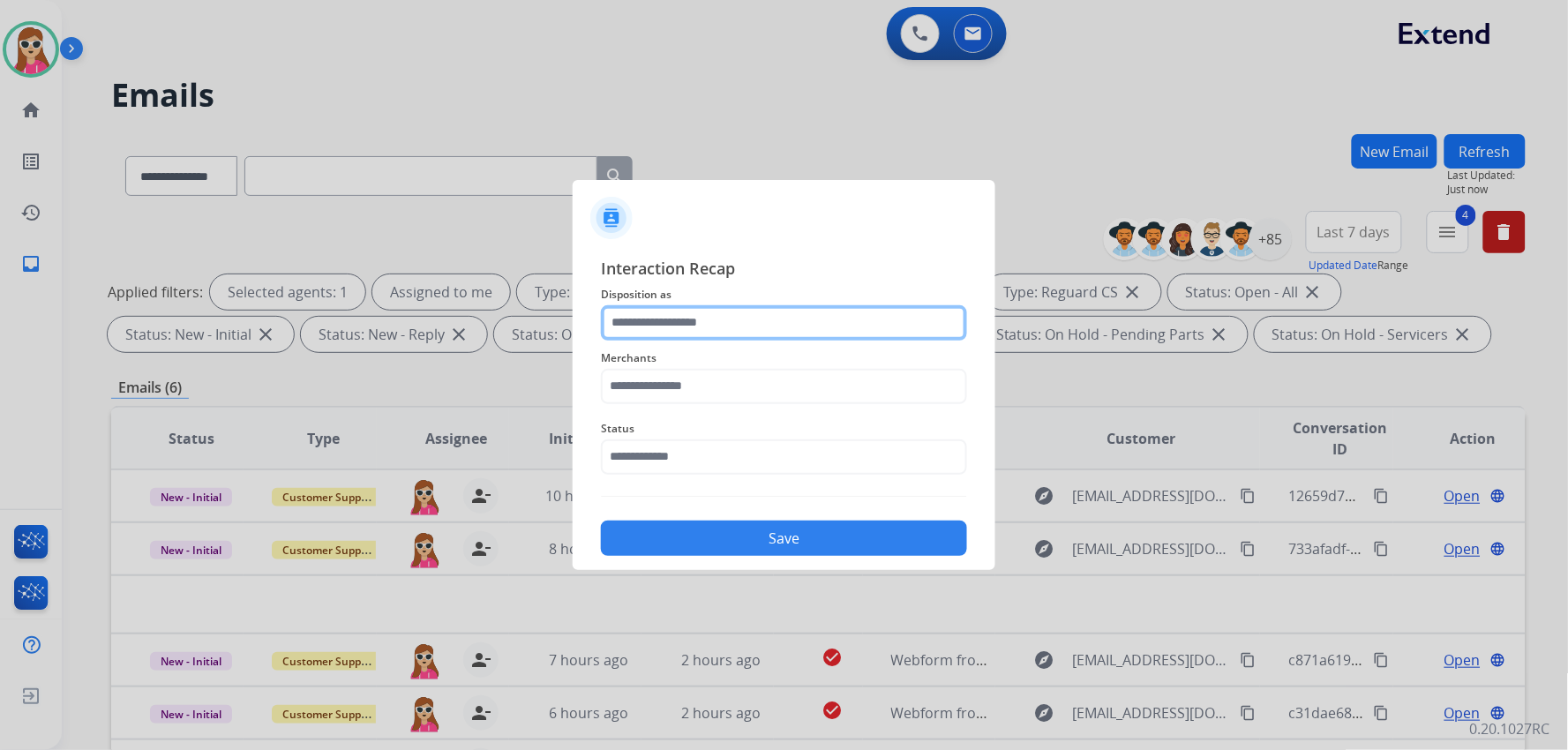
click at [780, 340] on div at bounding box center [784, 323] width 366 height 36
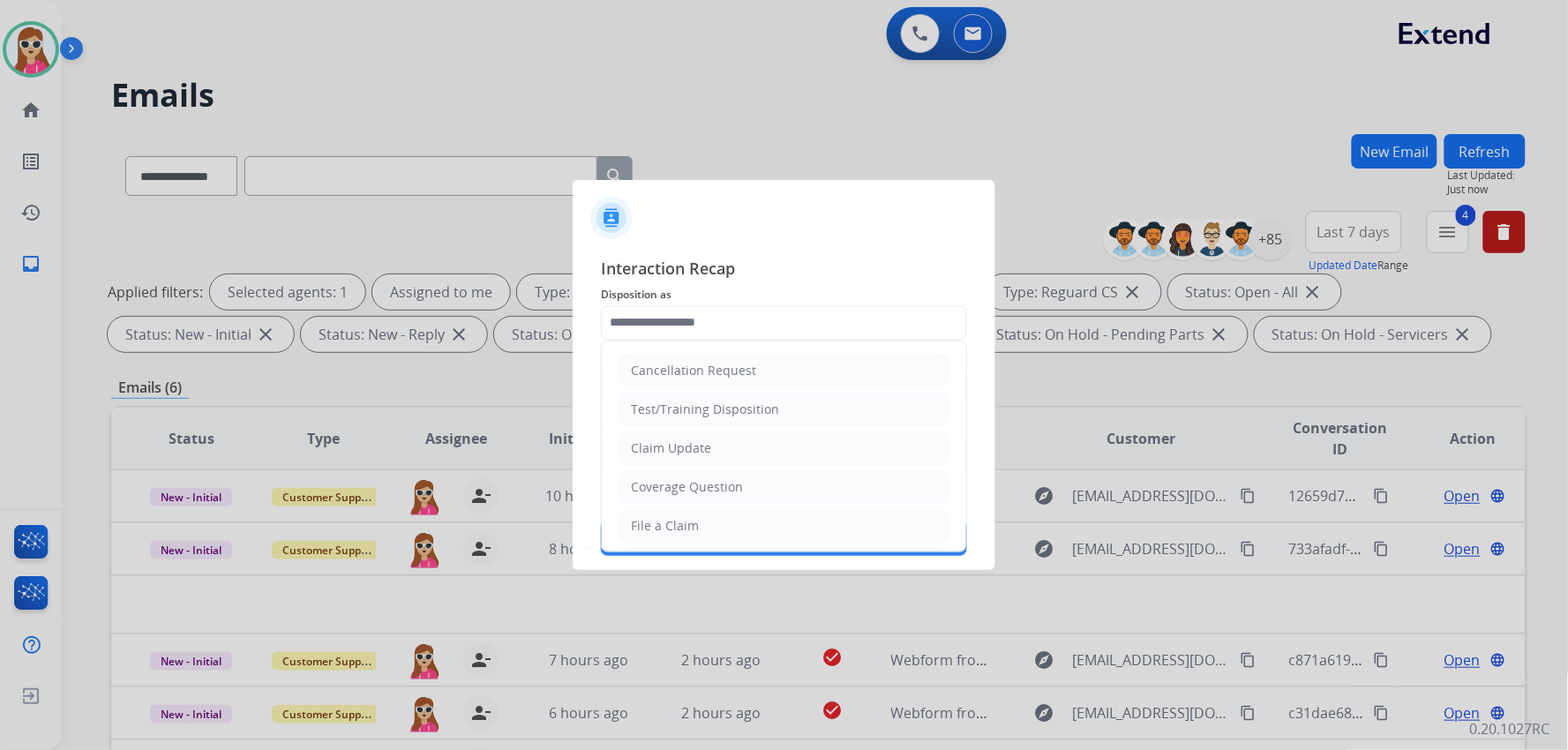
click at [716, 521] on li "File a Claim" at bounding box center [784, 526] width 329 height 34
type input "**********"
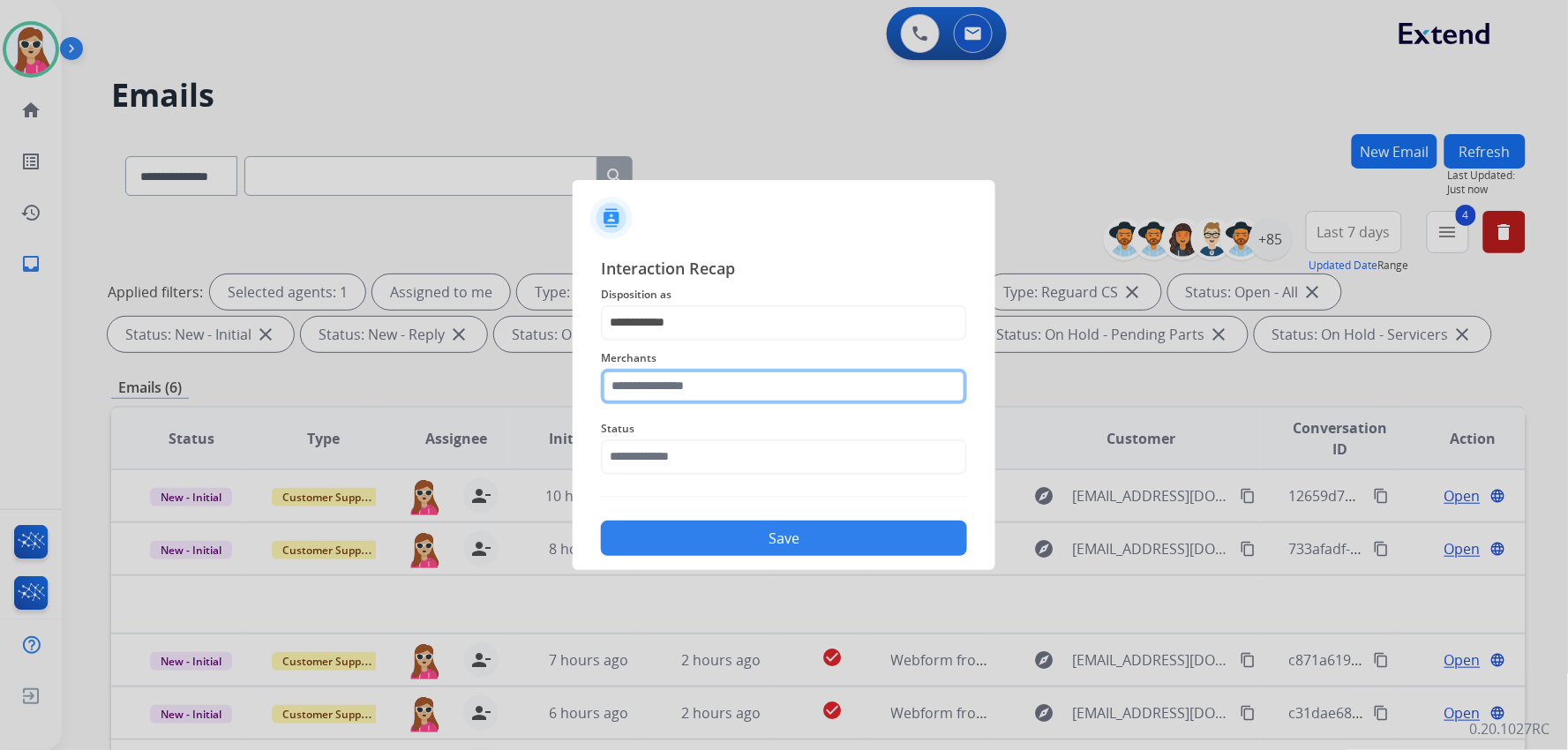
click at [733, 384] on input "text" at bounding box center [784, 387] width 366 height 36
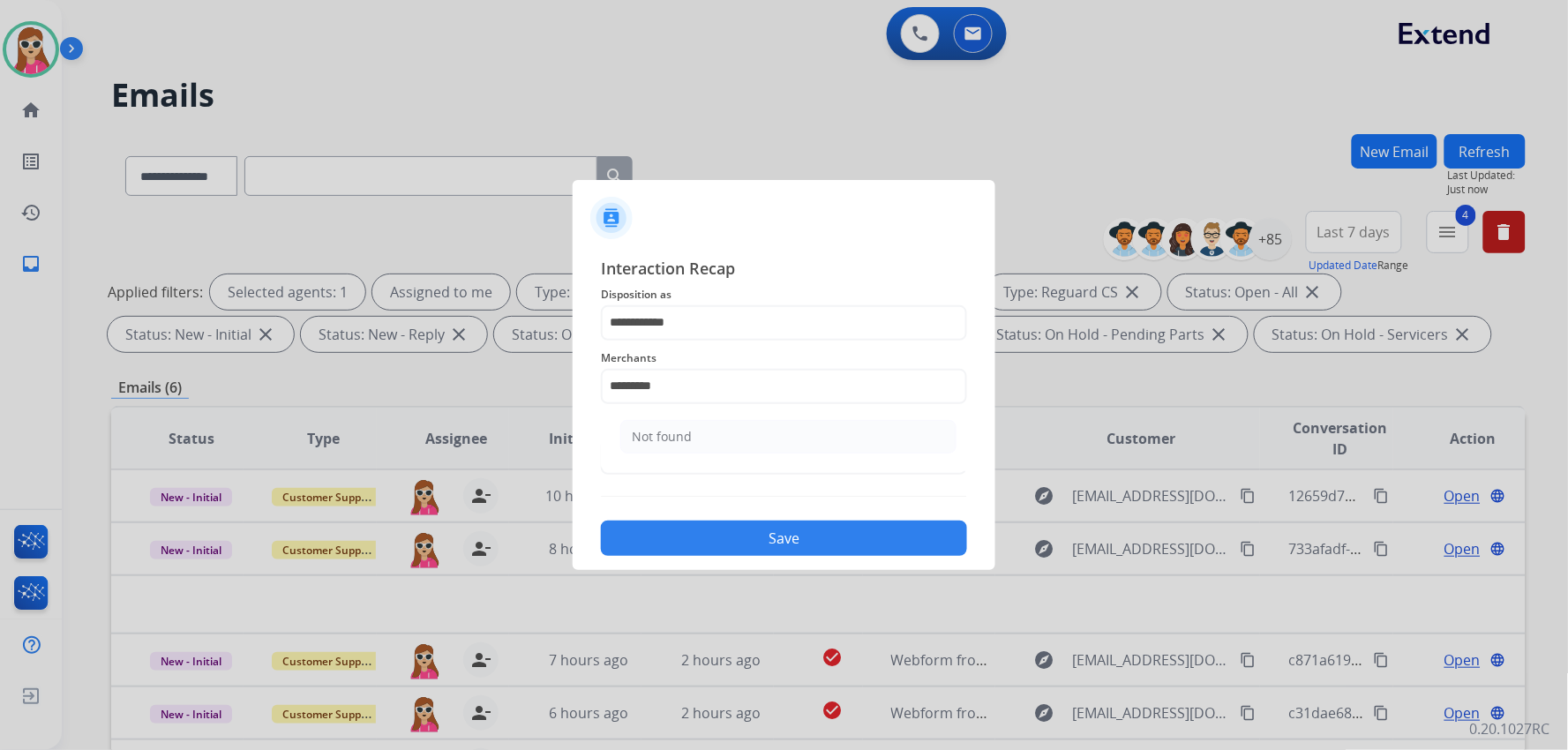
click at [659, 439] on div "Not found" at bounding box center [661, 436] width 60 height 18
type input "*********"
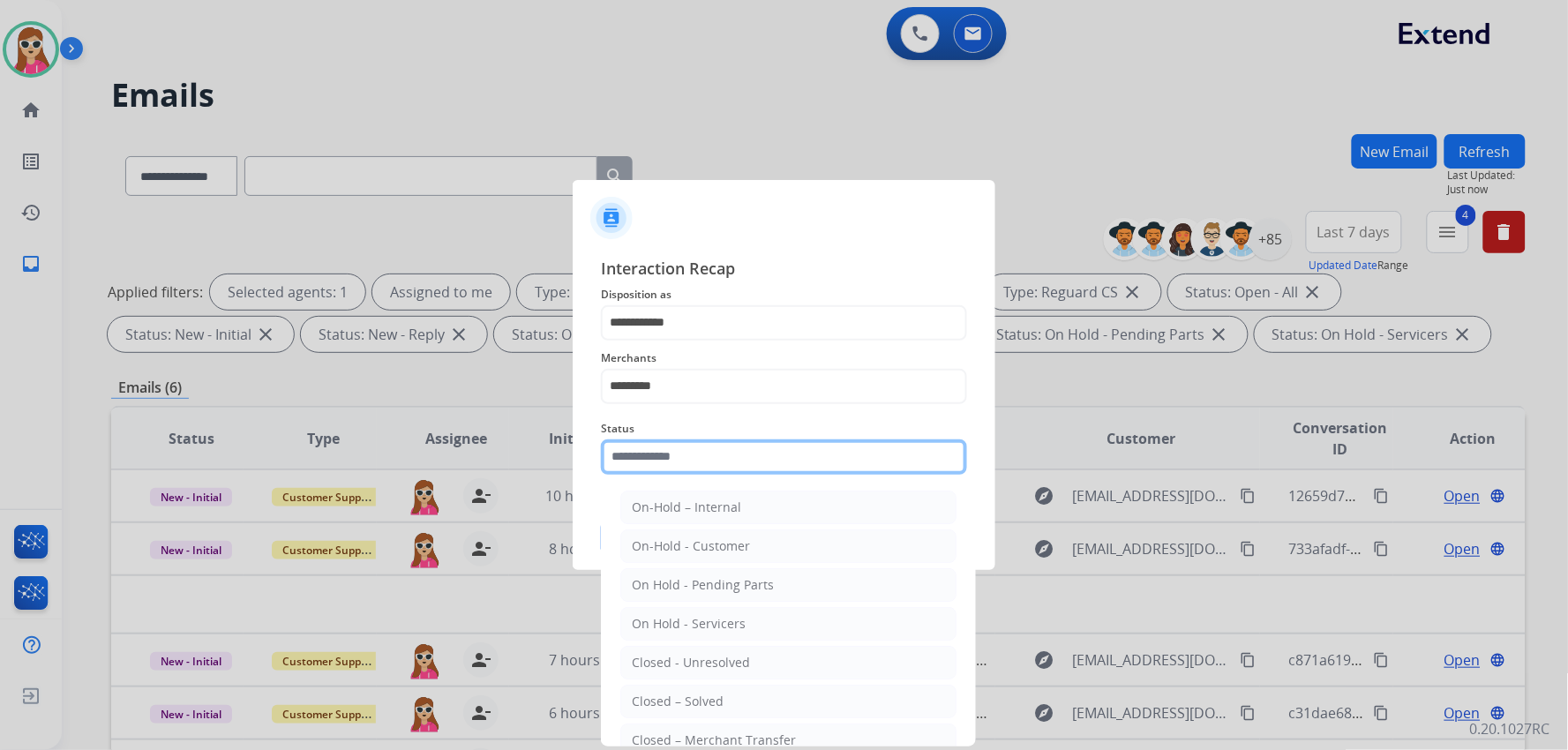
click at [702, 468] on input "text" at bounding box center [784, 458] width 366 height 36
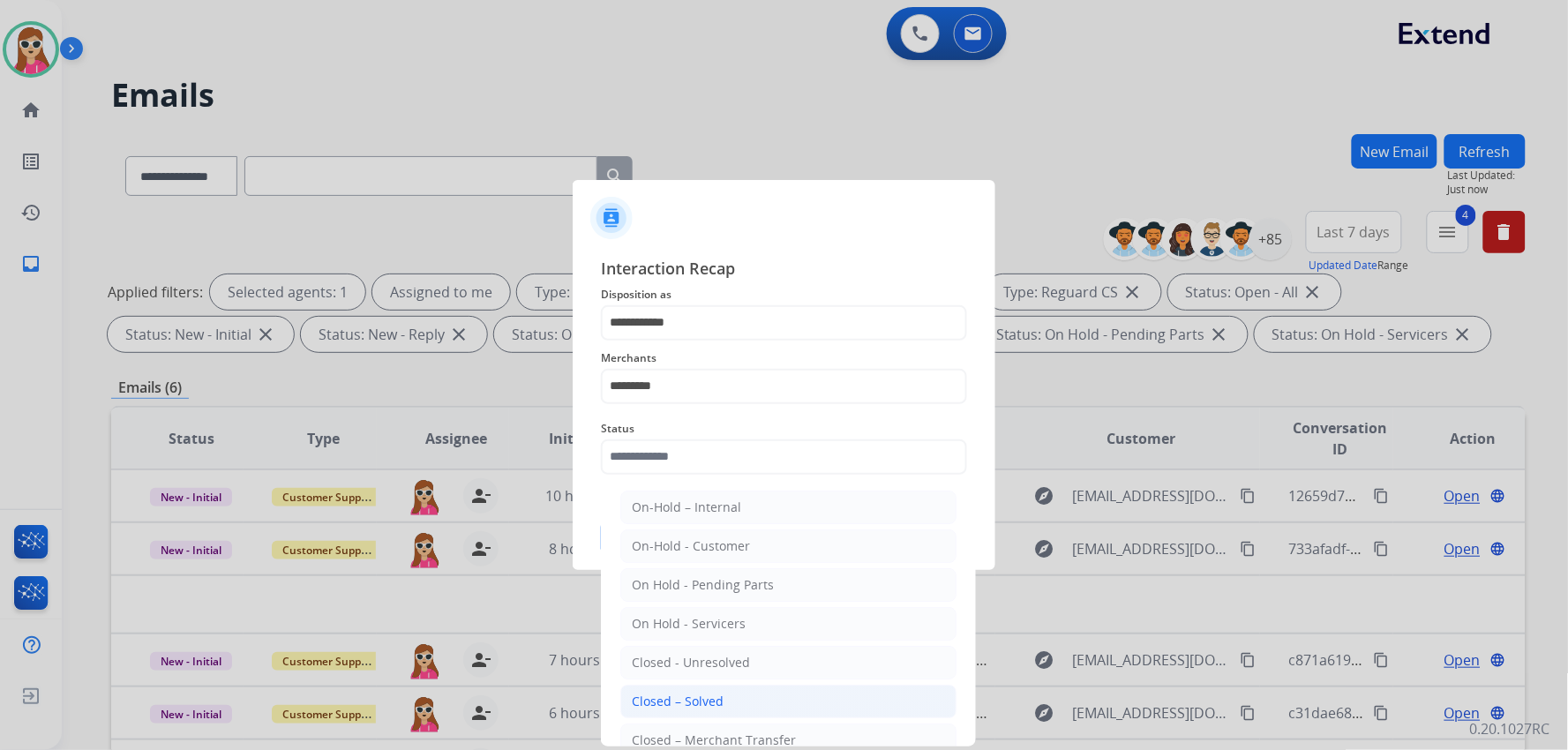
click at [776, 703] on li "Closed – Solved" at bounding box center [788, 702] width 336 height 34
type input "**********"
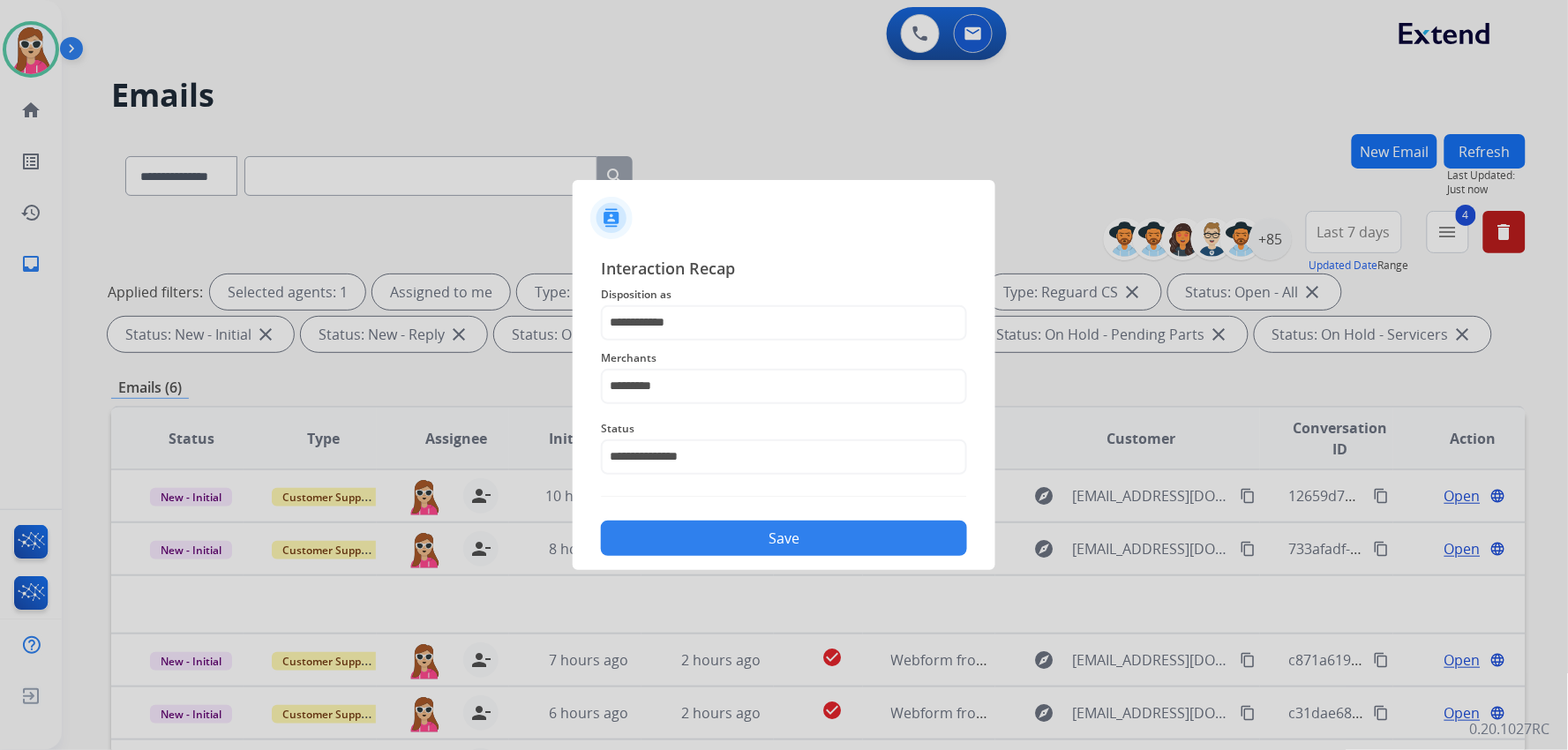
drag, startPoint x: 789, startPoint y: 531, endPoint x: 898, endPoint y: 602, distance: 130.1
click at [789, 536] on button "Save" at bounding box center [784, 539] width 366 height 36
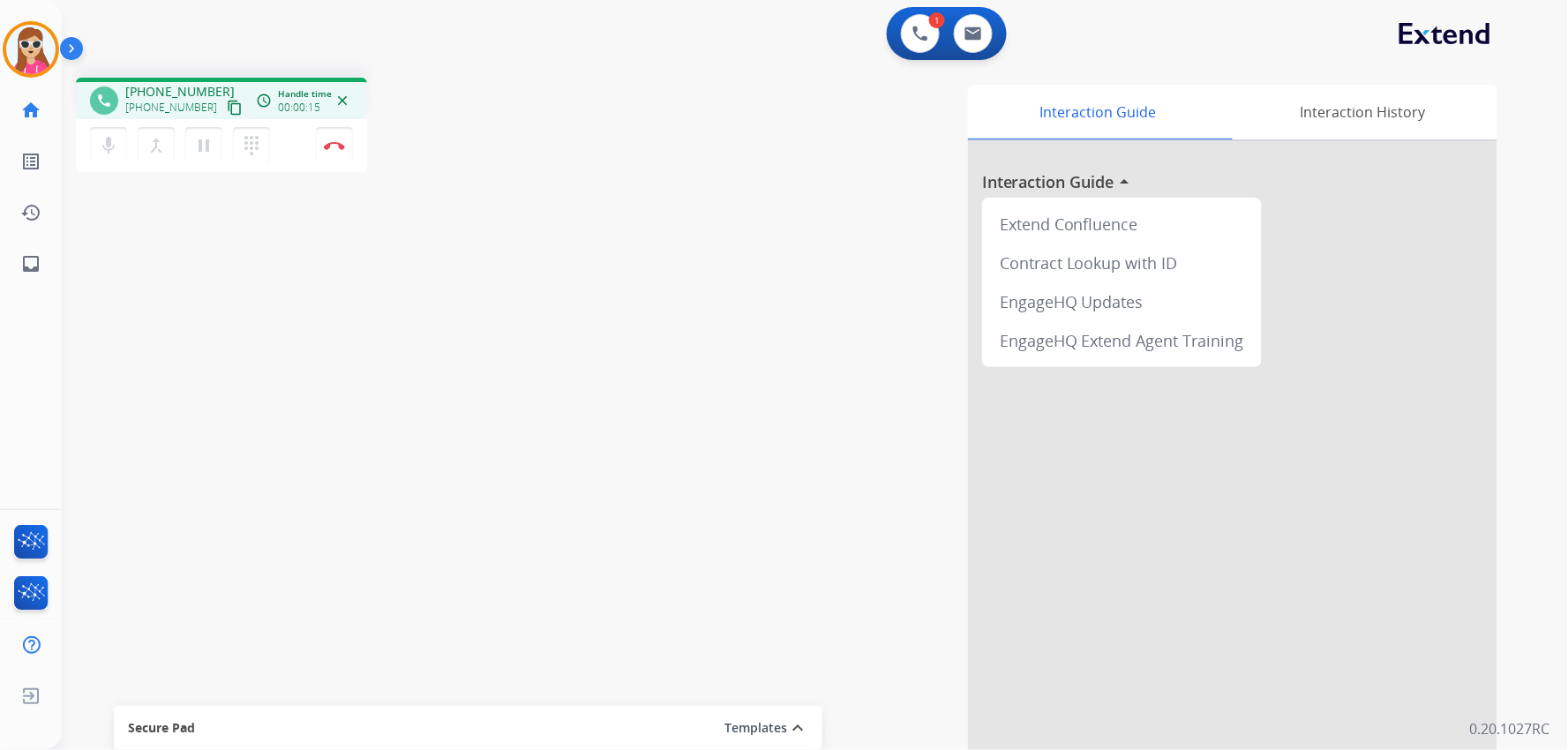
click at [226, 109] on mat-icon "content_copy" at bounding box center [234, 107] width 16 height 16
drag, startPoint x: 335, startPoint y: 148, endPoint x: 345, endPoint y: 145, distance: 10.4
click at [335, 148] on img at bounding box center [334, 145] width 22 height 8
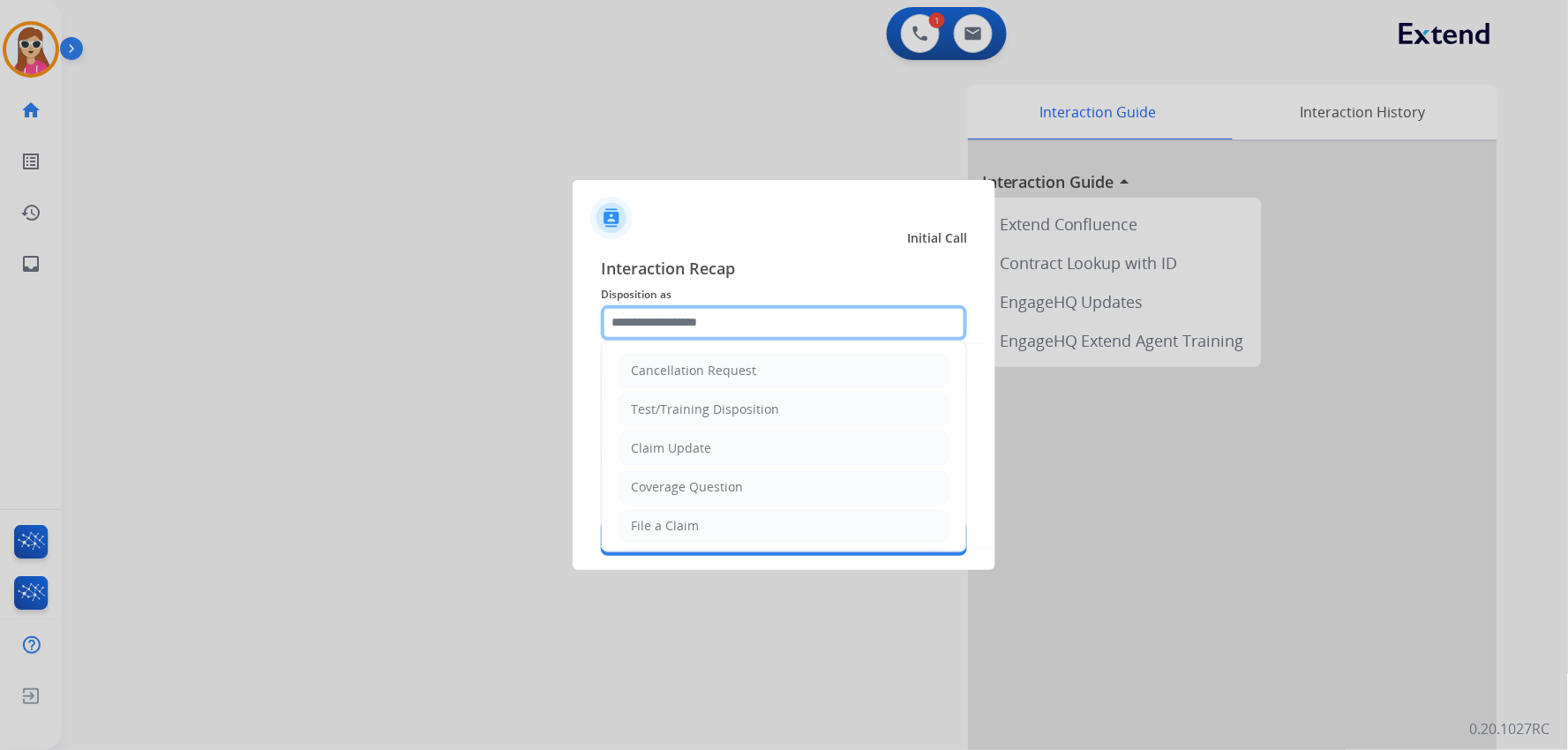
click at [840, 311] on input "text" at bounding box center [784, 323] width 366 height 36
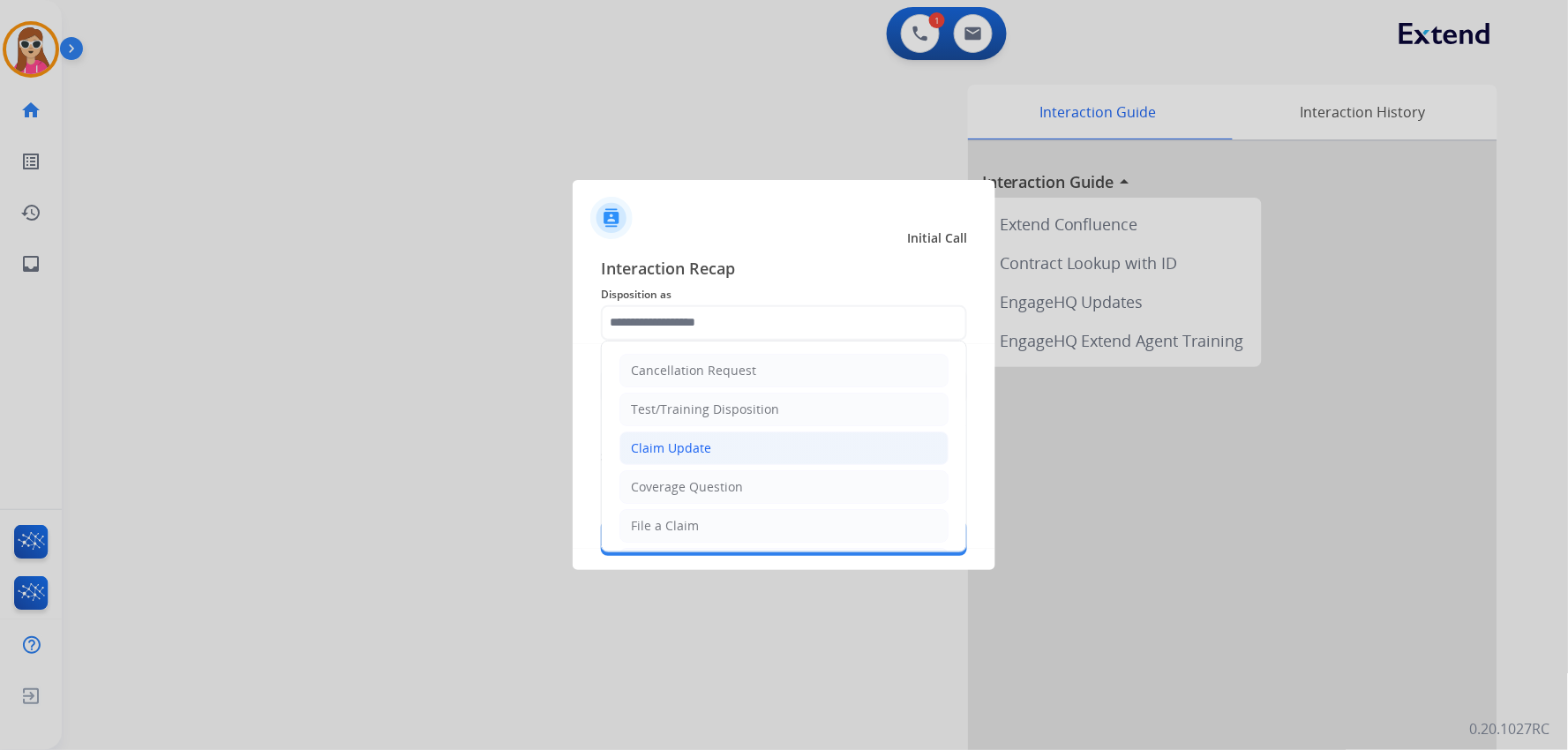
drag, startPoint x: 766, startPoint y: 450, endPoint x: 773, endPoint y: 432, distance: 19.3
click at [768, 448] on li "Claim Update" at bounding box center [784, 448] width 329 height 34
type input "**********"
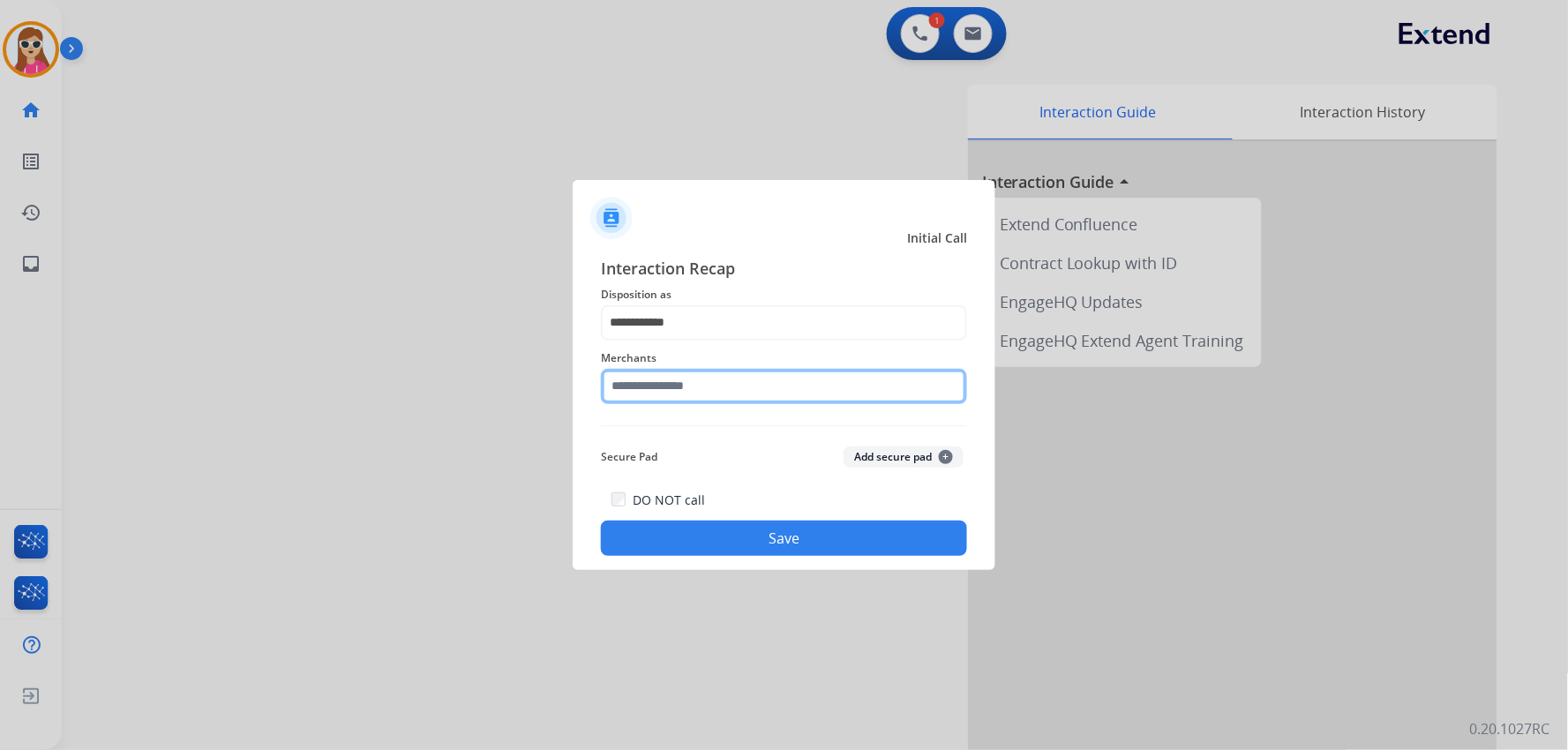
click at [776, 392] on input "text" at bounding box center [784, 387] width 366 height 36
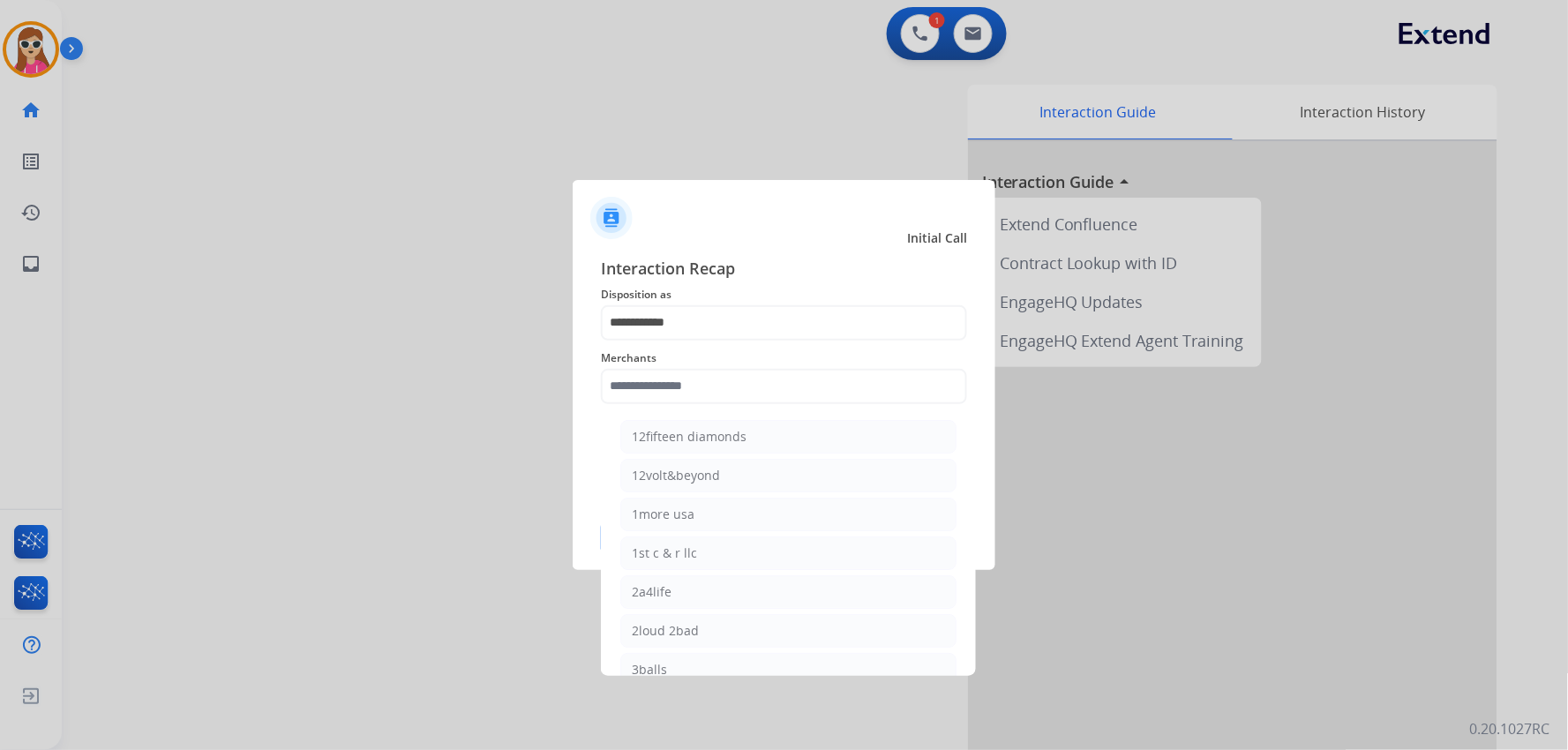
click at [734, 537] on li "1st c & r llc" at bounding box center [788, 554] width 336 height 34
type input "**********"
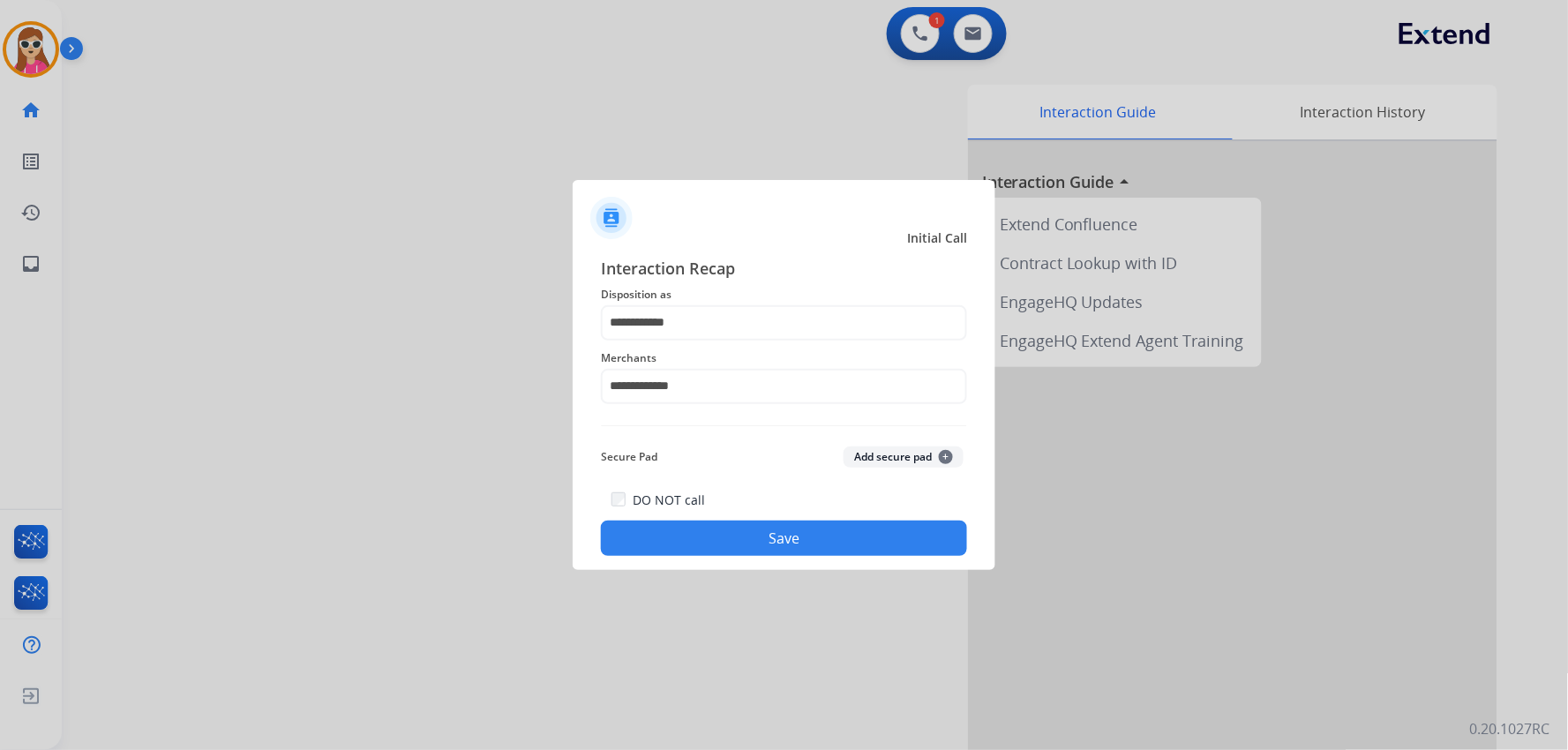
drag, startPoint x: 769, startPoint y: 540, endPoint x: 784, endPoint y: 527, distance: 19.8
click at [771, 537] on button "Save" at bounding box center [784, 539] width 366 height 36
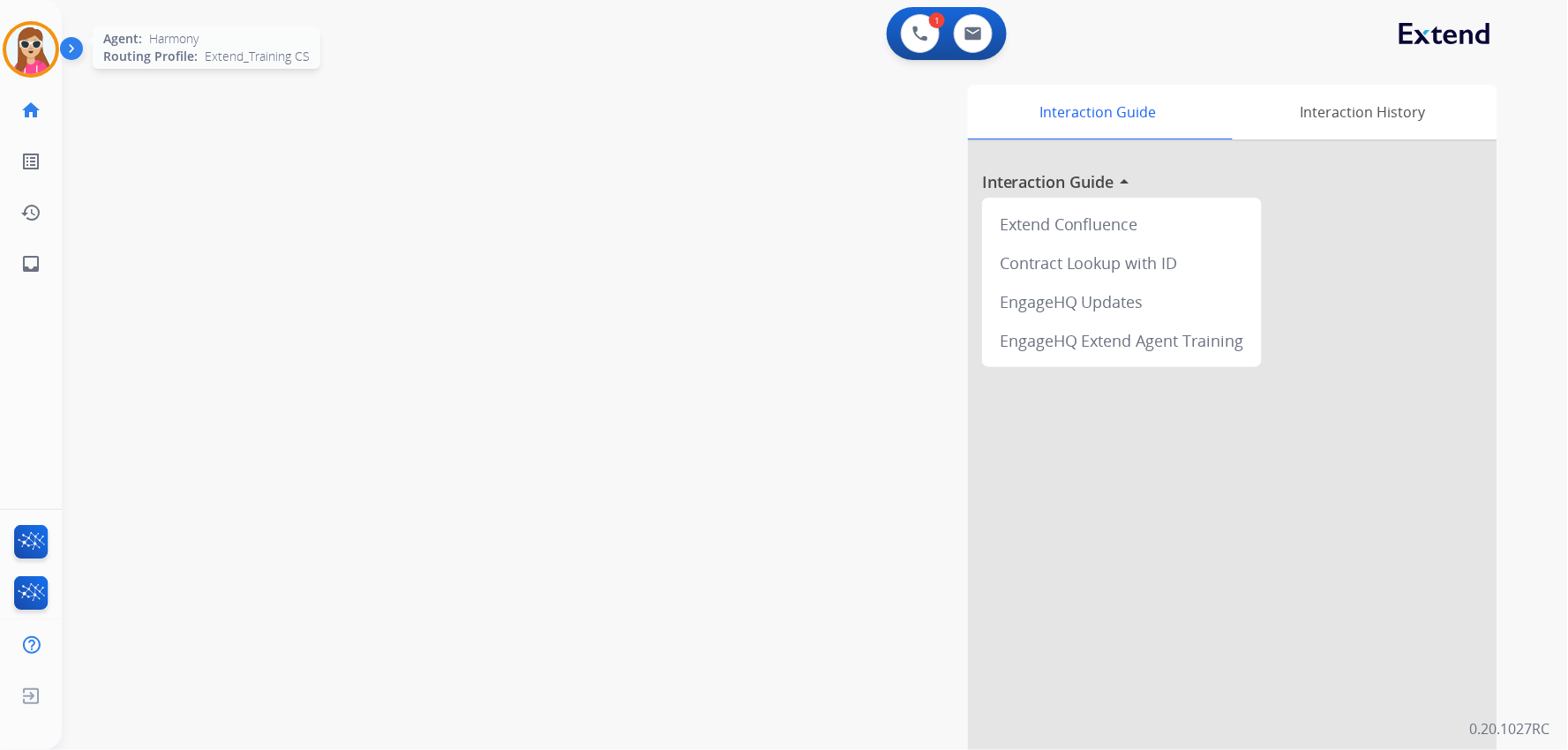
click at [3, 69] on div "Agent: Harmony Routing Profile: Extend_Training CS" at bounding box center [31, 50] width 56 height 56
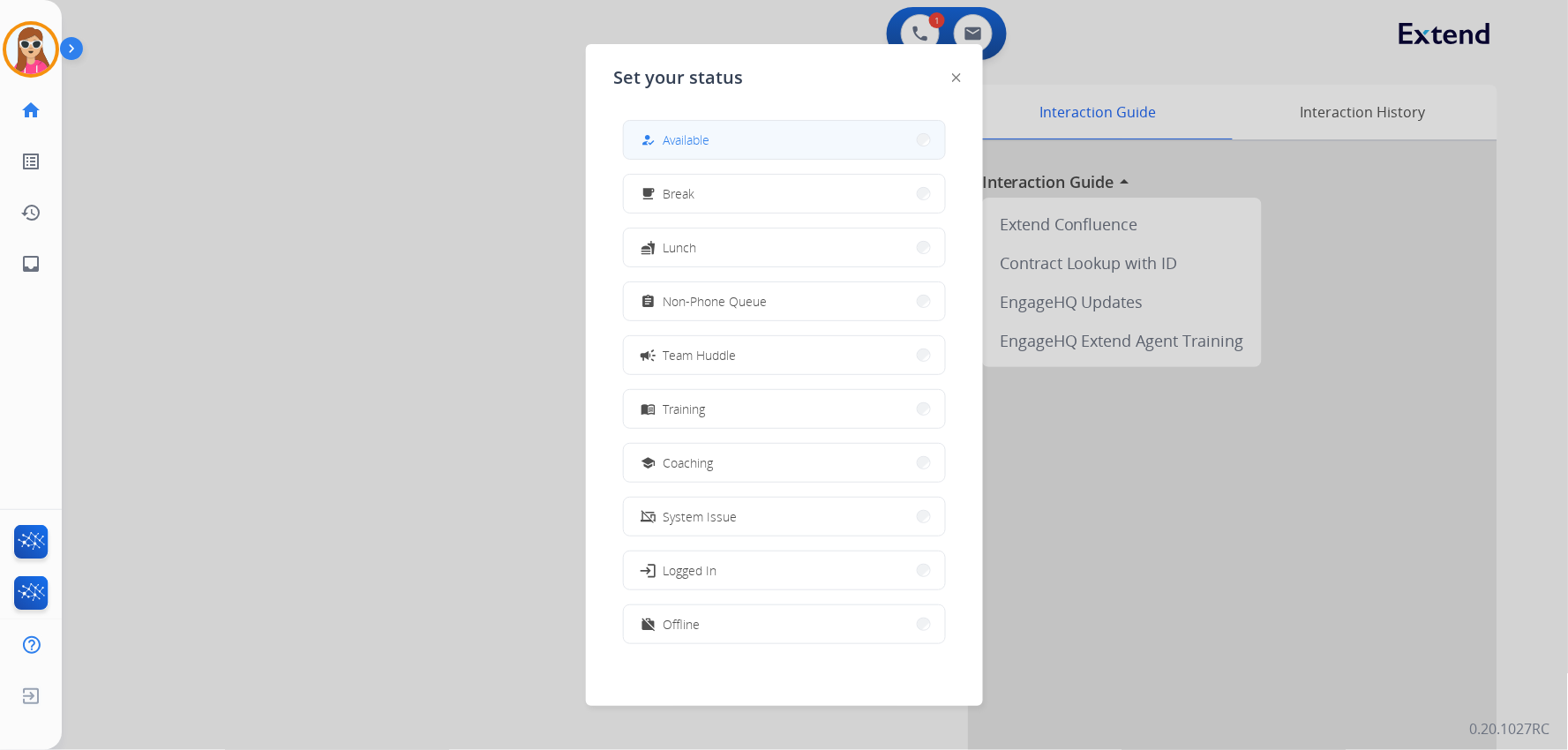
click at [674, 152] on button "how_to_reg Available" at bounding box center [784, 140] width 321 height 38
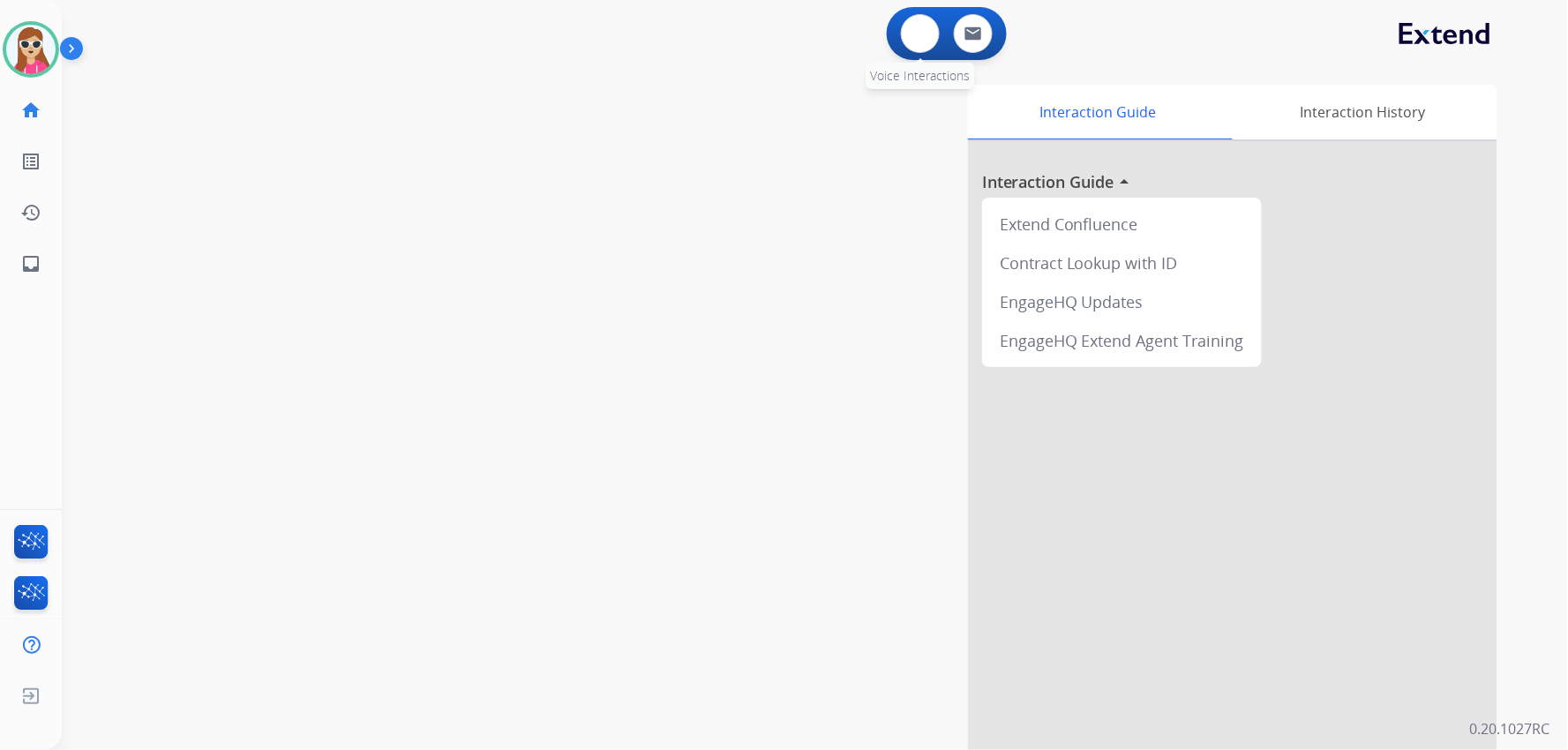
click at [905, 46] on button at bounding box center [920, 33] width 39 height 39
click at [921, 32] on img at bounding box center [920, 33] width 16 height 16
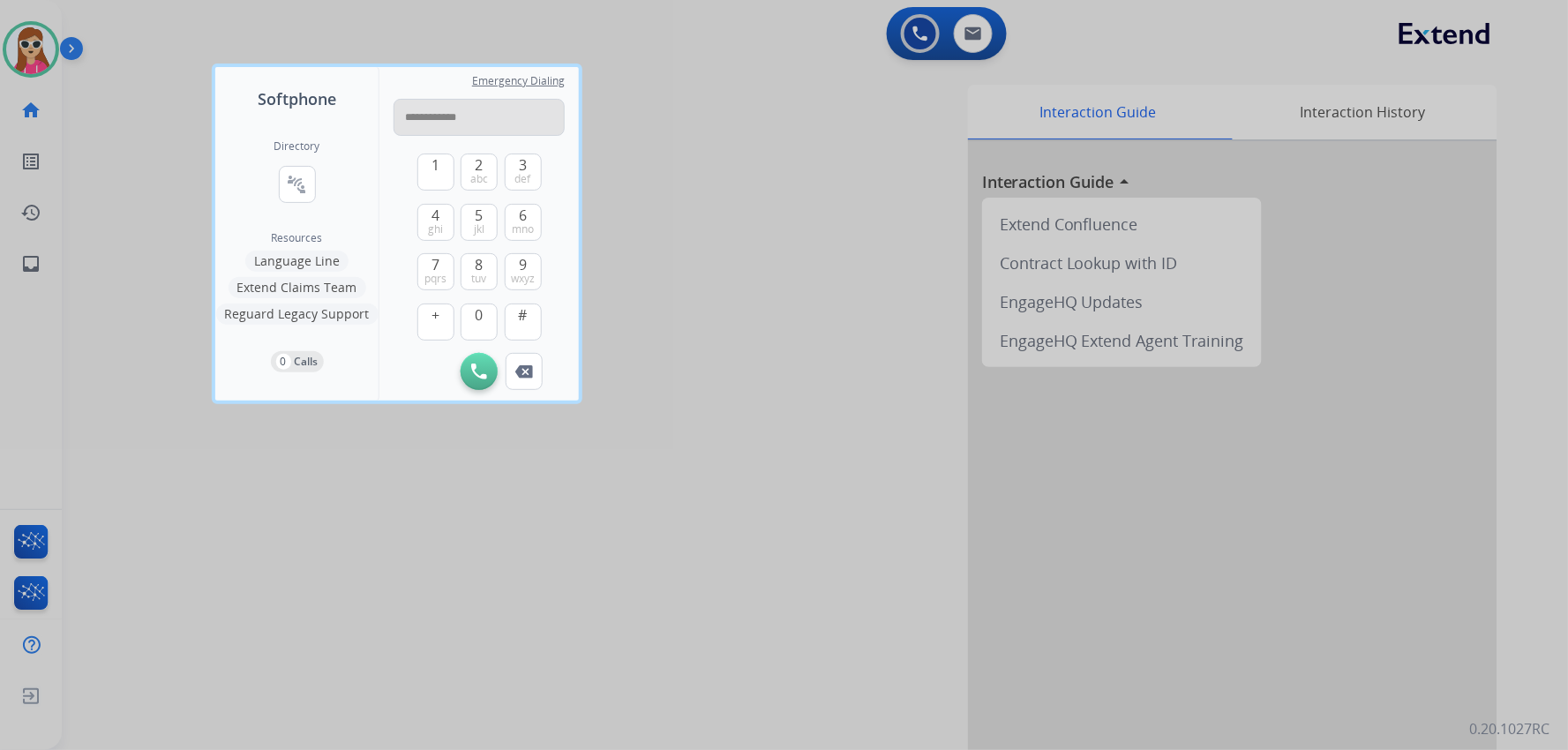
click at [411, 123] on input "**********" at bounding box center [479, 117] width 171 height 37
type input "**********"
click at [477, 355] on button "Initiate Call" at bounding box center [478, 371] width 37 height 37
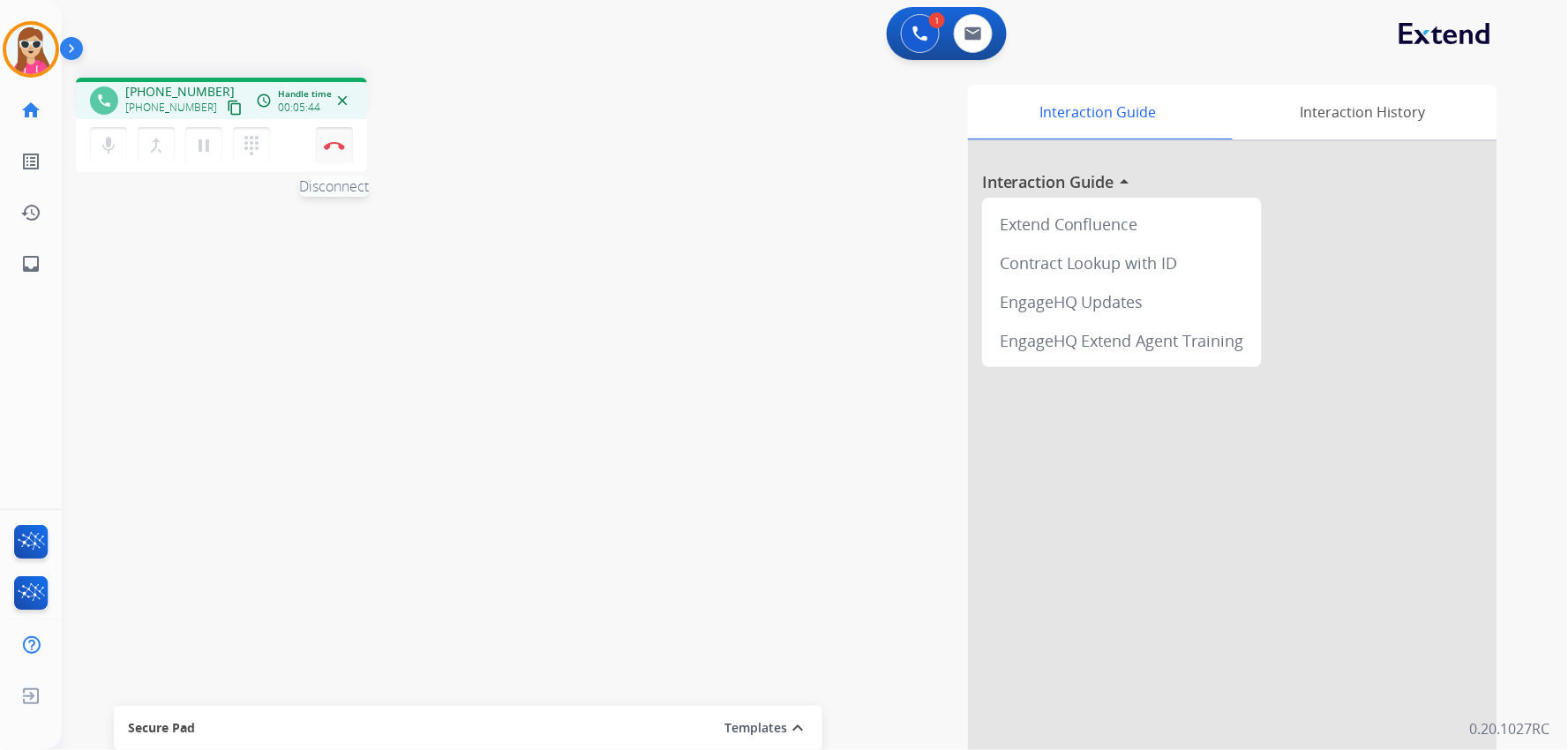
click at [339, 151] on button "Disconnect" at bounding box center [334, 145] width 37 height 37
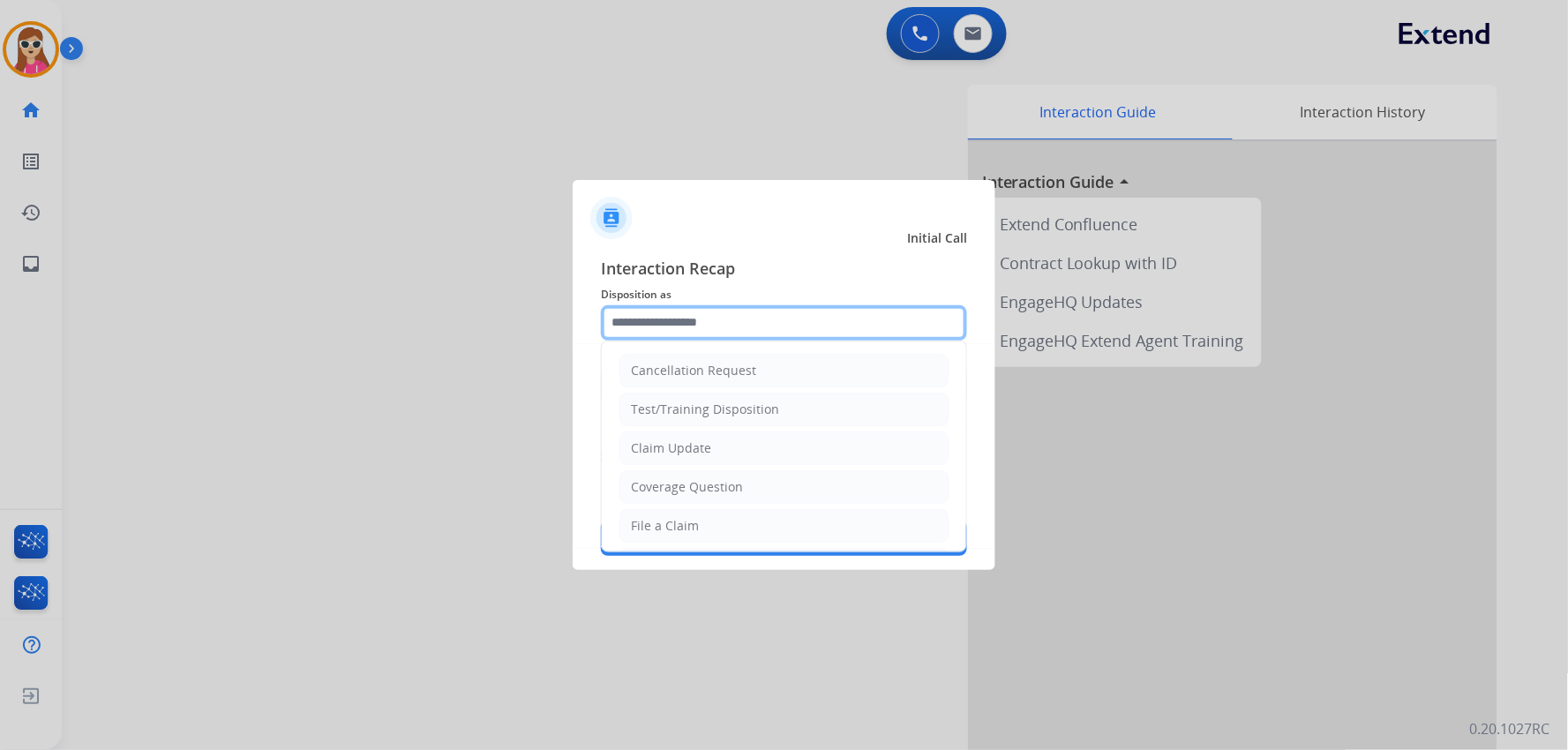
click at [640, 324] on input "text" at bounding box center [784, 323] width 366 height 36
click at [686, 442] on div "Claim Update" at bounding box center [670, 448] width 80 height 18
type input "**********"
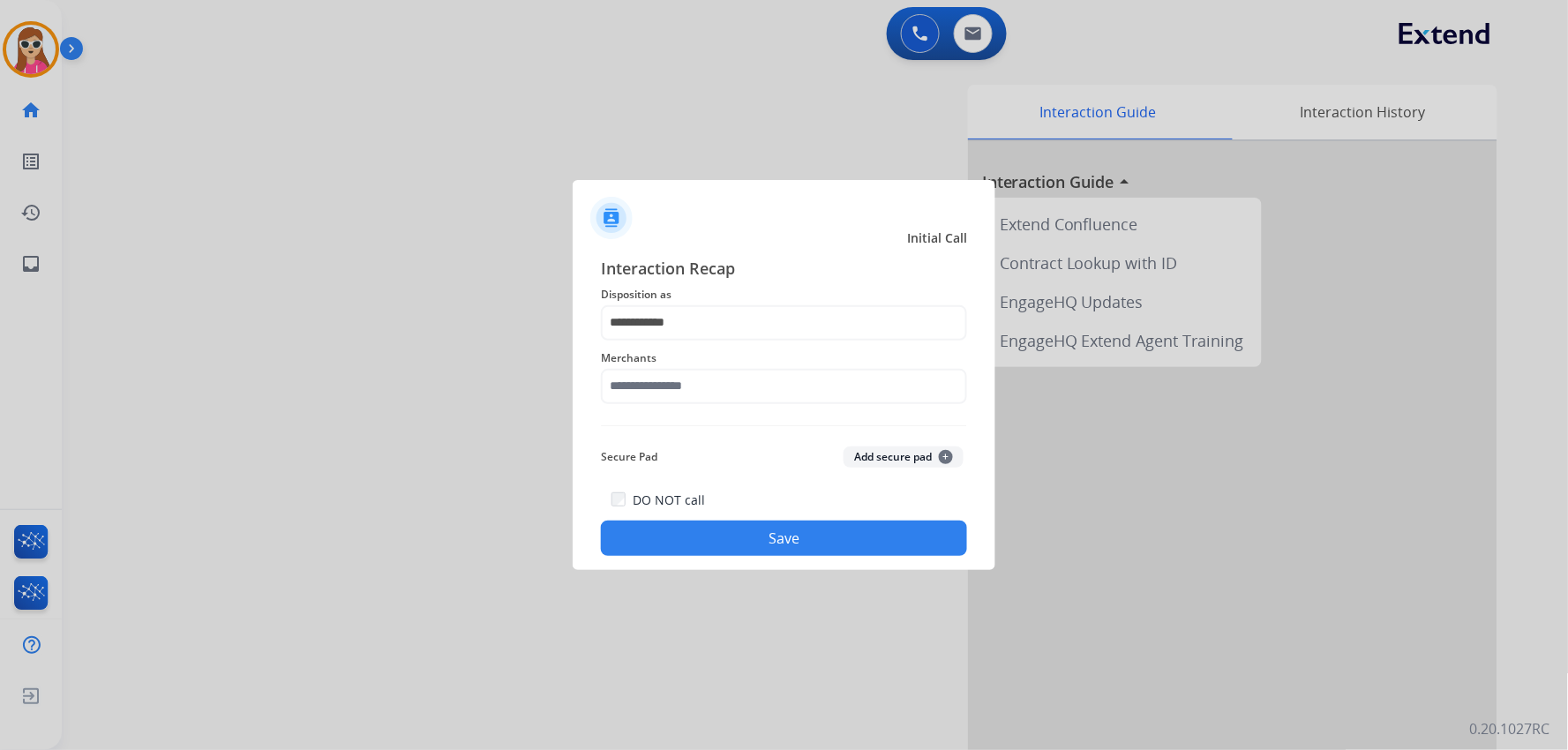
click at [691, 404] on div "Merchants" at bounding box center [784, 375] width 366 height 70
click at [695, 385] on input "text" at bounding box center [784, 387] width 366 height 36
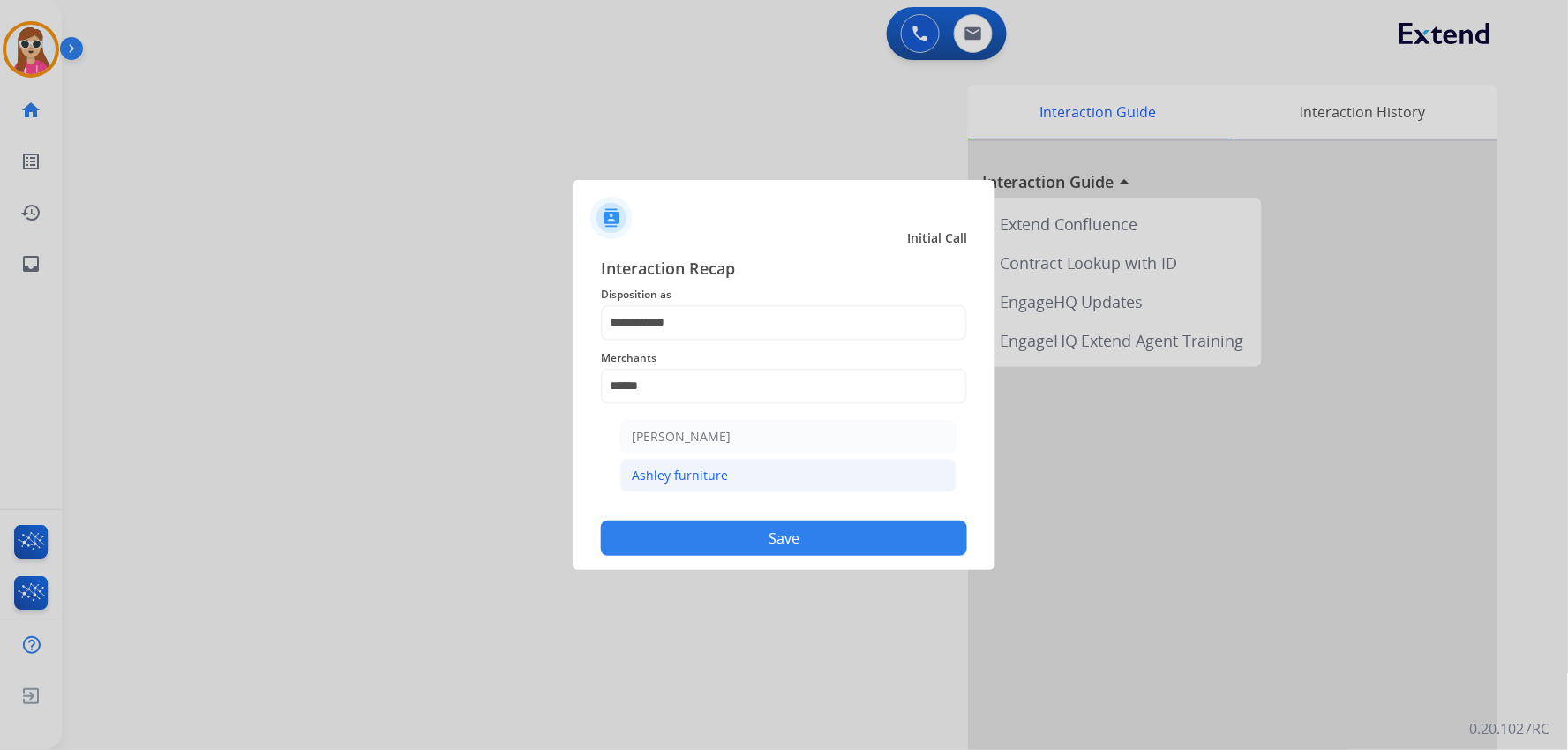
click at [716, 478] on div "Ashley furniture" at bounding box center [679, 476] width 96 height 18
type input "**********"
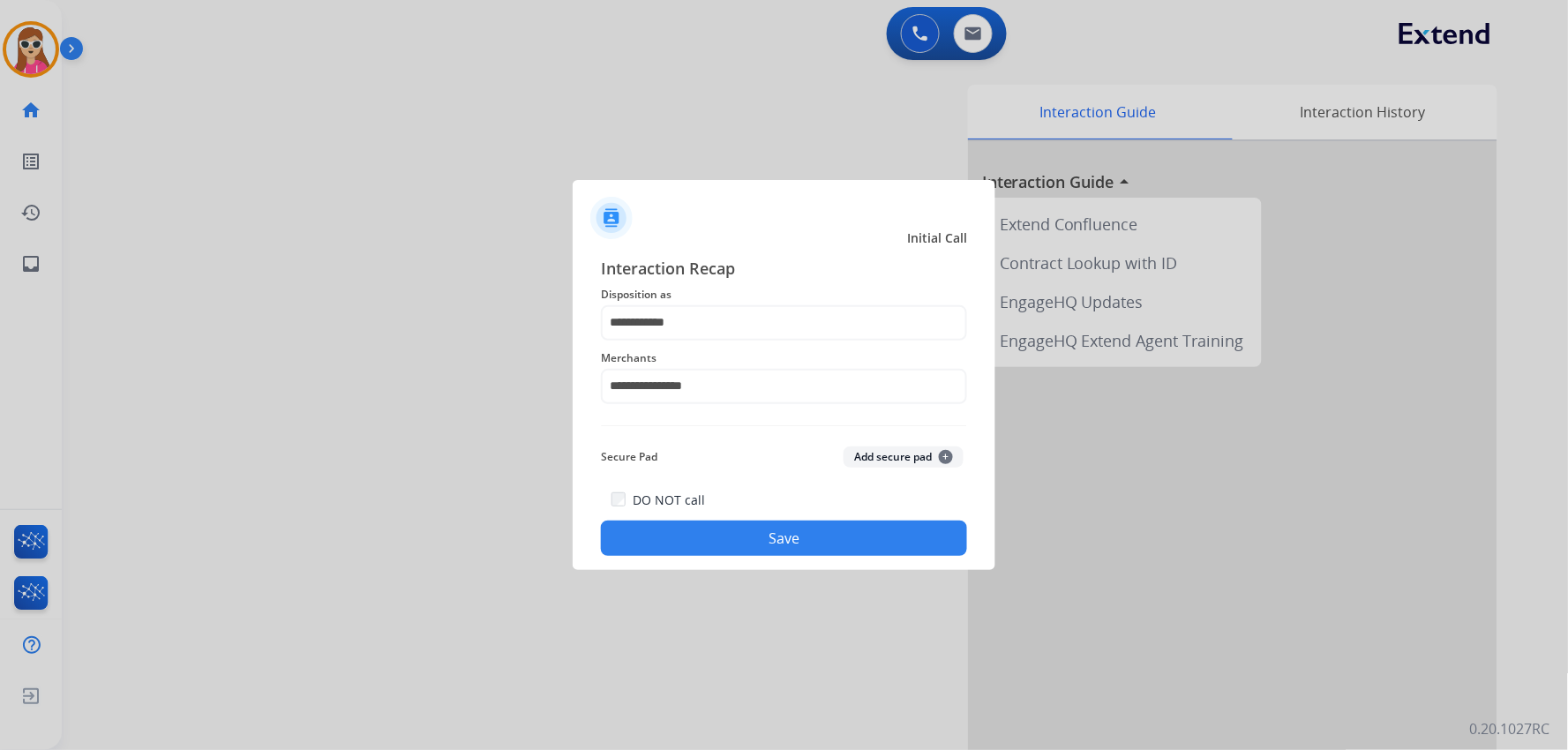
click at [720, 542] on button "Save" at bounding box center [784, 539] width 366 height 36
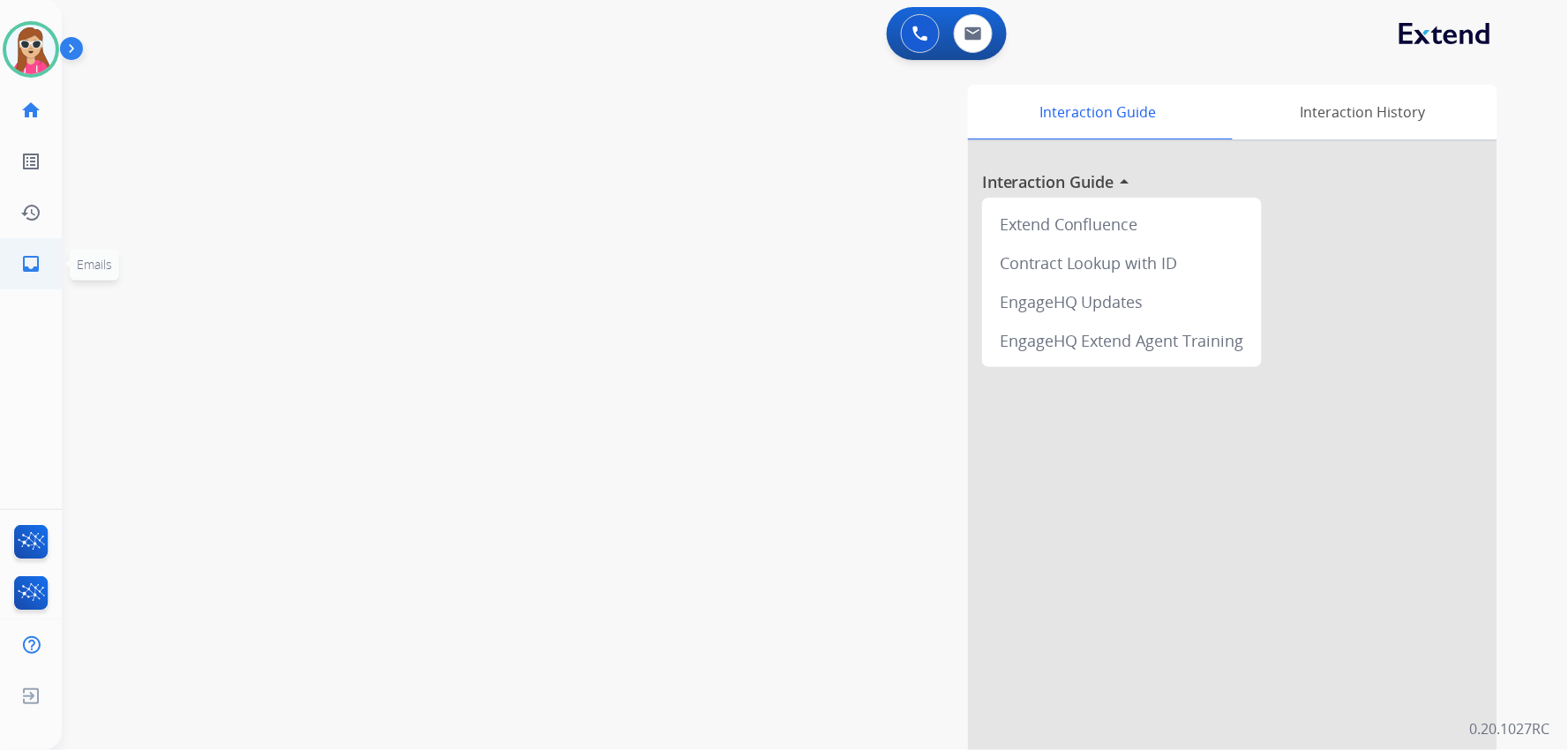
click at [27, 262] on mat-icon "inbox" at bounding box center [31, 264] width 22 height 22
select select "**********"
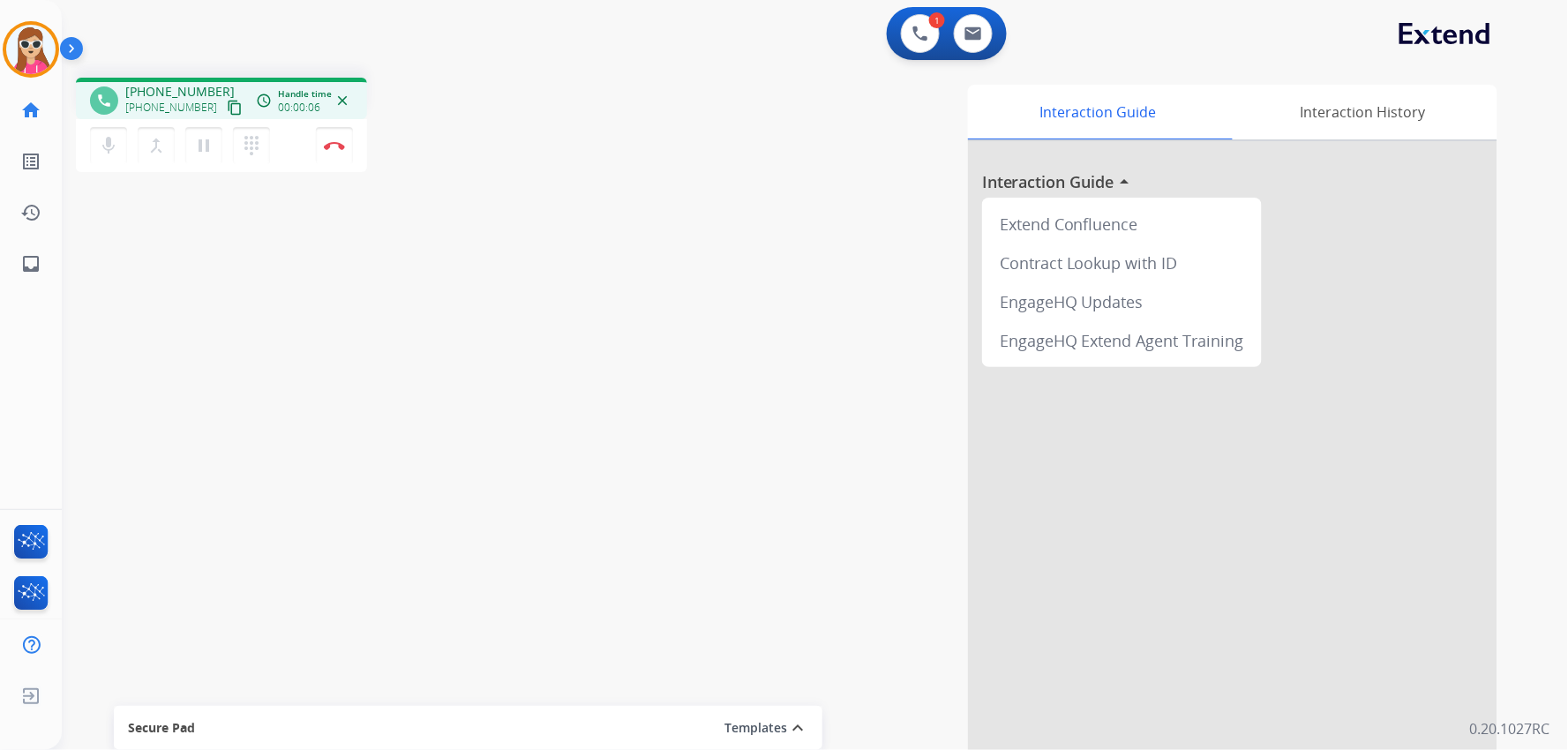
click at [226, 107] on mat-icon "content_copy" at bounding box center [234, 107] width 16 height 16
click at [226, 106] on mat-icon "content_copy" at bounding box center [234, 107] width 16 height 16
click at [338, 143] on img at bounding box center [334, 145] width 22 height 8
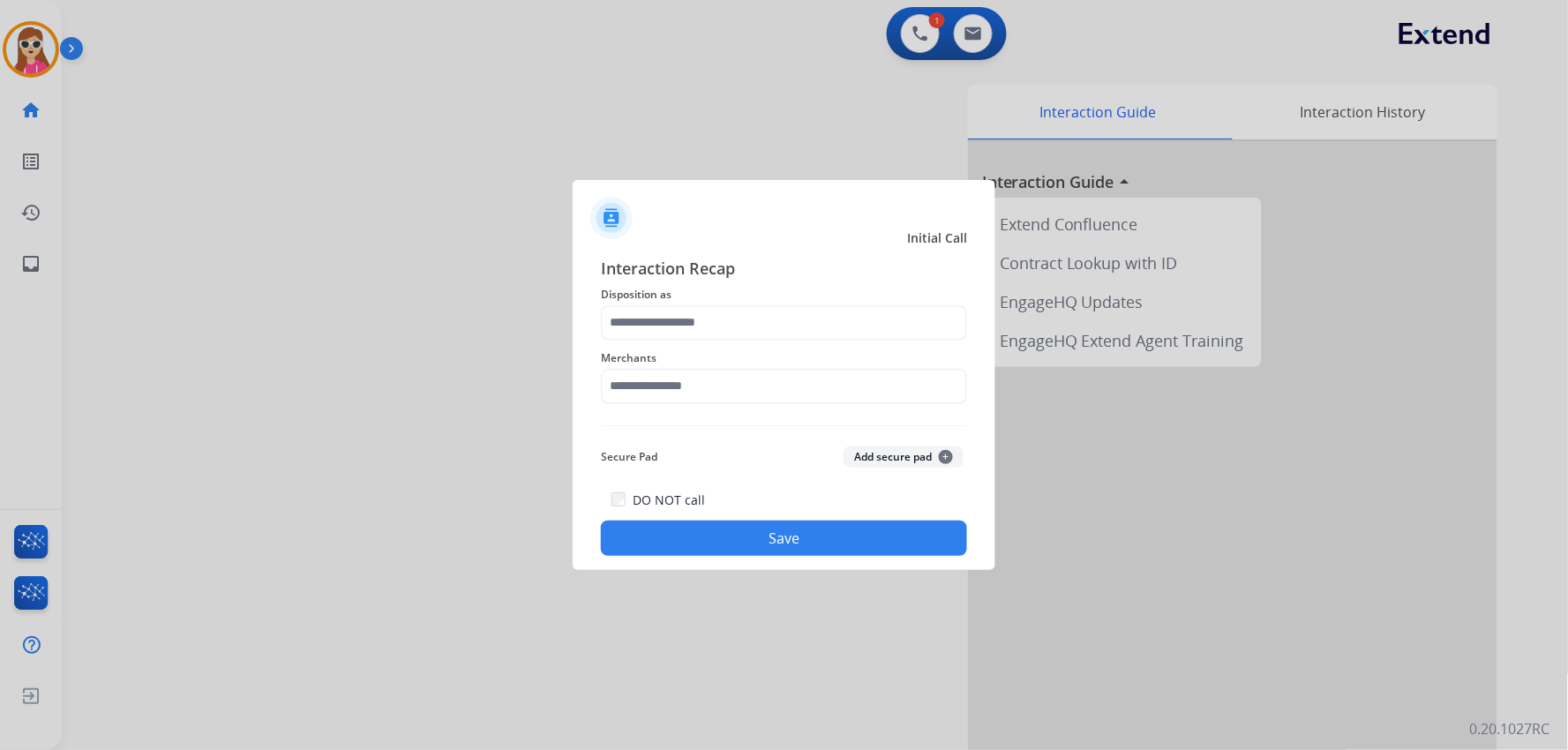
click at [759, 529] on button "Save" at bounding box center [784, 539] width 366 height 36
click at [682, 334] on input "text" at bounding box center [784, 323] width 366 height 36
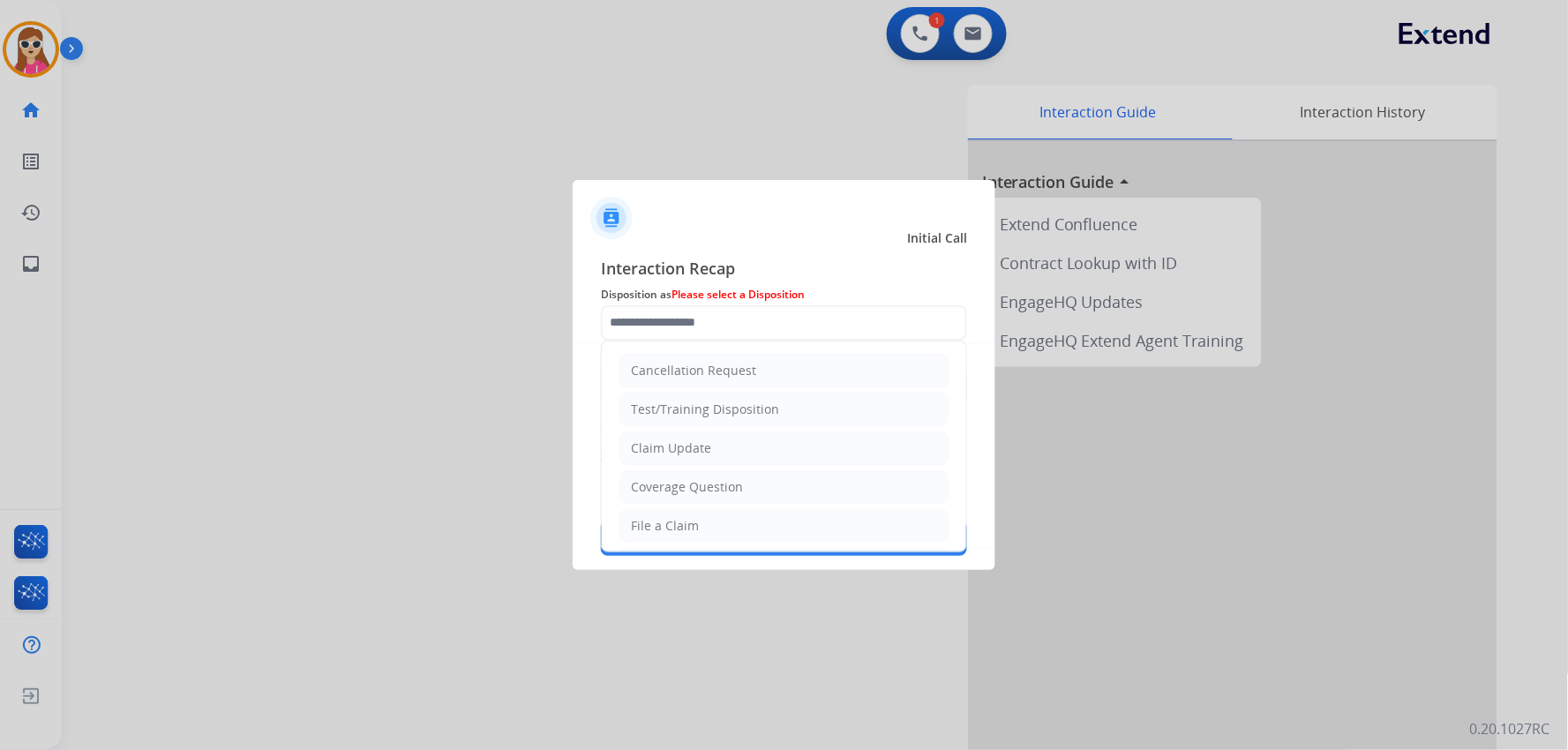
click at [700, 463] on li "Claim Update" at bounding box center [784, 448] width 329 height 34
type input "**********"
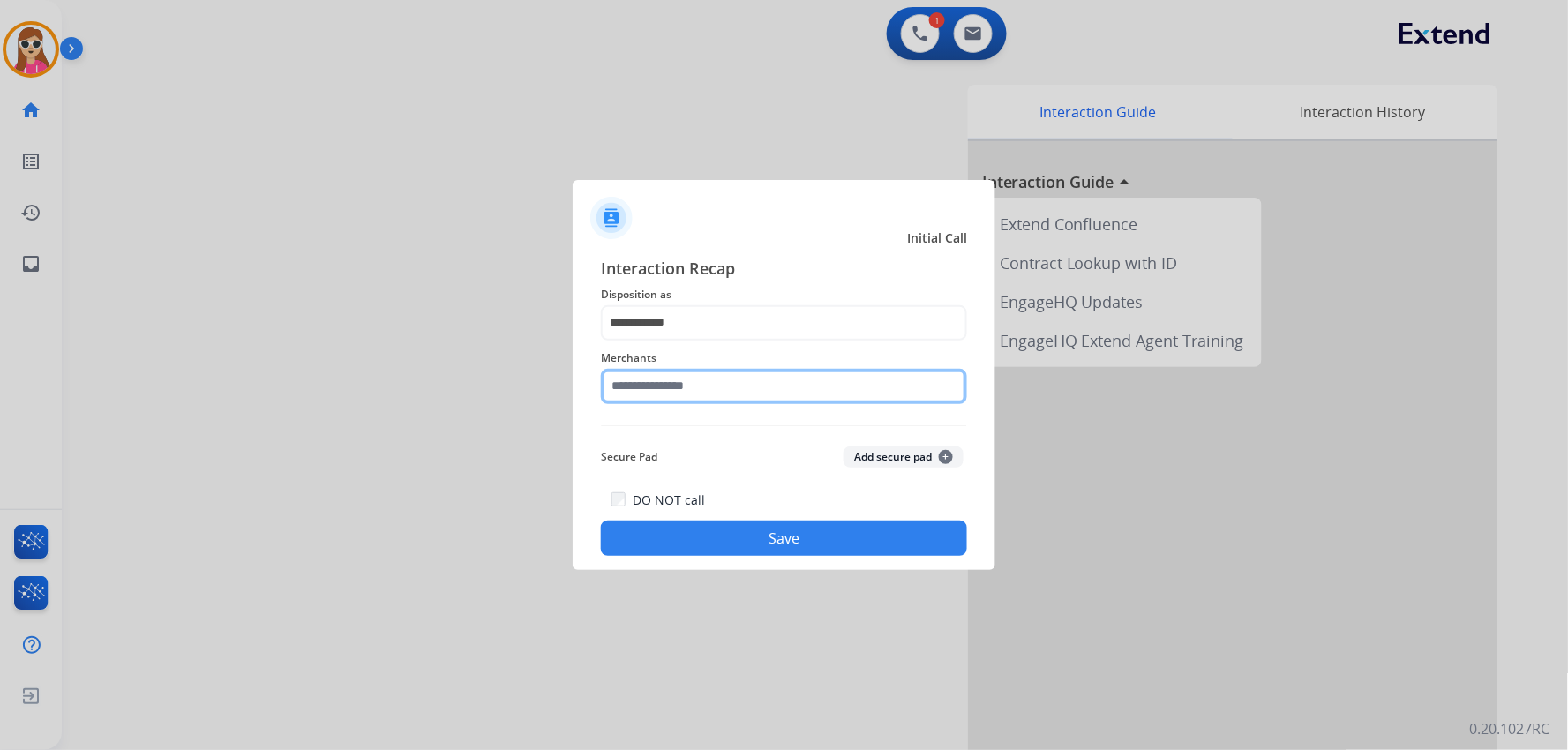
click at [726, 372] on input "text" at bounding box center [784, 387] width 366 height 36
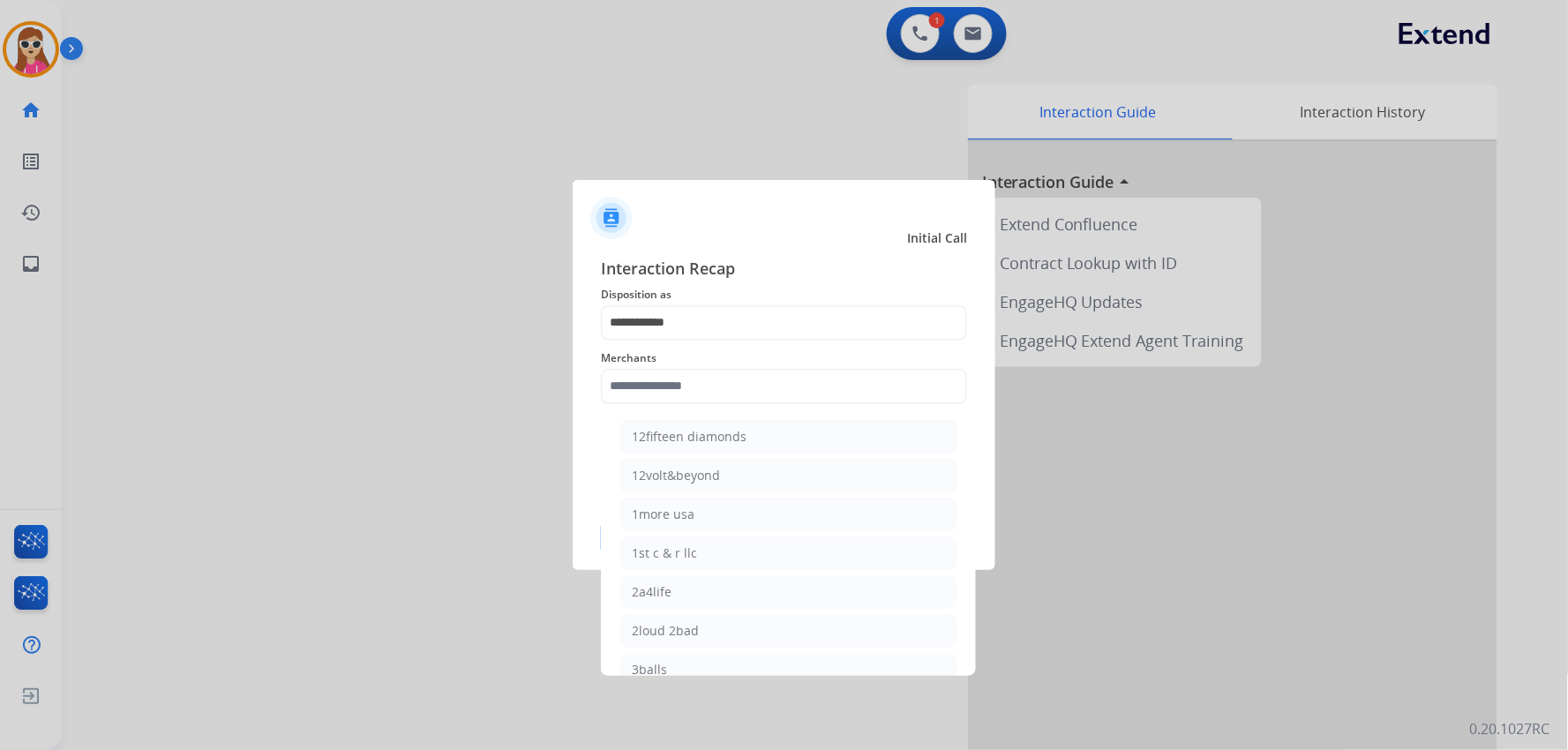
click at [711, 539] on li "1st c & r llc" at bounding box center [788, 554] width 336 height 34
type input "**********"
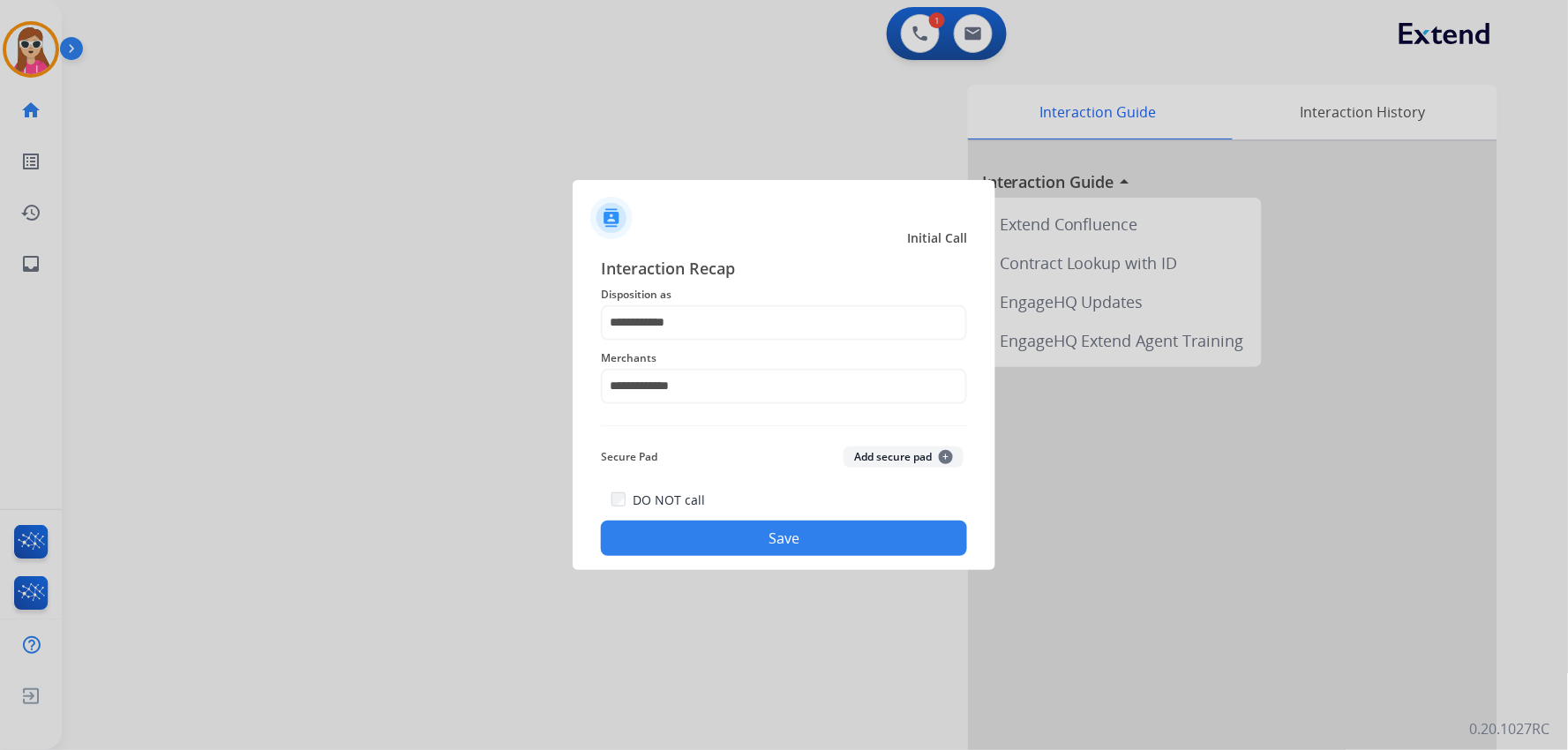
click at [730, 545] on button "Save" at bounding box center [784, 539] width 366 height 36
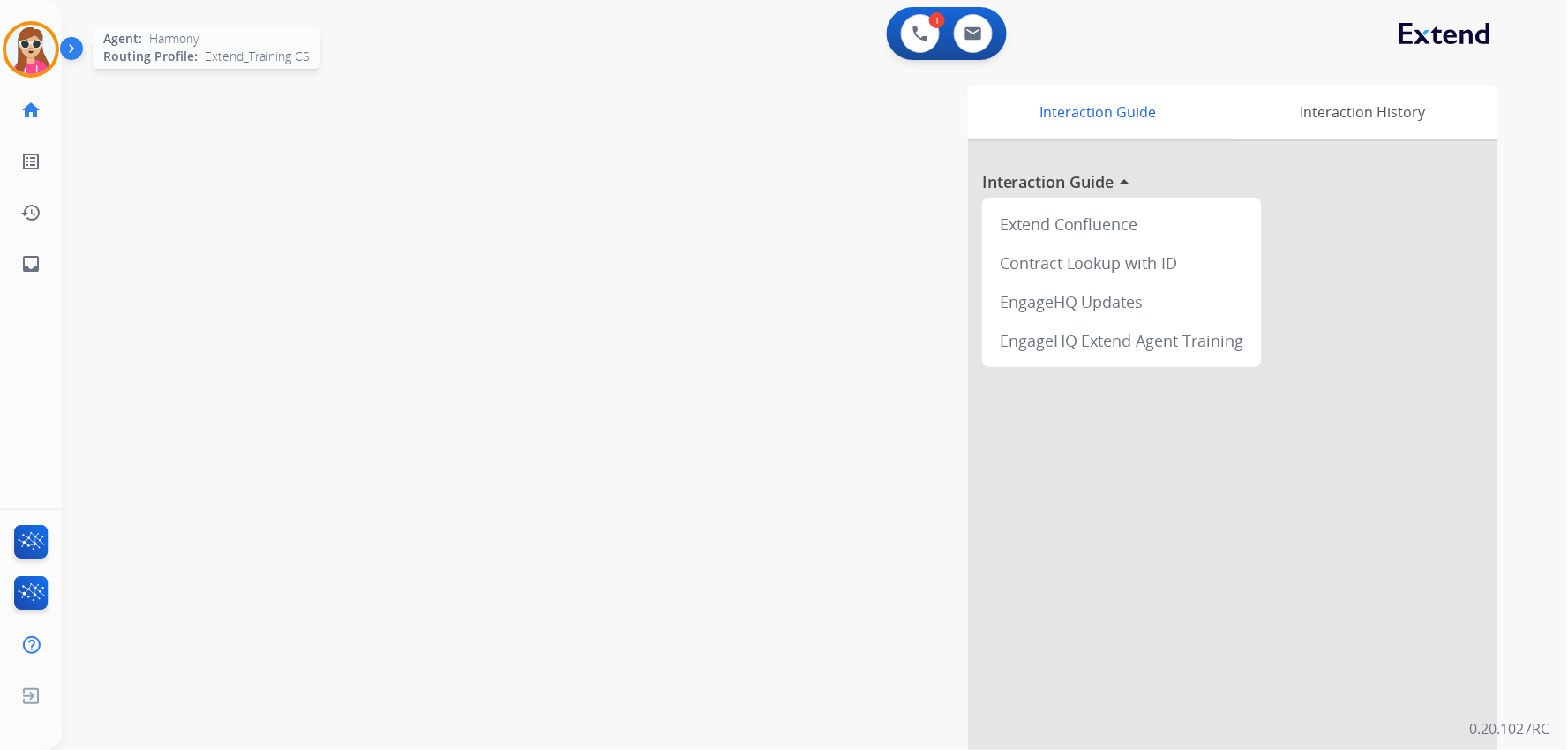
click at [38, 65] on img at bounding box center [31, 49] width 50 height 50
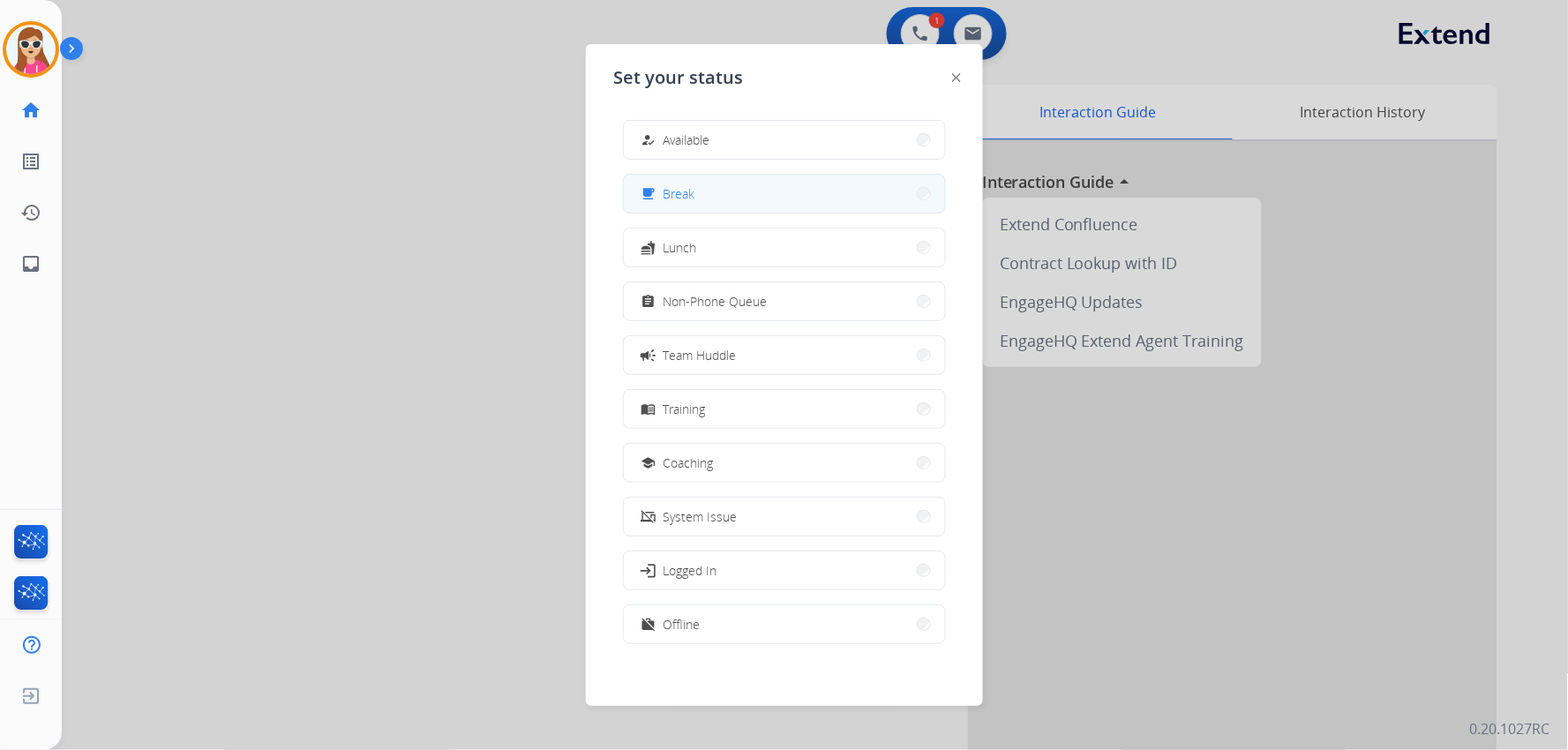
click at [710, 191] on button "free_breakfast Break" at bounding box center [784, 194] width 321 height 38
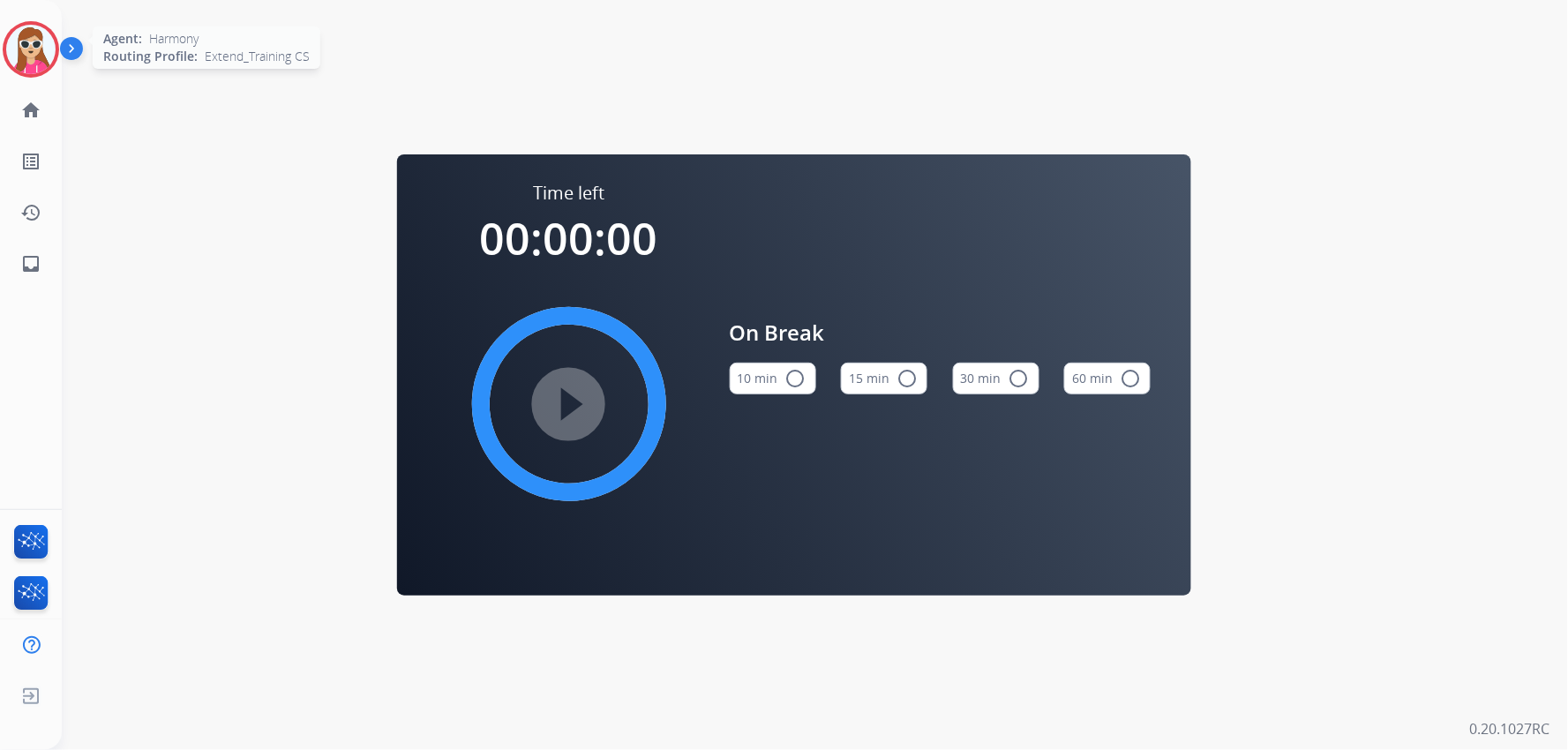
click at [32, 37] on img at bounding box center [31, 49] width 50 height 50
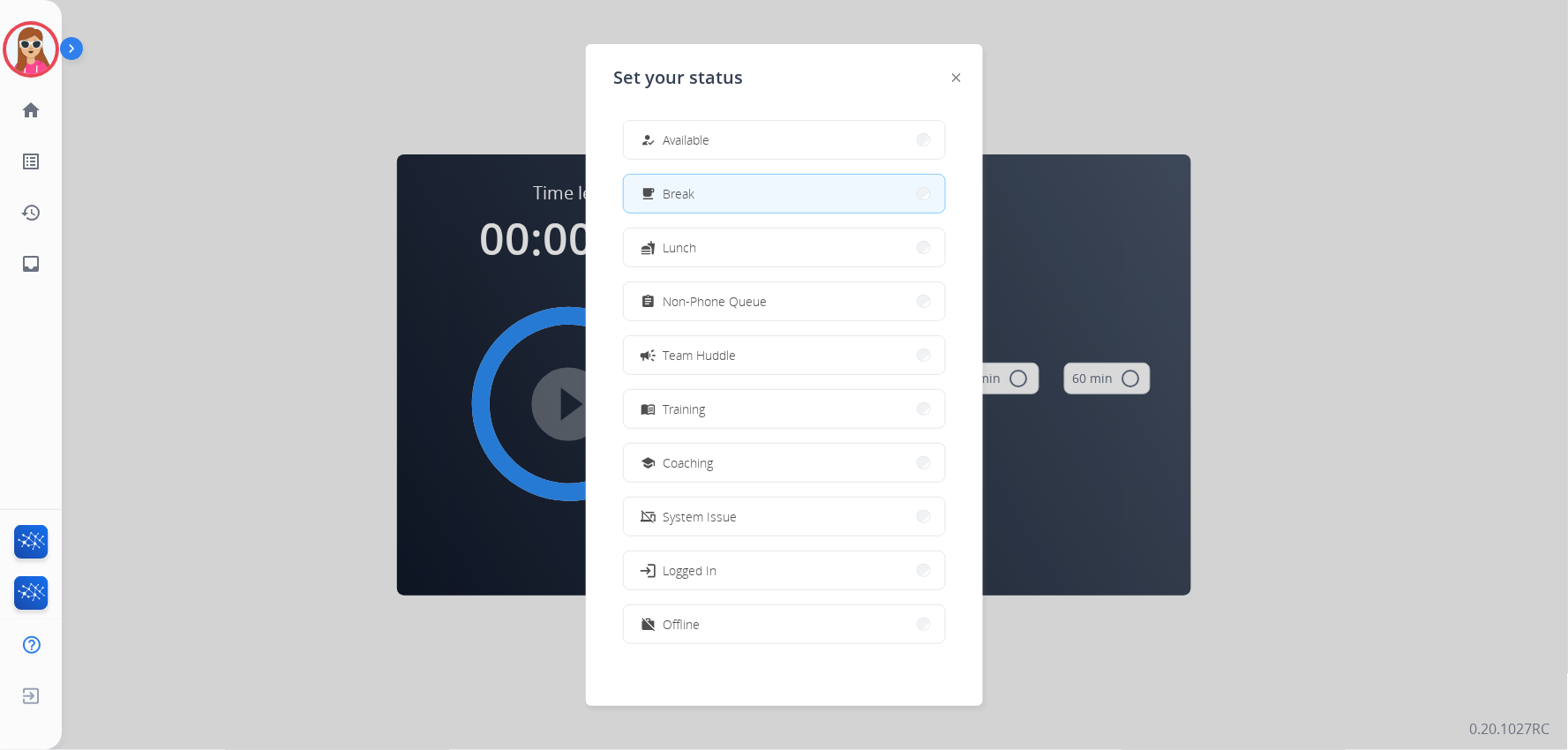
drag, startPoint x: 702, startPoint y: 245, endPoint x: 711, endPoint y: 244, distance: 9.1
click at [703, 245] on button "fastfood Lunch" at bounding box center [784, 247] width 321 height 38
